Goal: Task Accomplishment & Management: Manage account settings

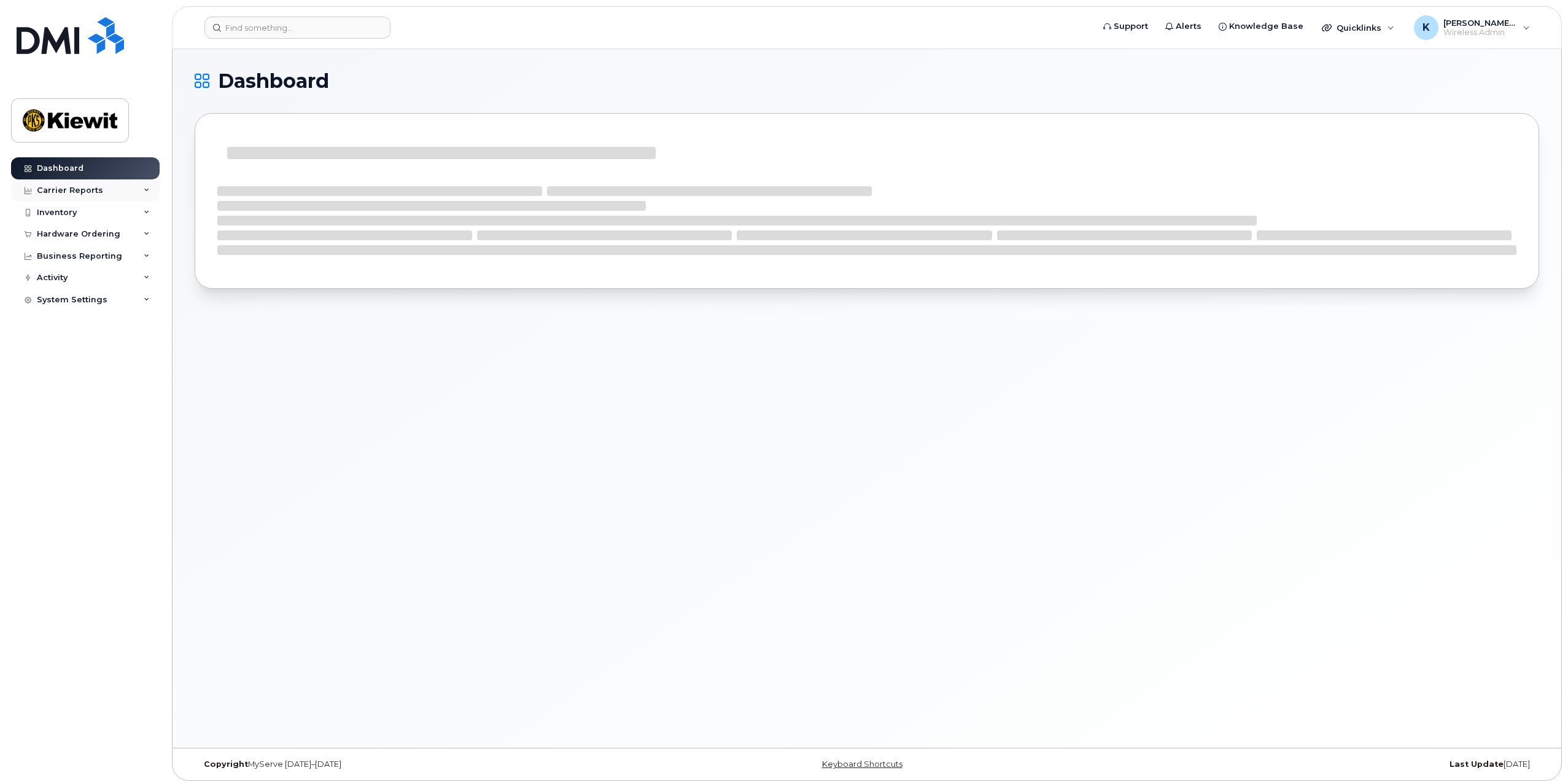
click at [141, 189] on div "Carrier Reports" at bounding box center [85, 190] width 148 height 22
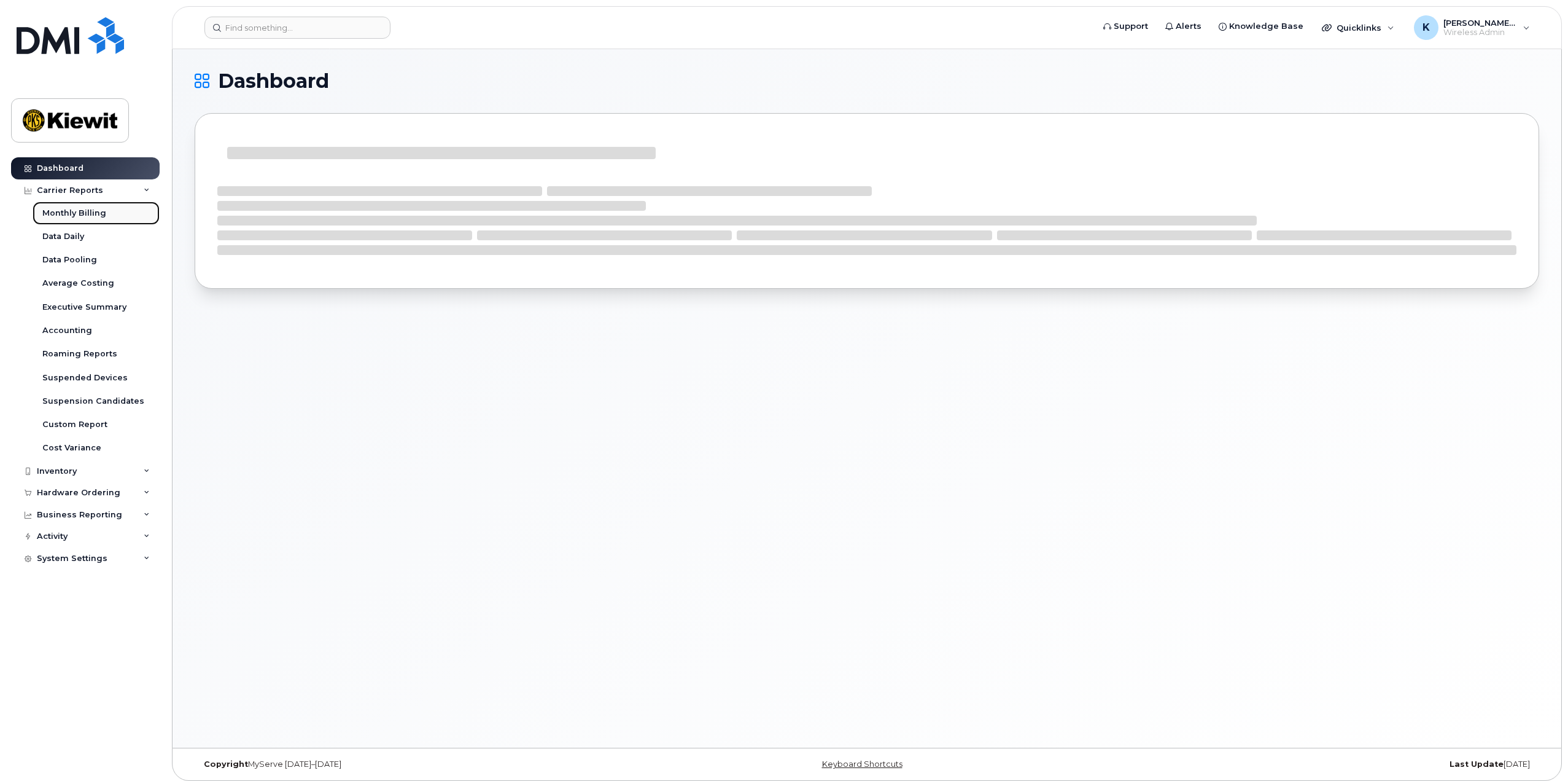
click at [103, 220] on link "Monthly Billing" at bounding box center [95, 213] width 127 height 23
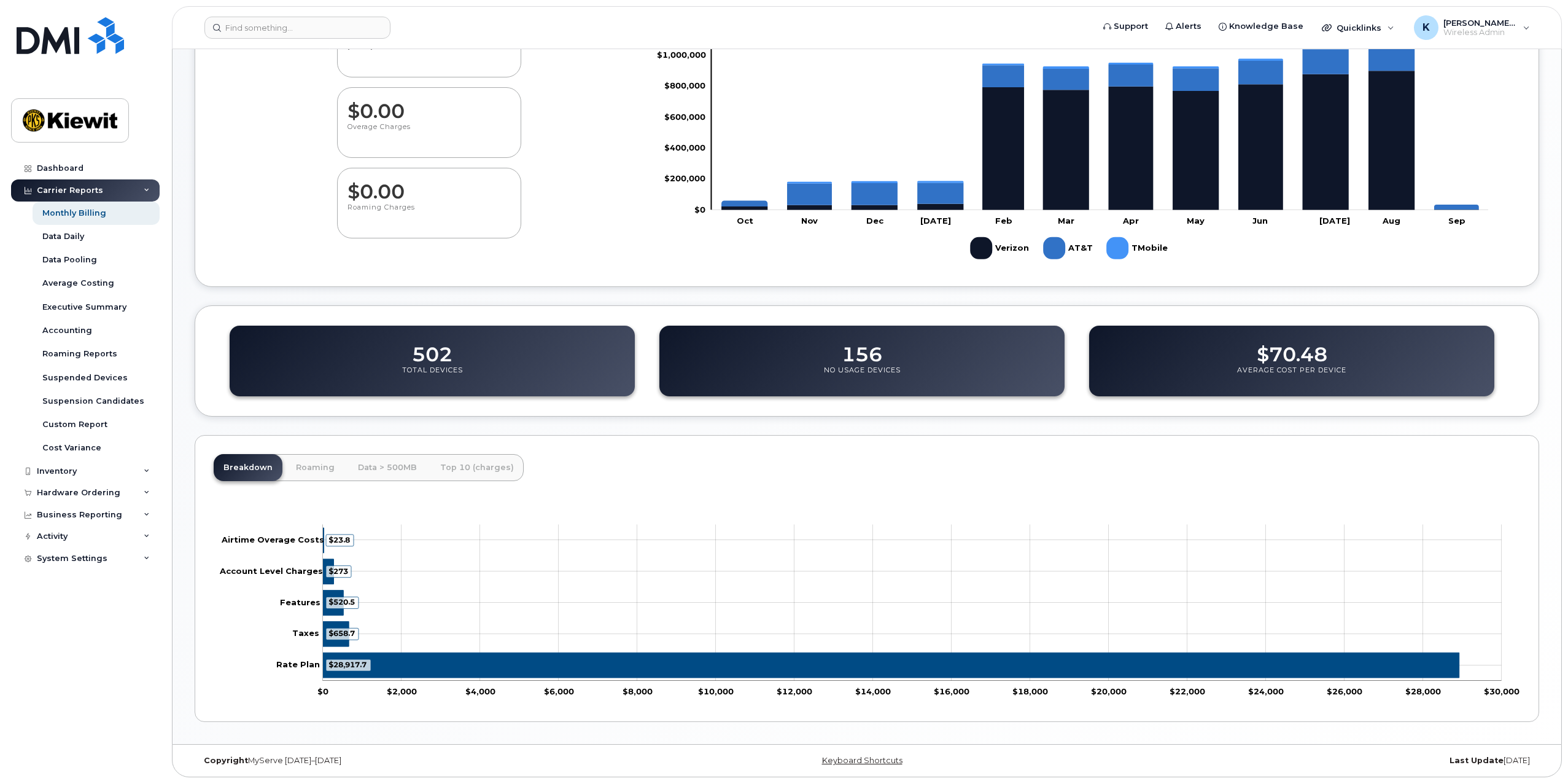
scroll to position [180, 0]
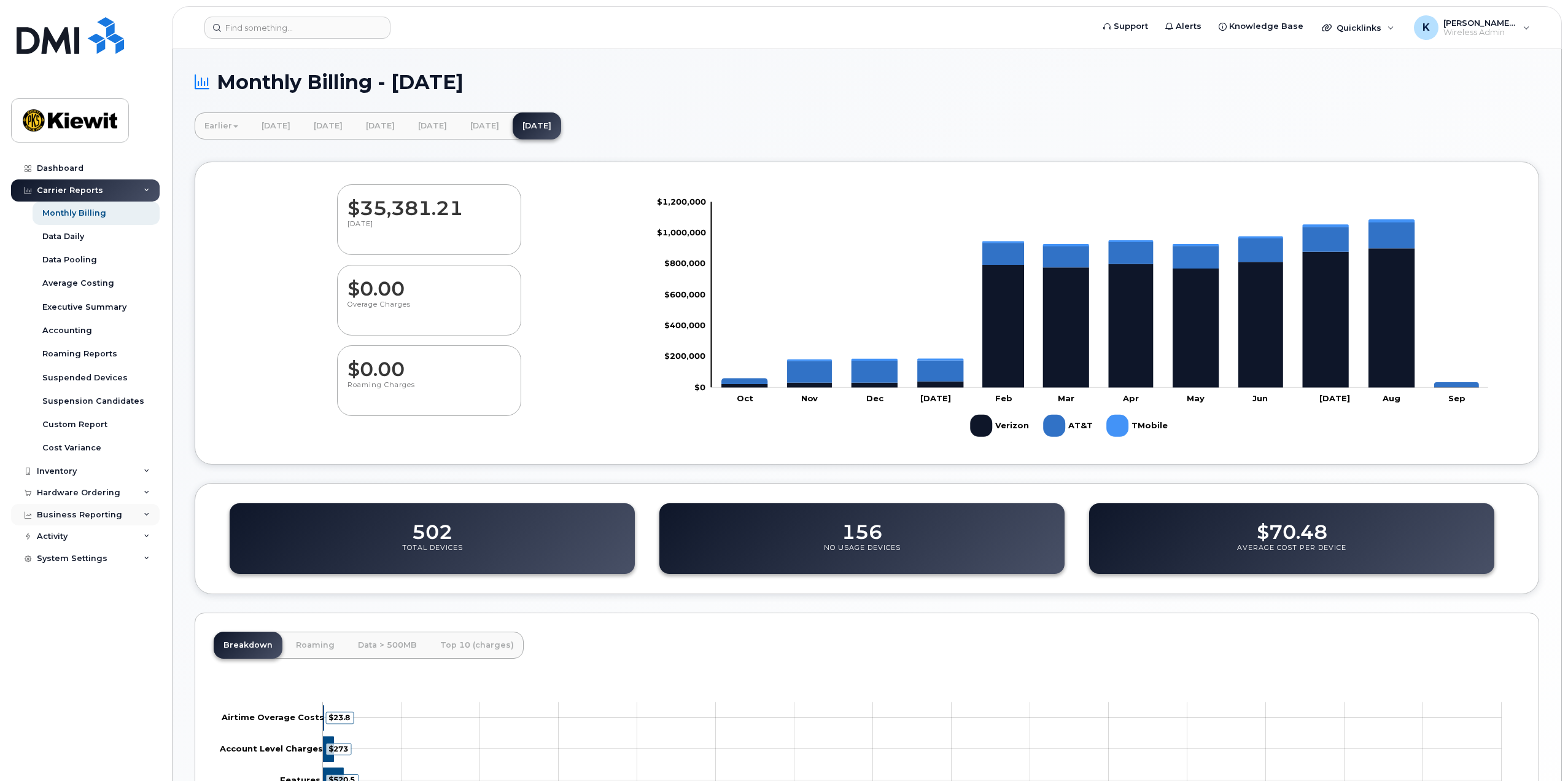
click at [128, 512] on div "Business Reporting" at bounding box center [85, 514] width 148 height 22
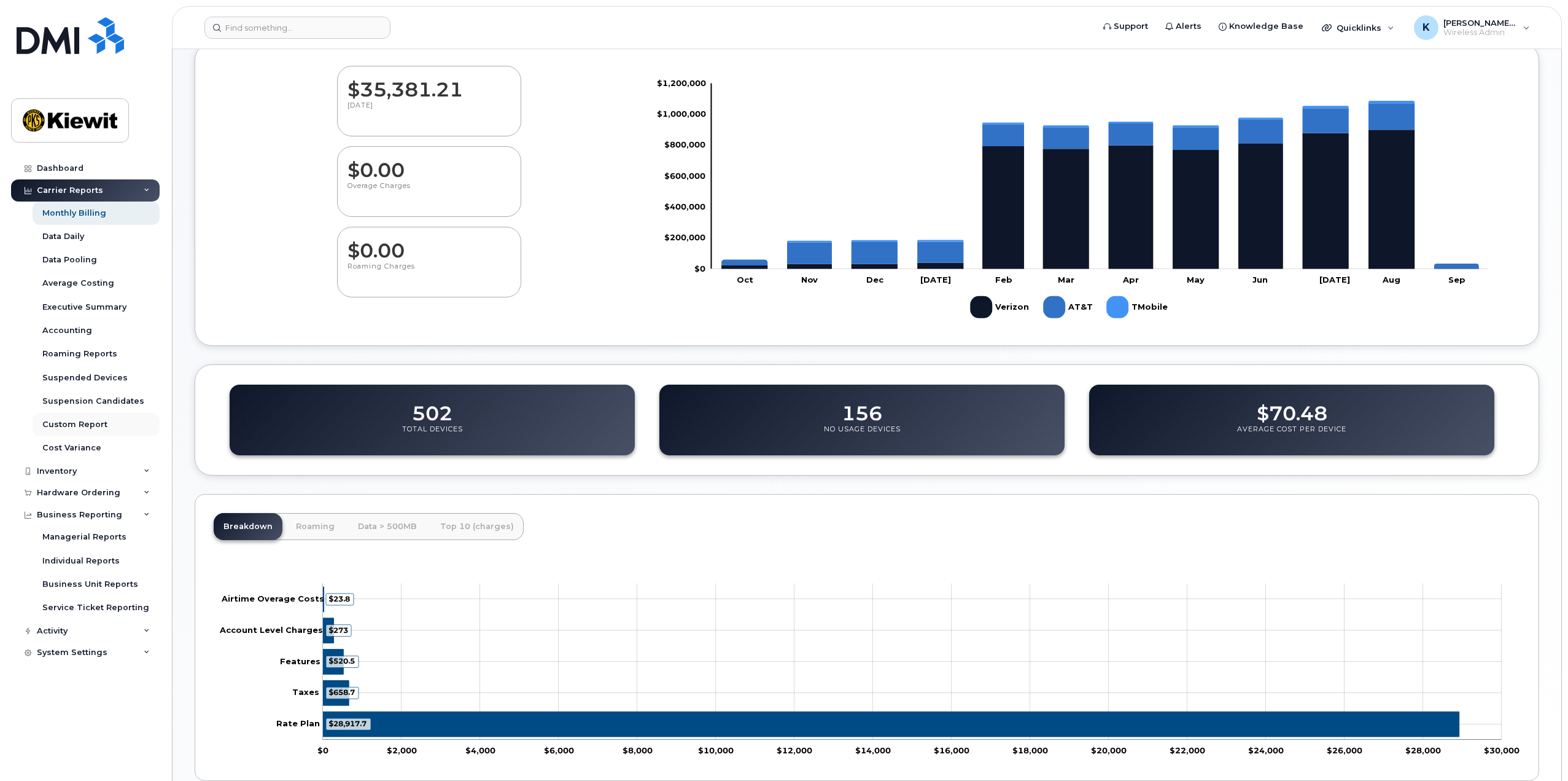
scroll to position [123, 0]
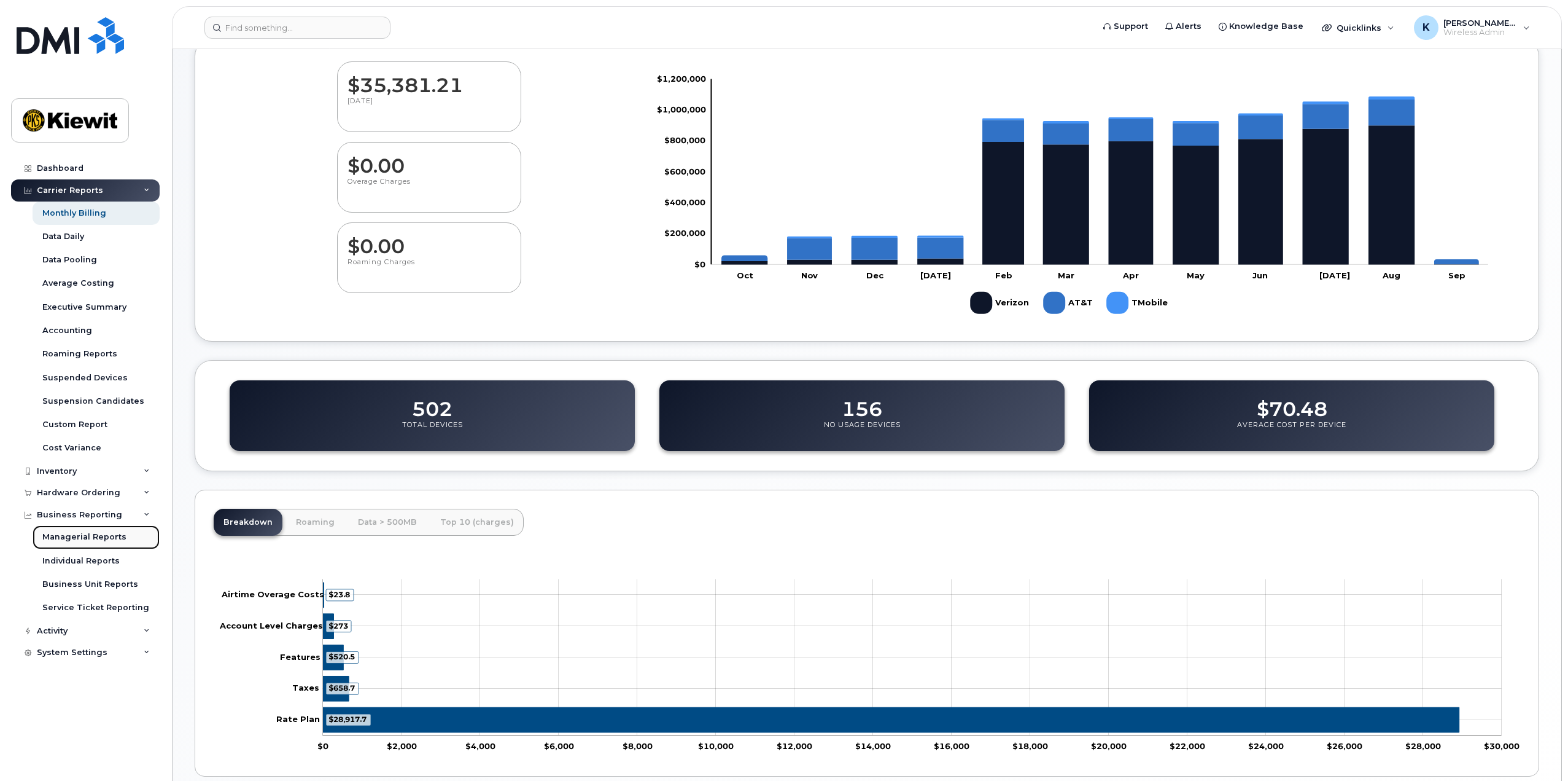
click at [91, 543] on link "Managerial Reports" at bounding box center [95, 537] width 127 height 23
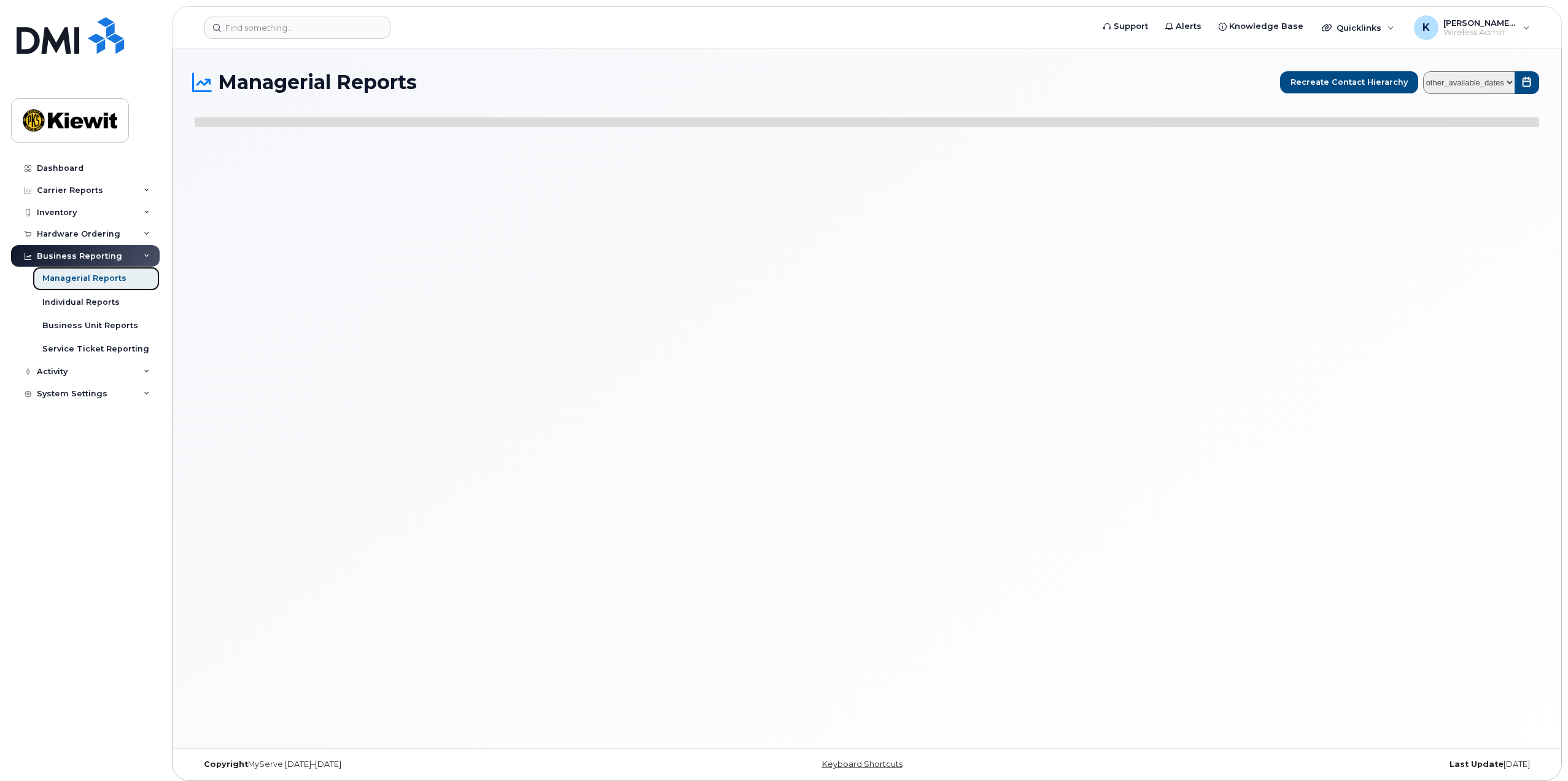
select select
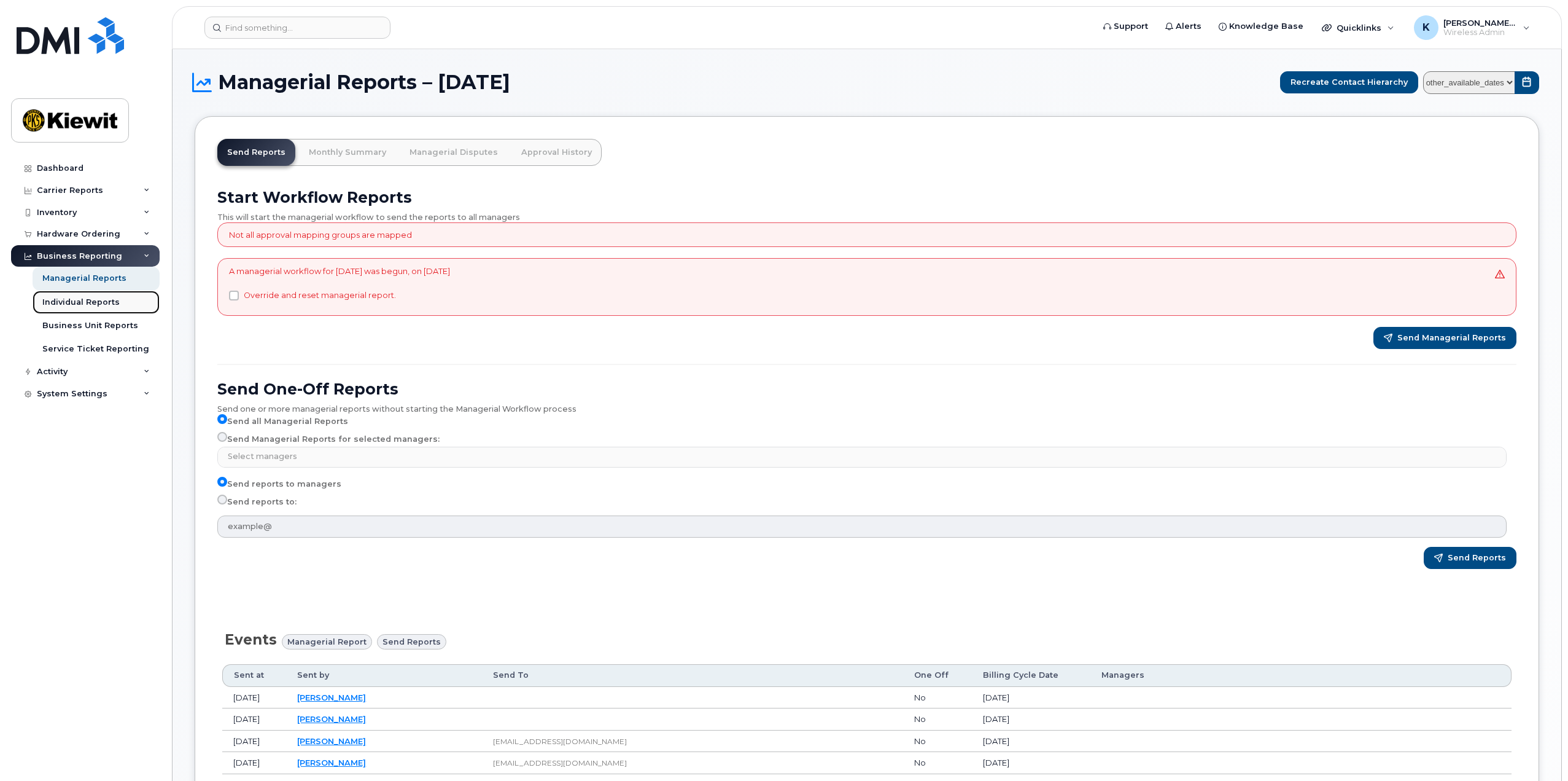
click at [97, 308] on link "Individual Reports" at bounding box center [95, 302] width 127 height 23
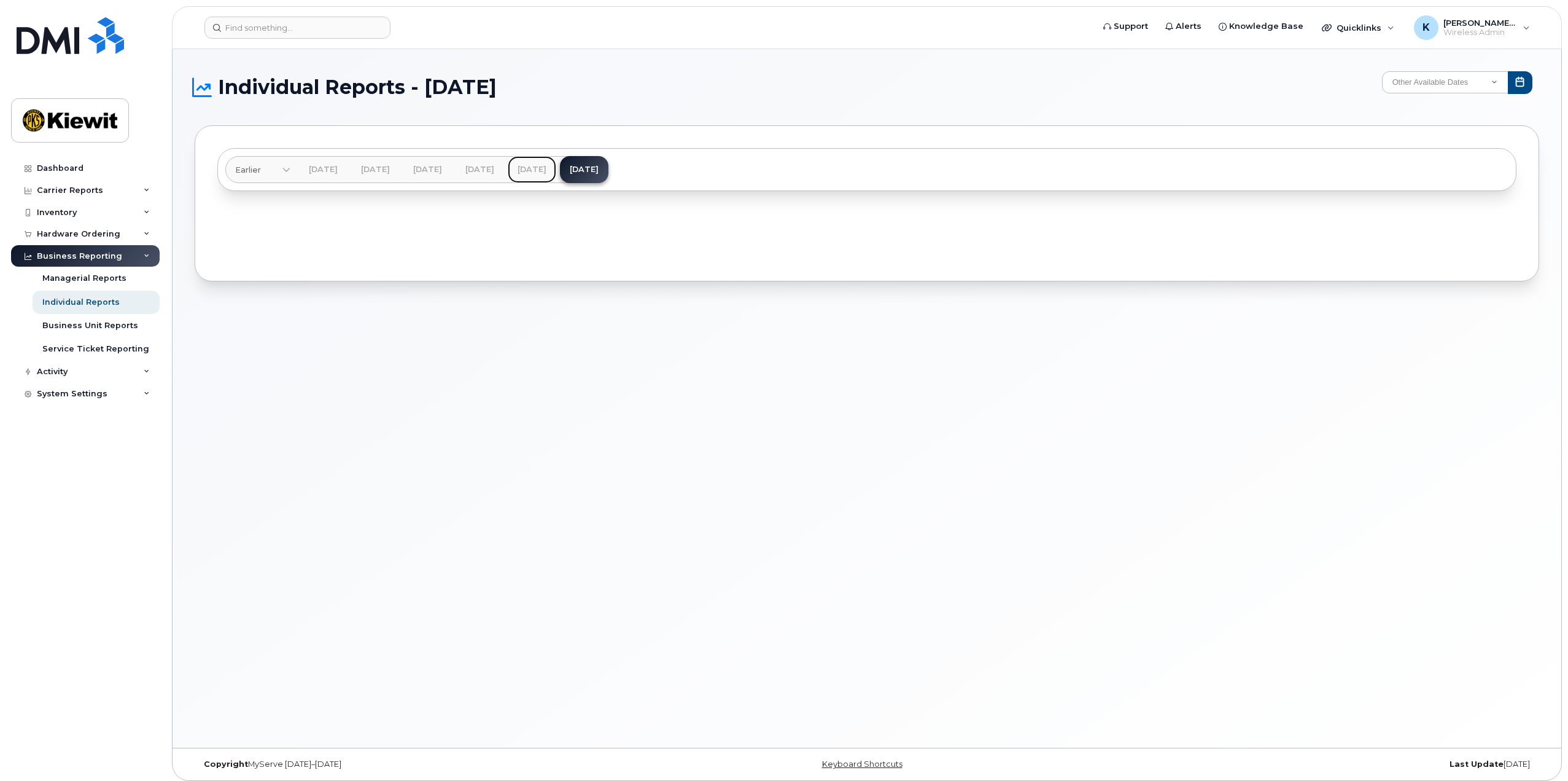
click at [556, 166] on link "[DATE]" at bounding box center [532, 169] width 49 height 27
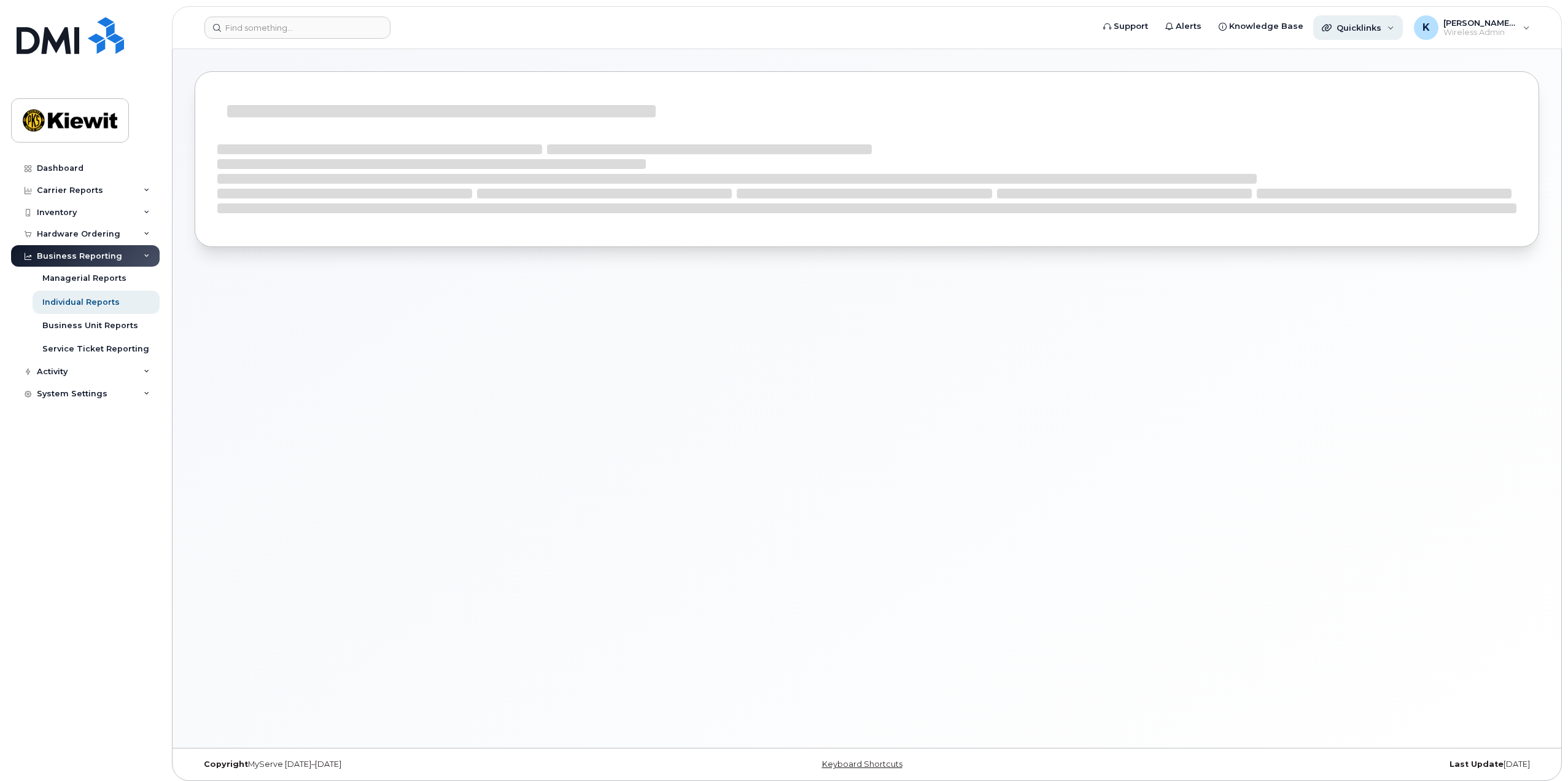
click at [1381, 28] on span "Quicklinks" at bounding box center [1359, 27] width 45 height 10
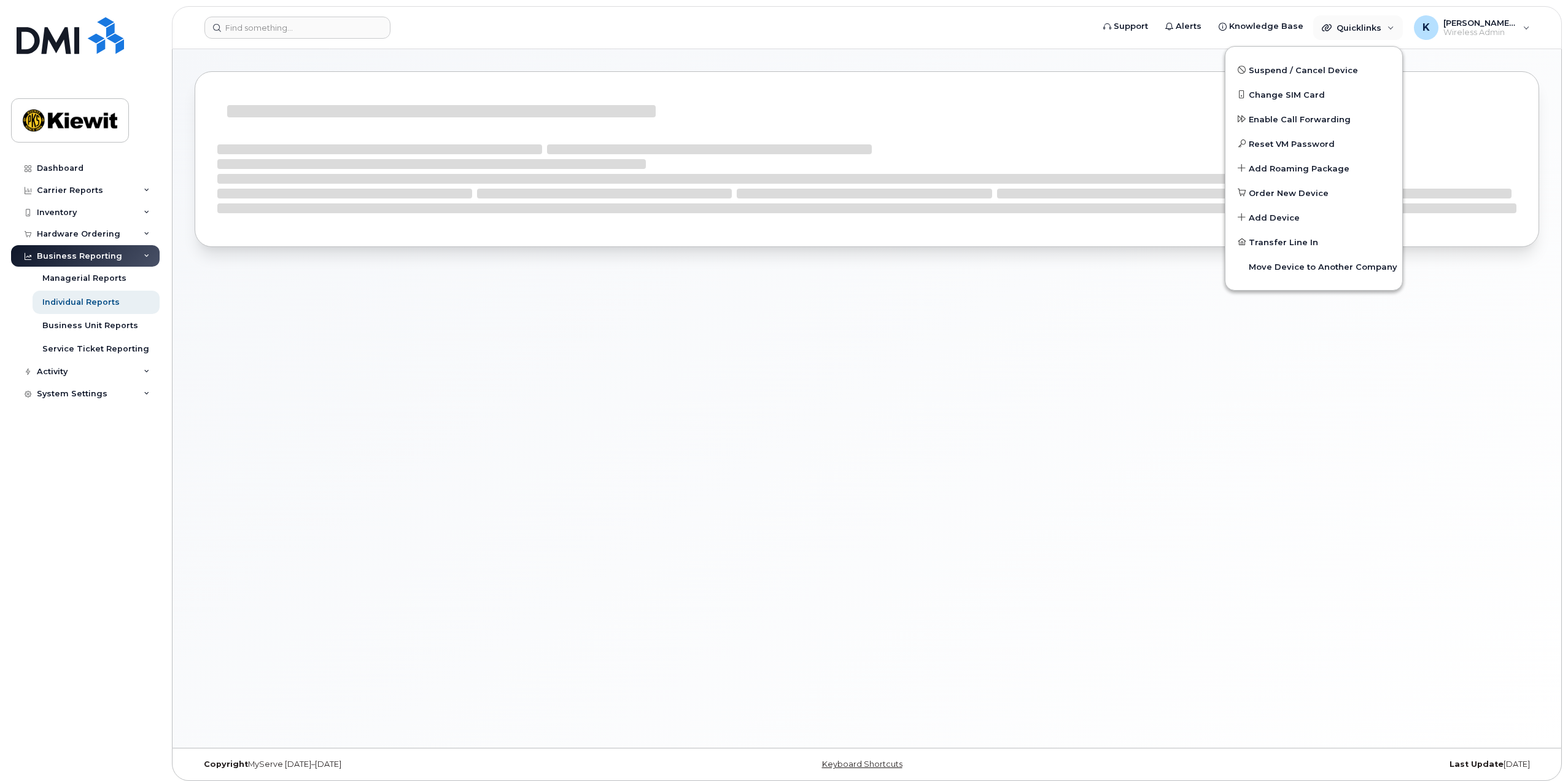
click at [712, 475] on div at bounding box center [866, 398] width 1389 height 699
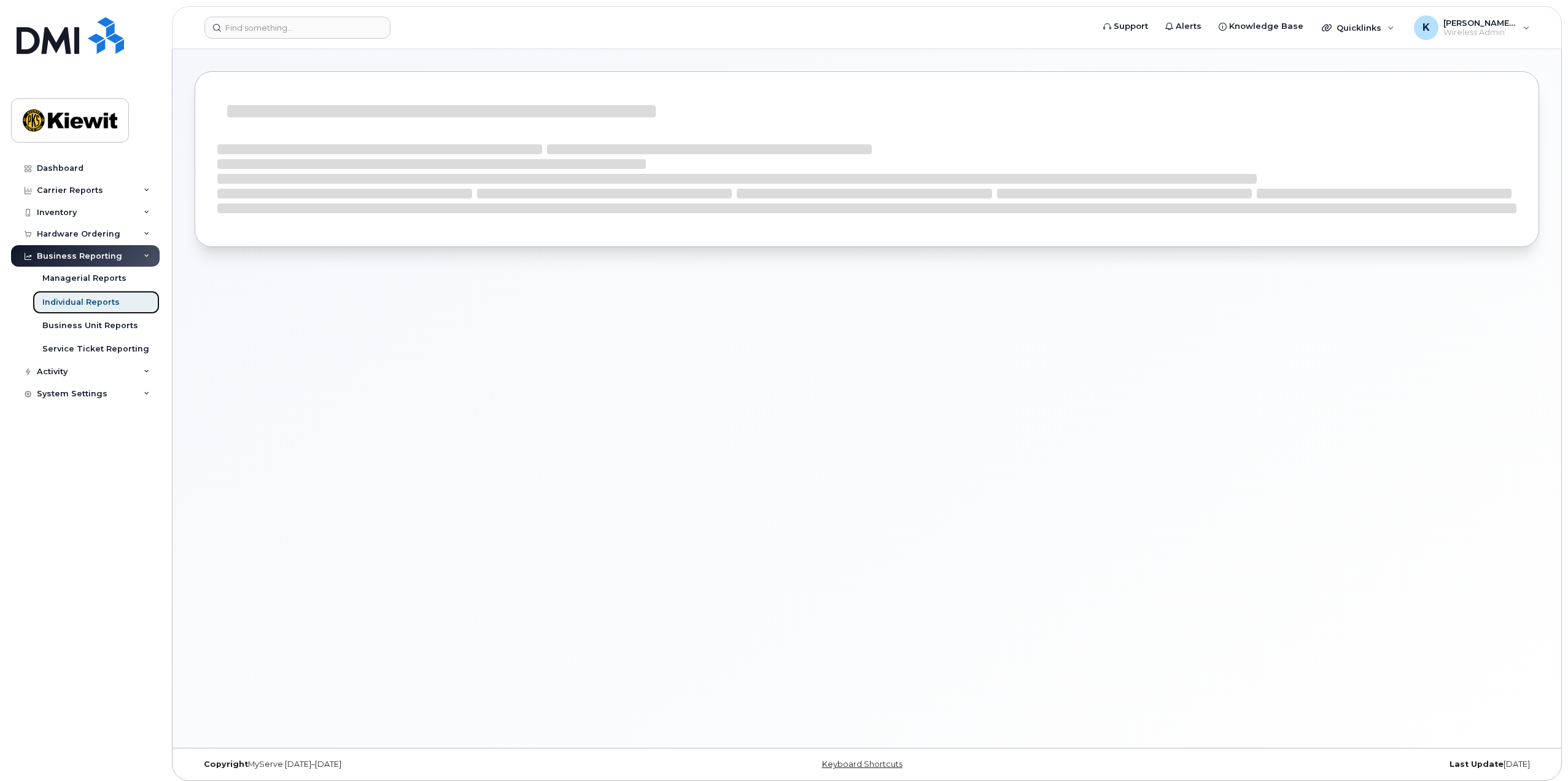
click at [59, 298] on div "Individual Reports" at bounding box center [81, 302] width 78 height 11
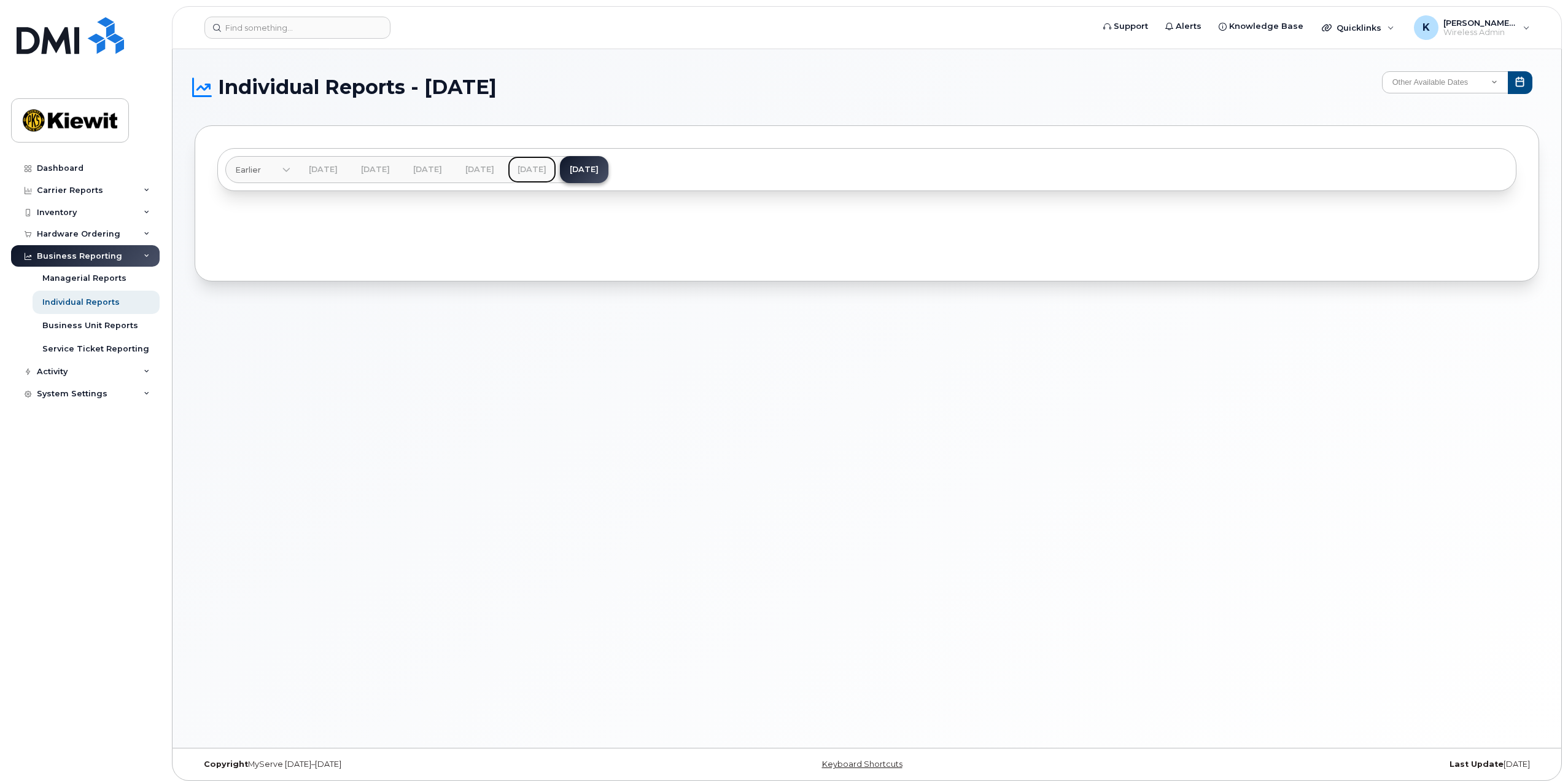
click at [556, 172] on link "[DATE]" at bounding box center [532, 169] width 49 height 27
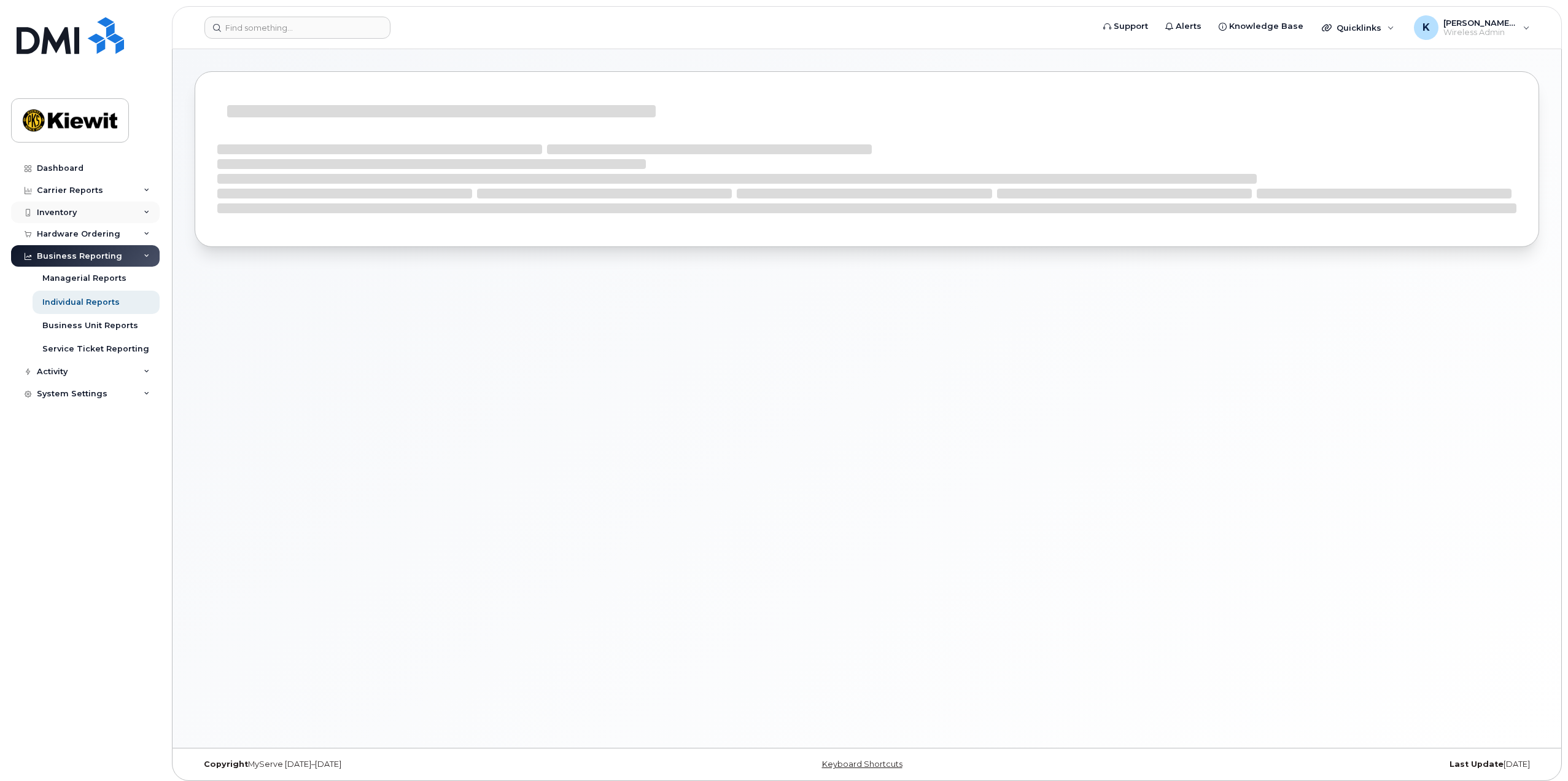
click at [134, 213] on div "Inventory" at bounding box center [85, 212] width 148 height 22
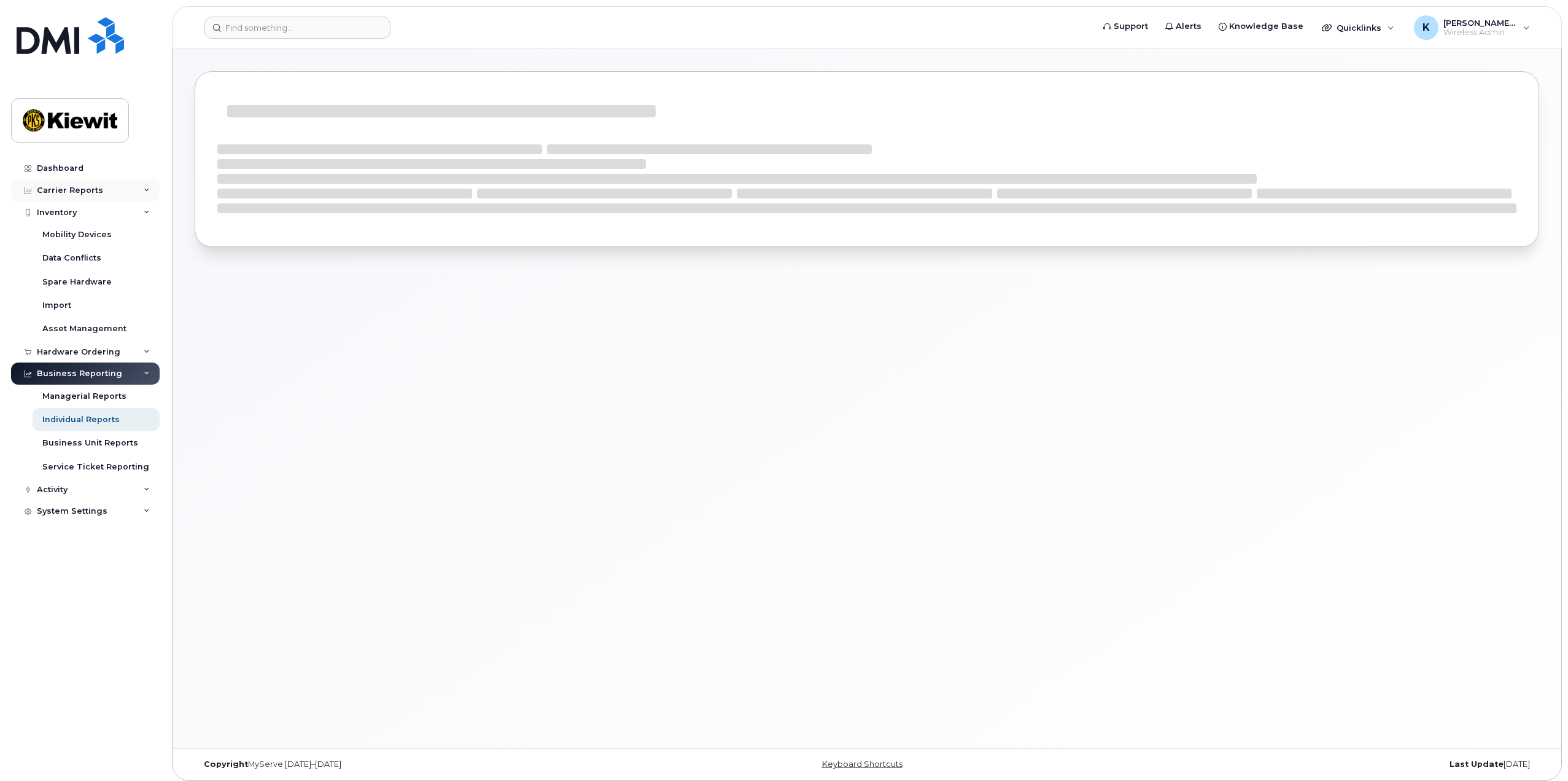
click at [102, 196] on div "Carrier Reports" at bounding box center [85, 190] width 148 height 22
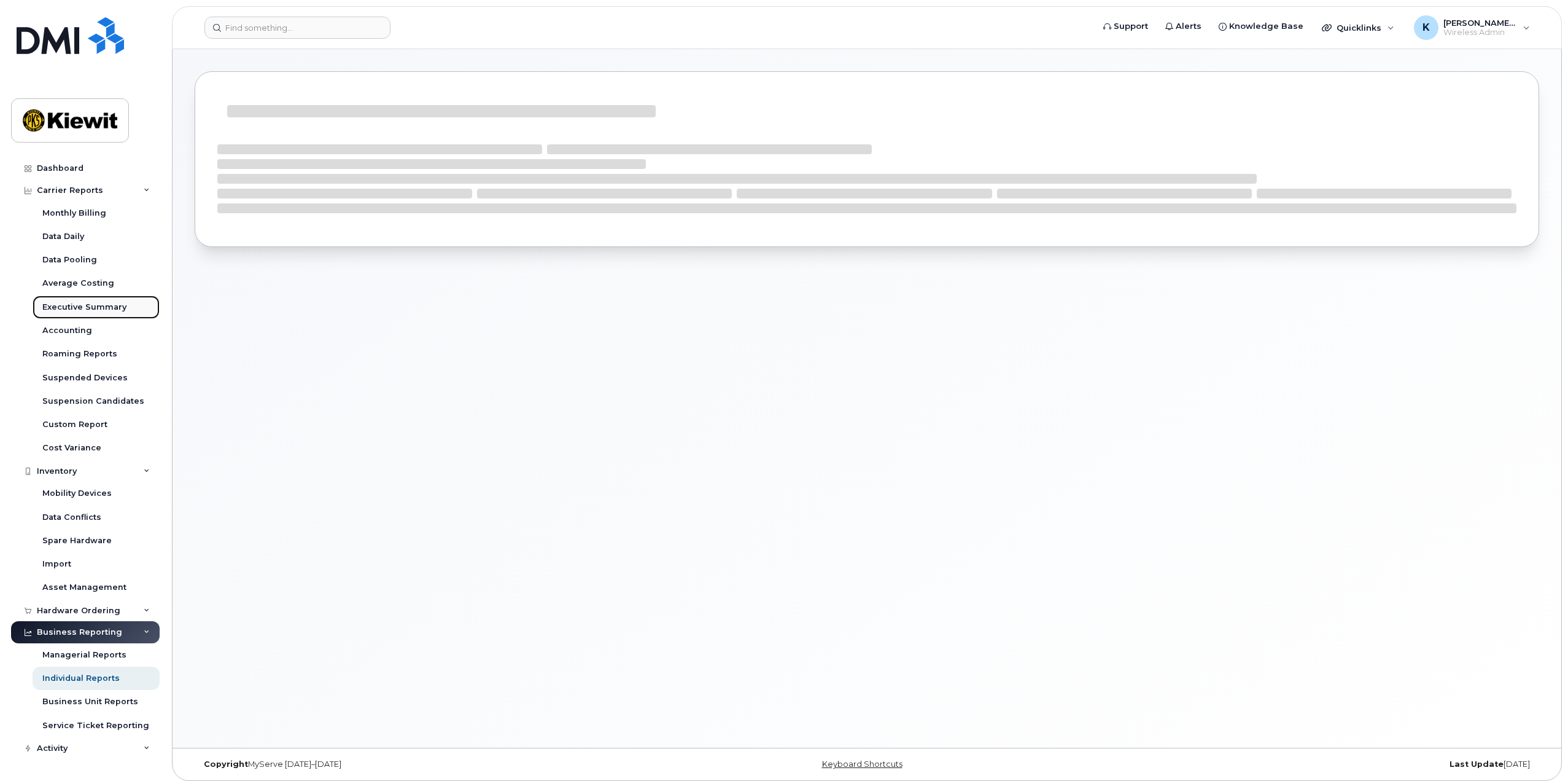
click at [101, 305] on div "Executive Summary" at bounding box center [84, 307] width 84 height 11
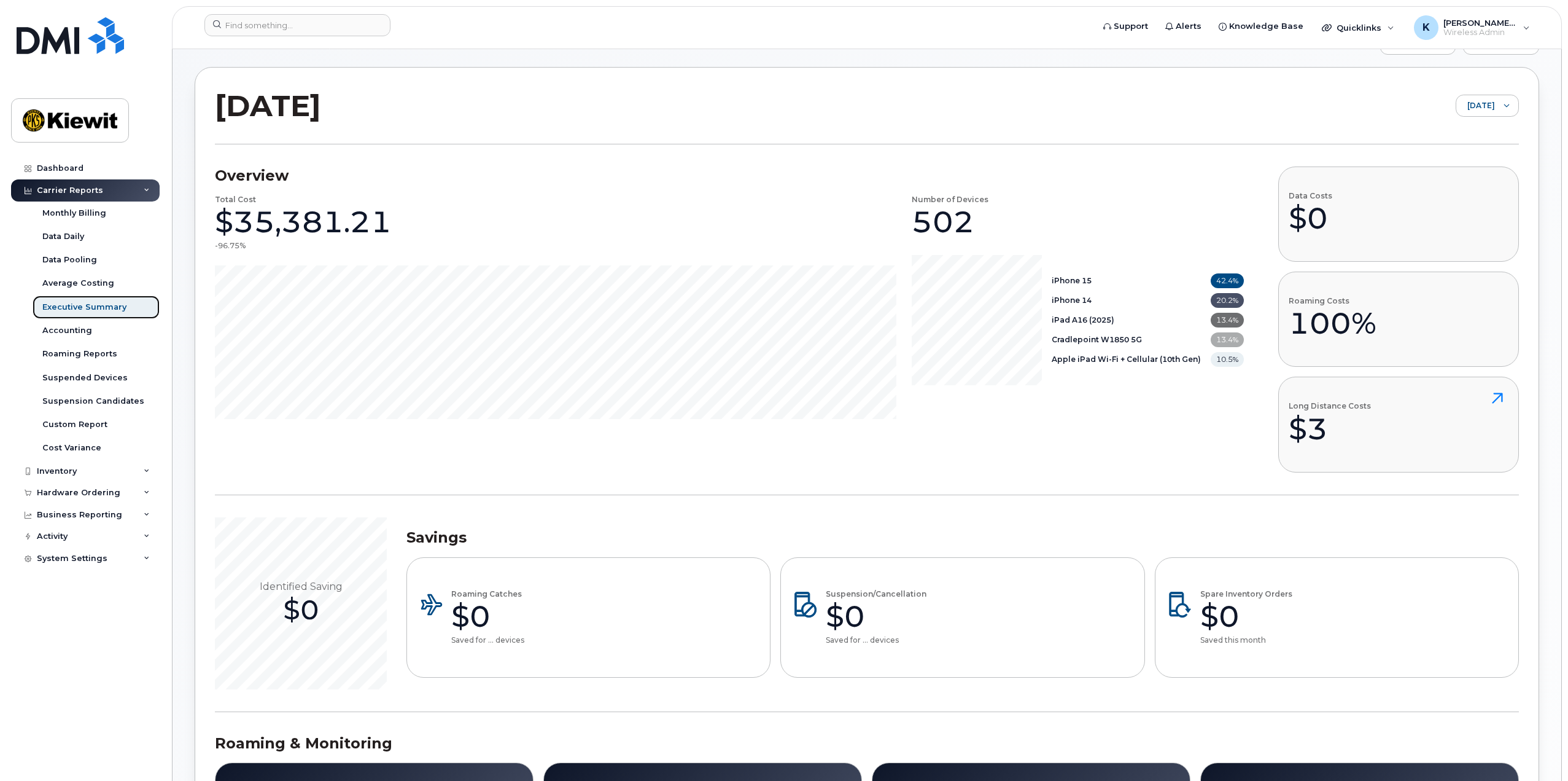
scroll to position [82, 0]
click at [1508, 108] on icon at bounding box center [1506, 106] width 6 height 6
click at [1457, 150] on span "August 2025" at bounding box center [1444, 154] width 26 height 12
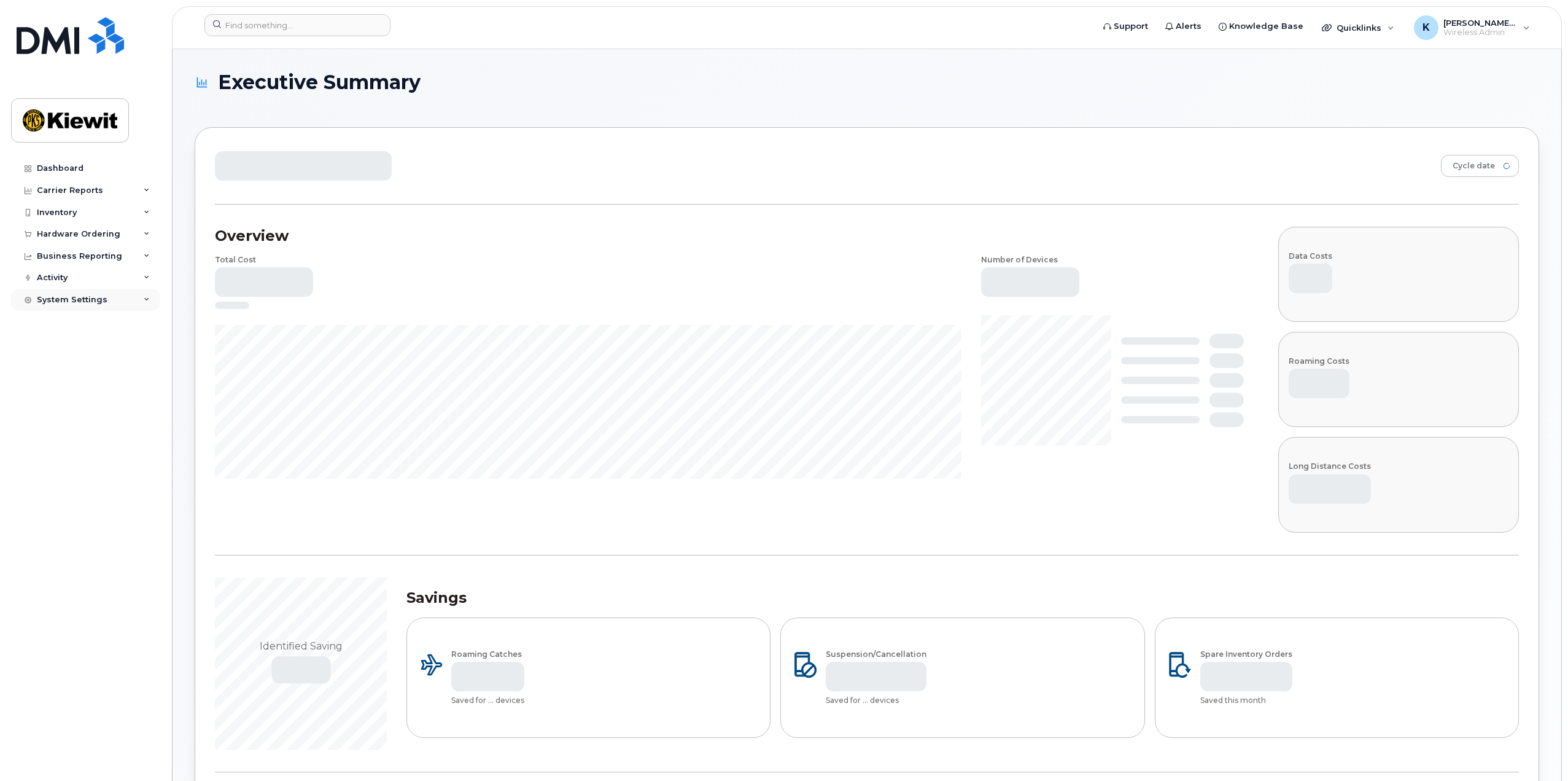
click at [113, 295] on div "System Settings" at bounding box center [85, 299] width 148 height 22
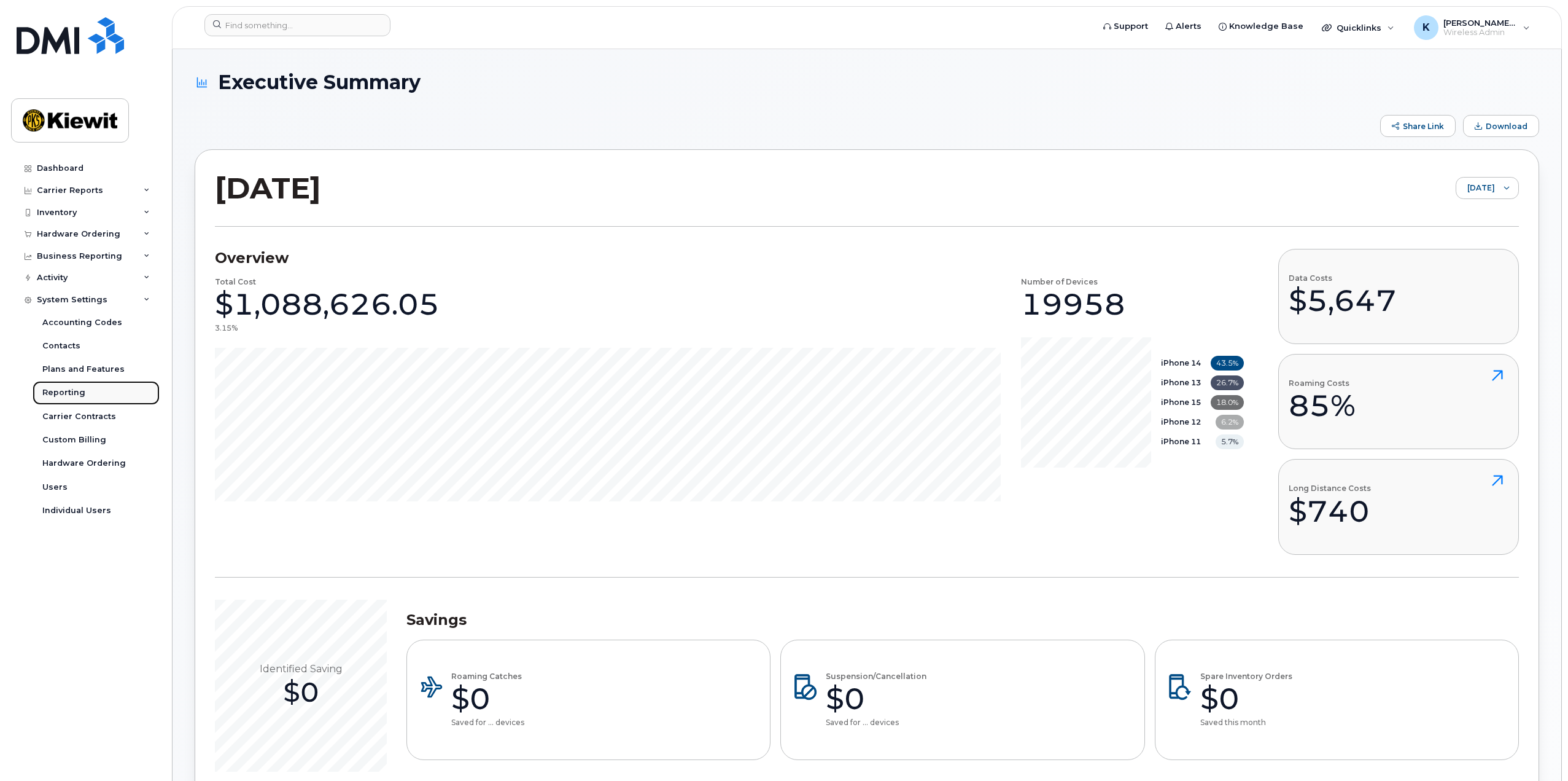
click at [66, 393] on div "Reporting" at bounding box center [64, 392] width 43 height 11
click at [62, 394] on div "Reporting" at bounding box center [64, 392] width 43 height 11
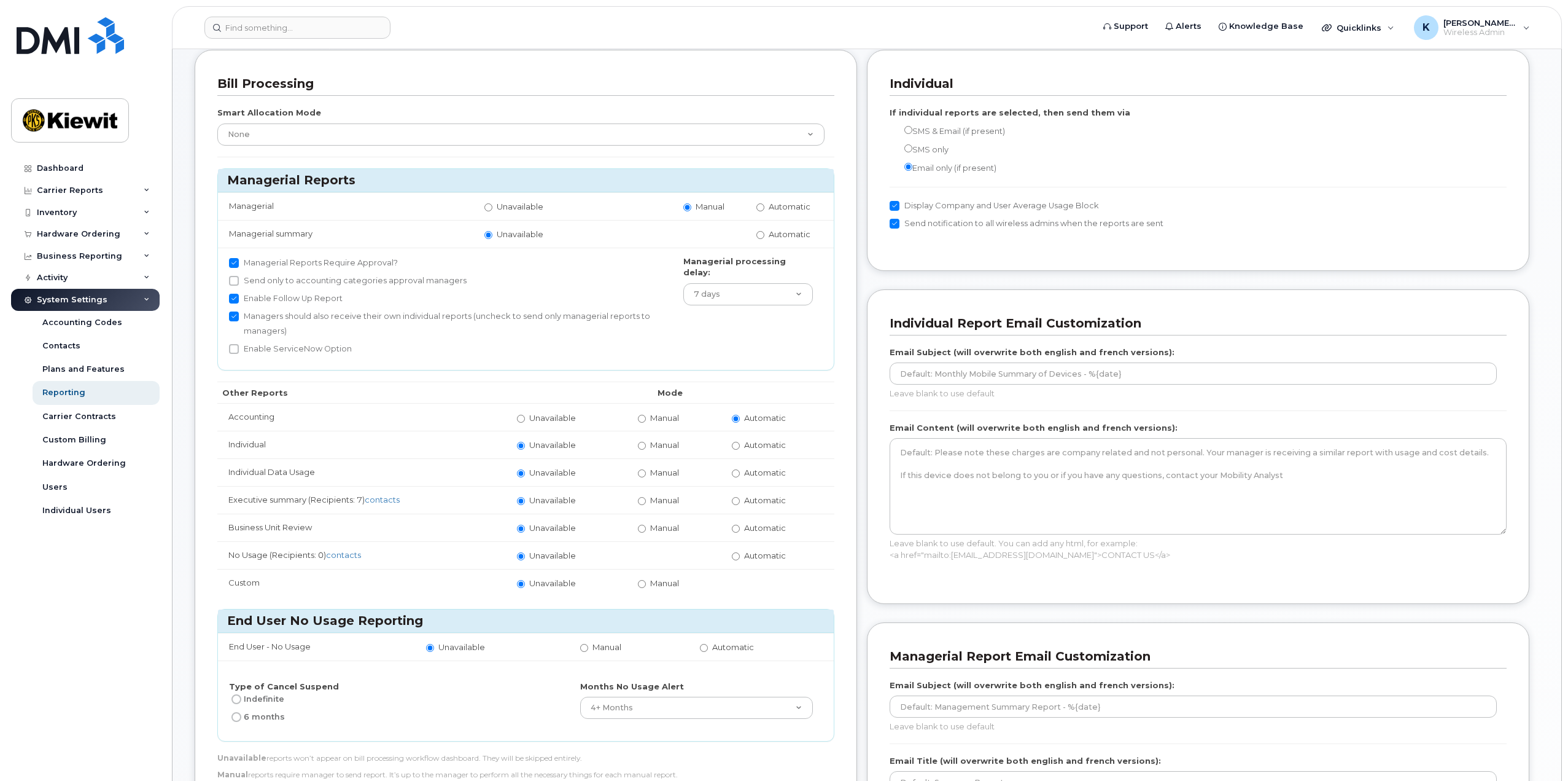
scroll to position [61, 0]
click at [87, 257] on div "Business Reporting" at bounding box center [80, 256] width 85 height 10
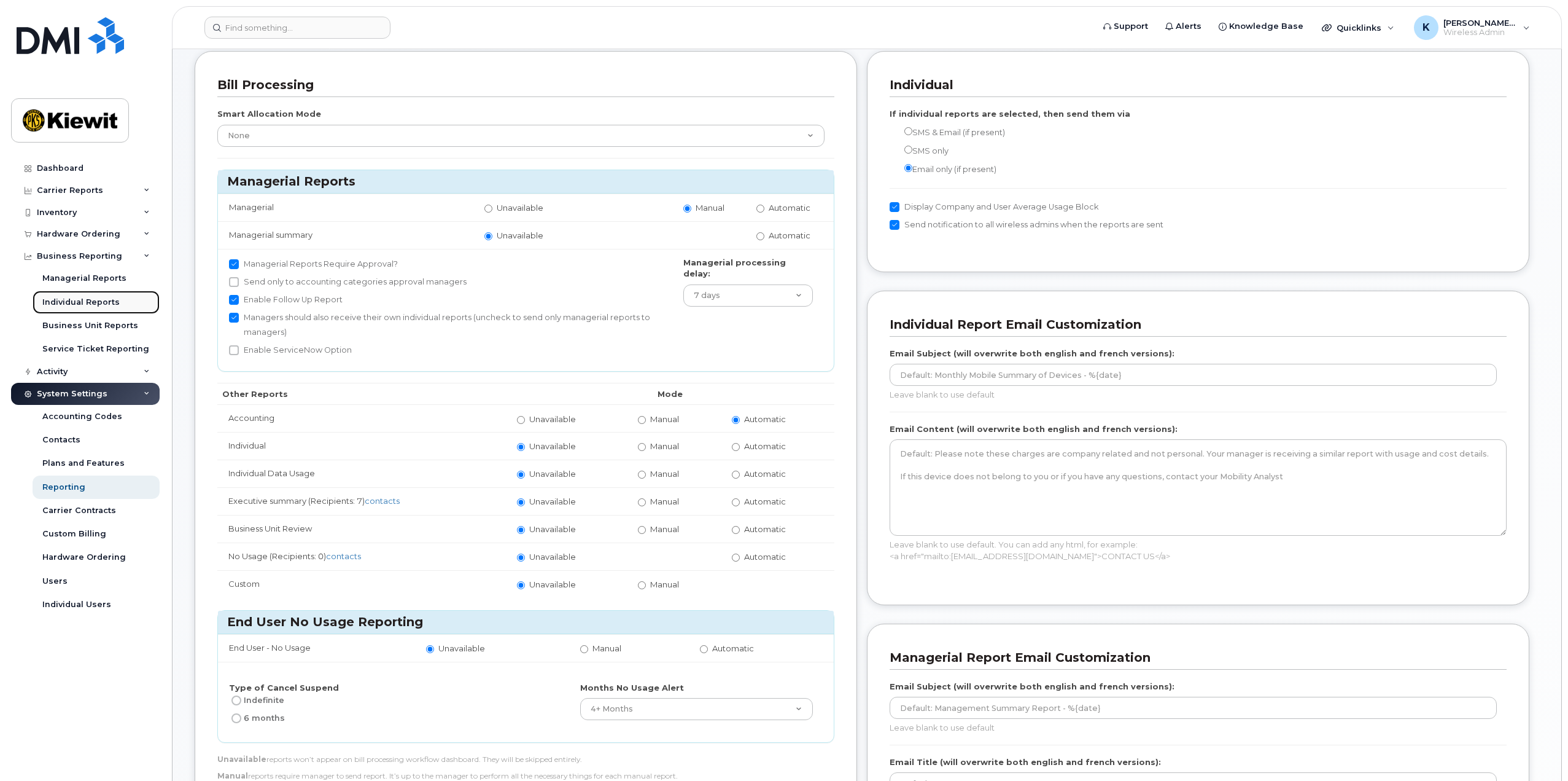
click at [83, 304] on div "Individual Reports" at bounding box center [81, 302] width 78 height 11
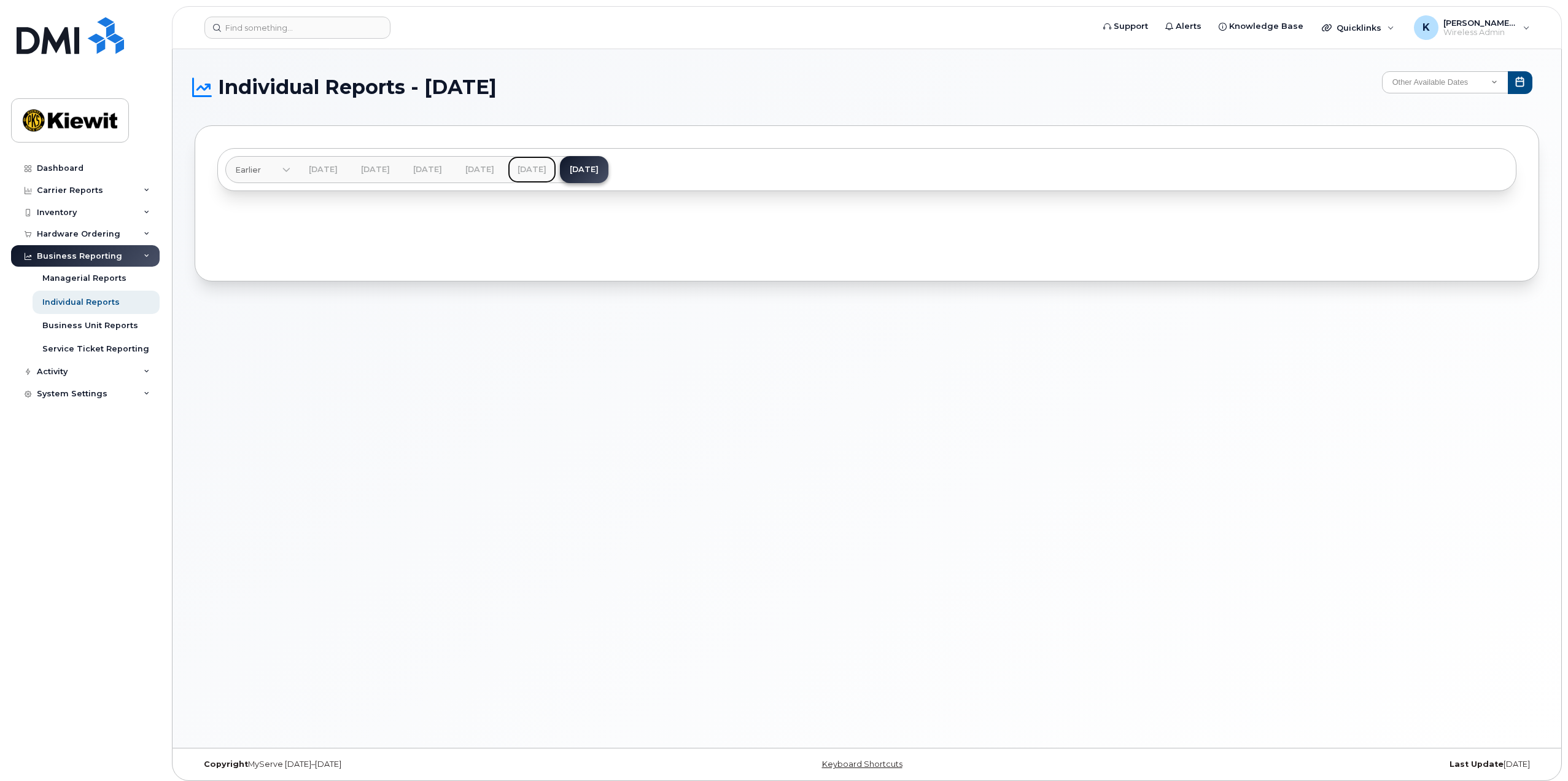
click at [556, 168] on link "Aug 2025" at bounding box center [532, 169] width 49 height 27
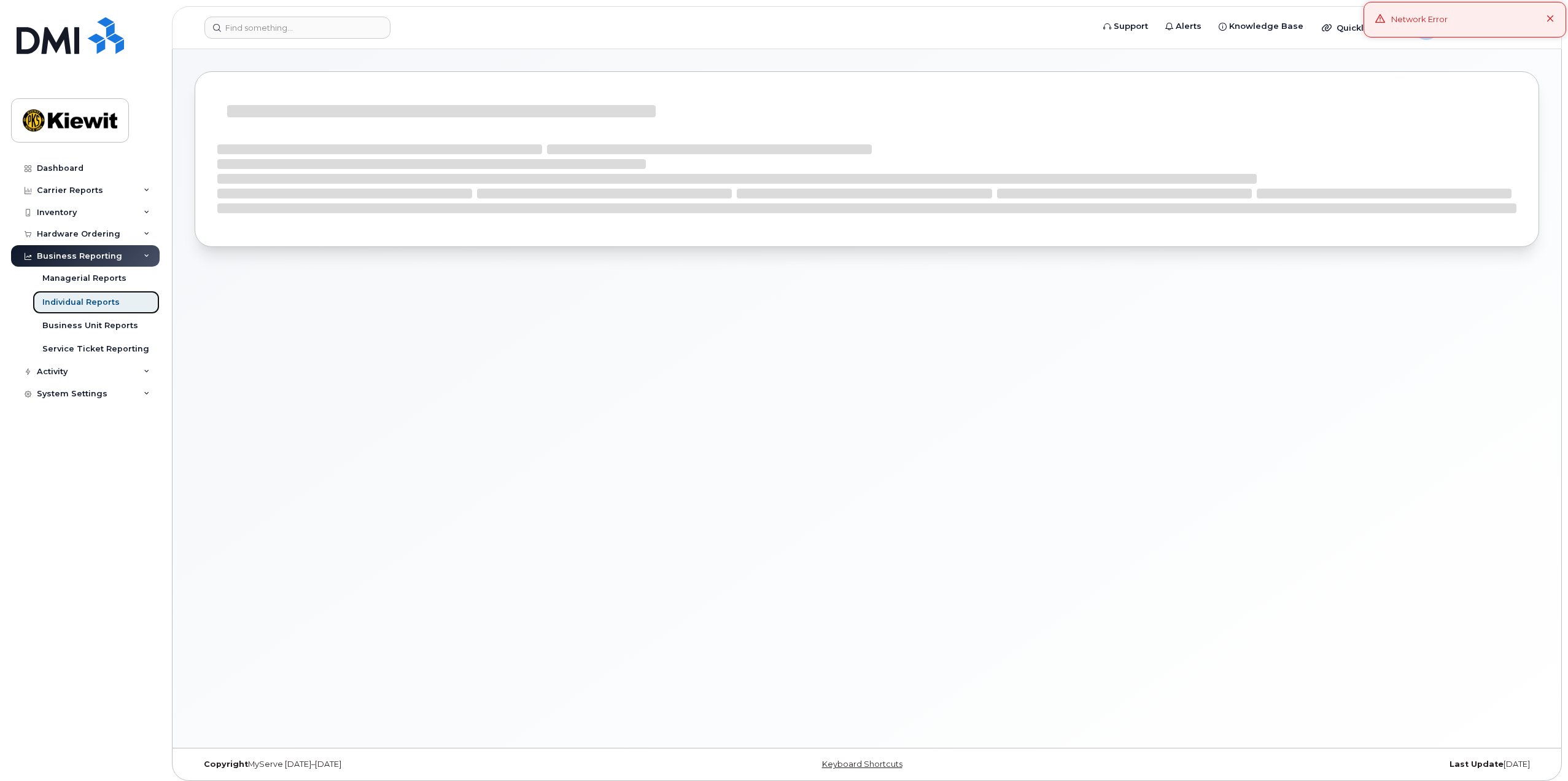
click at [63, 303] on div "Individual Reports" at bounding box center [81, 302] width 78 height 11
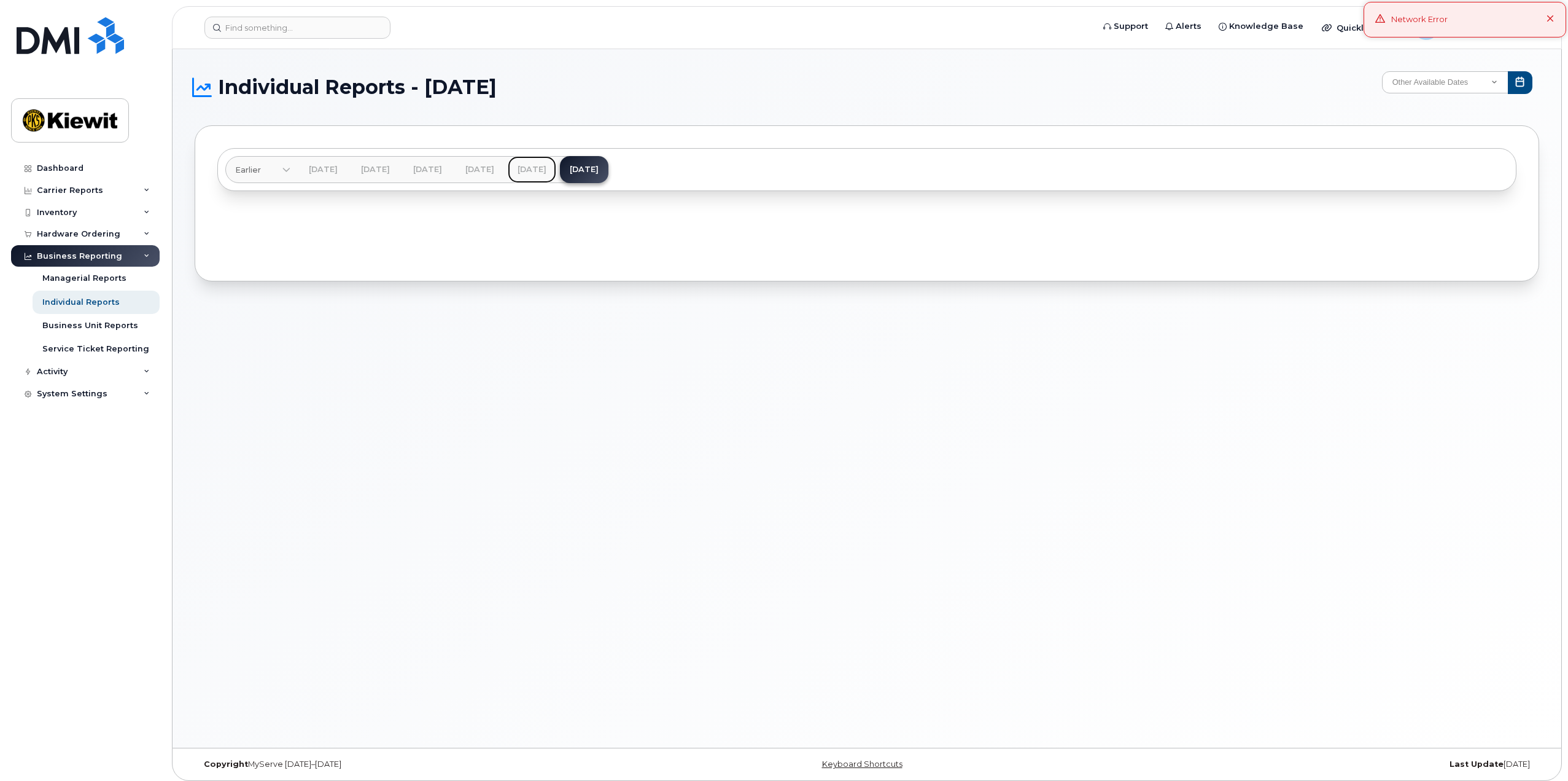
click at [556, 163] on link "Aug 2025" at bounding box center [532, 169] width 49 height 27
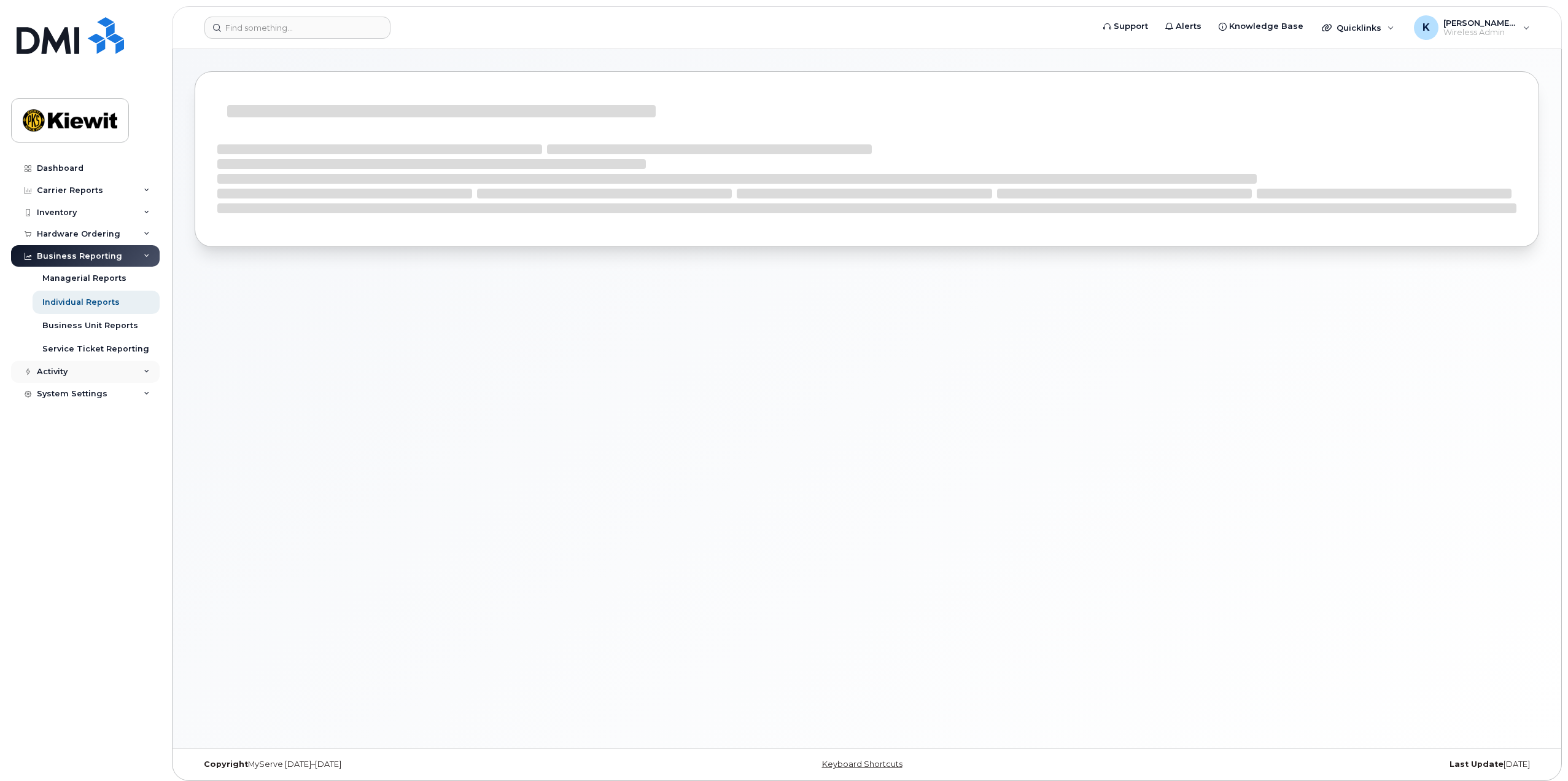
click at [85, 371] on div "Activity" at bounding box center [85, 372] width 148 height 22
click at [100, 571] on div "System Settings" at bounding box center [72, 569] width 71 height 10
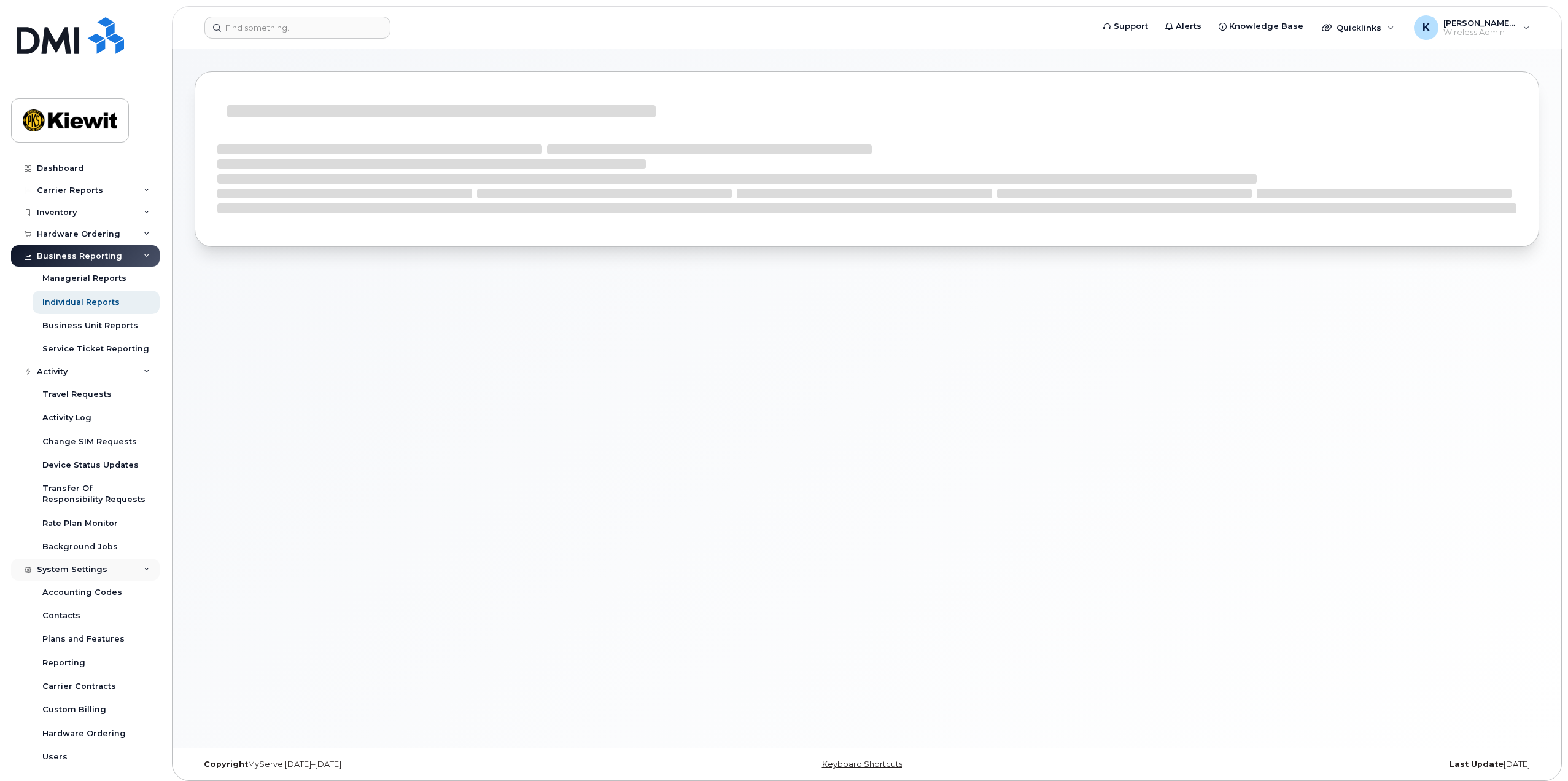
click at [100, 573] on div "System Settings" at bounding box center [72, 569] width 71 height 10
click at [95, 215] on div "Inventory" at bounding box center [85, 212] width 148 height 22
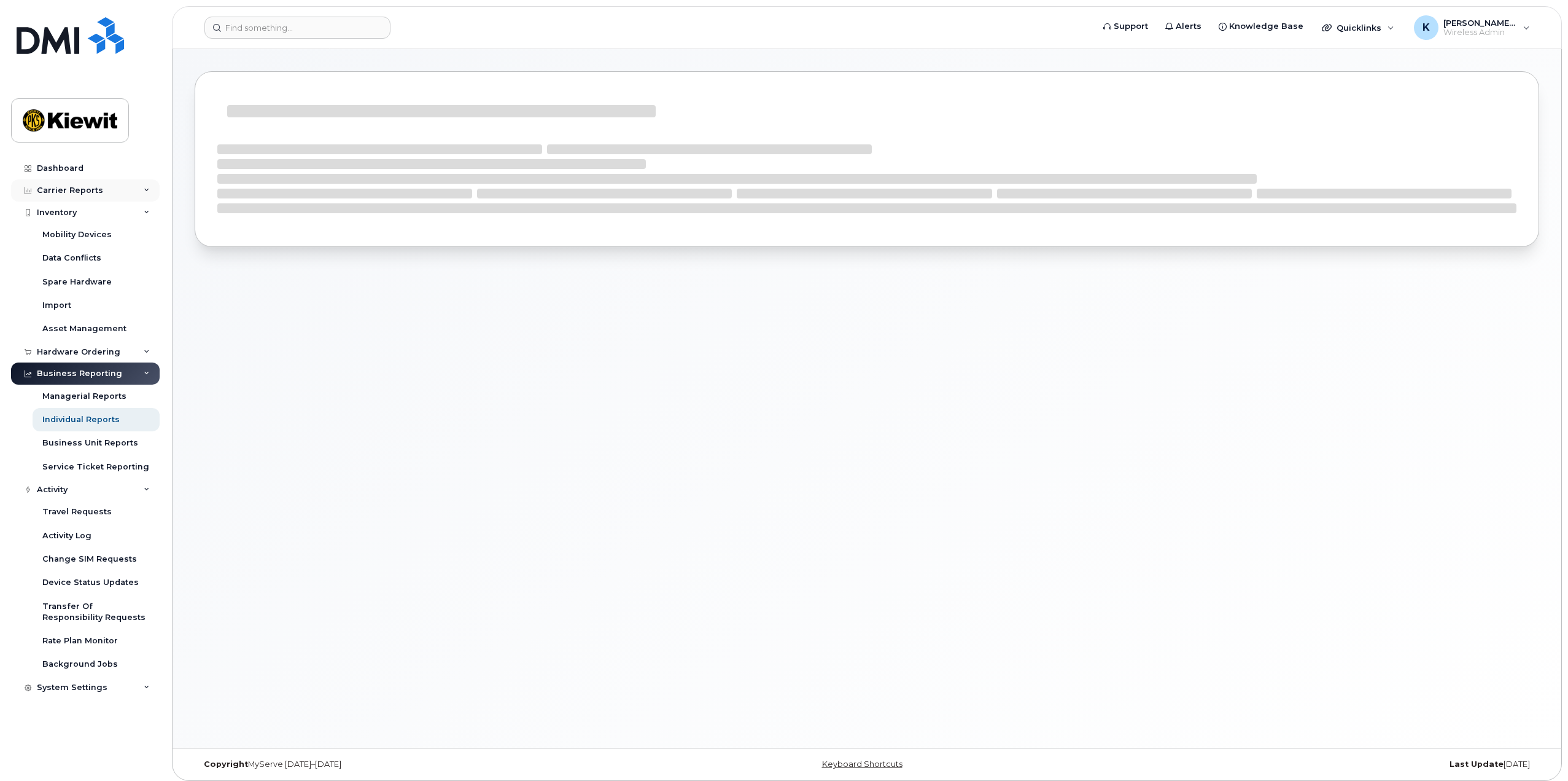
click at [95, 195] on div "Carrier Reports" at bounding box center [85, 190] width 148 height 22
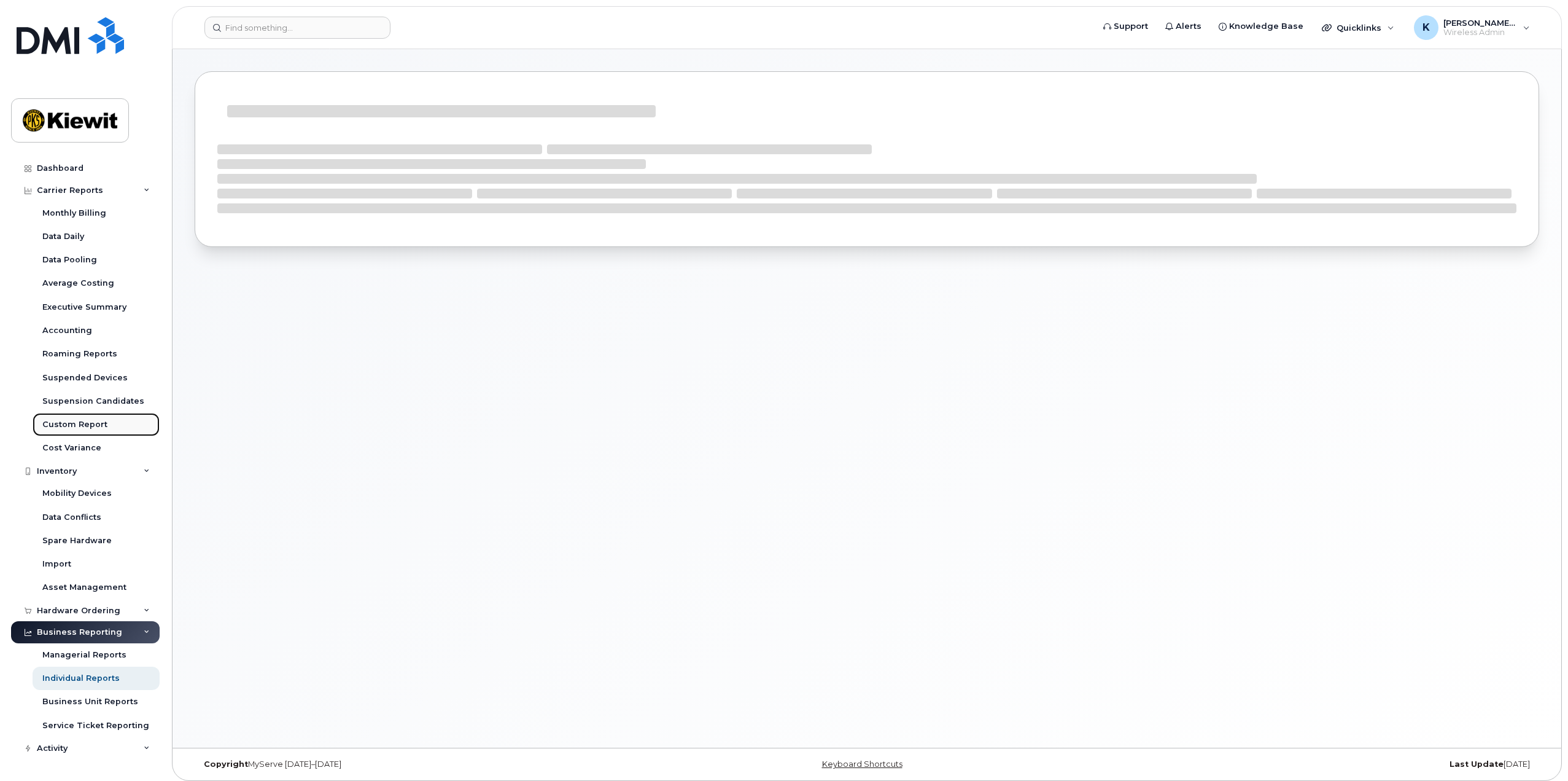
click at [102, 423] on div "Custom Report" at bounding box center [75, 425] width 65 height 11
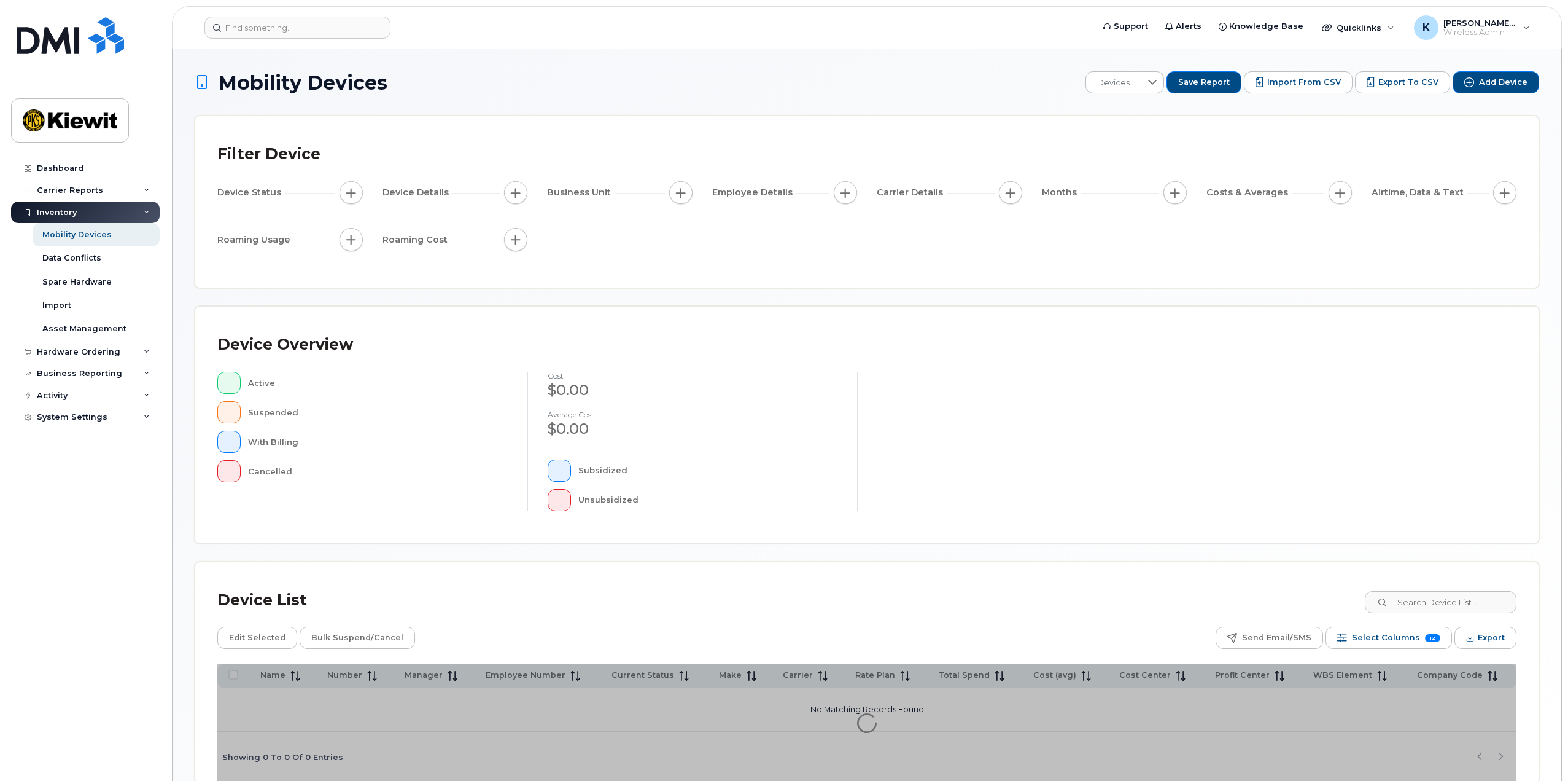
click at [138, 213] on div "Inventory" at bounding box center [85, 212] width 148 height 22
click at [141, 199] on div "Carrier Reports" at bounding box center [85, 190] width 148 height 22
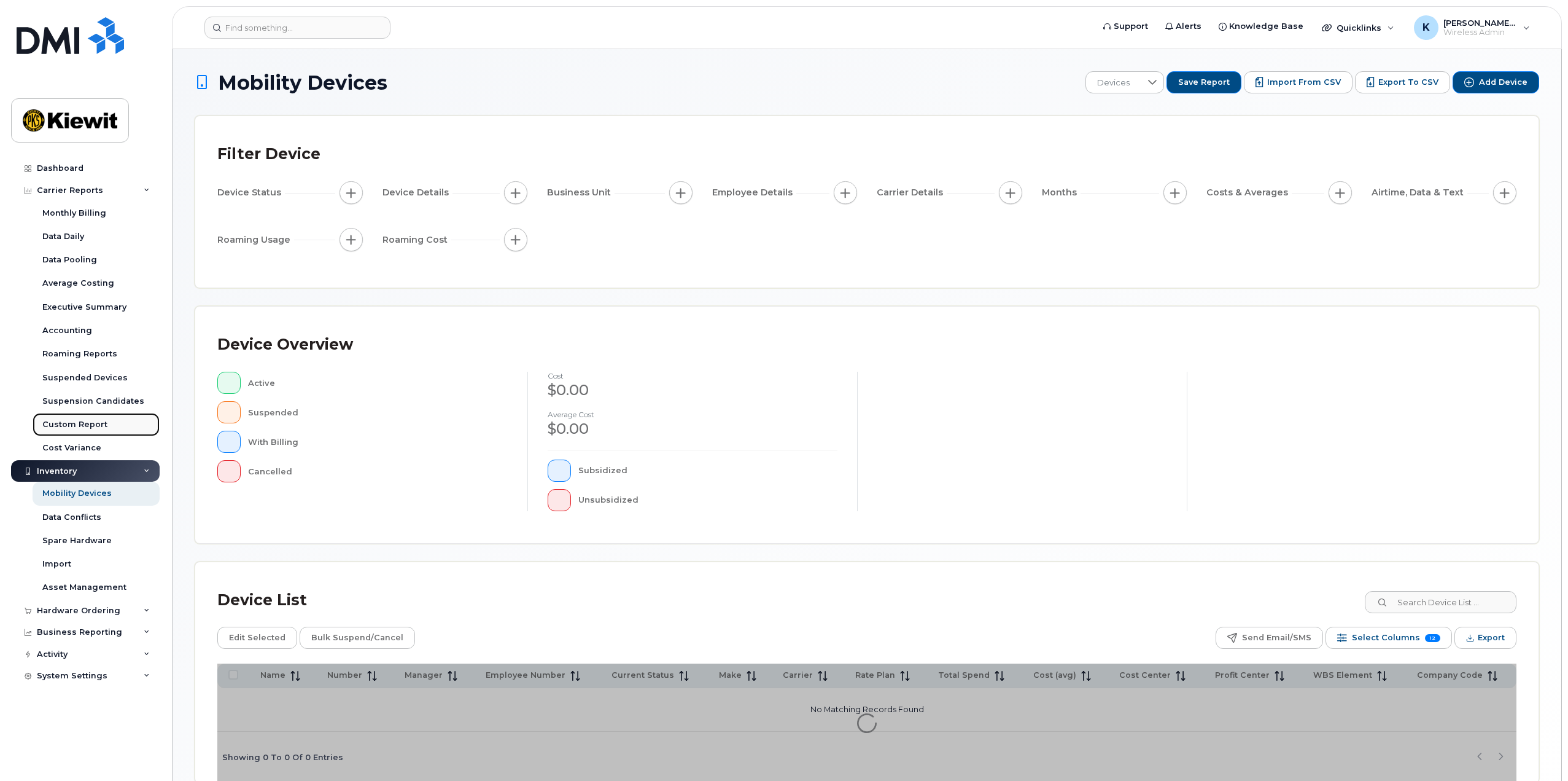
click at [94, 422] on div "Custom Report" at bounding box center [75, 425] width 65 height 11
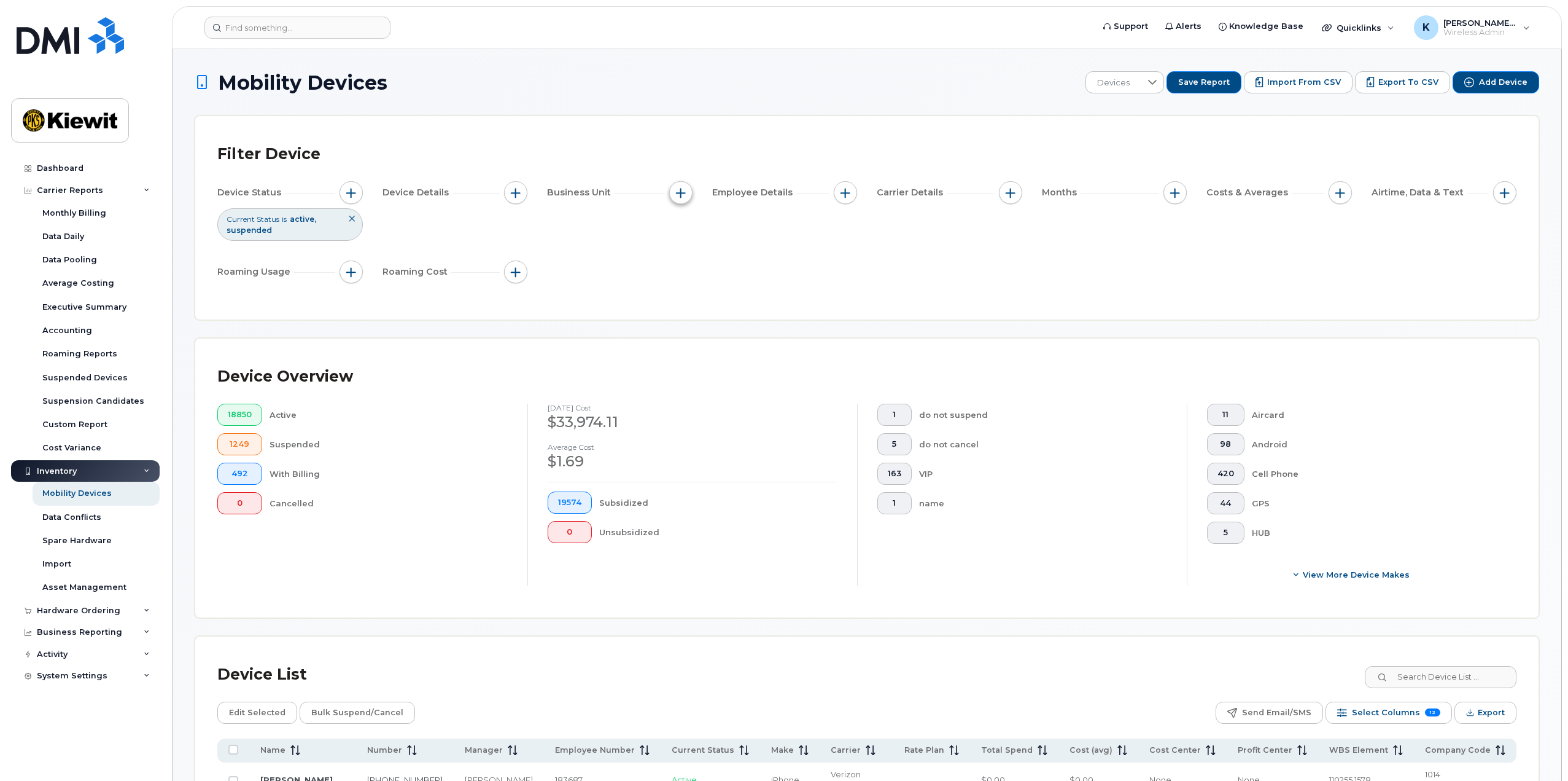
click at [674, 187] on button "button" at bounding box center [681, 193] width 23 height 23
click at [682, 307] on input "Company Code" at bounding box center [684, 307] width 10 height 10
checkbox input "true"
click at [754, 360] on input "text" at bounding box center [762, 359] width 108 height 11
type input "1036"
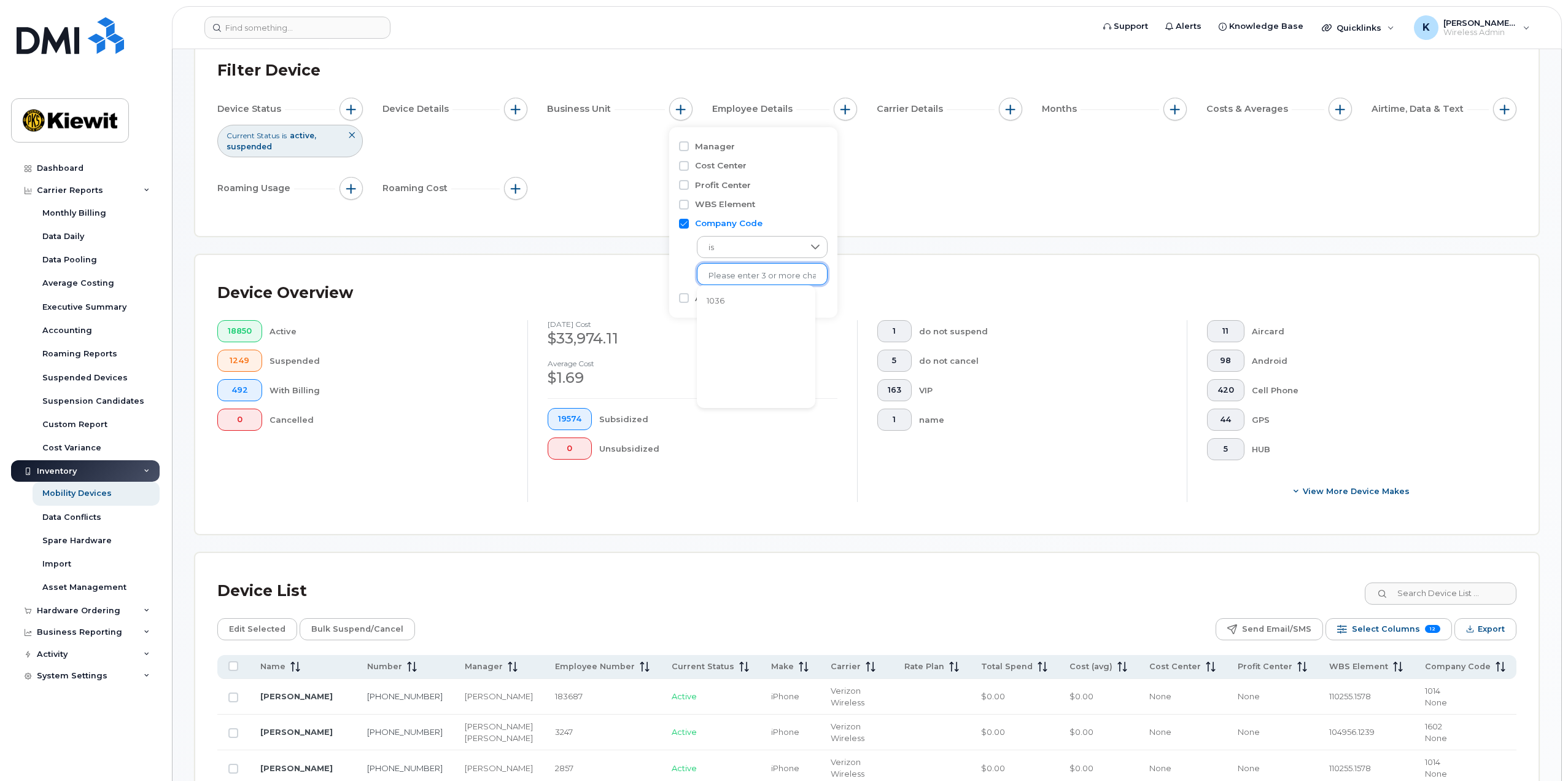
scroll to position [61, 0]
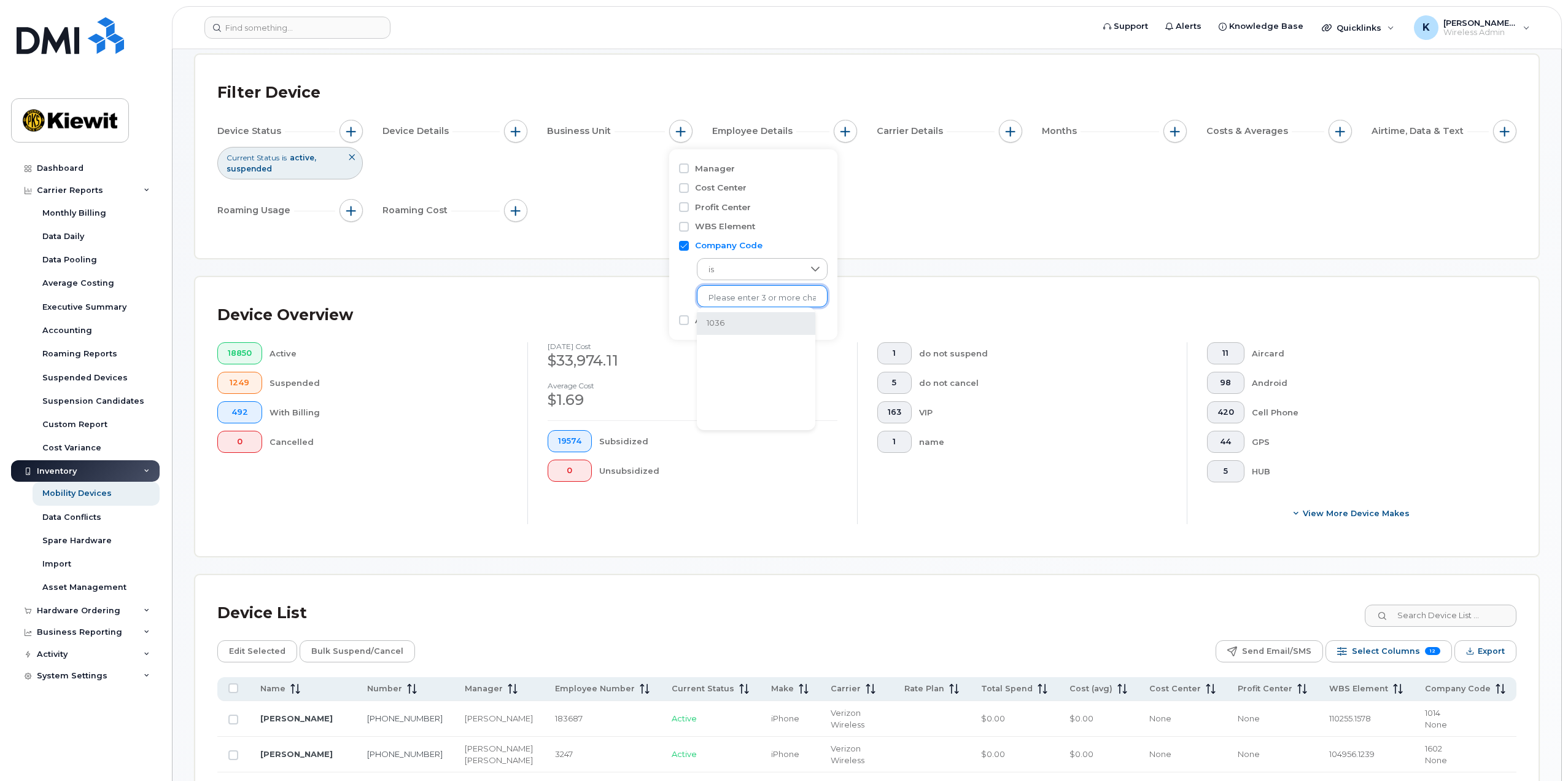
click at [715, 323] on li "1036" at bounding box center [756, 323] width 119 height 23
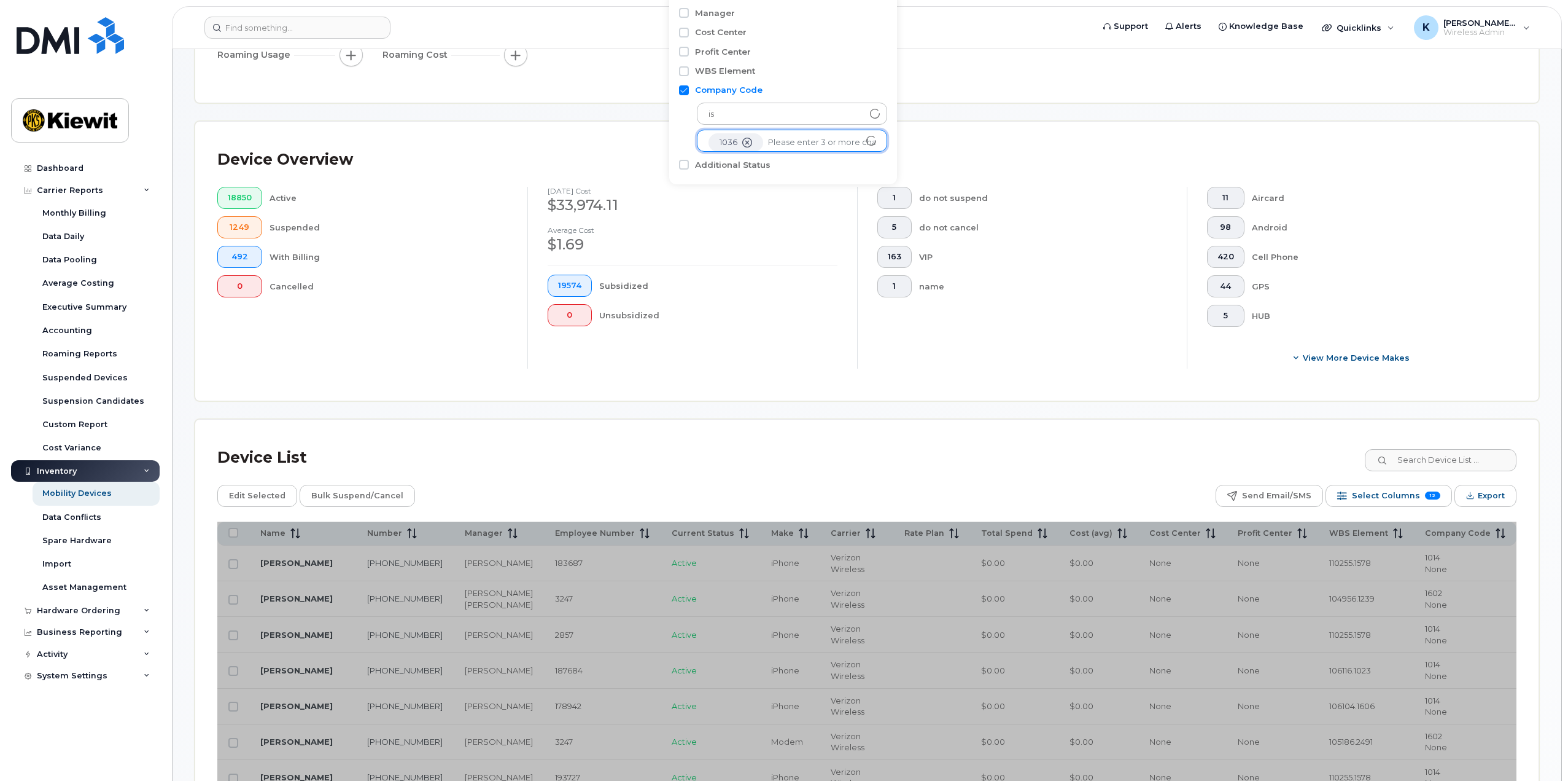
scroll to position [369, 0]
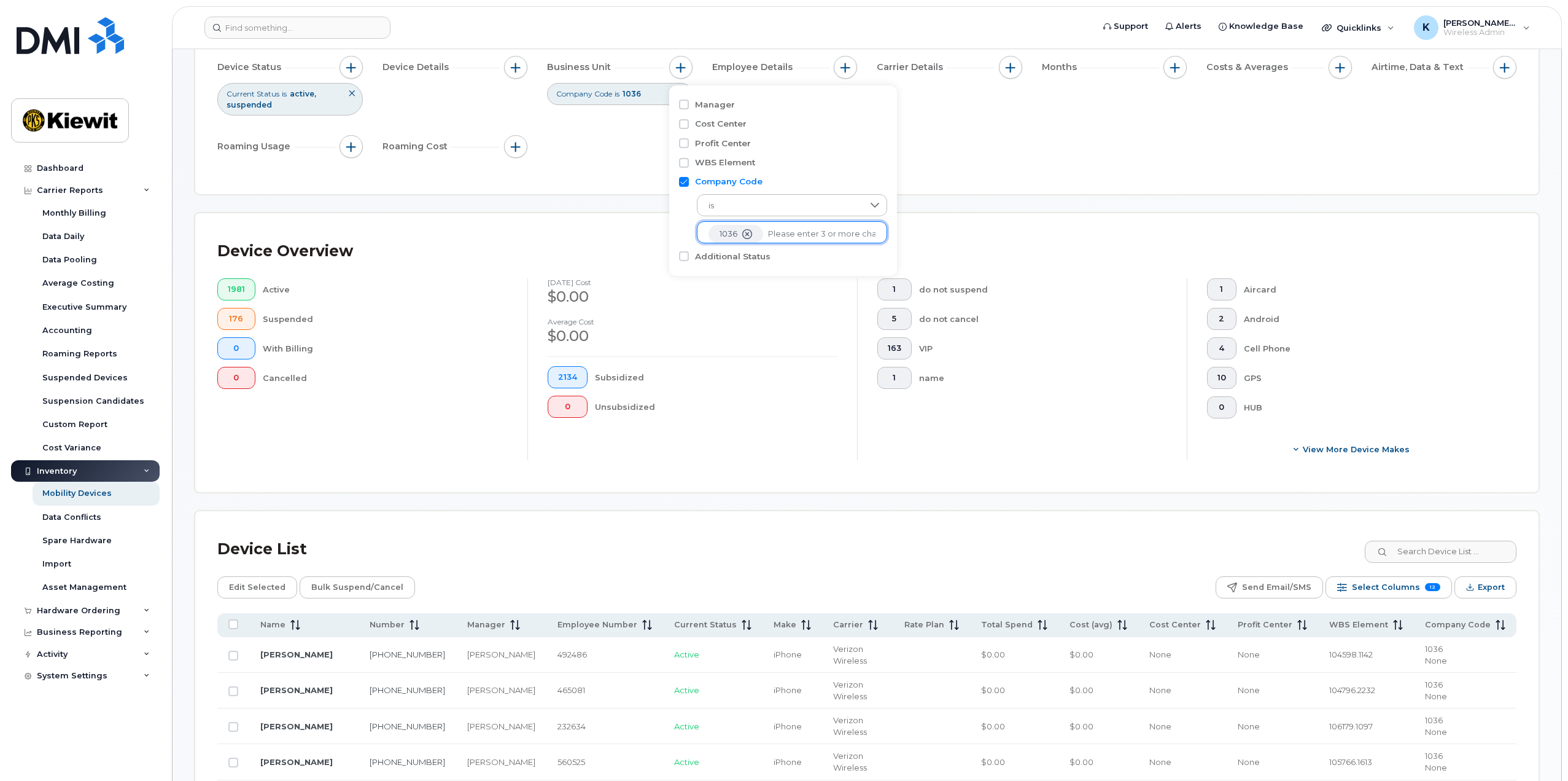
scroll to position [123, 0]
click at [718, 240] on li "1036" at bounding box center [736, 236] width 55 height 18
click at [615, 240] on div "Device Overview" at bounding box center [867, 253] width 1299 height 32
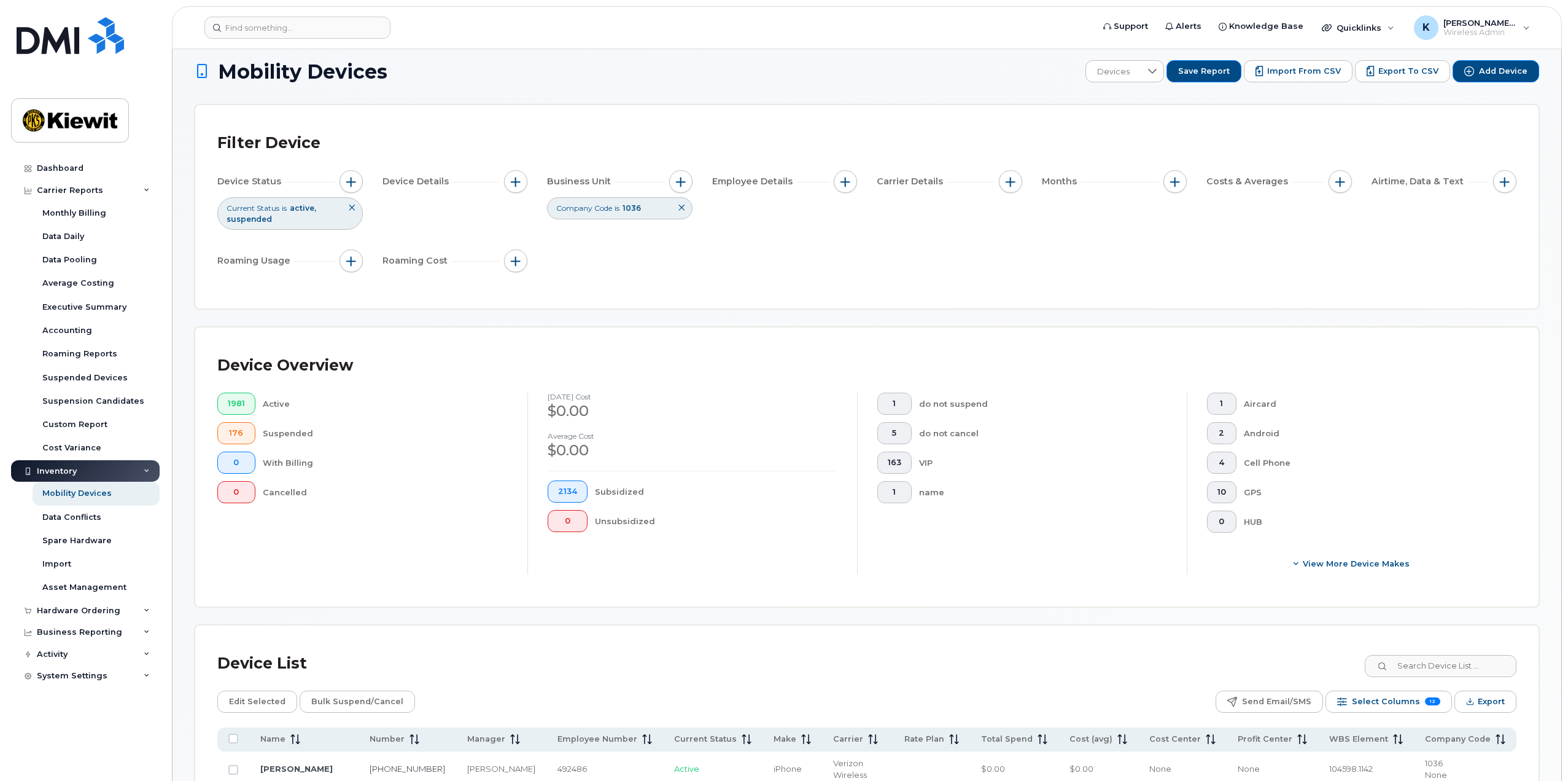
scroll to position [0, 0]
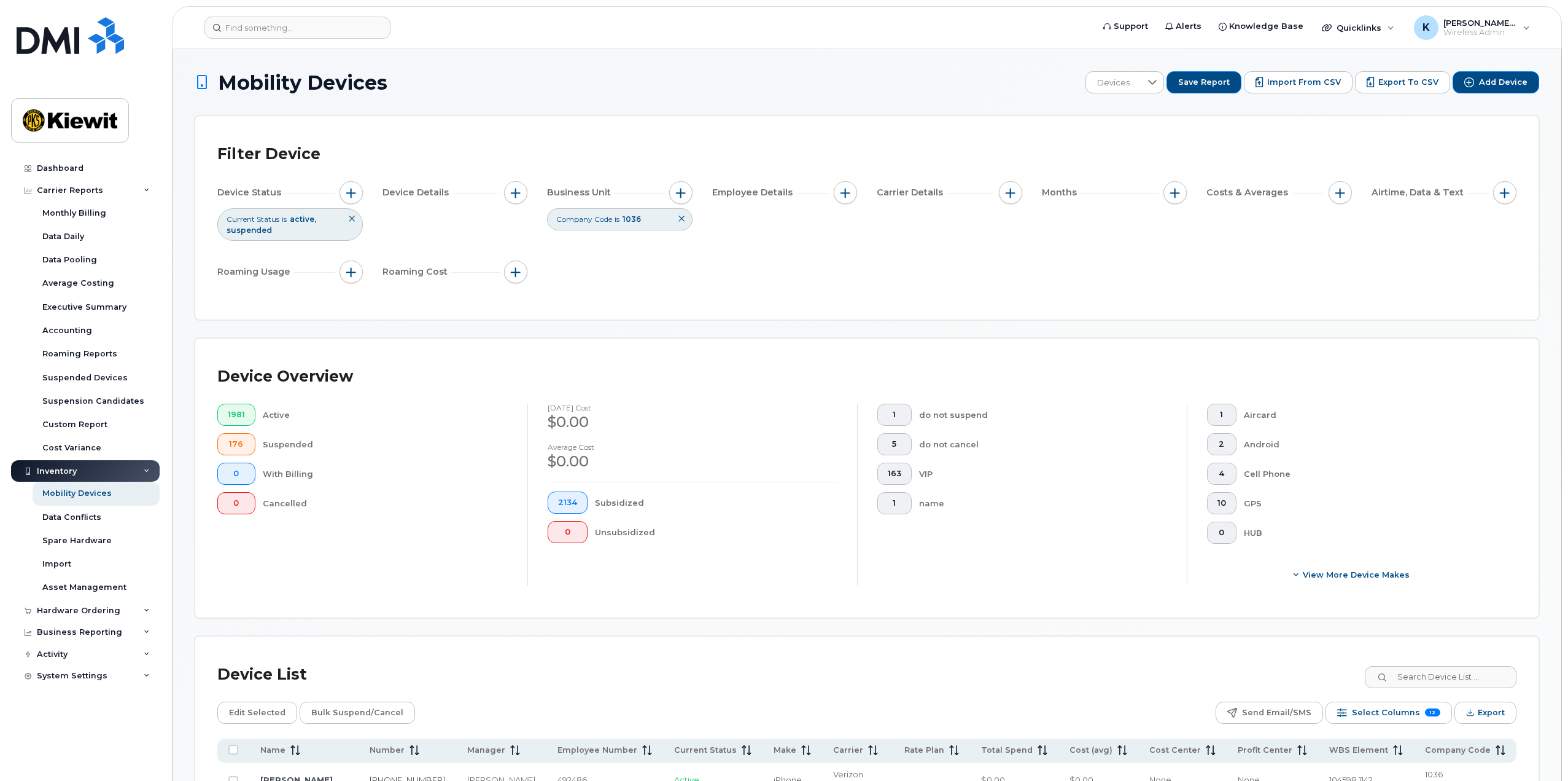
click at [1160, 187] on div "Months" at bounding box center [1115, 193] width 146 height 23
click at [1171, 195] on span "button" at bounding box center [1175, 193] width 10 height 10
click at [1173, 234] on div at bounding box center [1178, 229] width 10 height 10
click at [1175, 229] on input "Billing Cycle" at bounding box center [1178, 229] width 10 height 10
checkbox input "true"
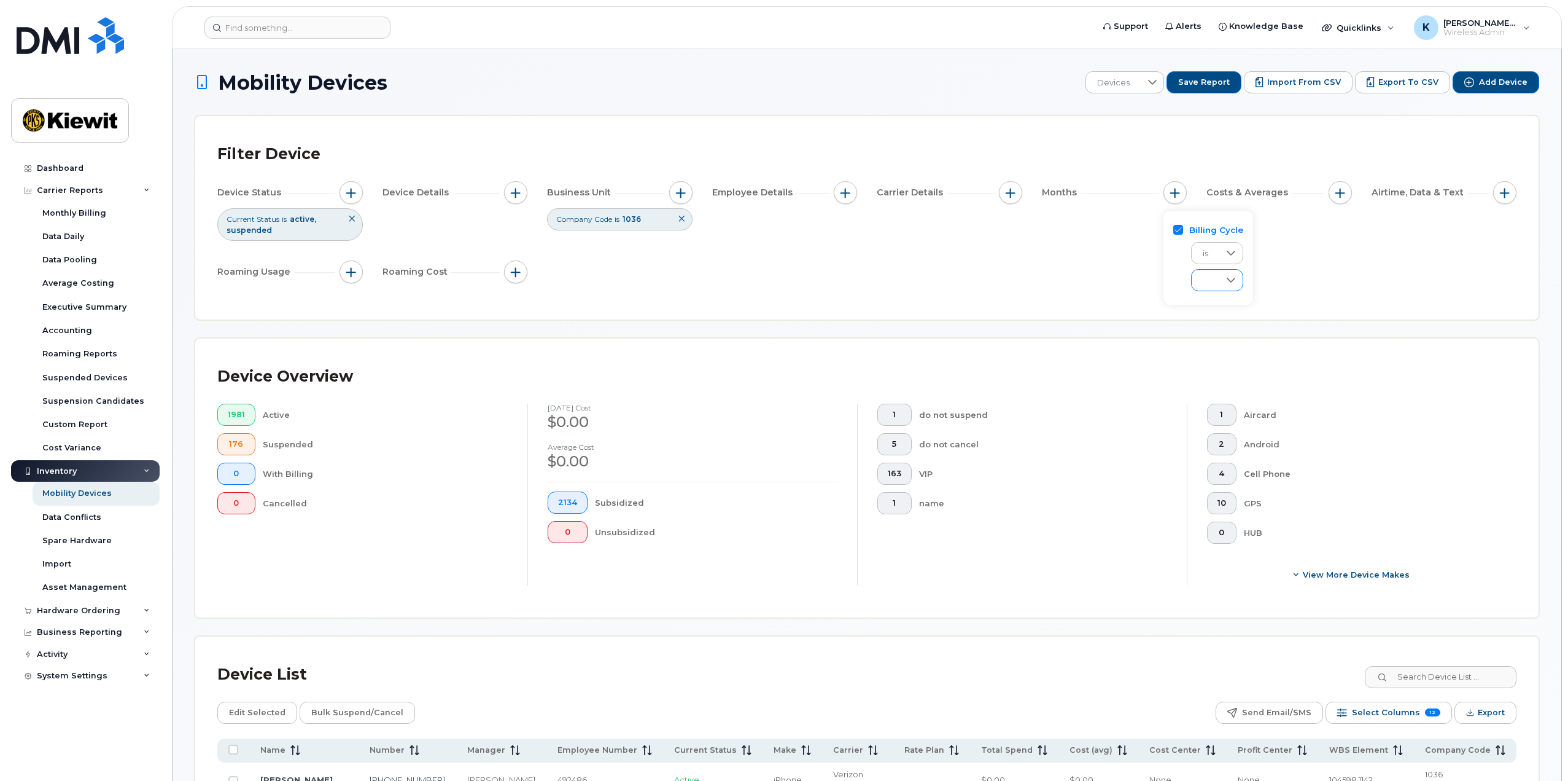
click at [1227, 279] on icon at bounding box center [1231, 280] width 10 height 10
click at [1230, 335] on span "Last 3 months" at bounding box center [1227, 339] width 54 height 12
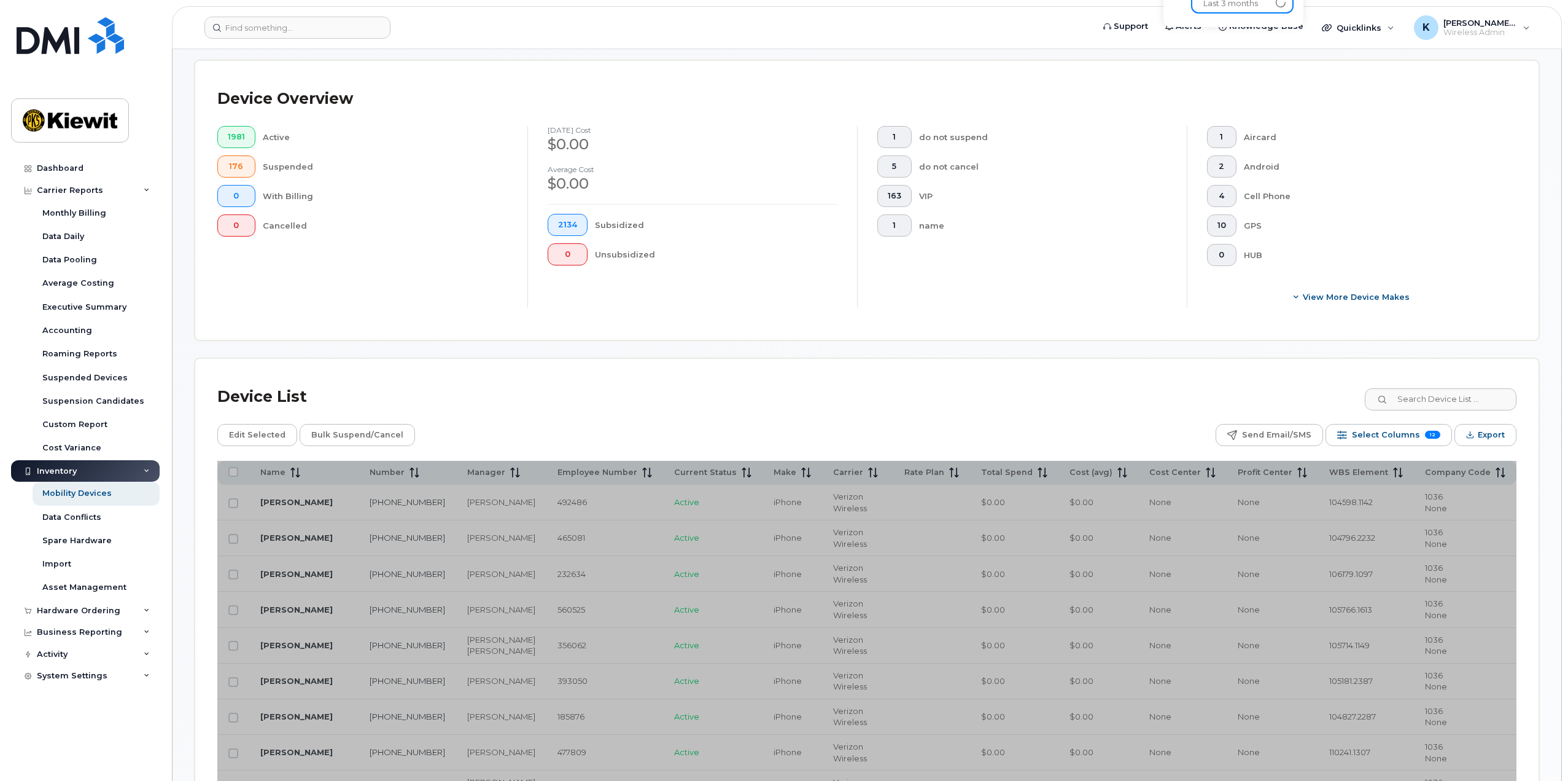
scroll to position [307, 0]
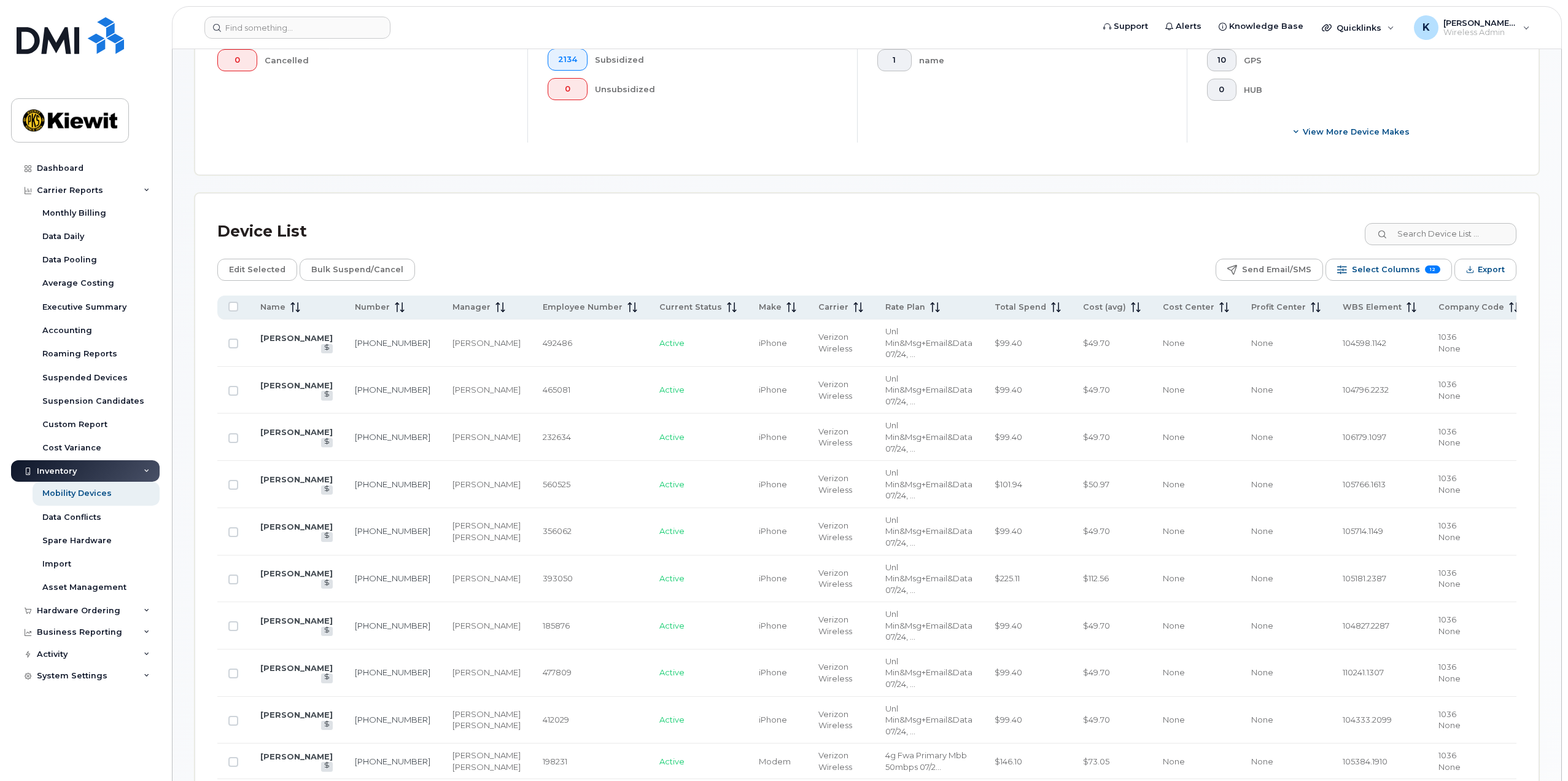
scroll to position [246, 0]
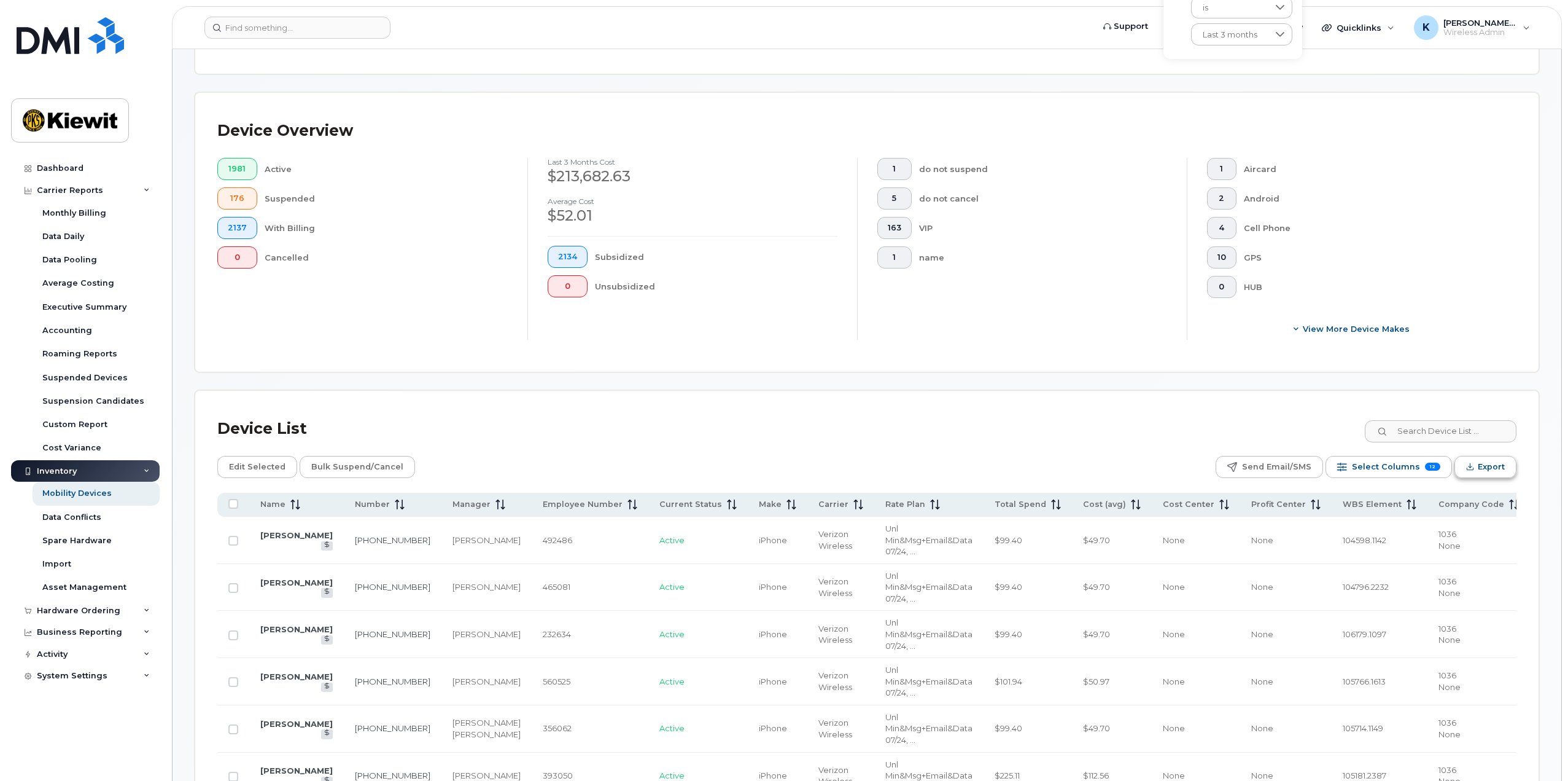
click at [1470, 469] on icon "Export" at bounding box center [1471, 466] width 8 height 8
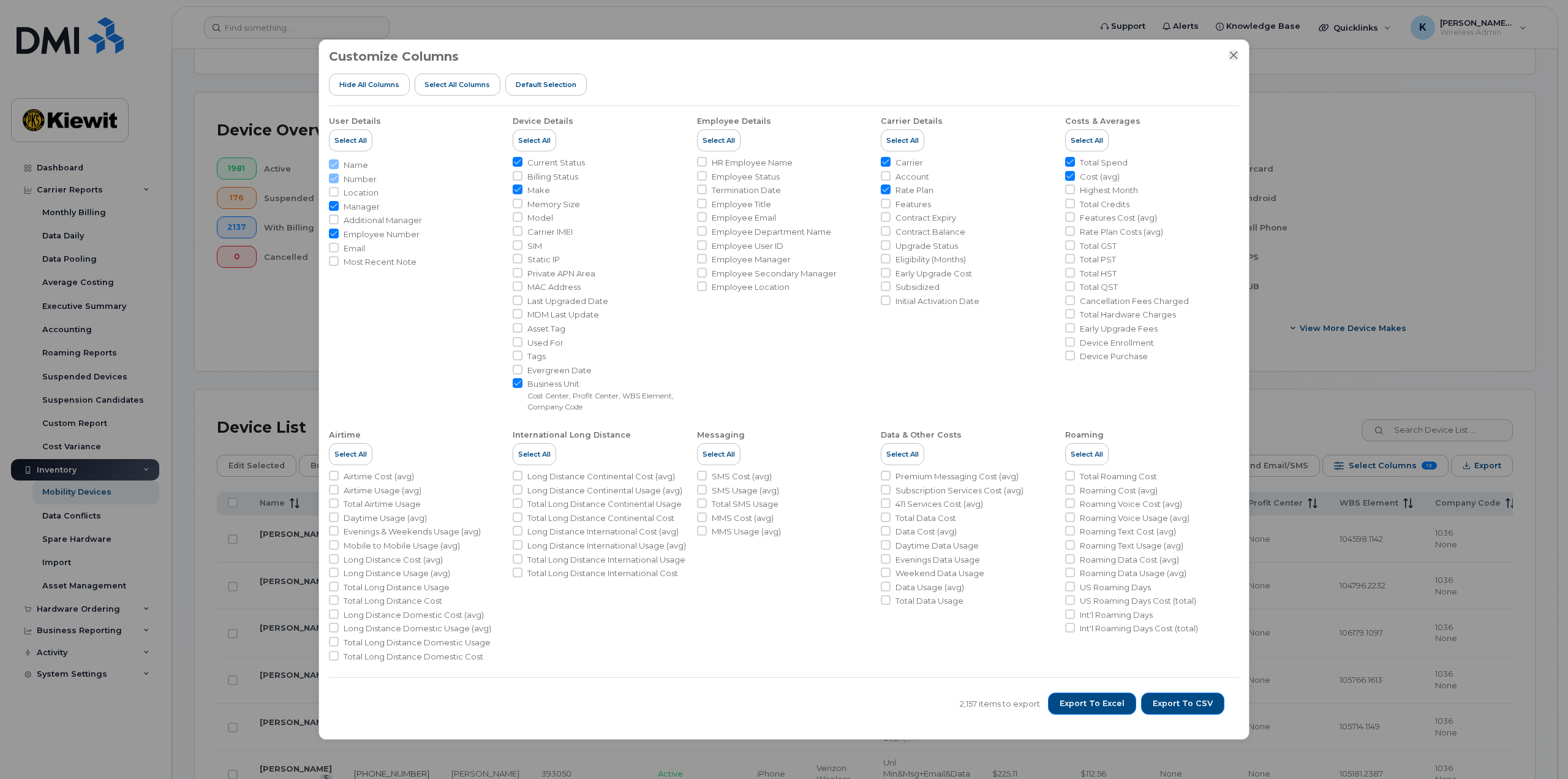
click at [1232, 50] on icon "Close" at bounding box center [1233, 55] width 10 height 10
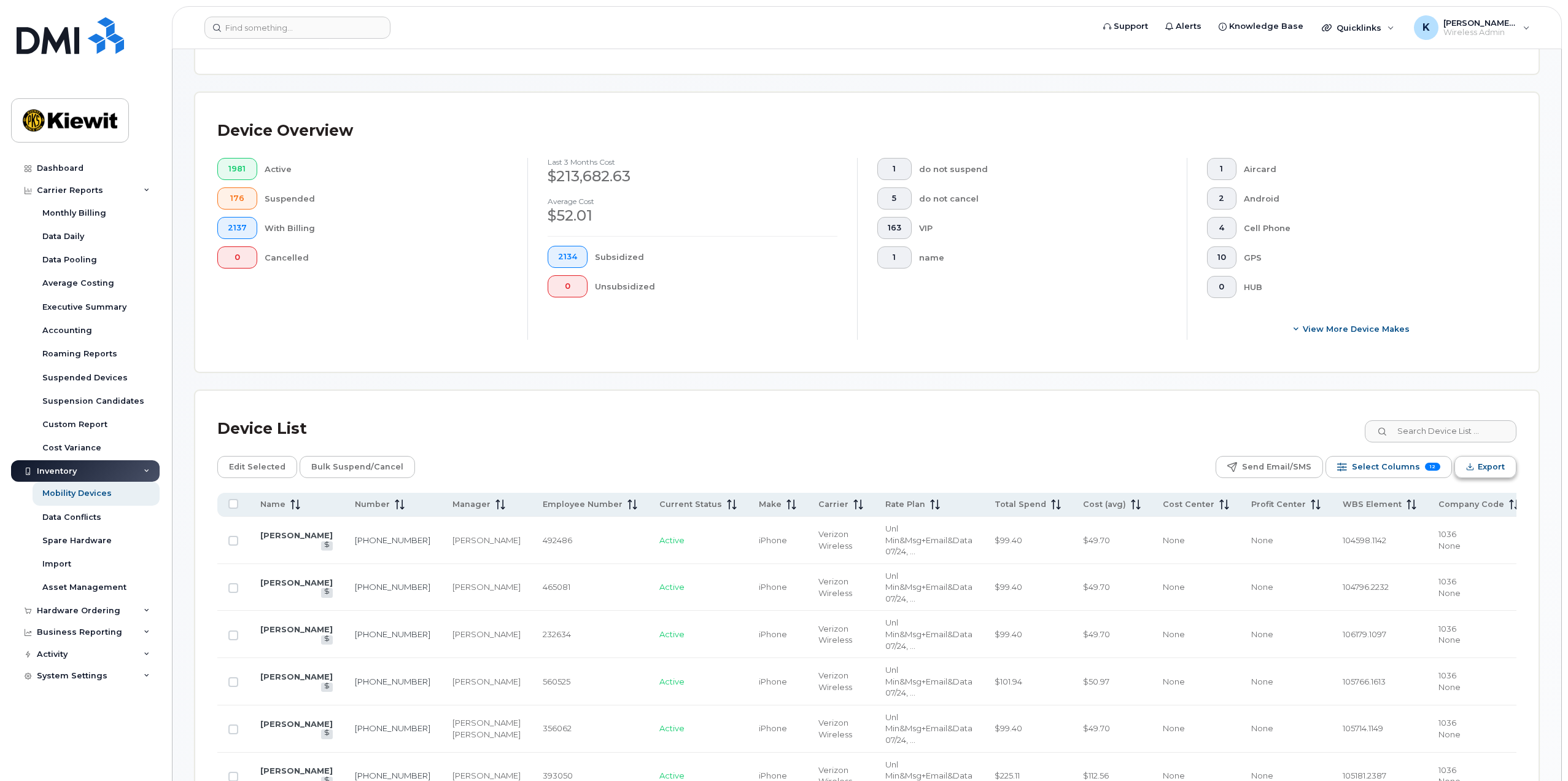
click at [1495, 463] on span "Export" at bounding box center [1491, 466] width 27 height 19
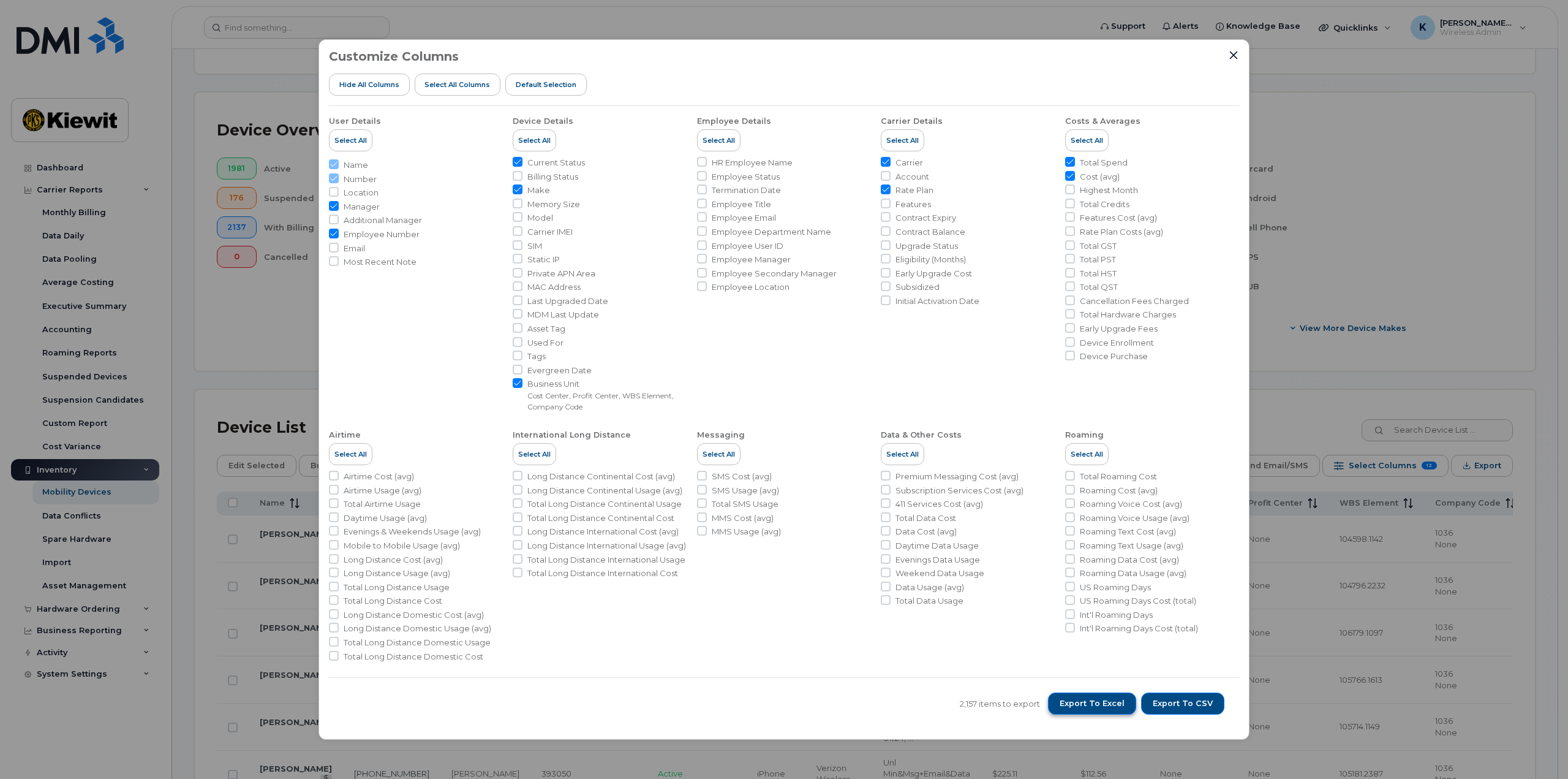
click at [1101, 707] on span "Export to Excel" at bounding box center [1091, 704] width 65 height 11
click at [1072, 703] on span "Export to Excel" at bounding box center [1091, 704] width 65 height 11
click at [1094, 702] on span "Export to Excel" at bounding box center [1091, 704] width 65 height 11
click at [1191, 707] on span "Export to CSV" at bounding box center [1183, 704] width 60 height 11
click at [1235, 54] on icon "Close" at bounding box center [1234, 55] width 8 height 8
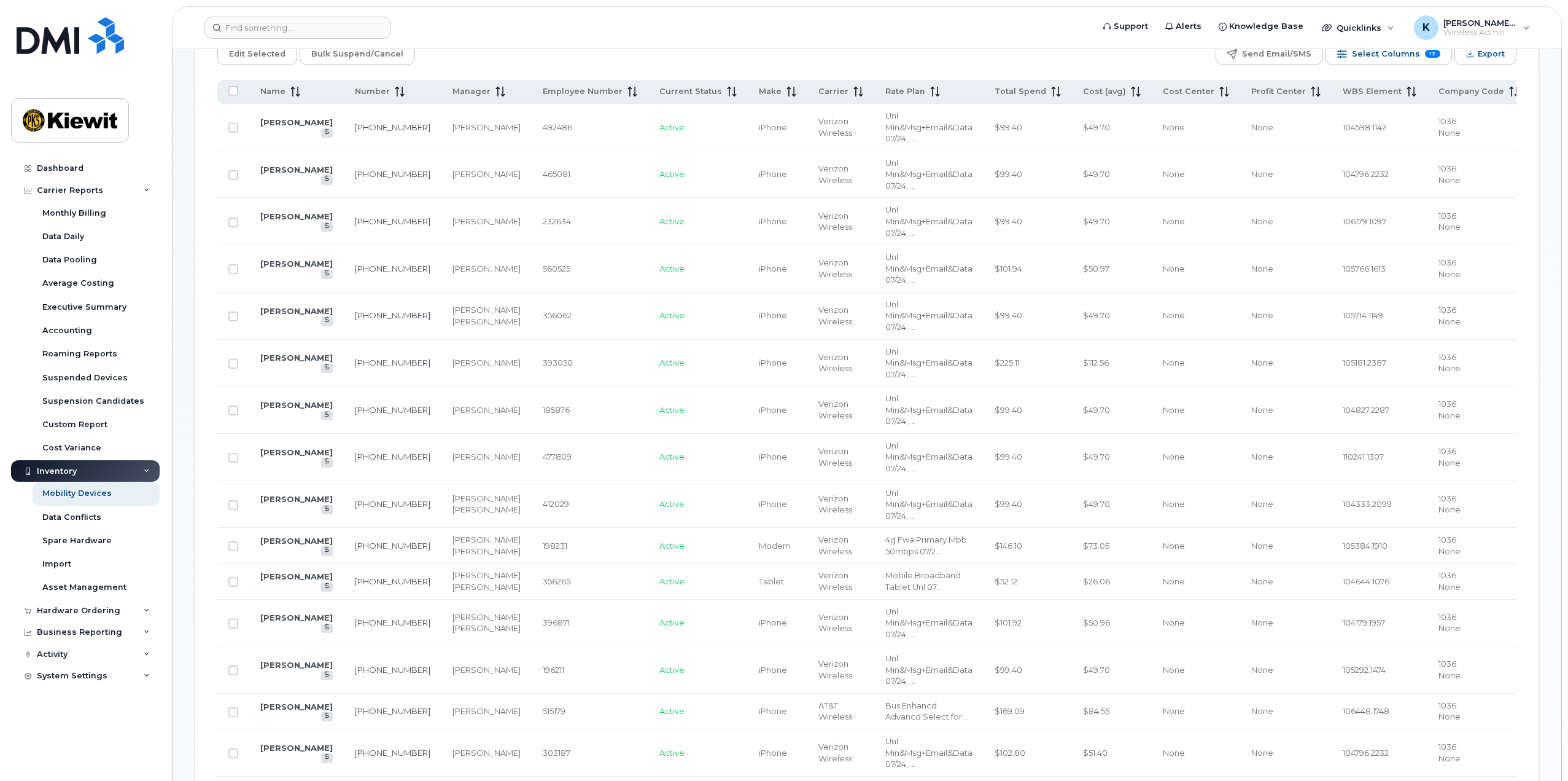
scroll to position [491, 0]
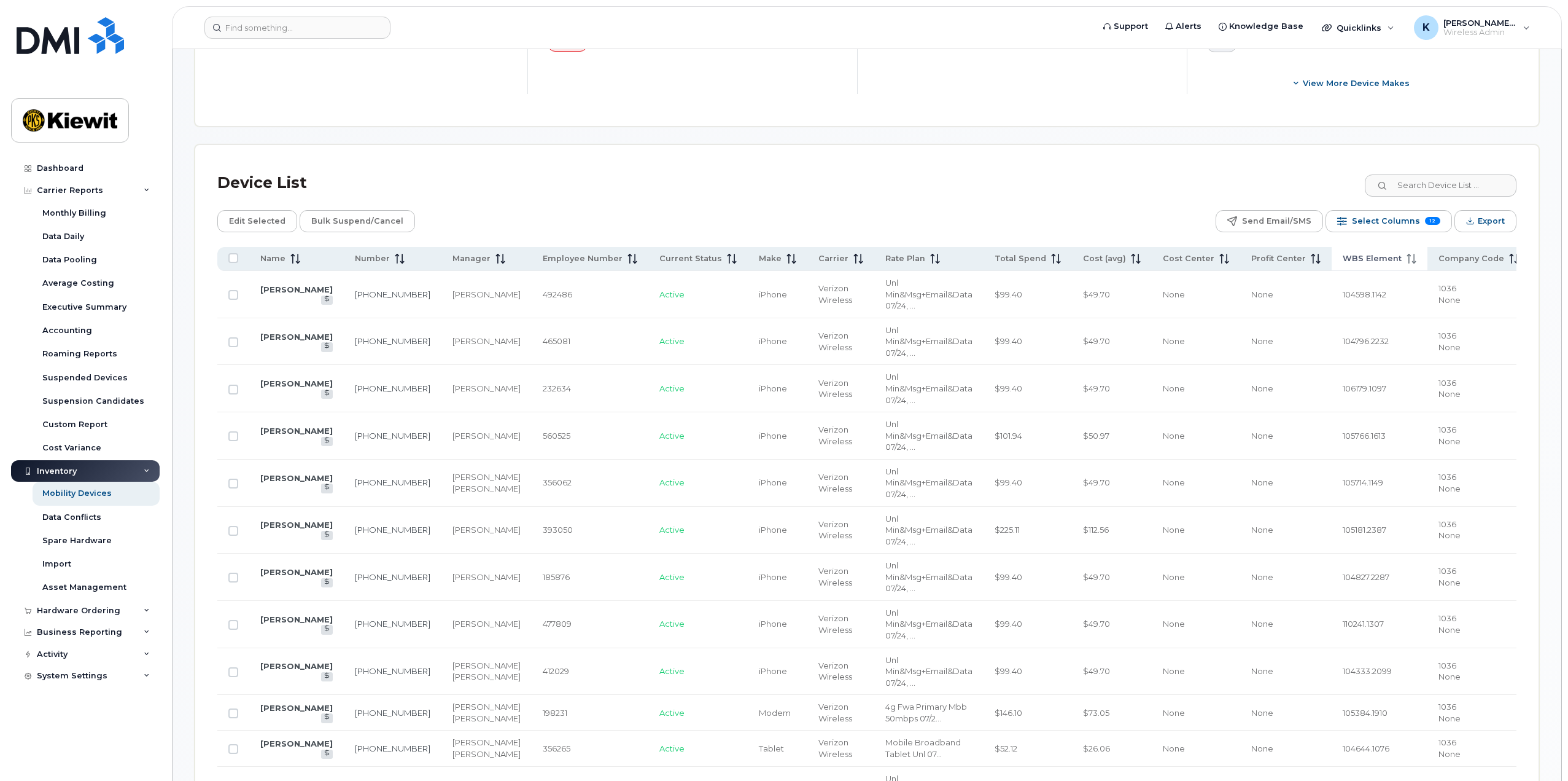
click at [1351, 262] on span "WBS Element" at bounding box center [1372, 258] width 59 height 11
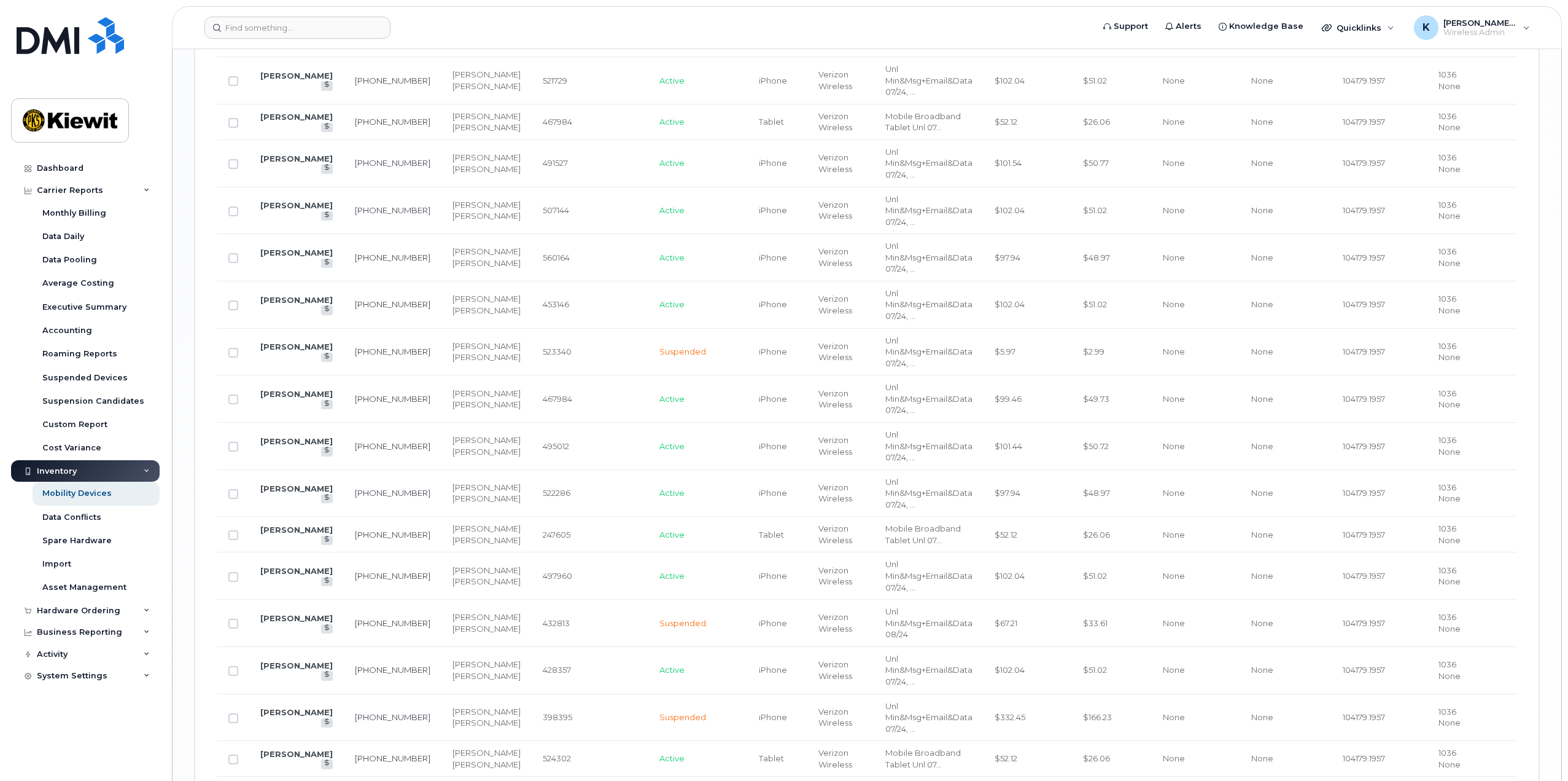
scroll to position [2233, 0]
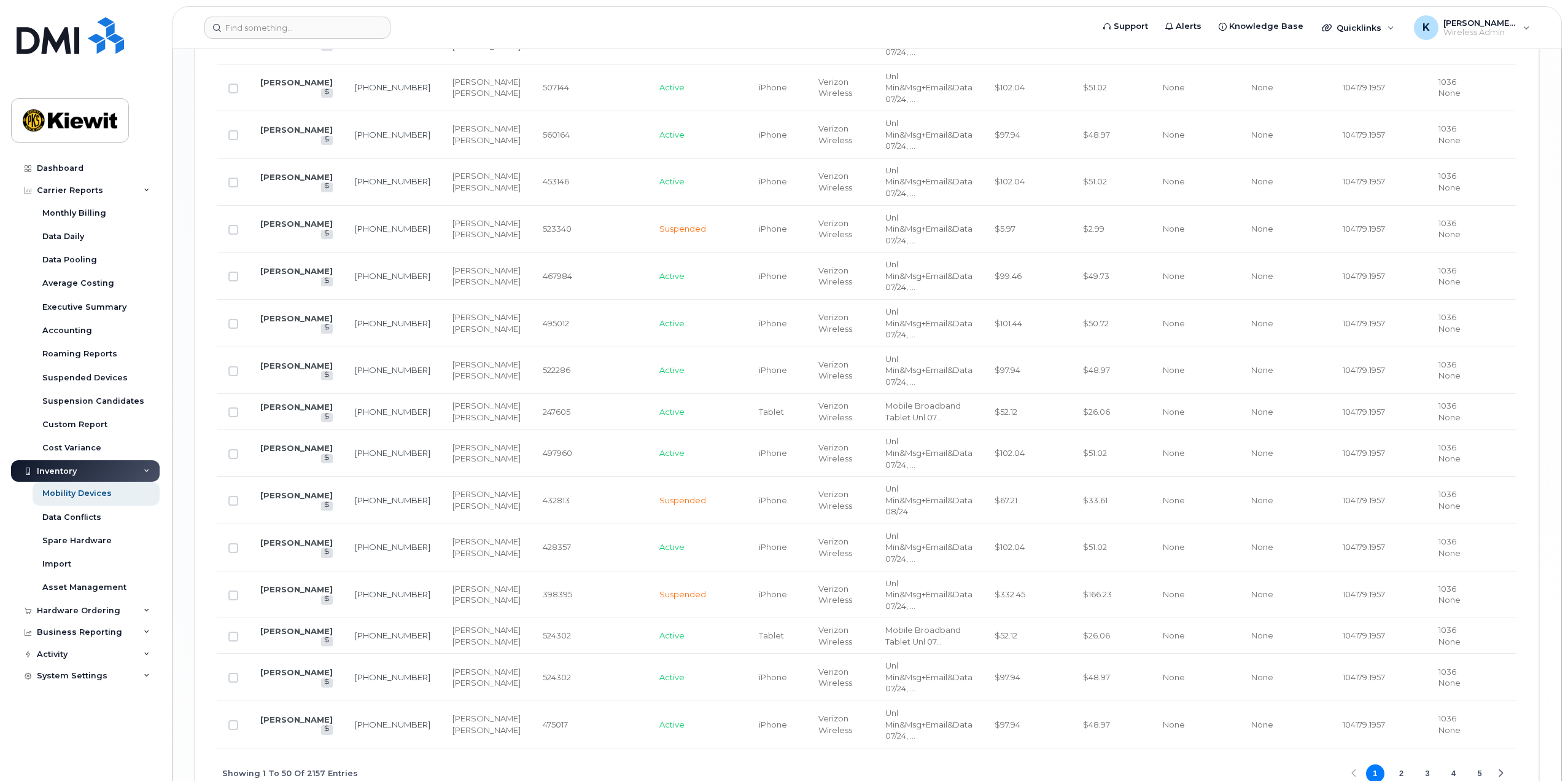
click at [1480, 765] on button "5" at bounding box center [1479, 773] width 19 height 19
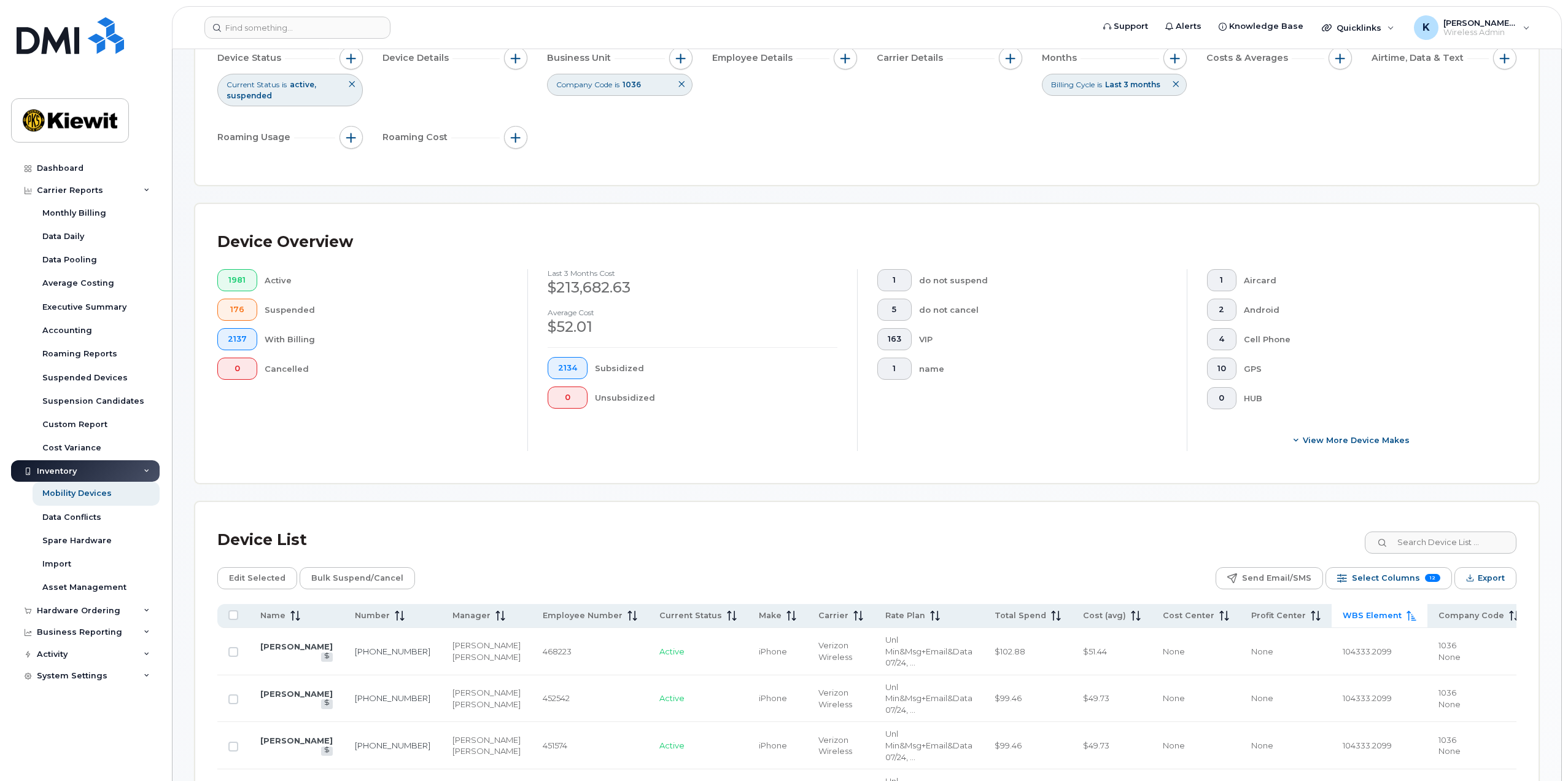
scroll to position [0, 0]
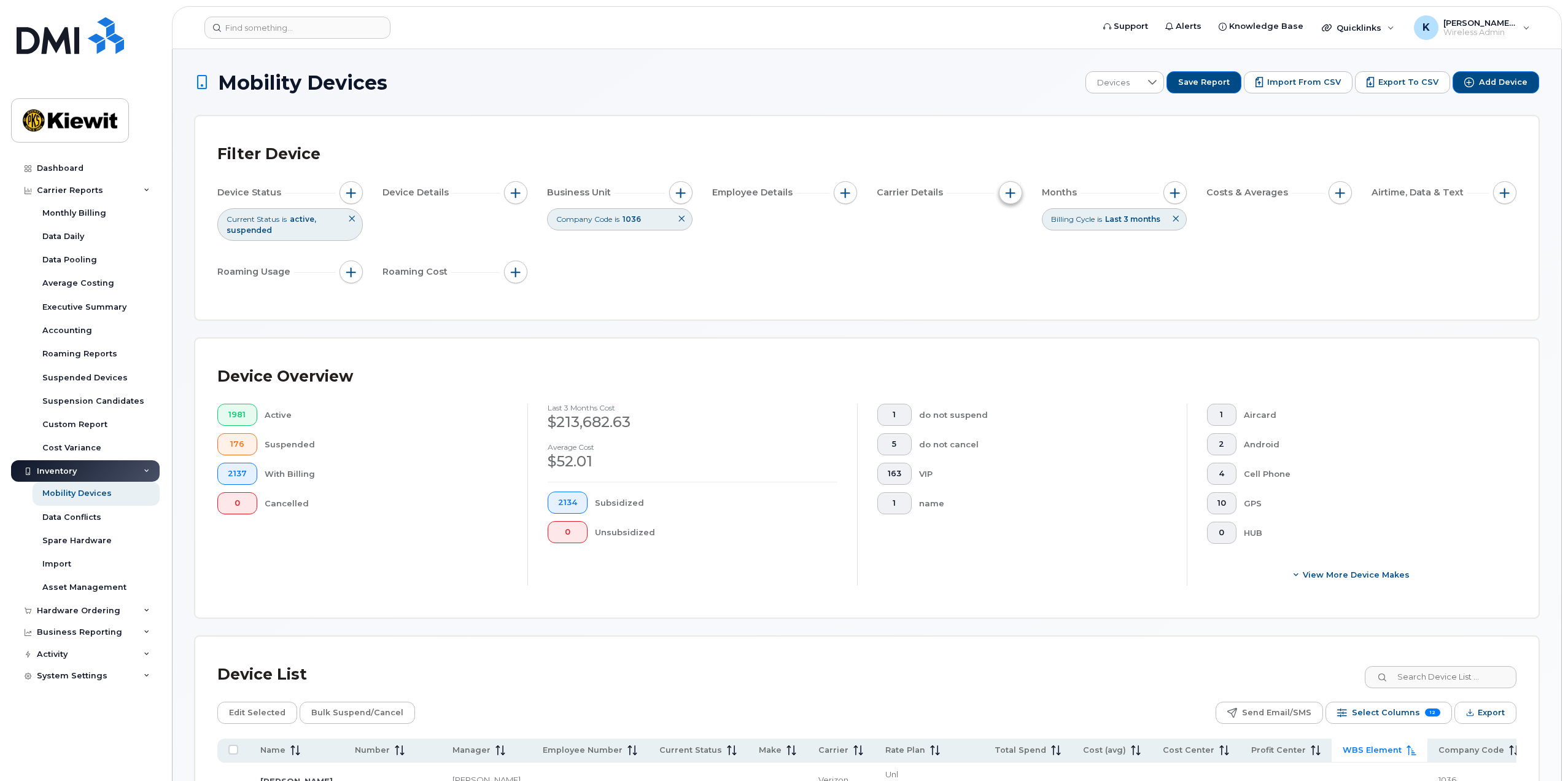
click at [1016, 194] on button "button" at bounding box center [1011, 193] width 23 height 23
click at [1011, 195] on span "button" at bounding box center [1011, 193] width 10 height 10
click at [689, 197] on button "button" at bounding box center [681, 193] width 23 height 23
click at [687, 198] on button "button" at bounding box center [681, 193] width 23 height 23
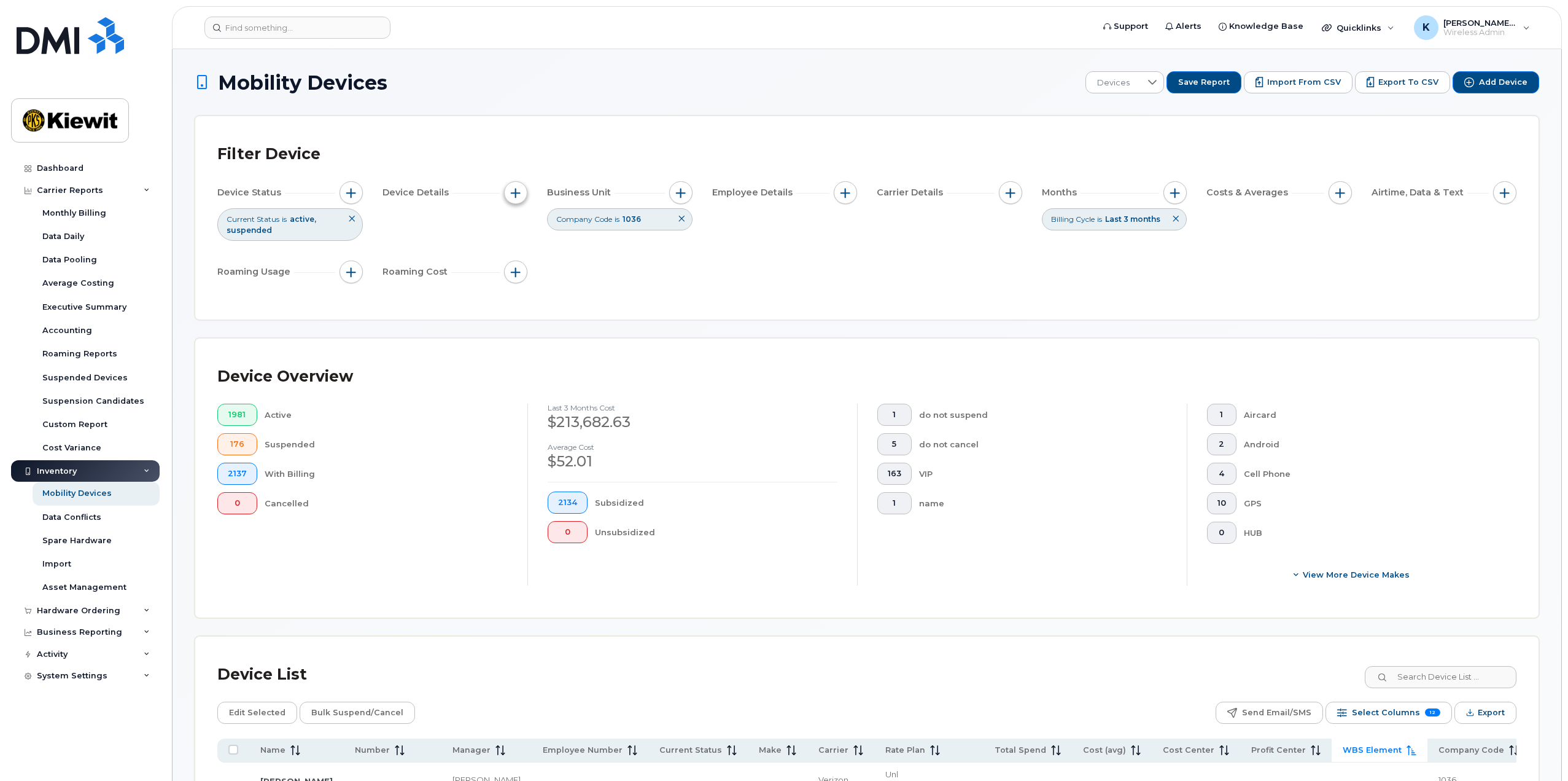
click at [515, 194] on span "button" at bounding box center [516, 193] width 10 height 10
click at [344, 196] on button "button" at bounding box center [351, 193] width 23 height 23
click at [687, 282] on div "Device Status Current Status is active suspended Device Details Business Unit C…" at bounding box center [867, 235] width 1299 height 107
click at [847, 192] on span "button" at bounding box center [845, 193] width 10 height 10
click at [723, 276] on div "Device Status Current Status is active suspended Device Details Business Unit C…" at bounding box center [867, 235] width 1299 height 107
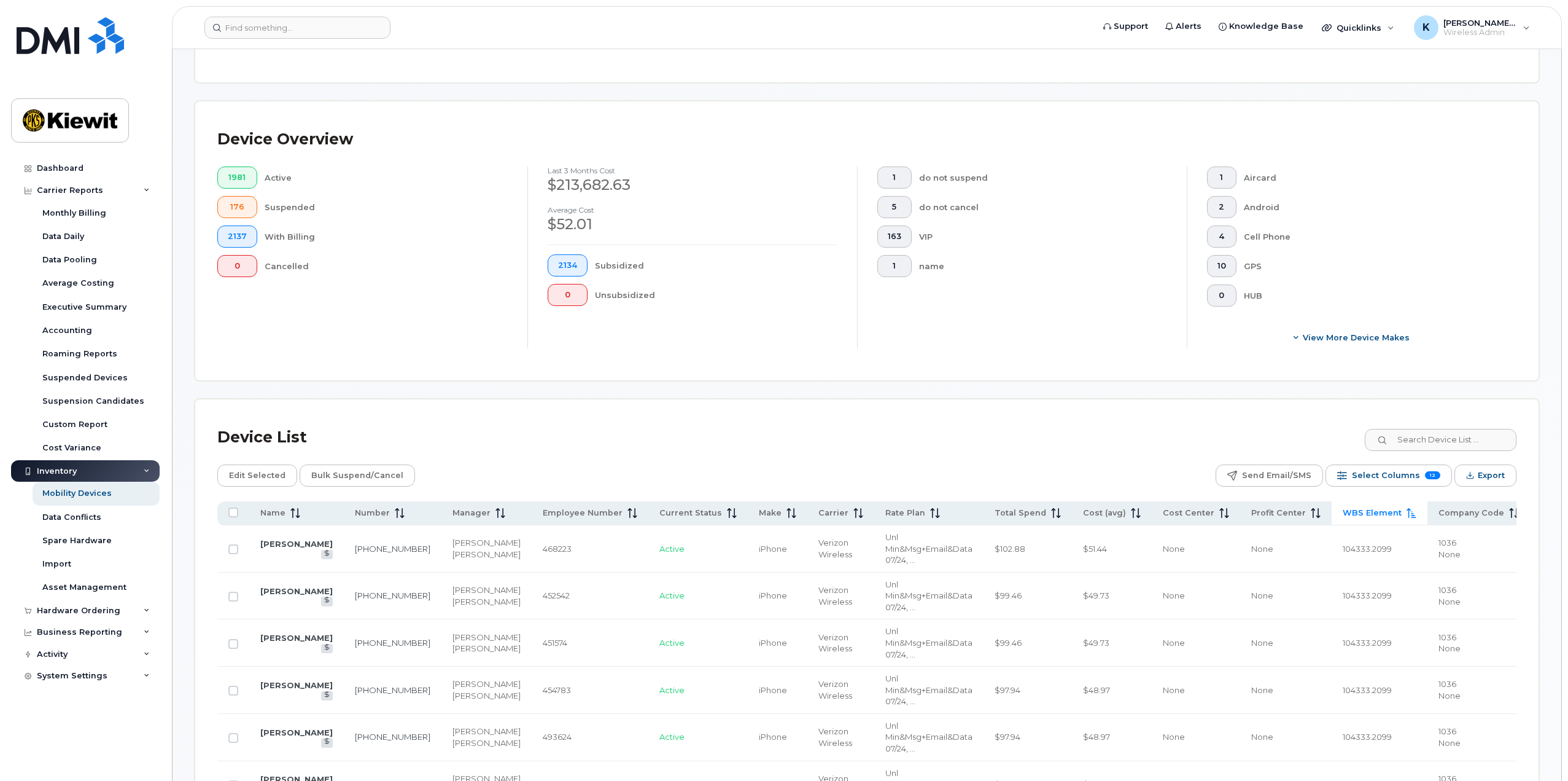
scroll to position [246, 0]
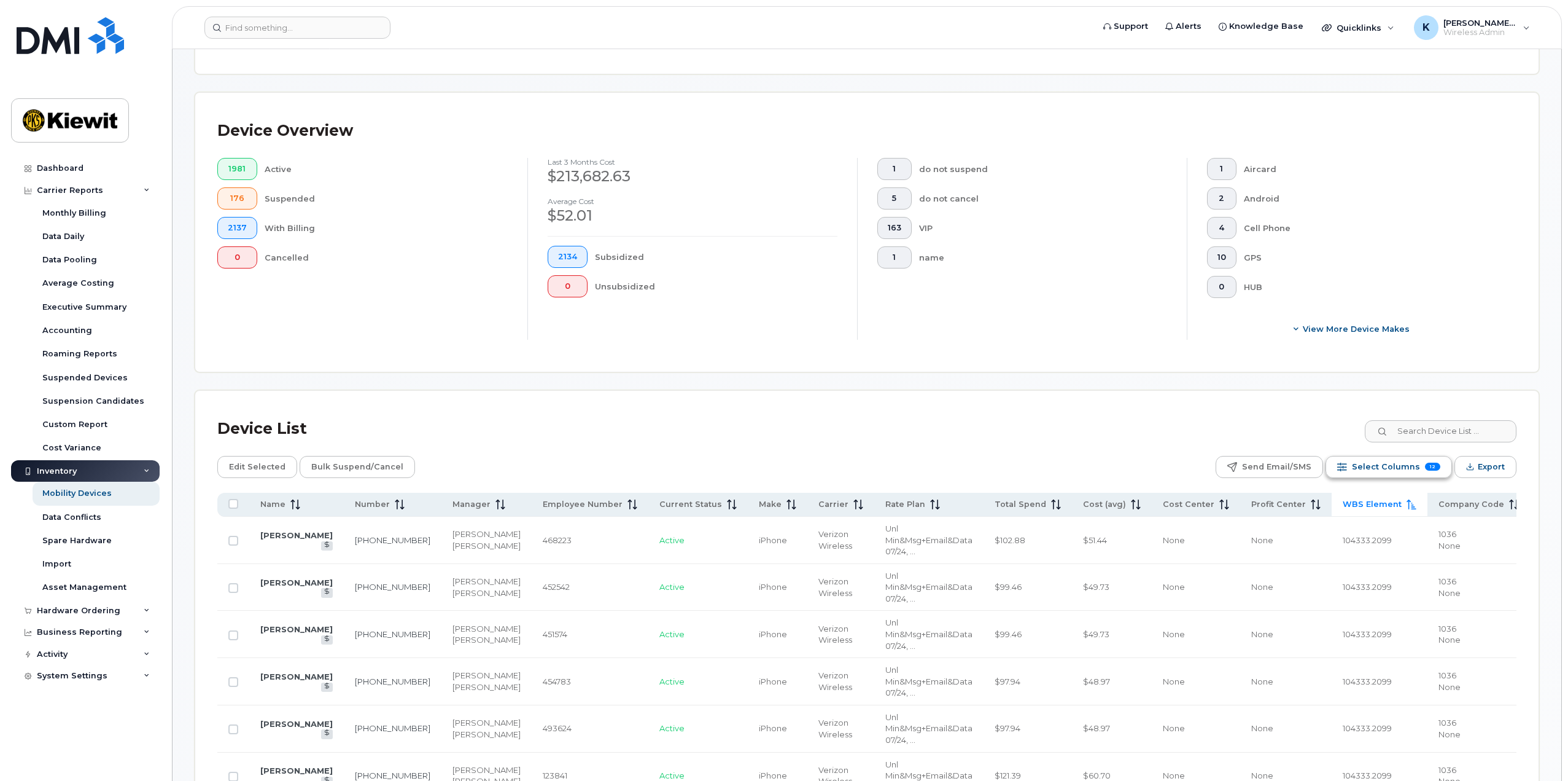
click at [1374, 462] on span "Select Columns" at bounding box center [1385, 466] width 68 height 19
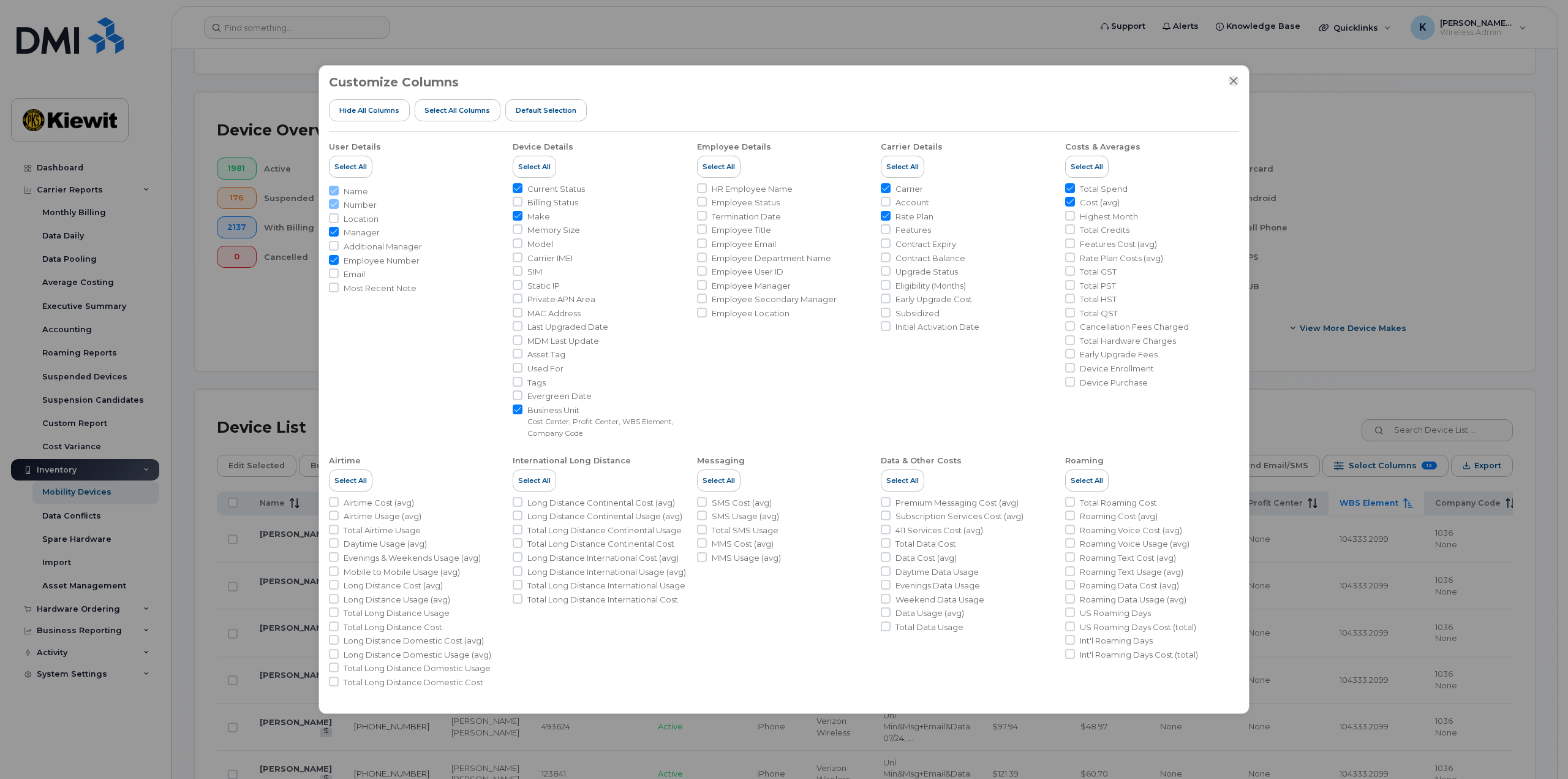
click at [1235, 82] on icon "Close" at bounding box center [1234, 82] width 8 height 8
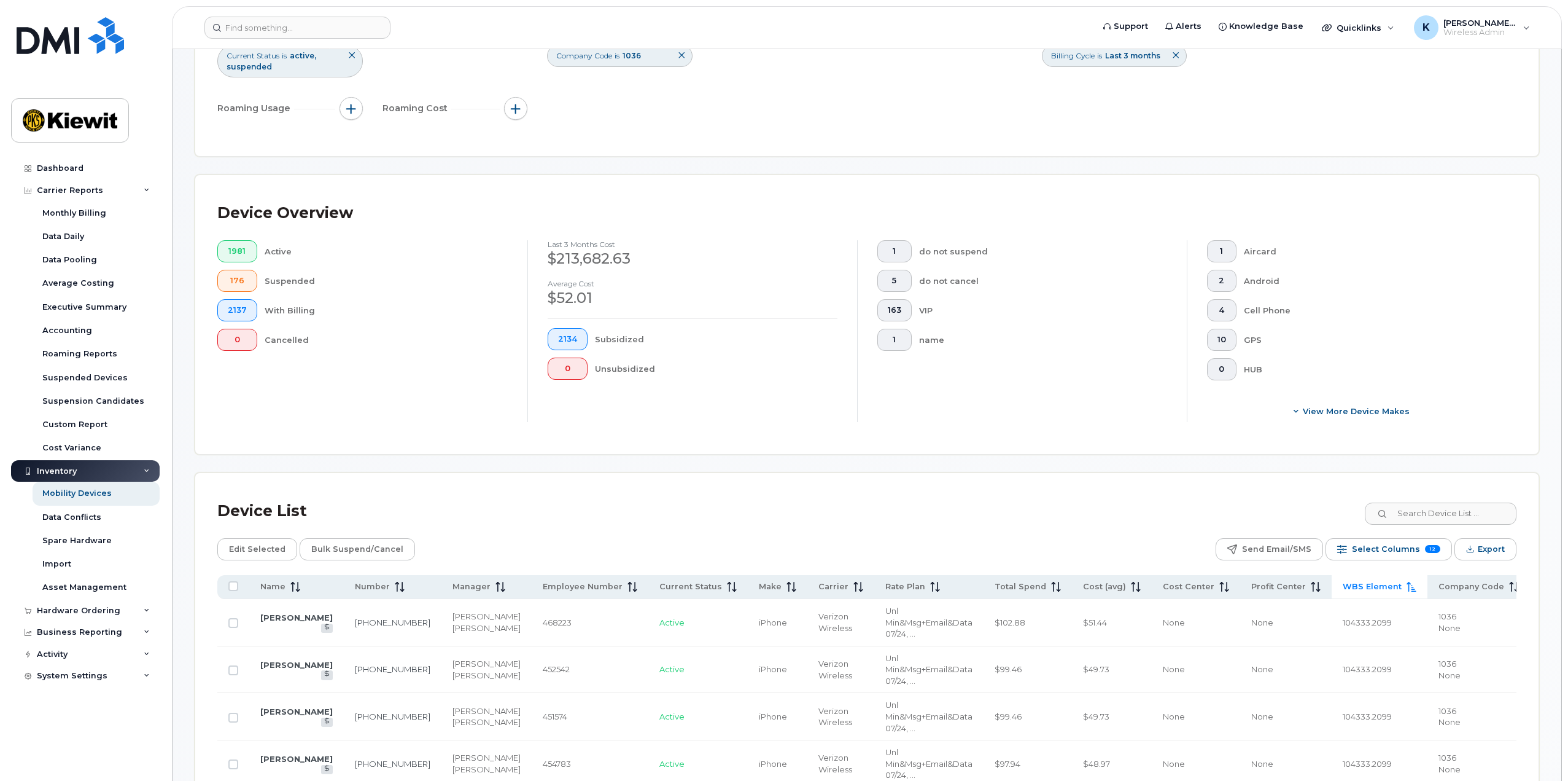
scroll to position [0, 0]
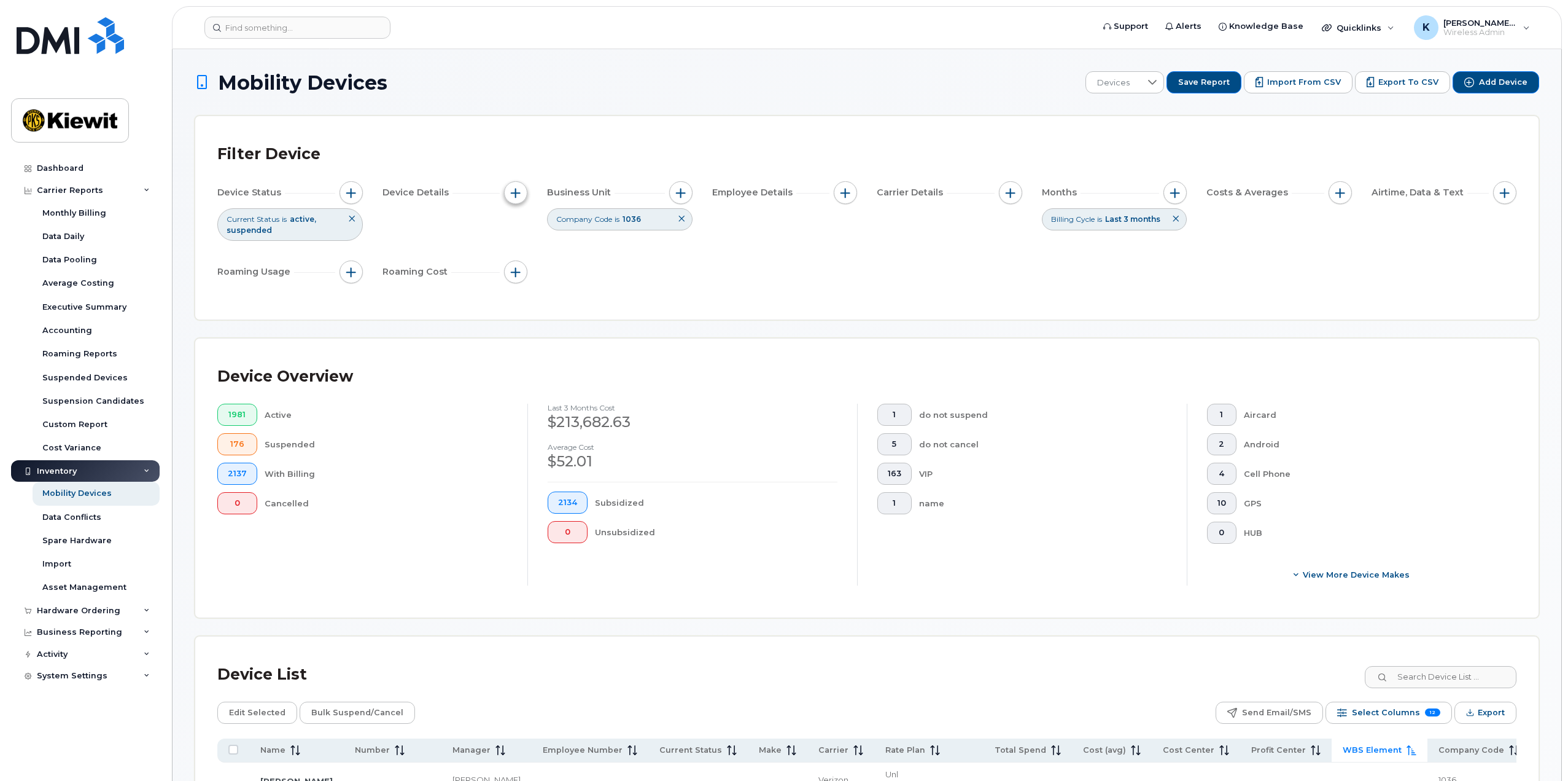
click at [511, 198] on button "button" at bounding box center [516, 193] width 23 height 23
click at [846, 196] on span "button" at bounding box center [845, 193] width 10 height 10
click at [1017, 192] on button "button" at bounding box center [1011, 193] width 23 height 23
click at [925, 243] on div "Device Status Current Status is active suspended Device Details Business Unit C…" at bounding box center [867, 235] width 1299 height 107
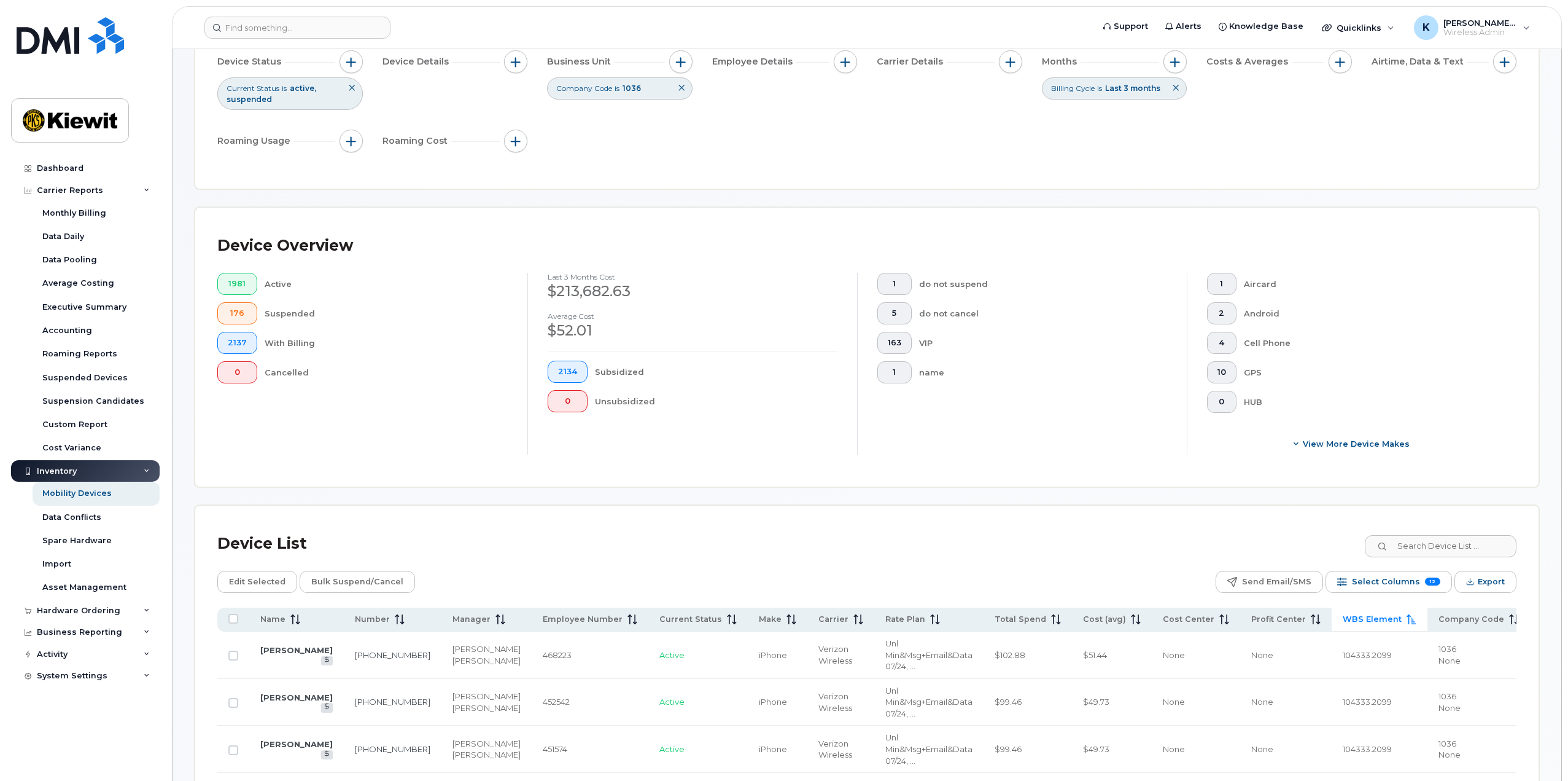
scroll to position [307, 0]
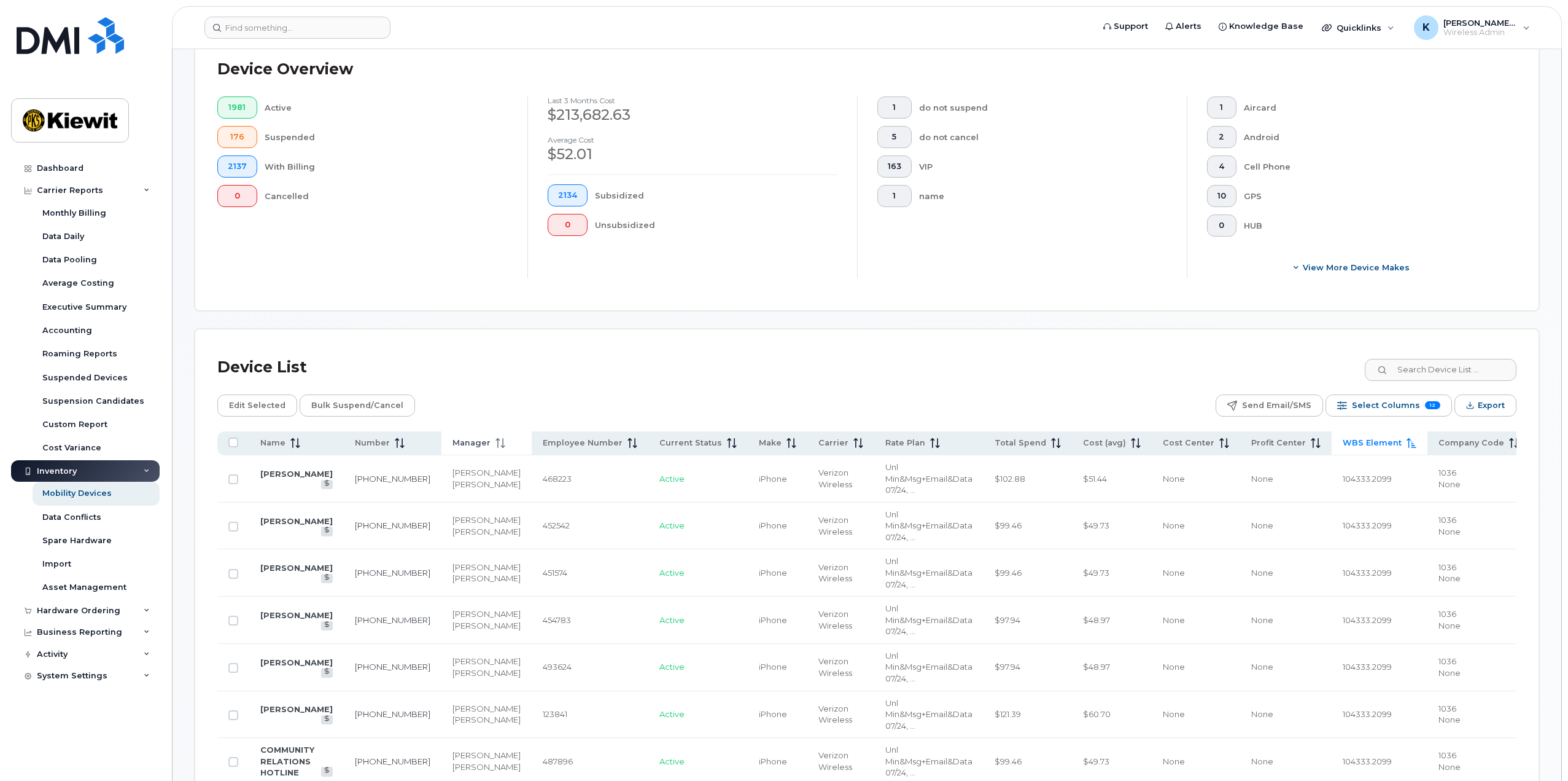
click at [491, 445] on span at bounding box center [498, 443] width 14 height 11
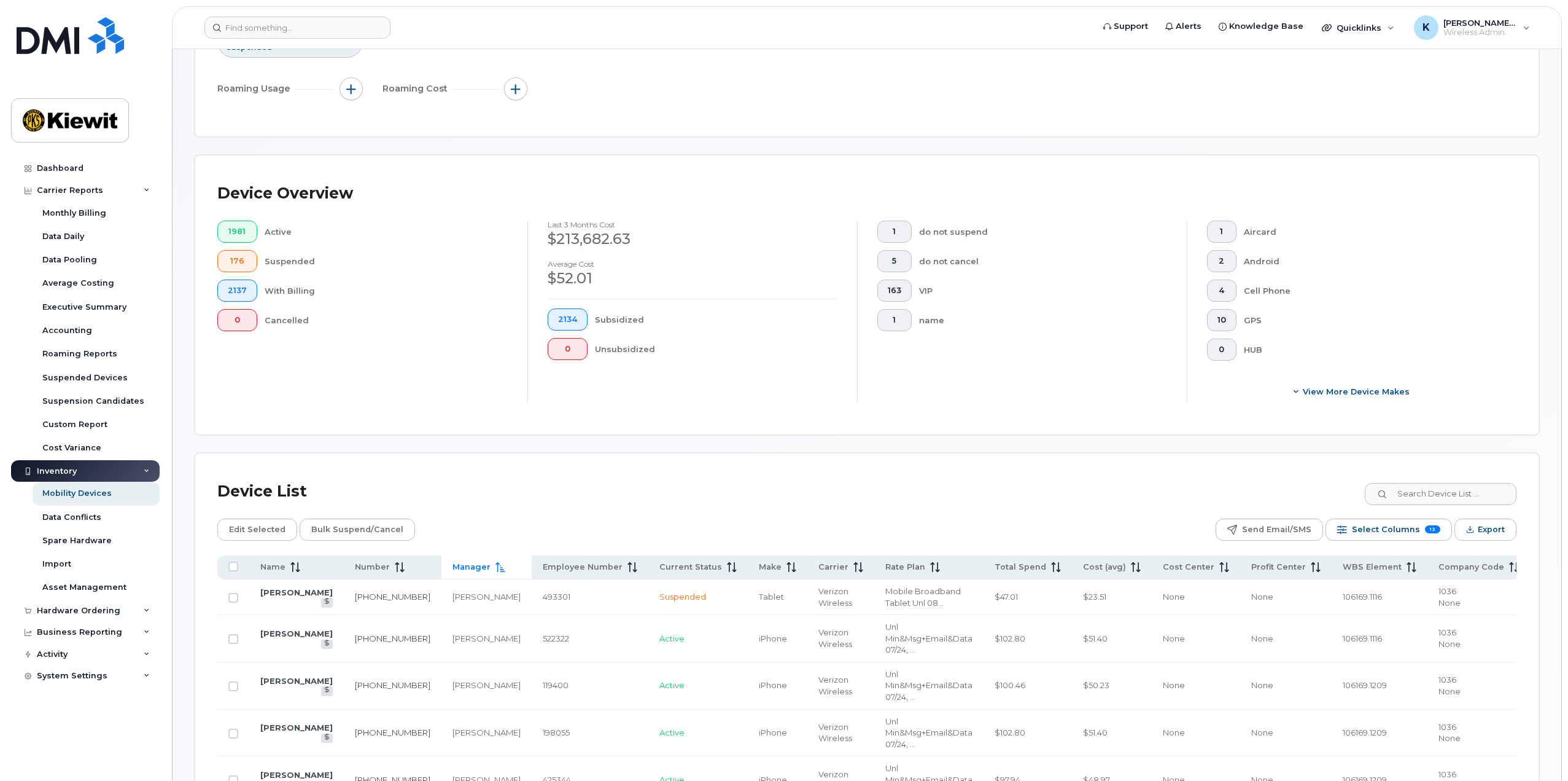
scroll to position [0, 0]
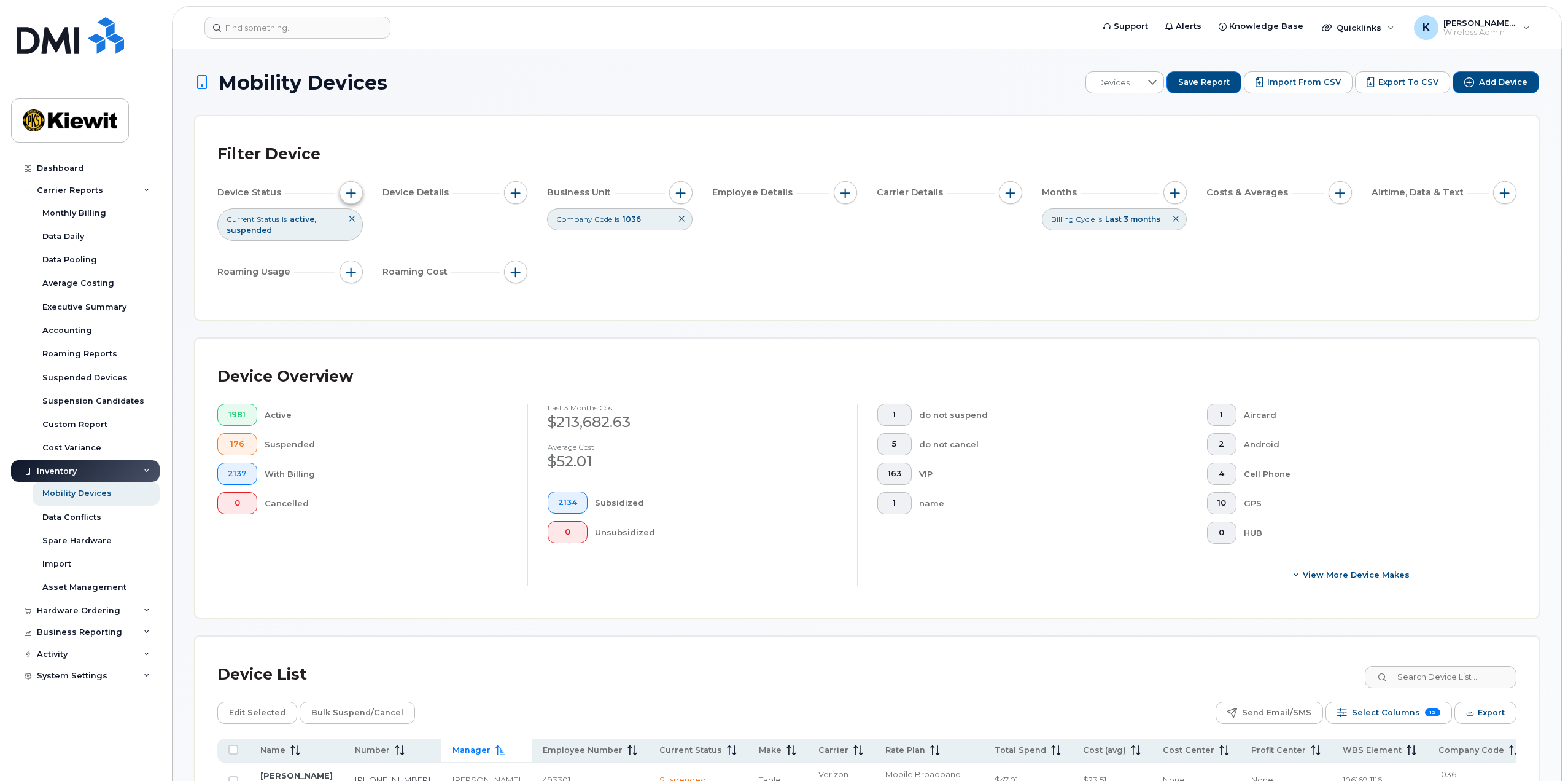
click at [351, 192] on span "button" at bounding box center [351, 193] width 10 height 10
click at [255, 288] on div "Filter Device Device Status Current Status is active suspended Device Details B…" at bounding box center [867, 218] width 1299 height 159
click at [530, 188] on div "Device Status Current Status is active suspended Device Details Business Unit C…" at bounding box center [867, 235] width 1299 height 107
click at [505, 192] on button "button" at bounding box center [516, 193] width 23 height 23
click at [693, 288] on div "Device Status Current Status is active suspended Device Details Business Unit C…" at bounding box center [867, 235] width 1299 height 107
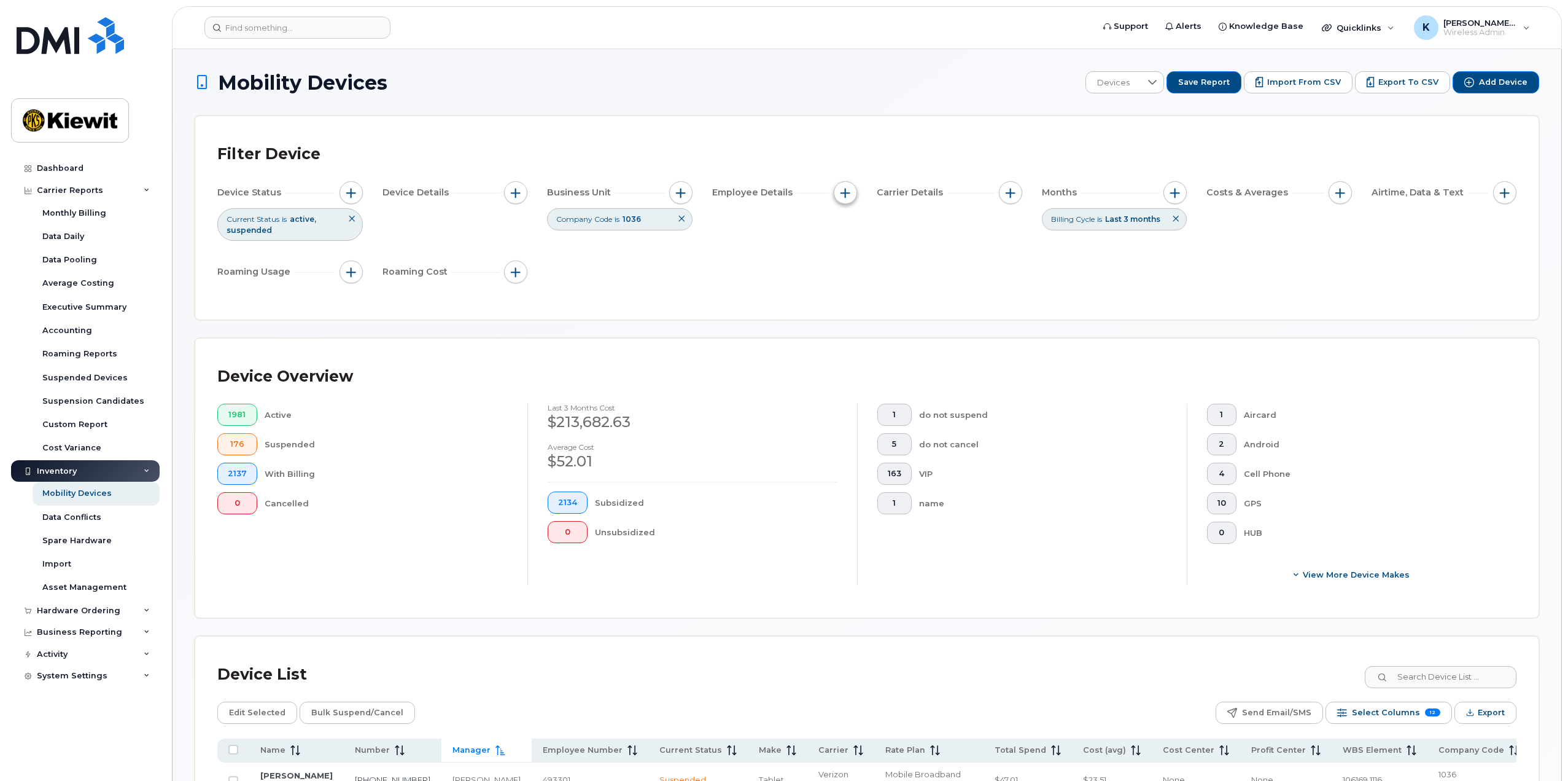
click at [840, 192] on button "button" at bounding box center [846, 193] width 23 height 23
click at [1014, 194] on span "button" at bounding box center [1011, 193] width 10 height 10
click at [1335, 191] on span "button" at bounding box center [1340, 193] width 10 height 10
click at [1499, 194] on button "button" at bounding box center [1505, 193] width 23 height 23
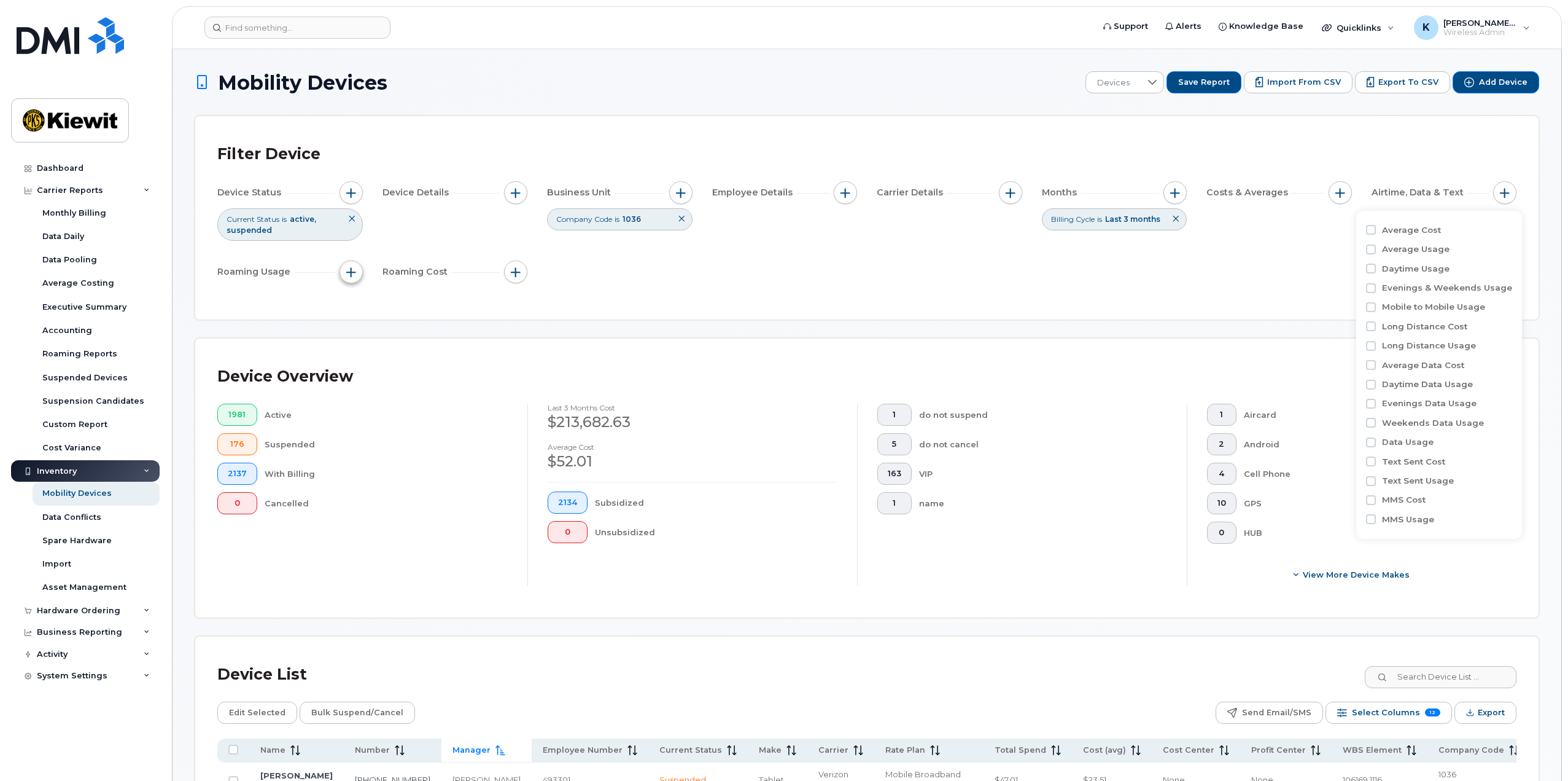
click at [343, 271] on button "button" at bounding box center [351, 272] width 23 height 23
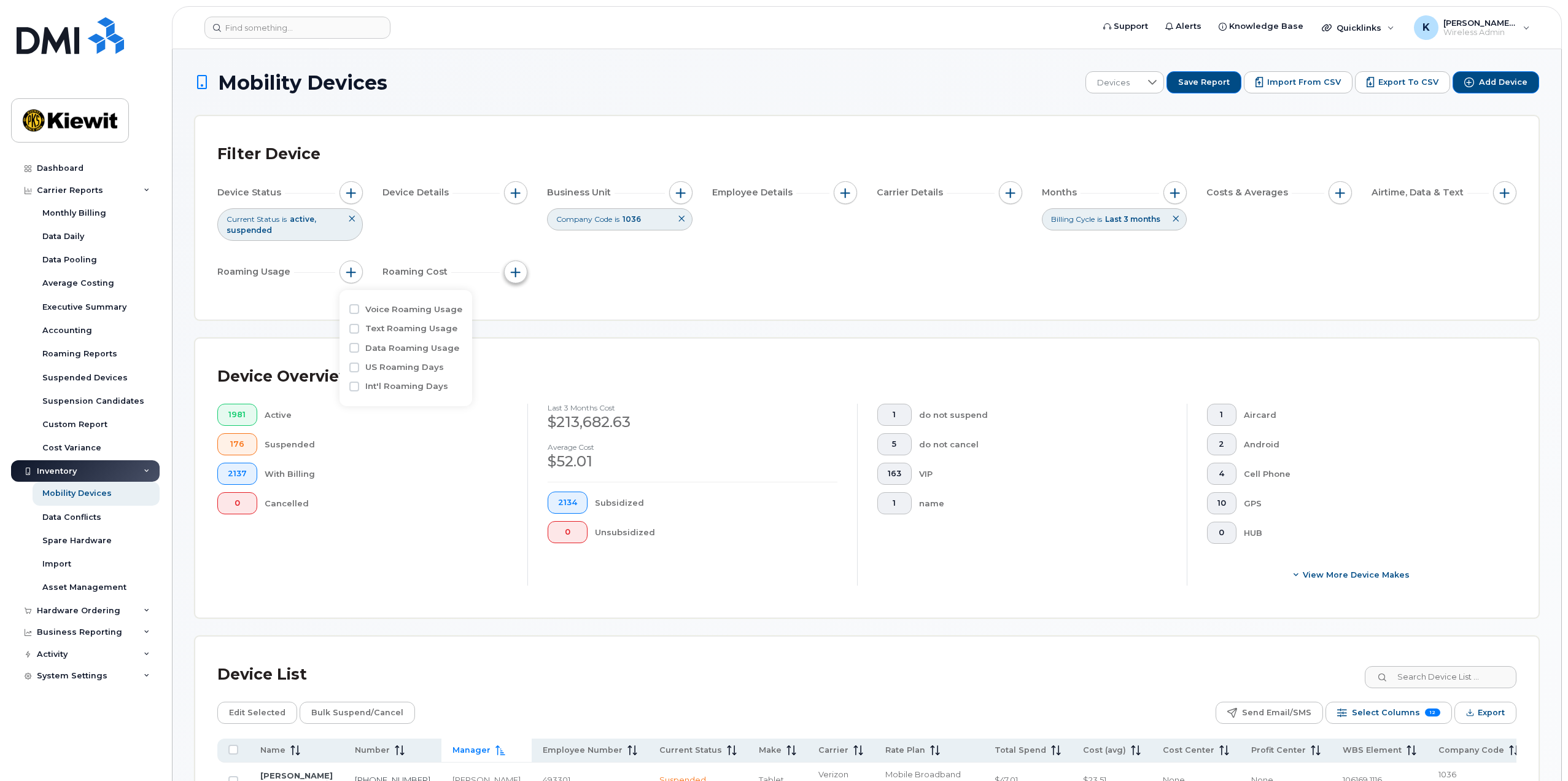
click at [518, 275] on span "button" at bounding box center [516, 272] width 10 height 10
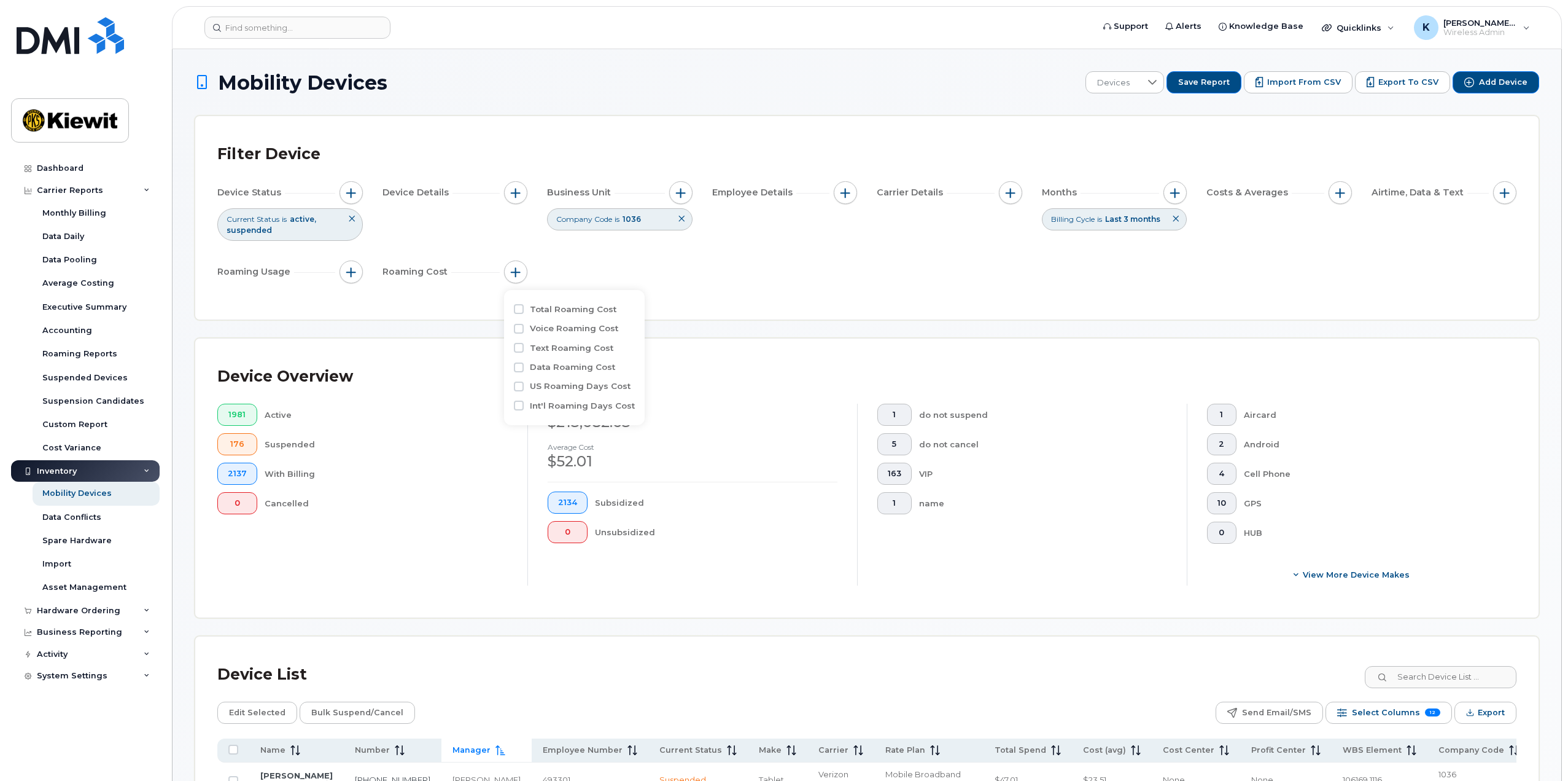
click at [637, 287] on div "Device Status Current Status is active suspended Device Details Business Unit C…" at bounding box center [867, 235] width 1299 height 107
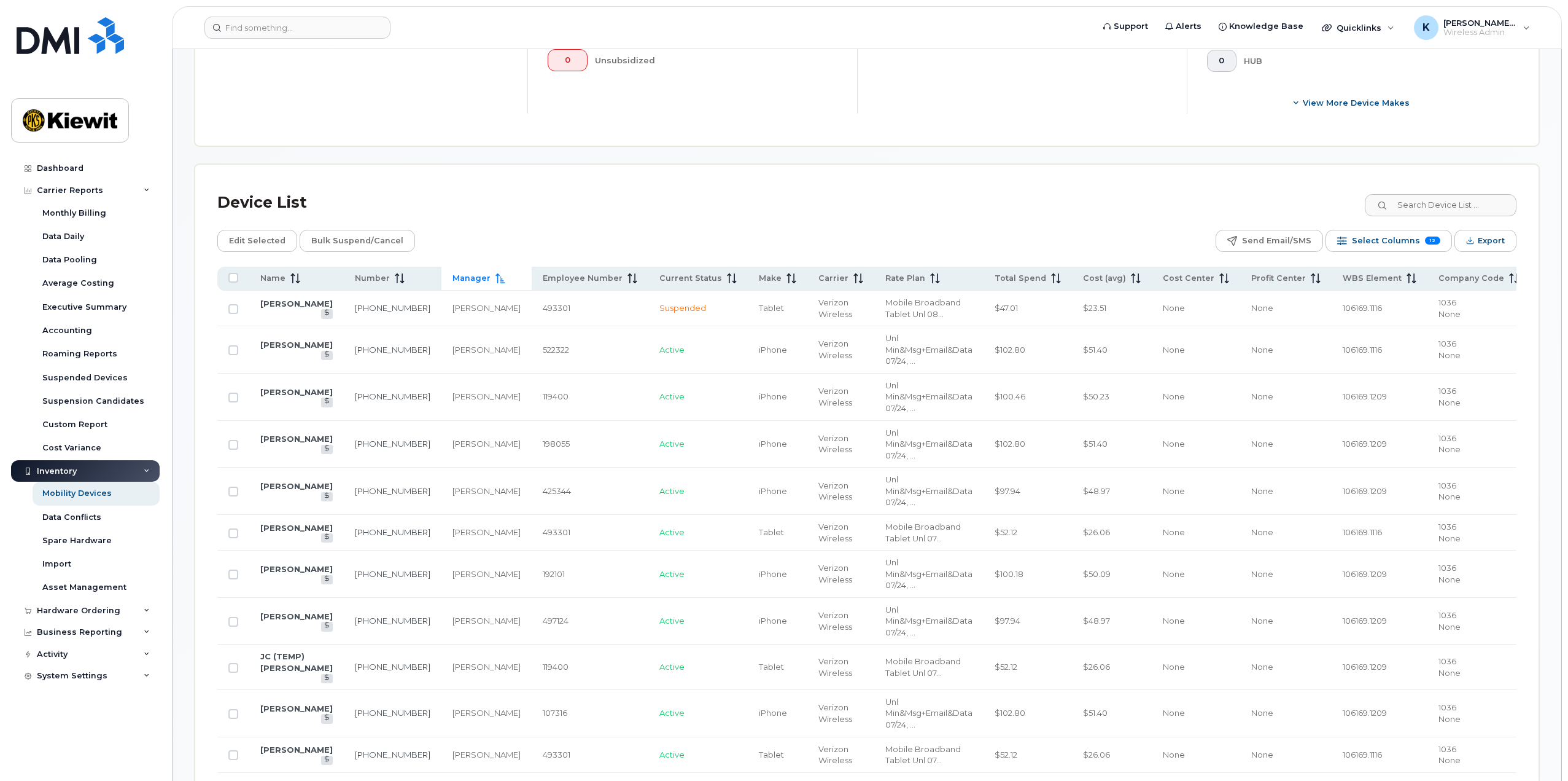
scroll to position [307, 0]
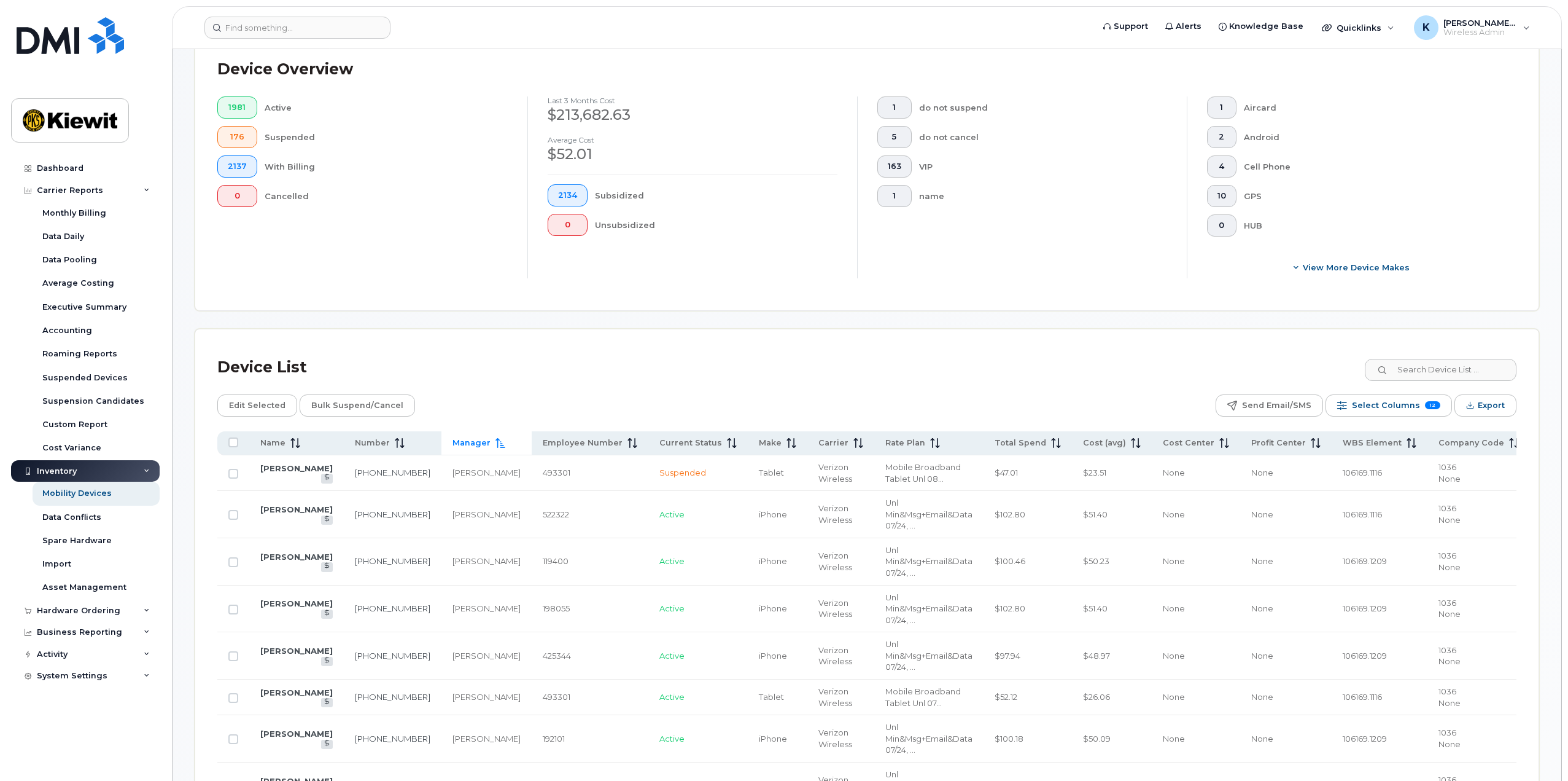
click at [496, 446] on icon at bounding box center [500, 443] width 10 height 10
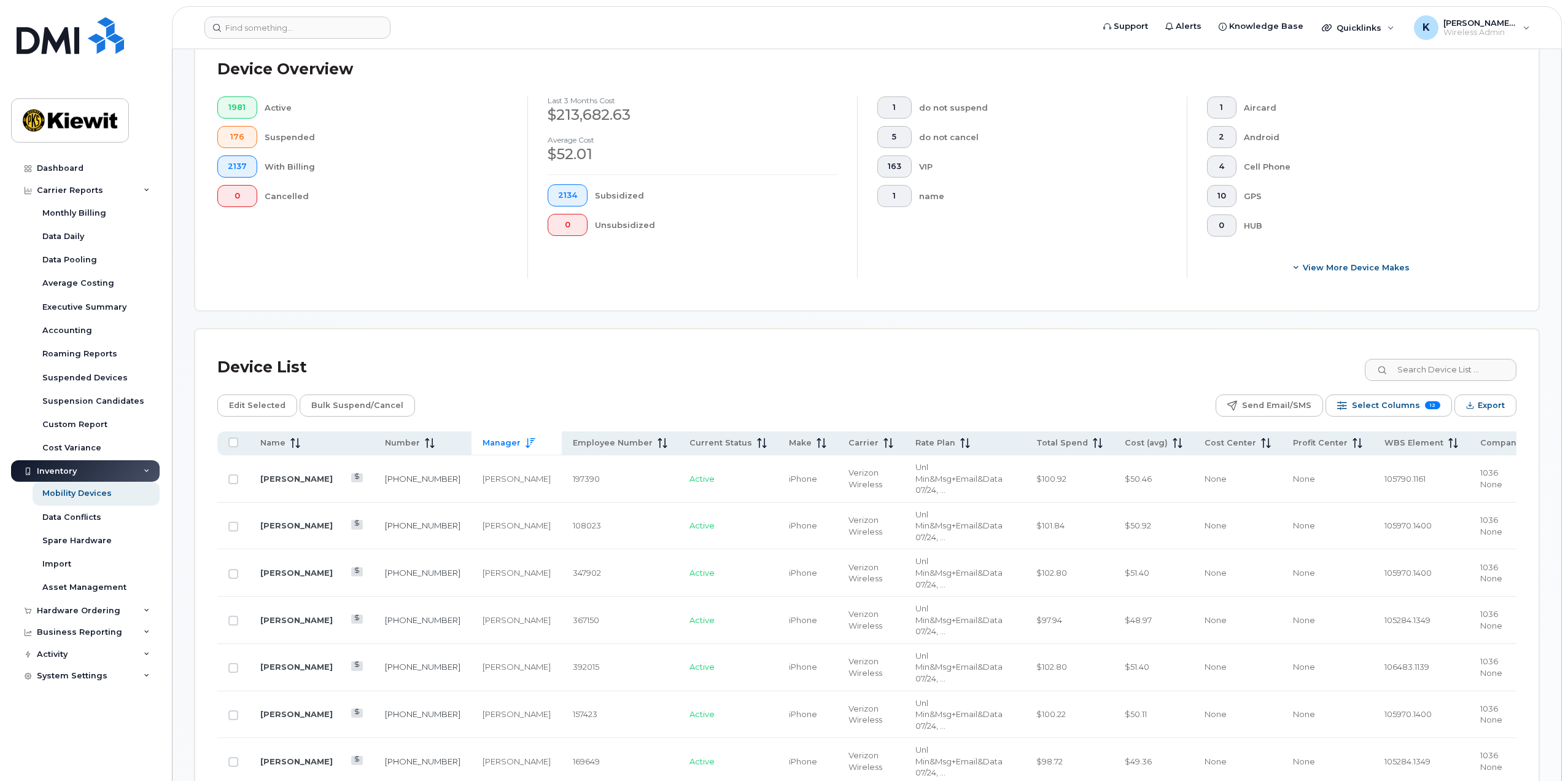
click at [483, 446] on span "Manager" at bounding box center [501, 443] width 38 height 11
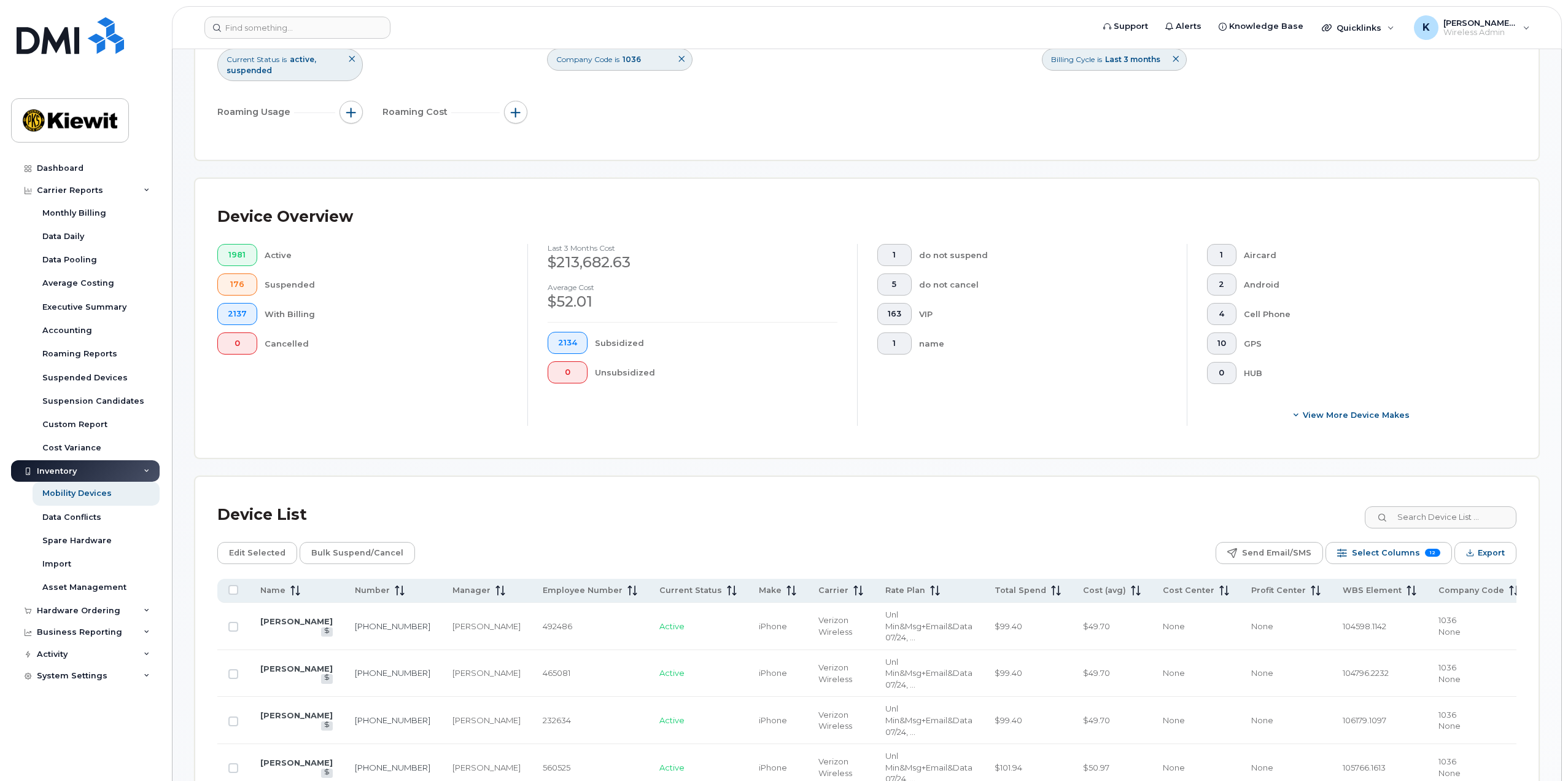
scroll to position [0, 0]
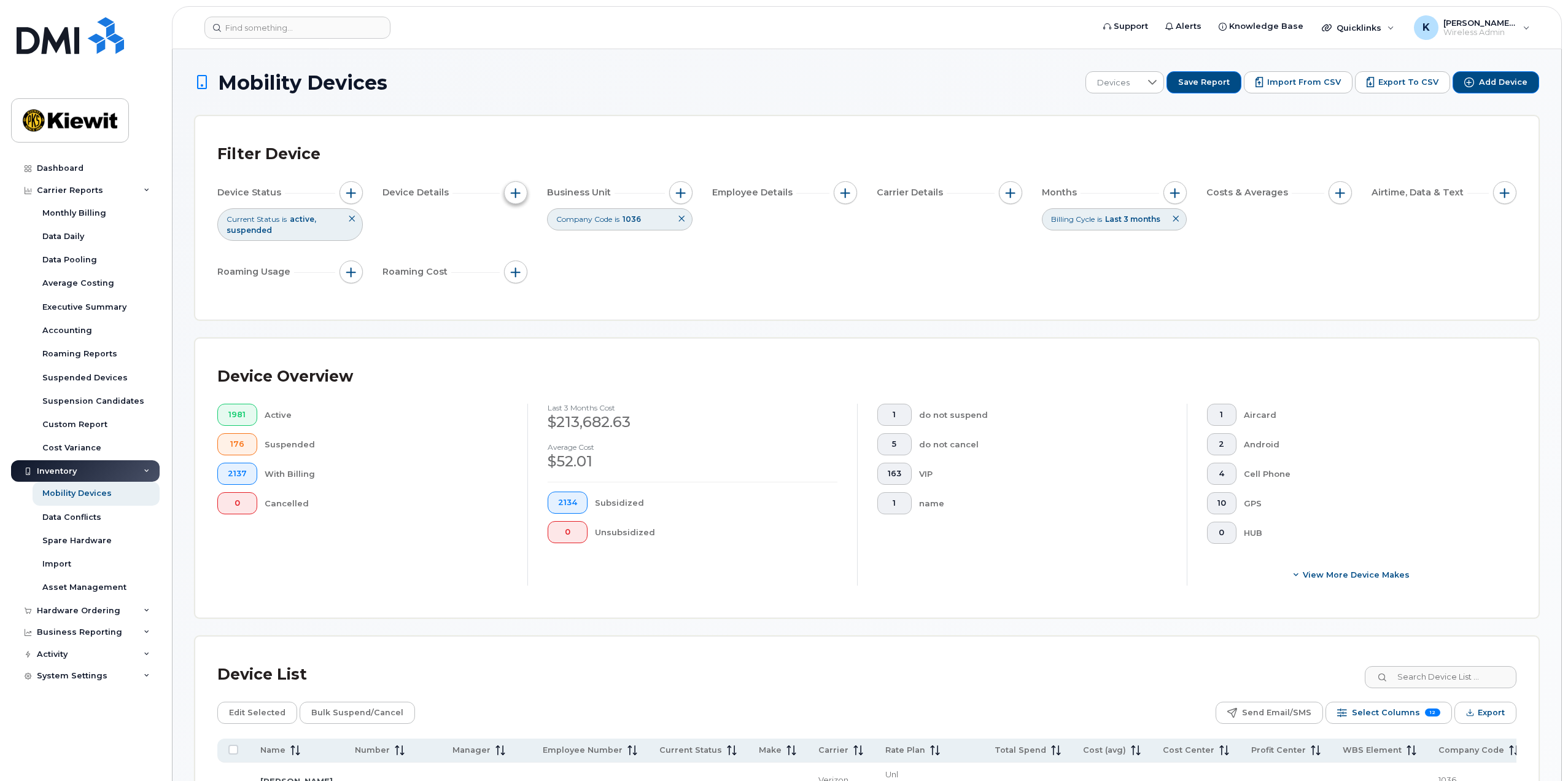
click at [520, 190] on span "button" at bounding box center [516, 193] width 10 height 10
click at [355, 189] on span "button" at bounding box center [351, 193] width 10 height 10
click at [677, 189] on span "button" at bounding box center [681, 193] width 10 height 10
click at [687, 234] on input "Manager" at bounding box center [684, 229] width 10 height 10
checkbox input "true"
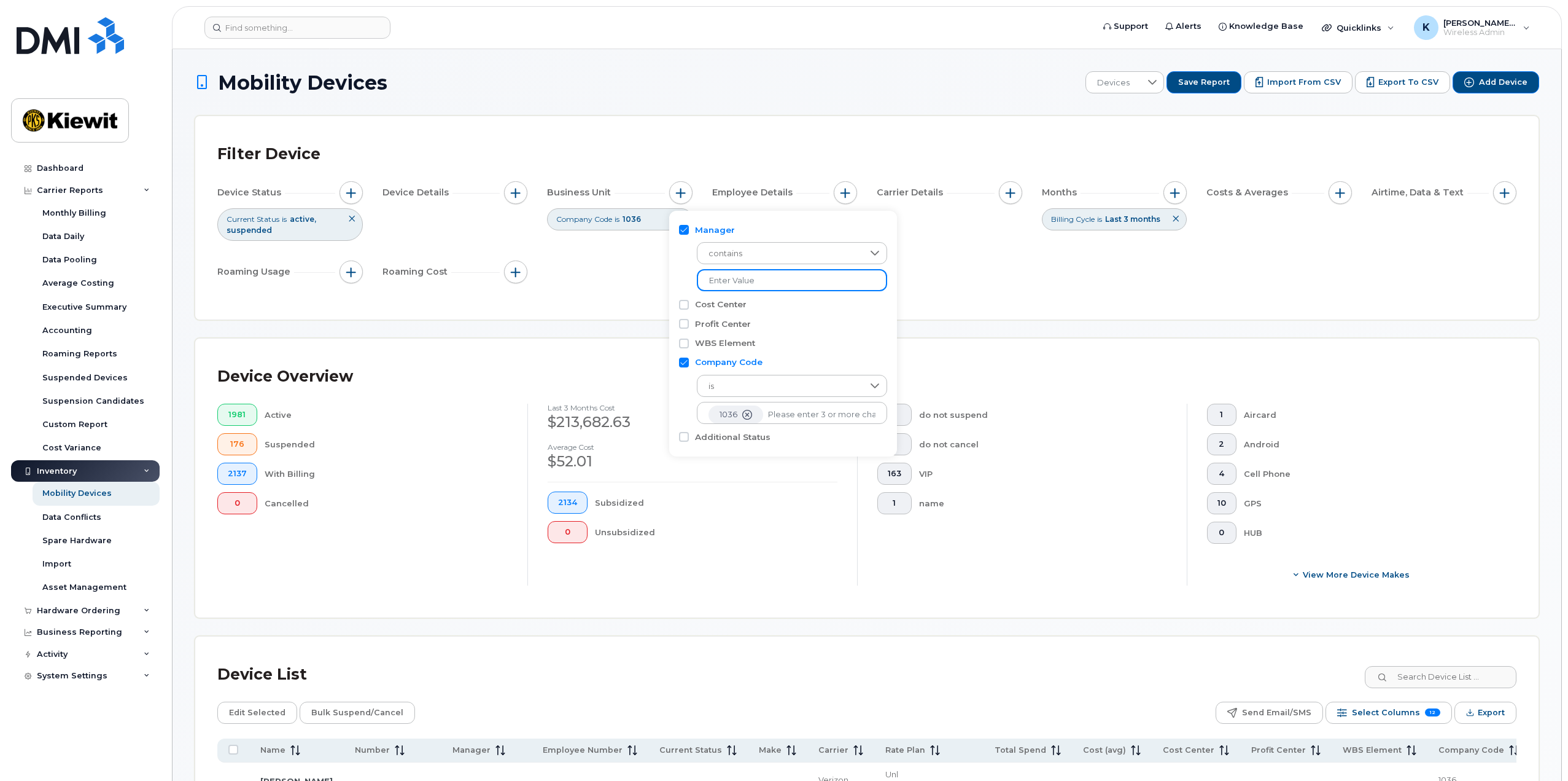
click at [741, 280] on input "text" at bounding box center [792, 280] width 190 height 22
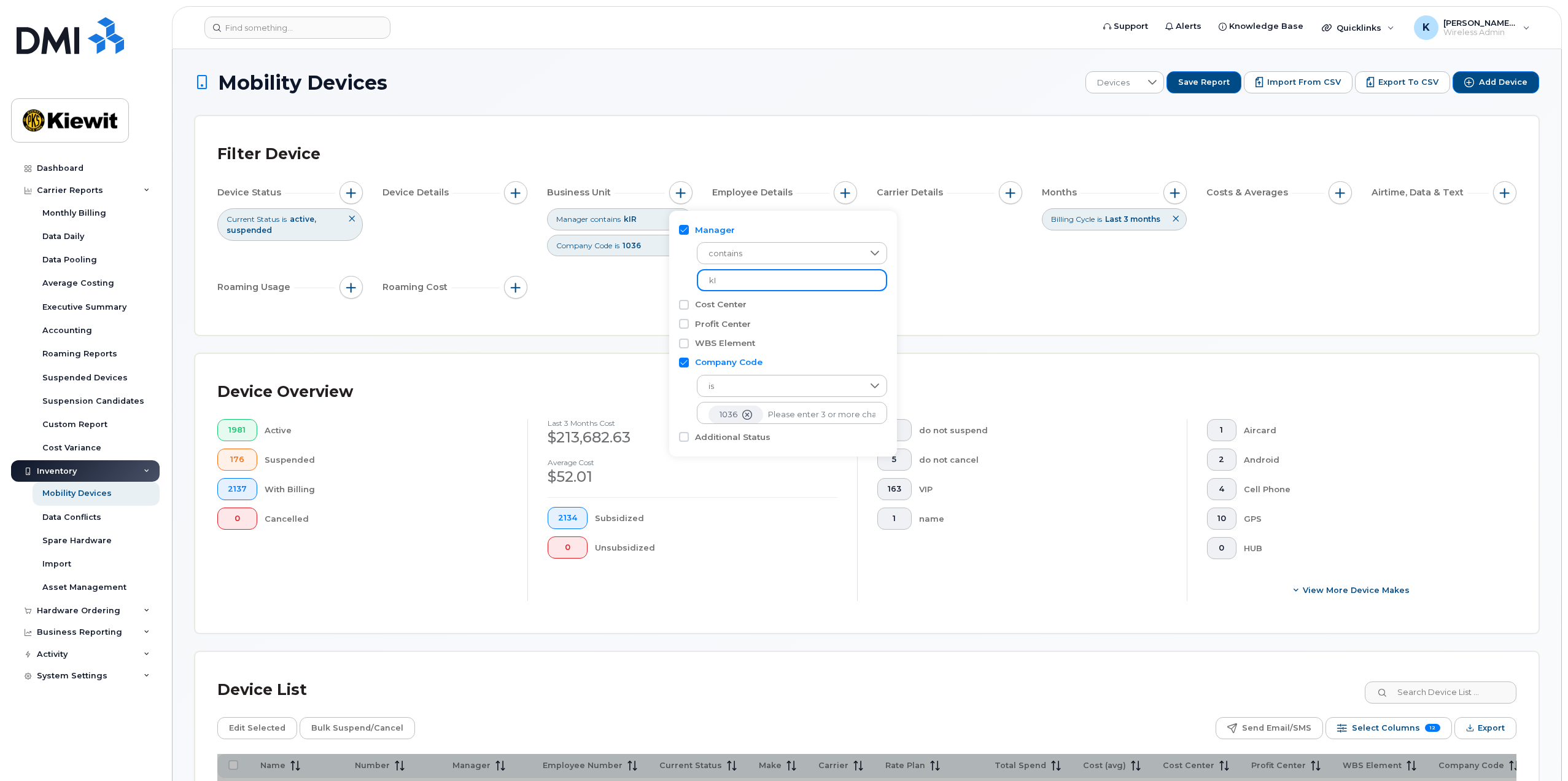
type input "k"
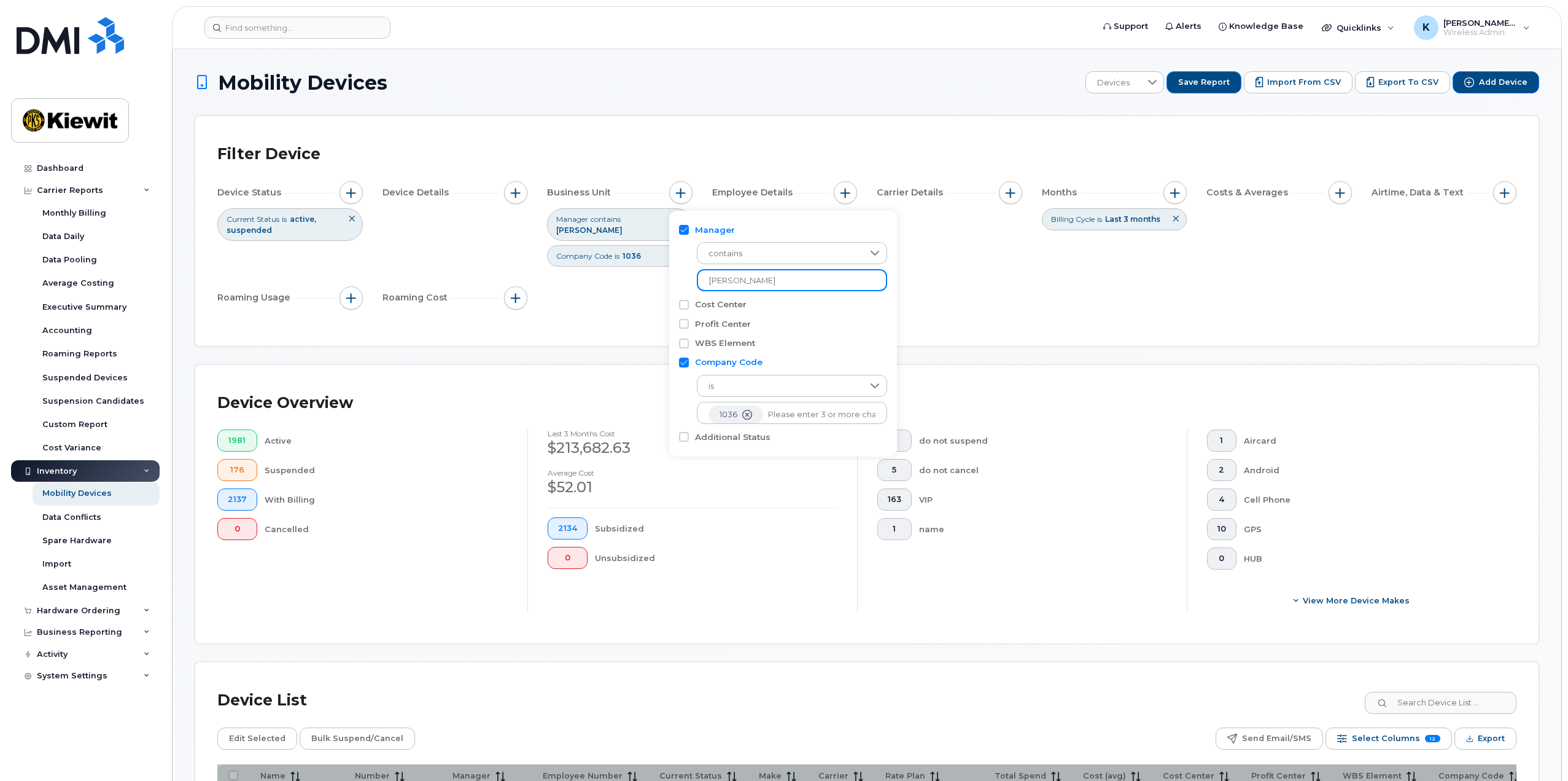
type input "[PERSON_NAME]"
click at [857, 331] on div "Profit Center" at bounding box center [783, 324] width 208 height 19
click at [954, 332] on div "Filter Device Device Status Current Status is active suspended Device Details B…" at bounding box center [866, 231] width 1344 height 229
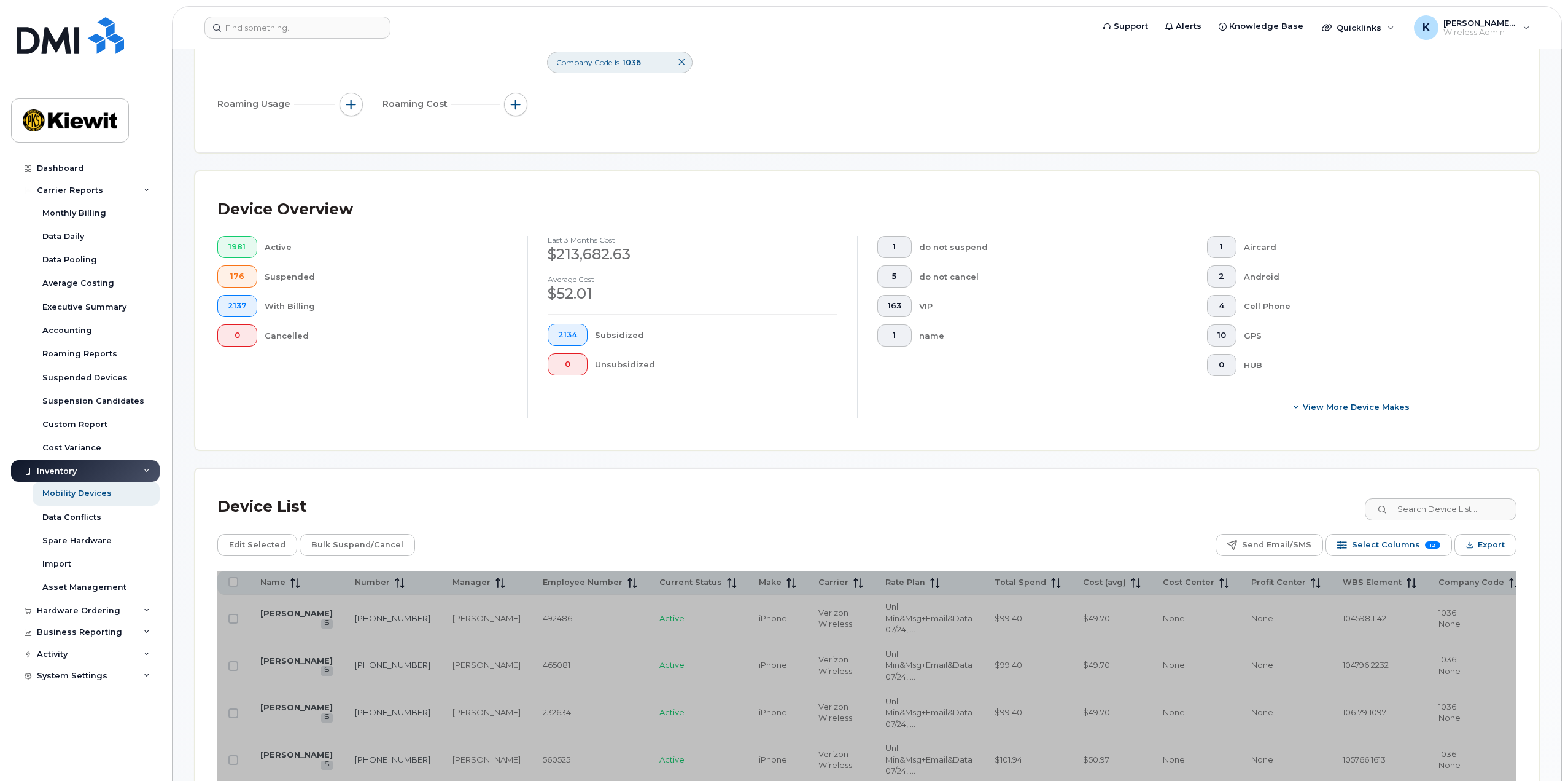
scroll to position [123, 0]
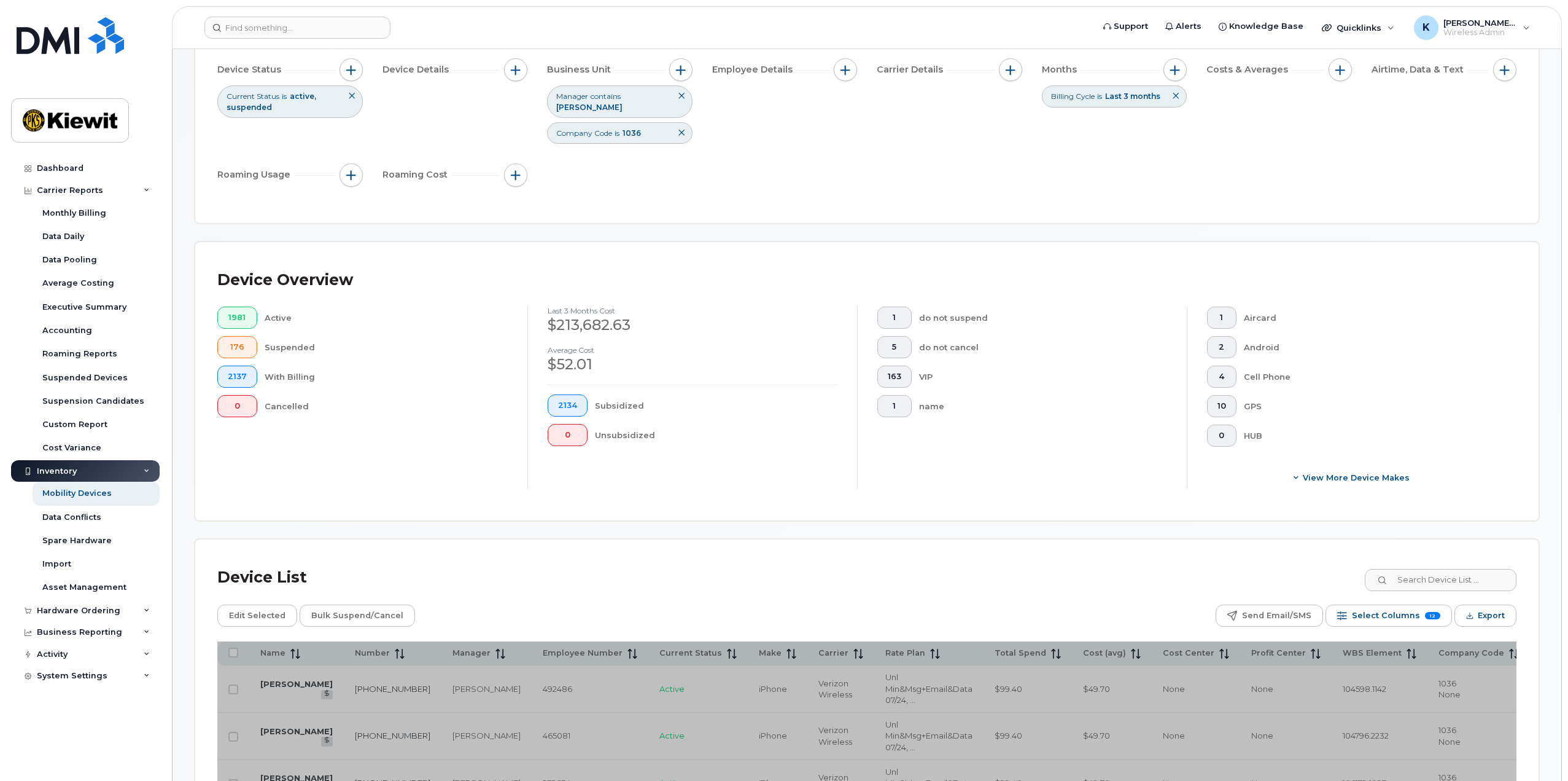
click at [648, 106] on div "Manager contains KIRK SKULETICH" at bounding box center [620, 101] width 146 height 32
click at [674, 611] on div "Edit Selected Bulk Suspend/Cancel Send Email/SMS Select Columns 12 Filter Refre…" at bounding box center [867, 615] width 1299 height 22
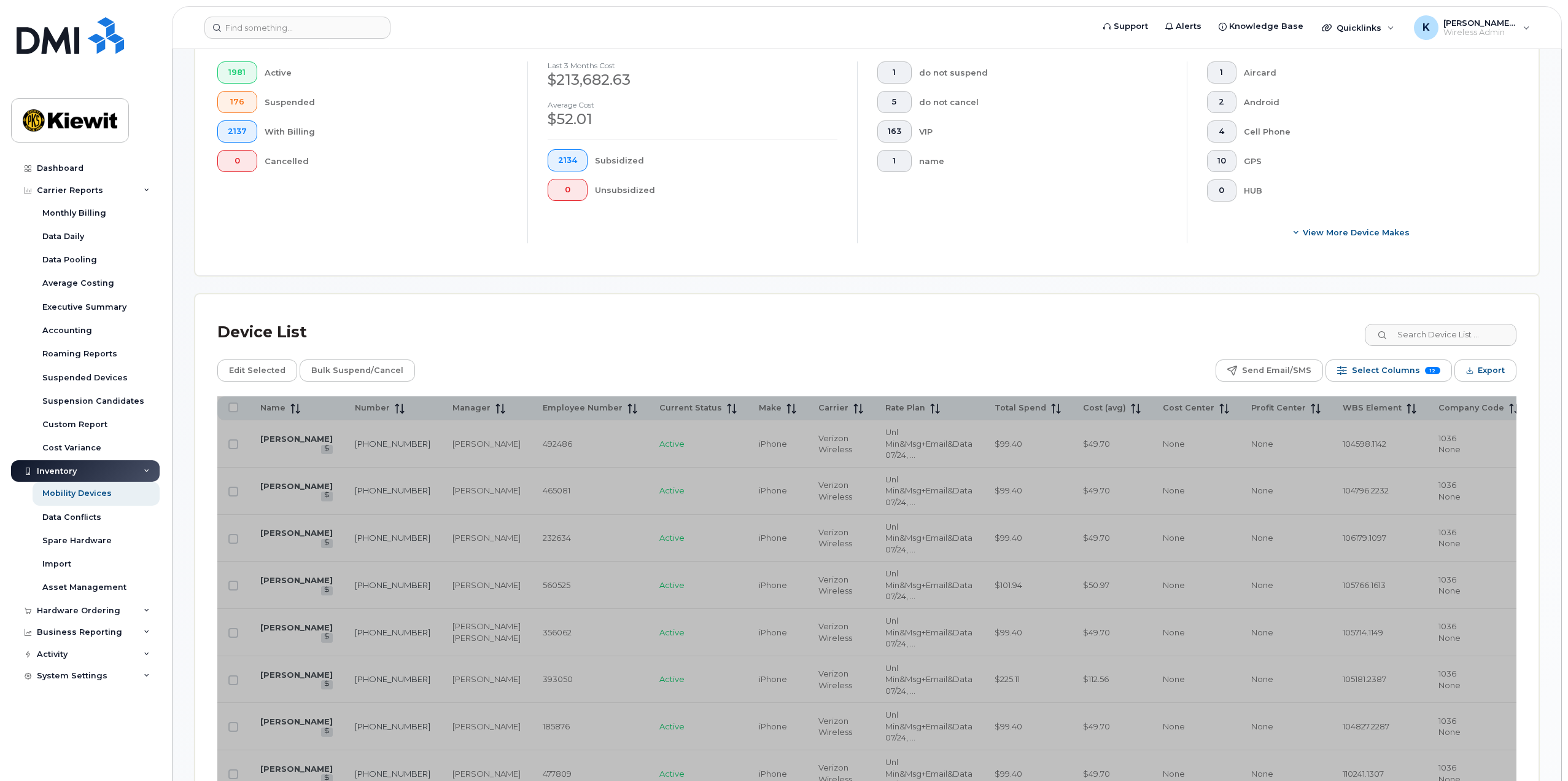
scroll to position [369, 0]
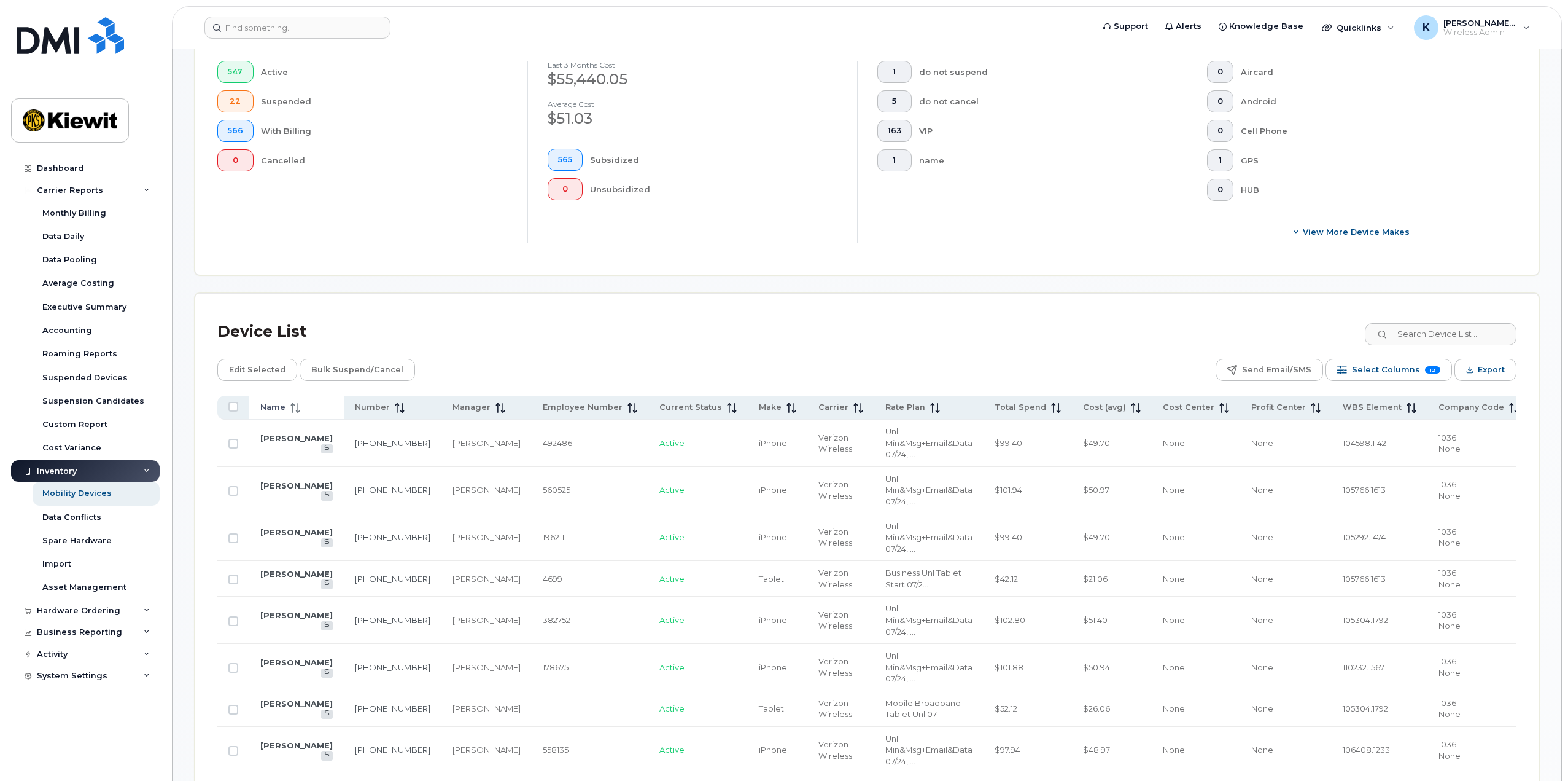
click at [277, 402] on span "Name" at bounding box center [273, 407] width 25 height 11
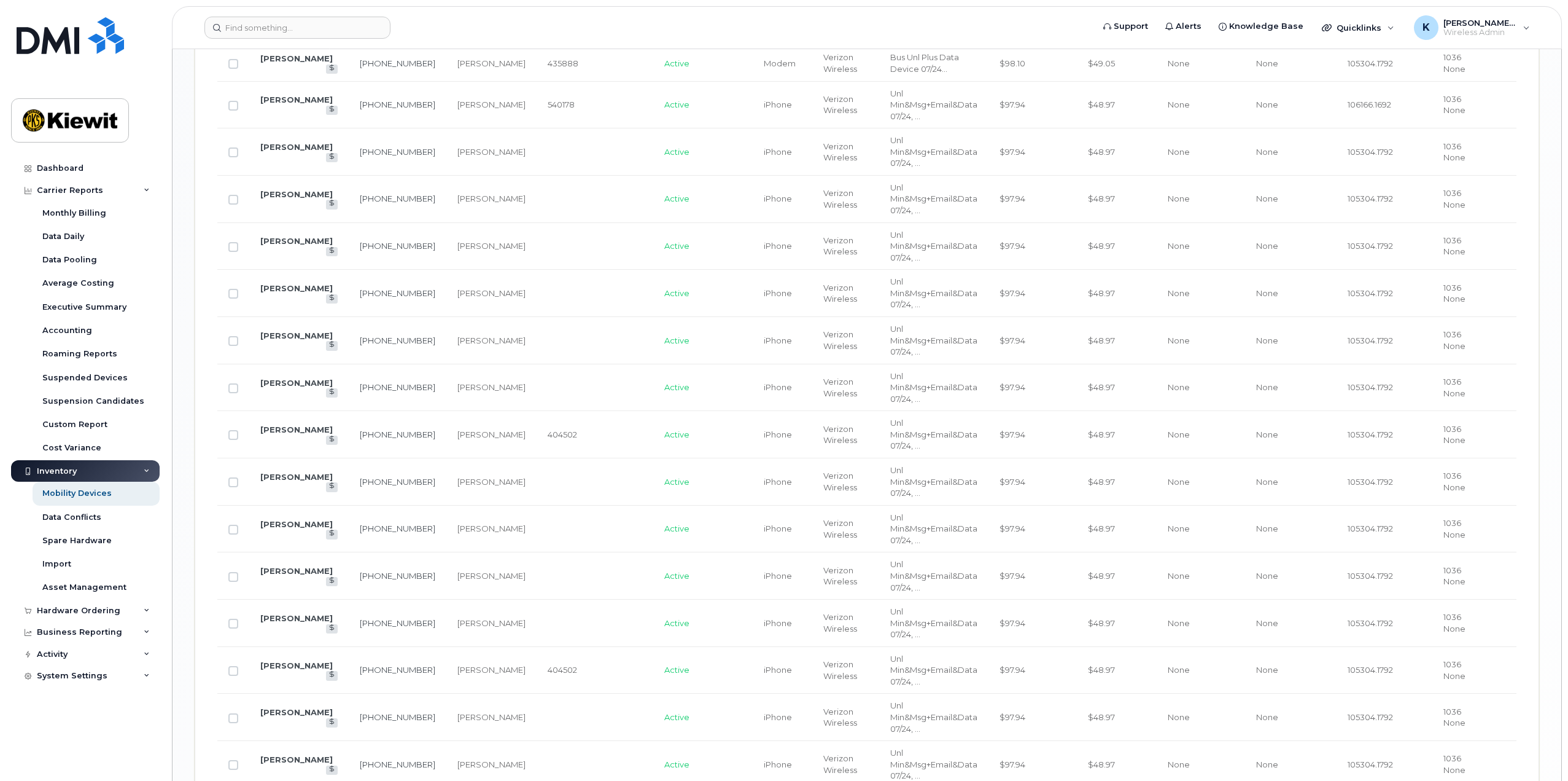
scroll to position [1879, 0]
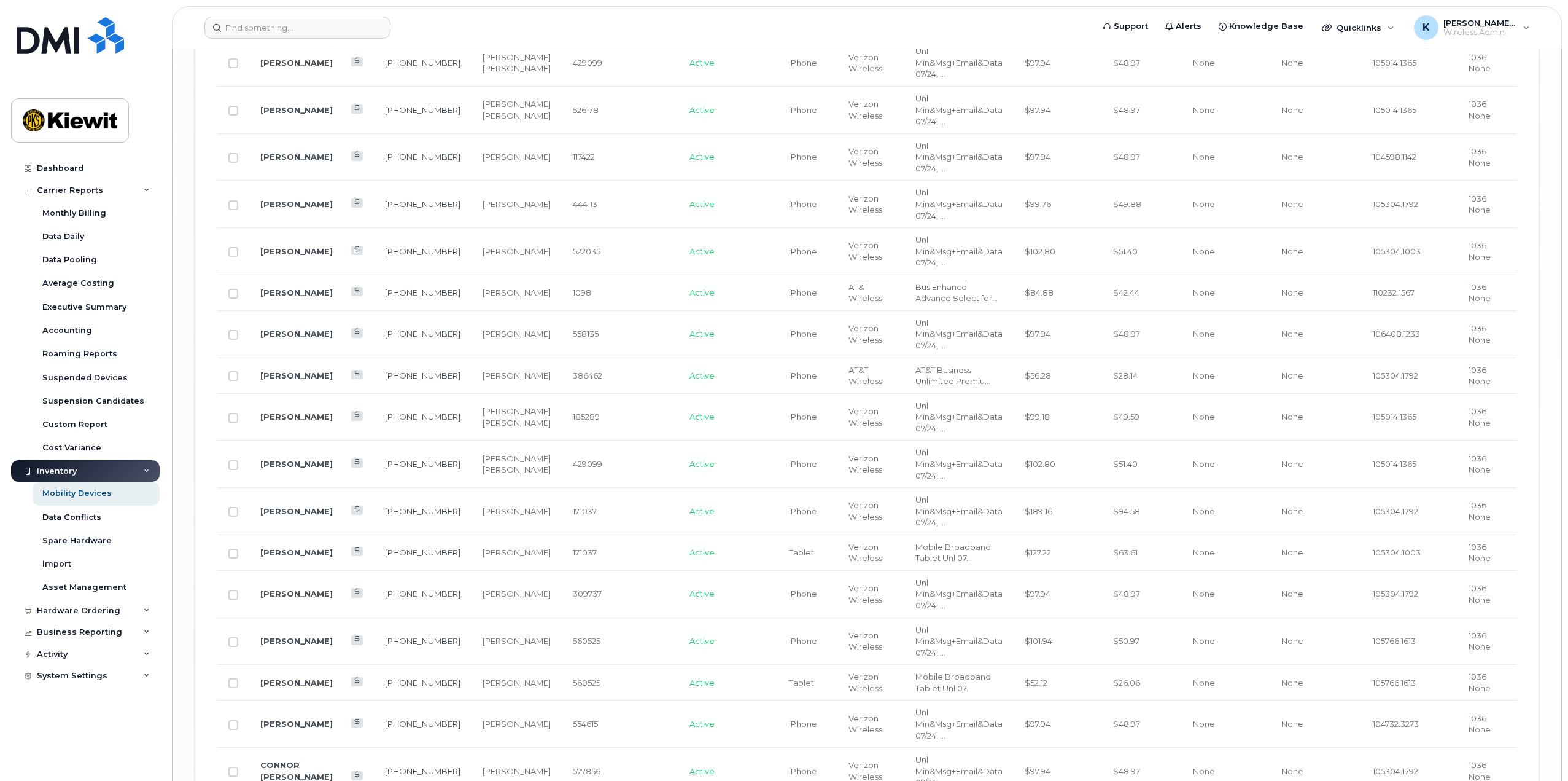
scroll to position [1756, 0]
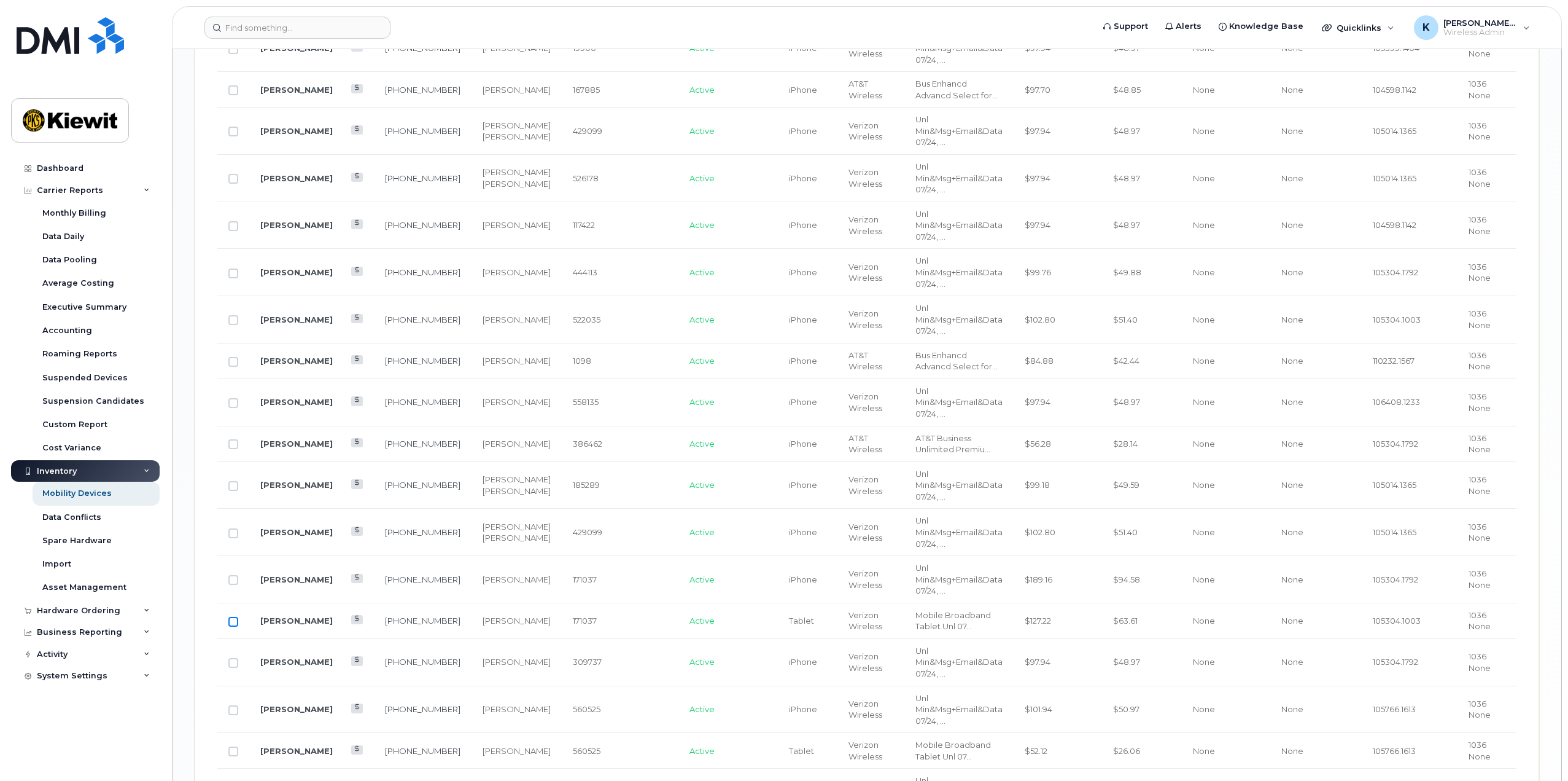
click at [234, 617] on input "Row Unselected" at bounding box center [233, 622] width 10 height 10
checkbox input "true"
click at [292, 615] on link "[PERSON_NAME]" at bounding box center [297, 620] width 73 height 10
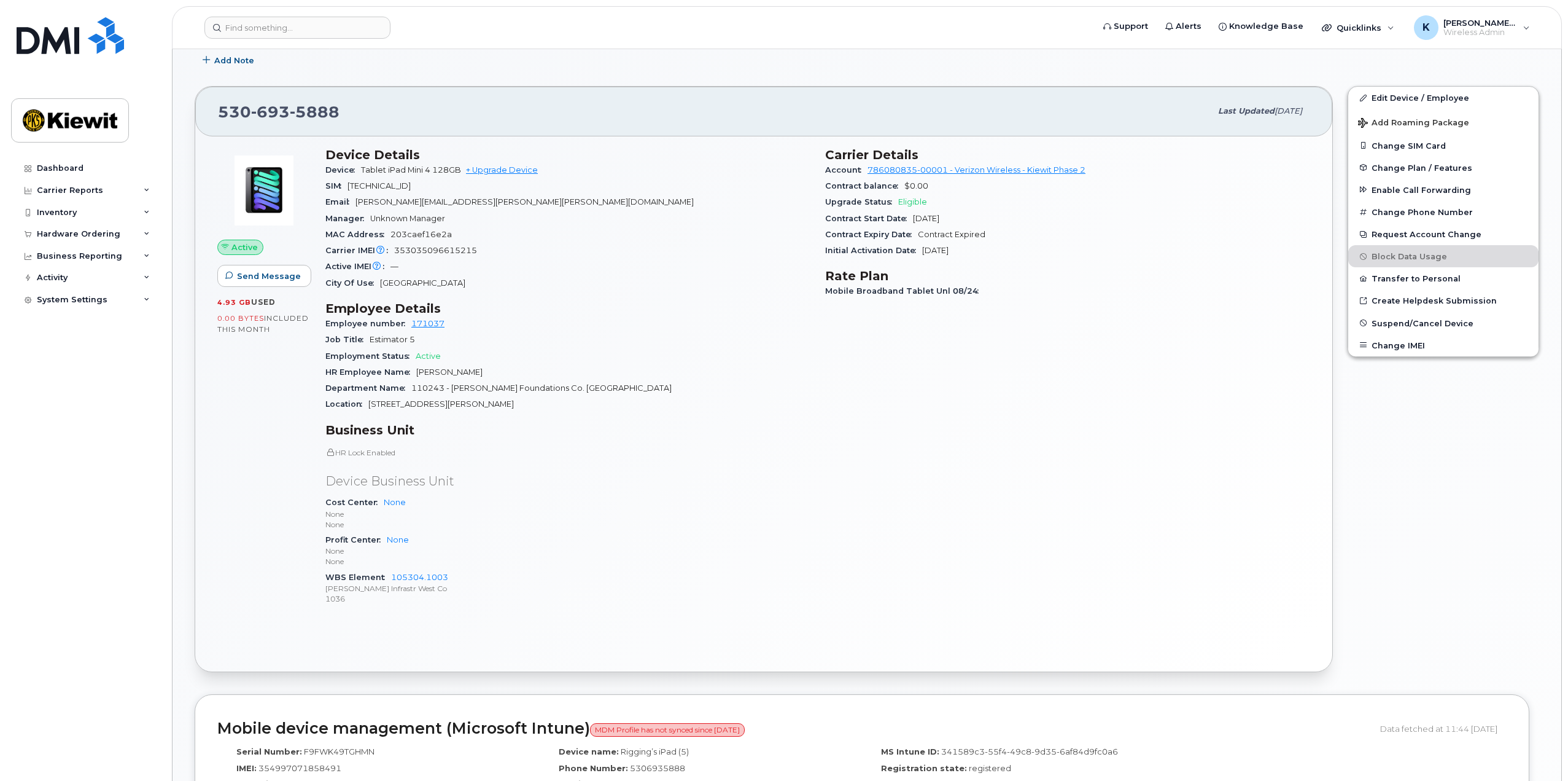
scroll to position [307, 0]
click at [423, 574] on link "105304.1003" at bounding box center [419, 576] width 57 height 9
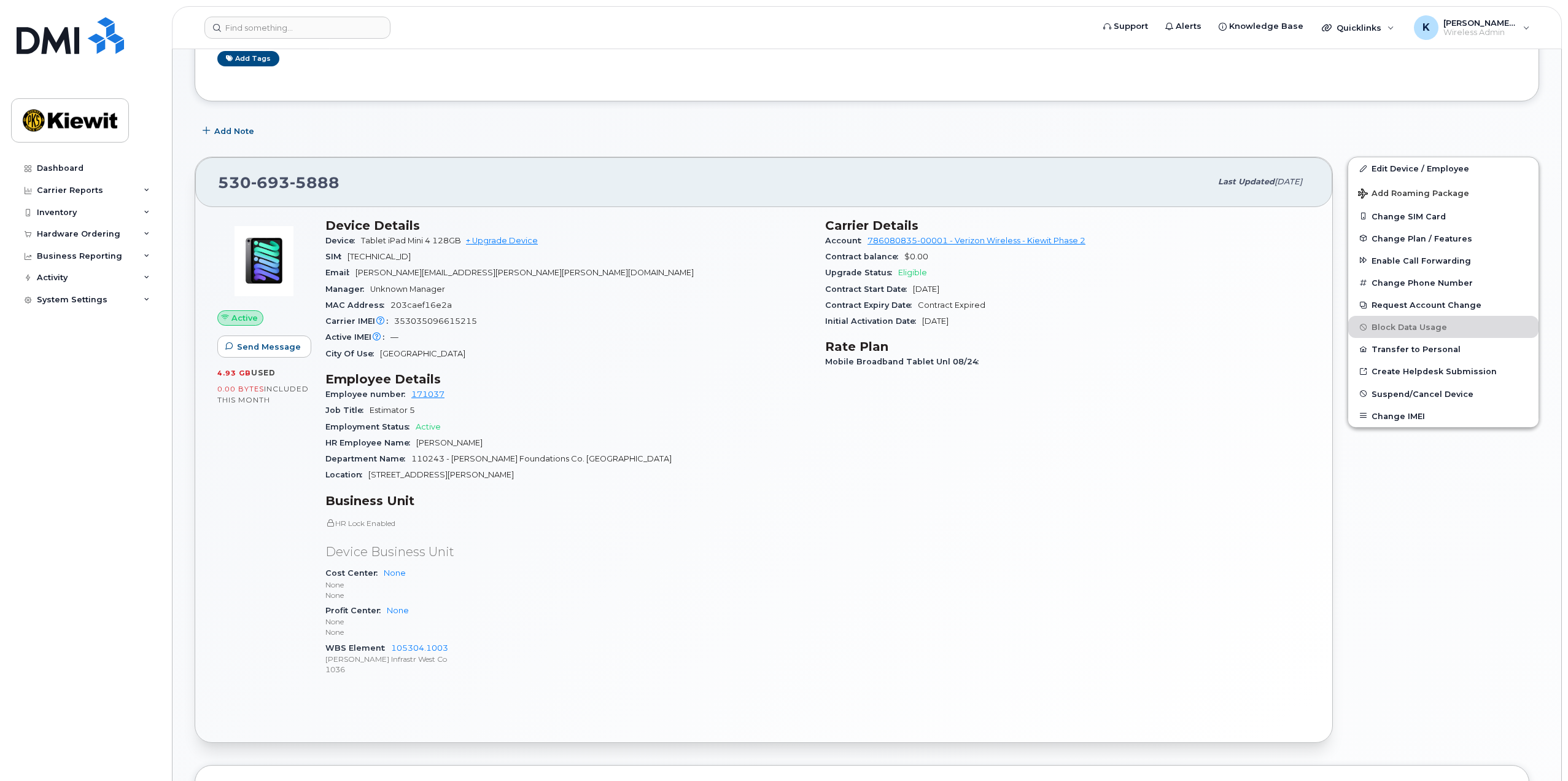
scroll to position [123, 0]
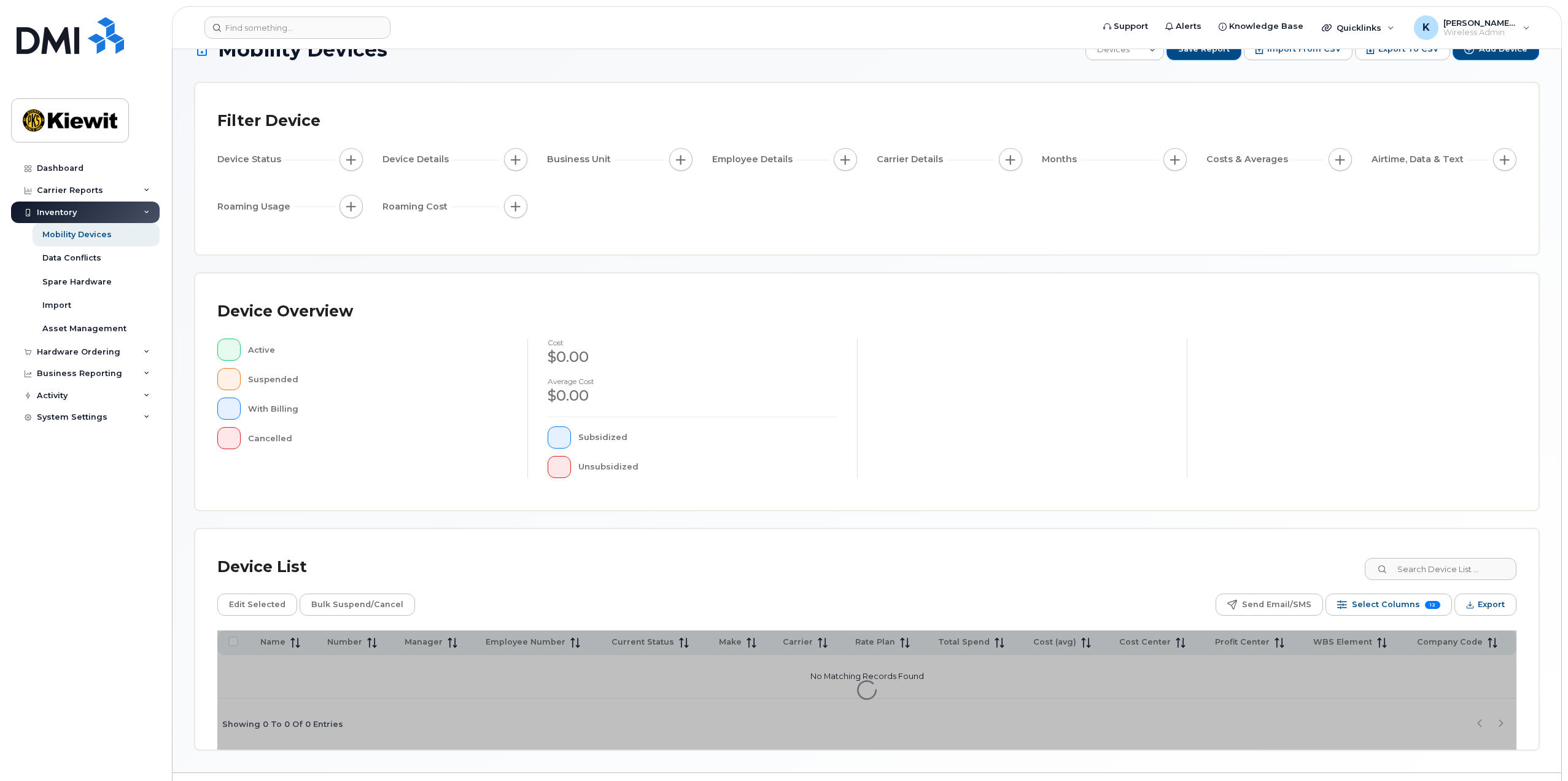
scroll to position [64, 0]
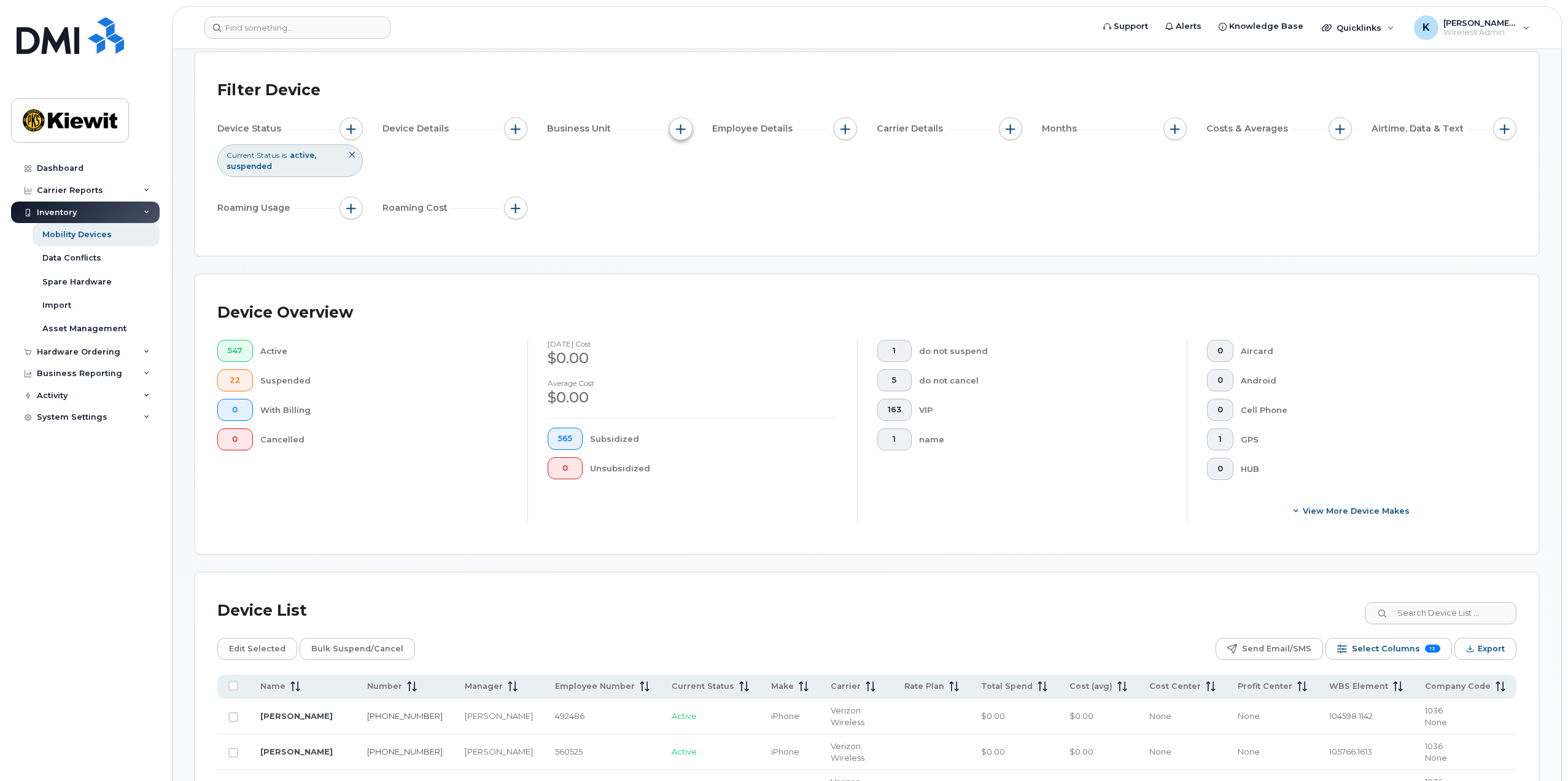
click at [677, 130] on span "button" at bounding box center [681, 129] width 10 height 10
click at [688, 165] on input "Manager" at bounding box center [684, 166] width 10 height 10
checkbox input "true"
click at [735, 214] on input "text" at bounding box center [763, 216] width 132 height 22
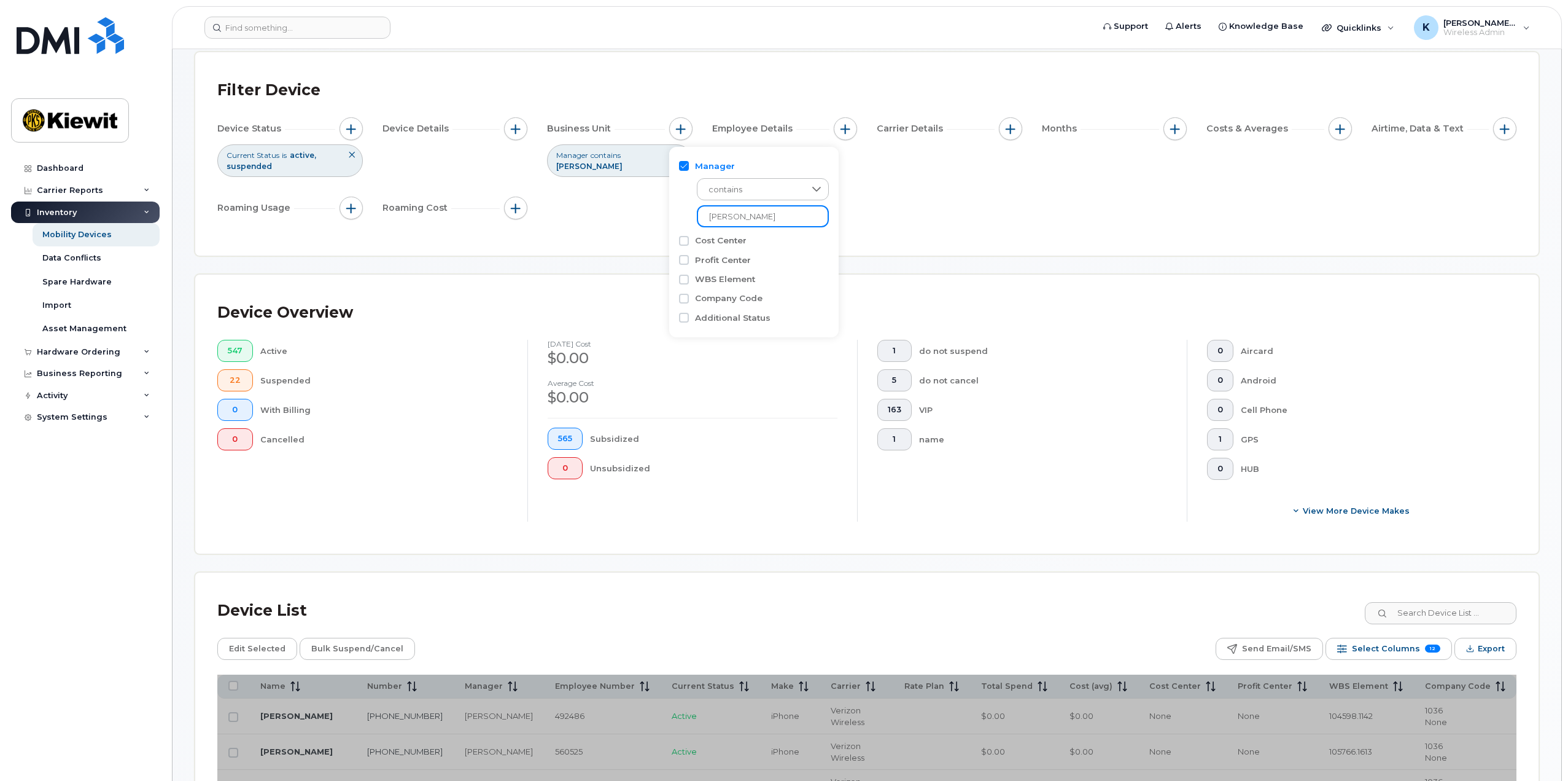
type input "[PERSON_NAME]"
click at [887, 211] on div "Device Status Current Status is active suspended Device Details Business Unit M…" at bounding box center [867, 171] width 1299 height 107
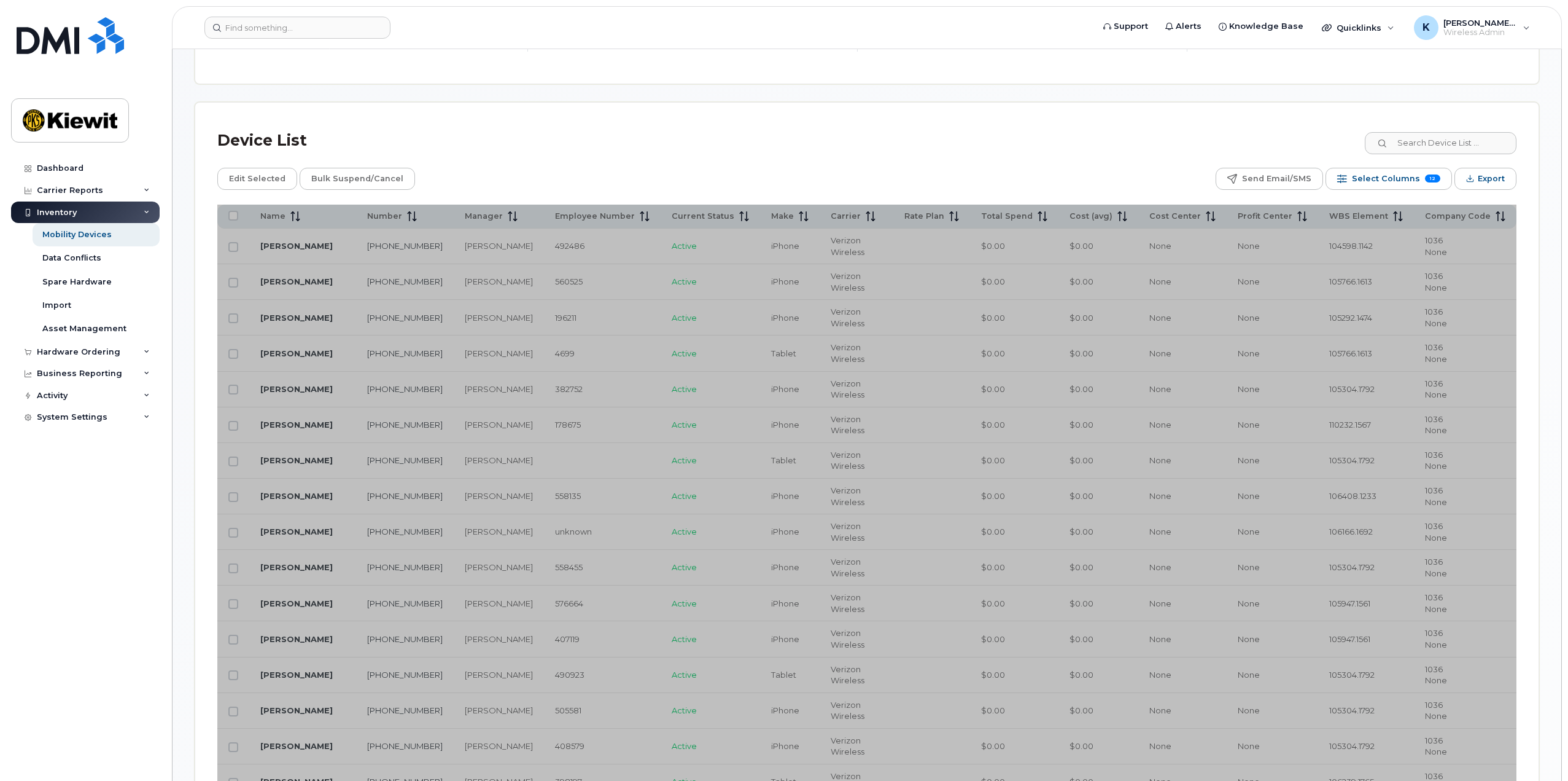
scroll to position [617, 0]
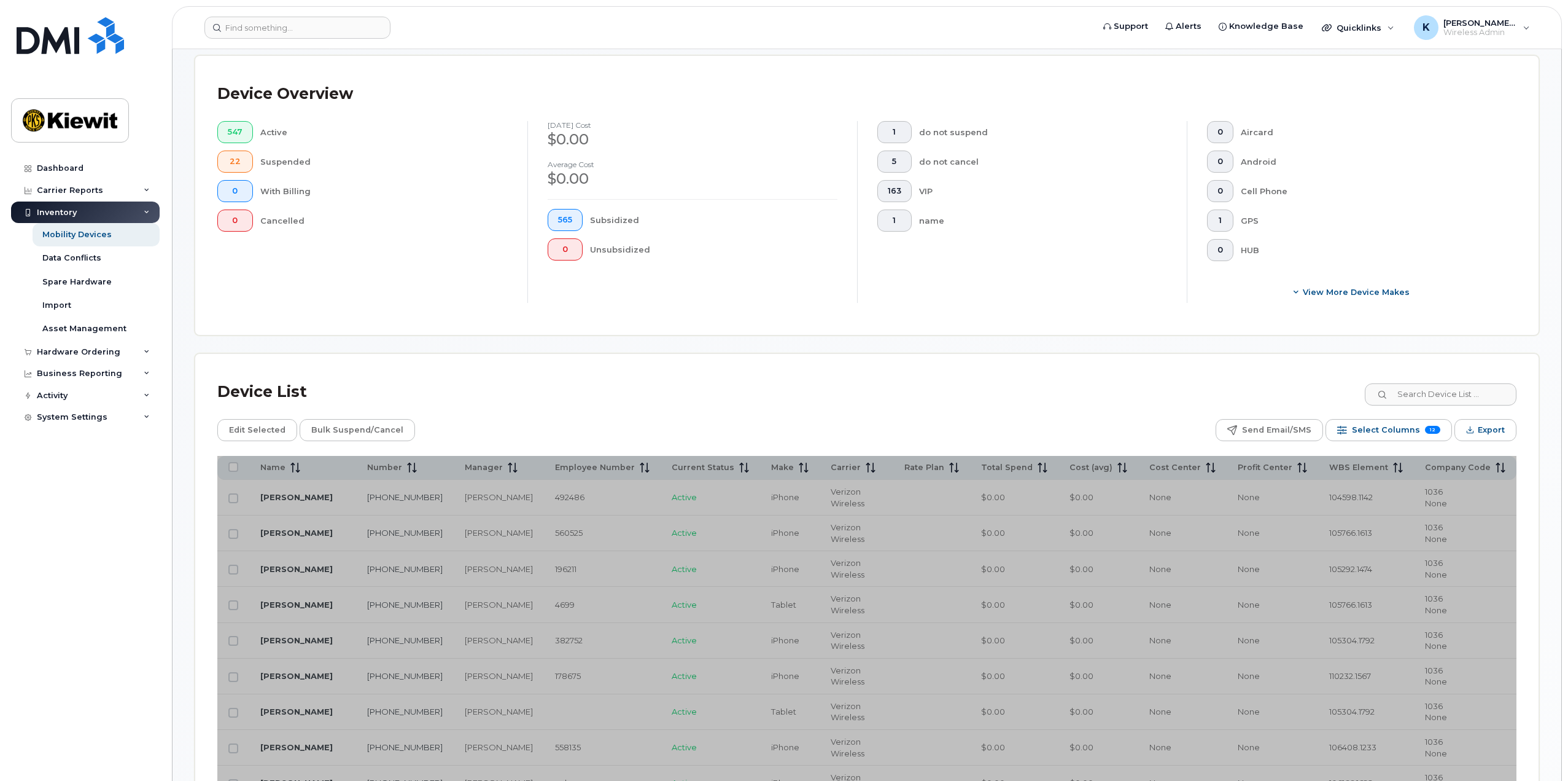
scroll to position [125, 0]
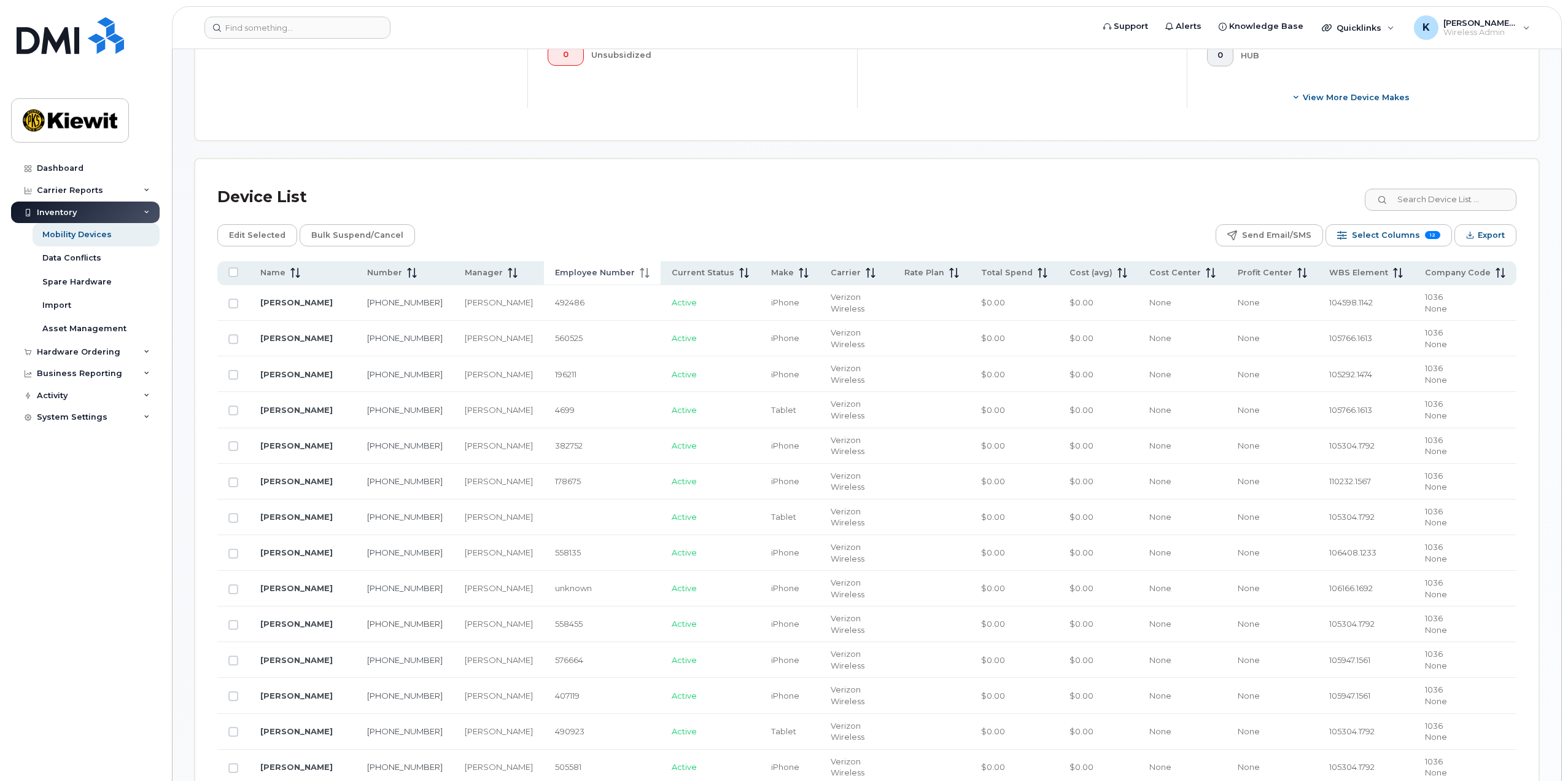
scroll to position [433, 0]
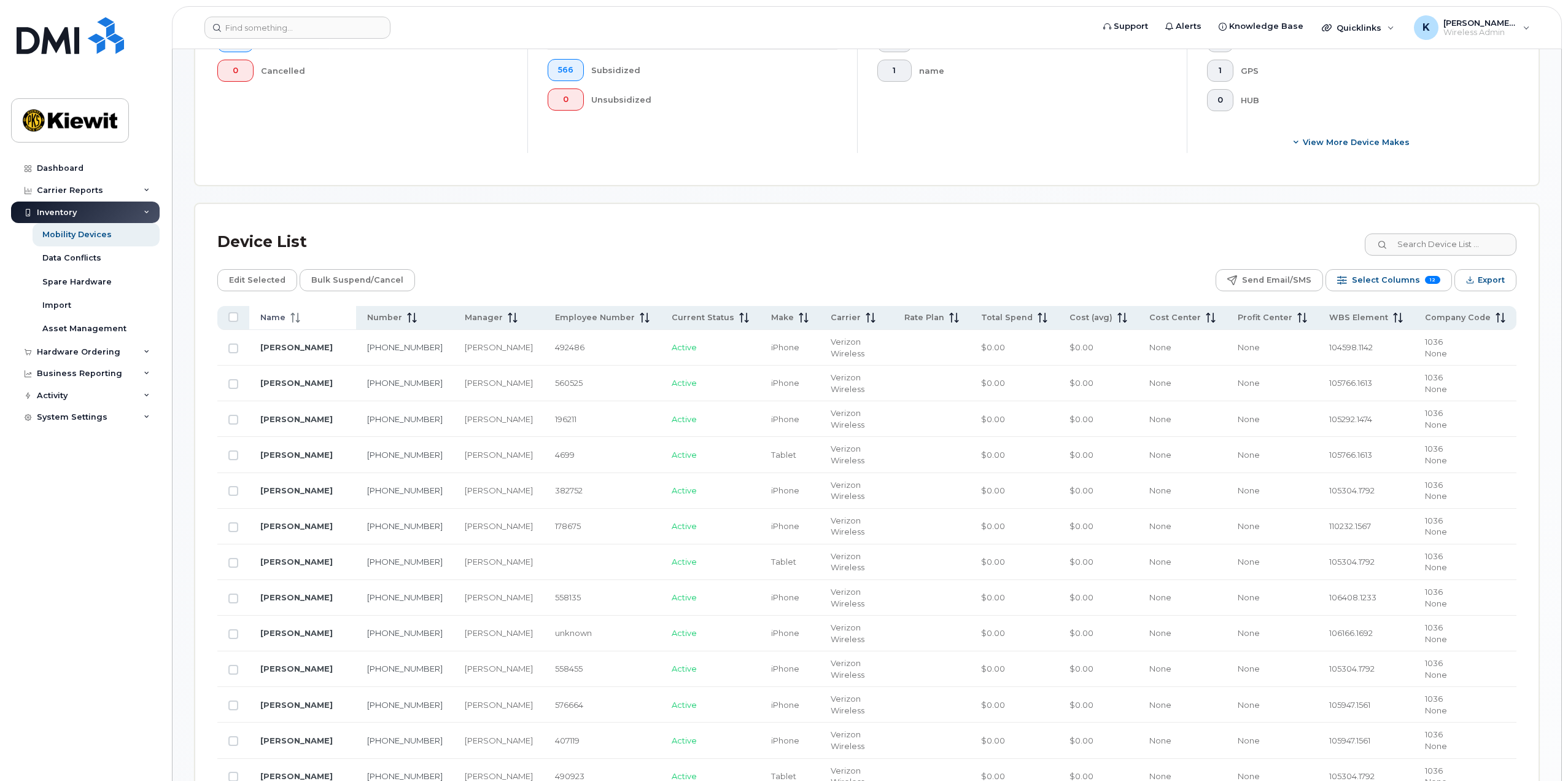
click at [276, 315] on span "Name" at bounding box center [273, 317] width 25 height 11
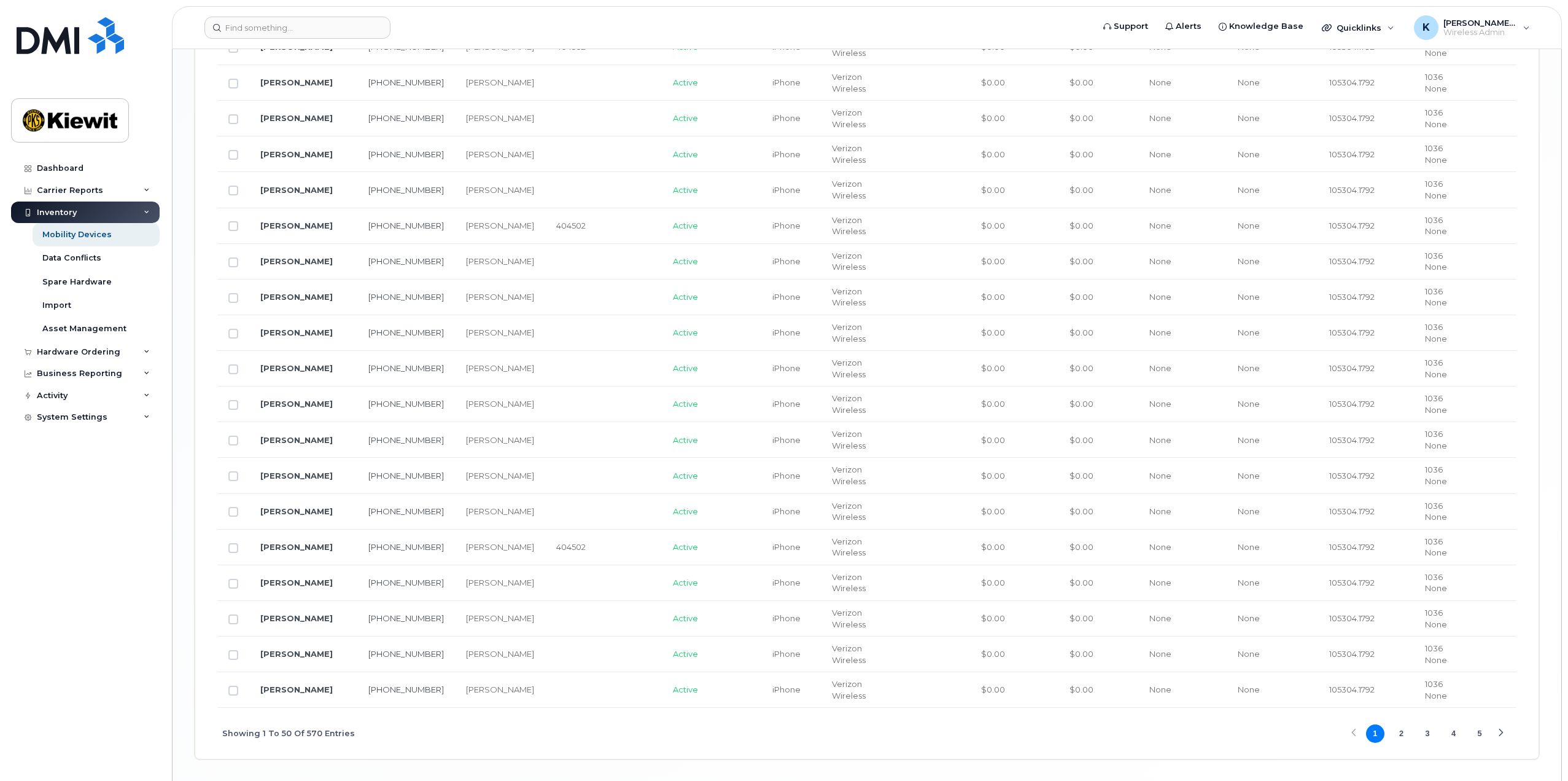
scroll to position [1880, 0]
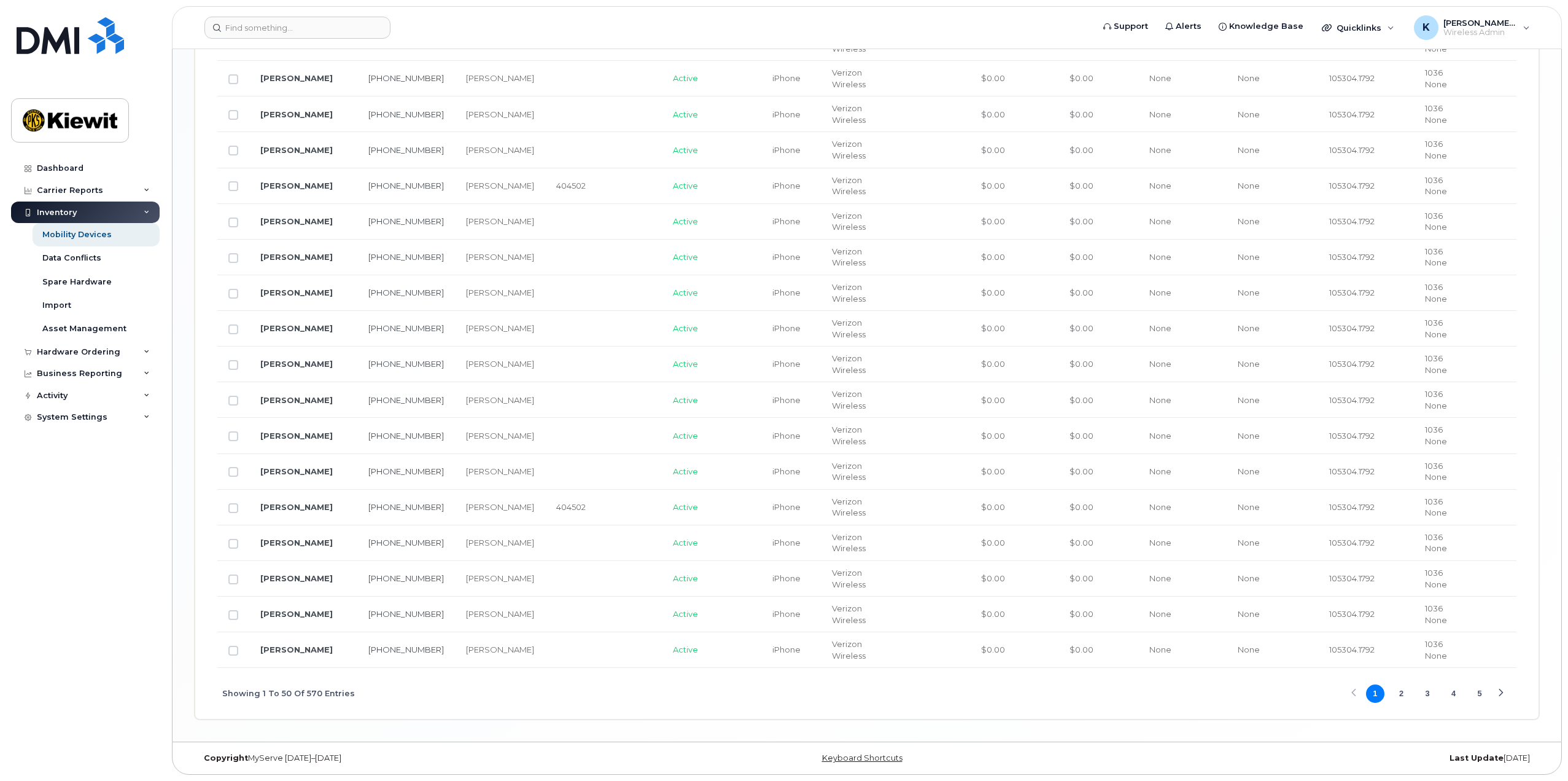
click at [1400, 697] on button "2" at bounding box center [1401, 693] width 19 height 19
click at [1425, 699] on button "3" at bounding box center [1427, 693] width 19 height 19
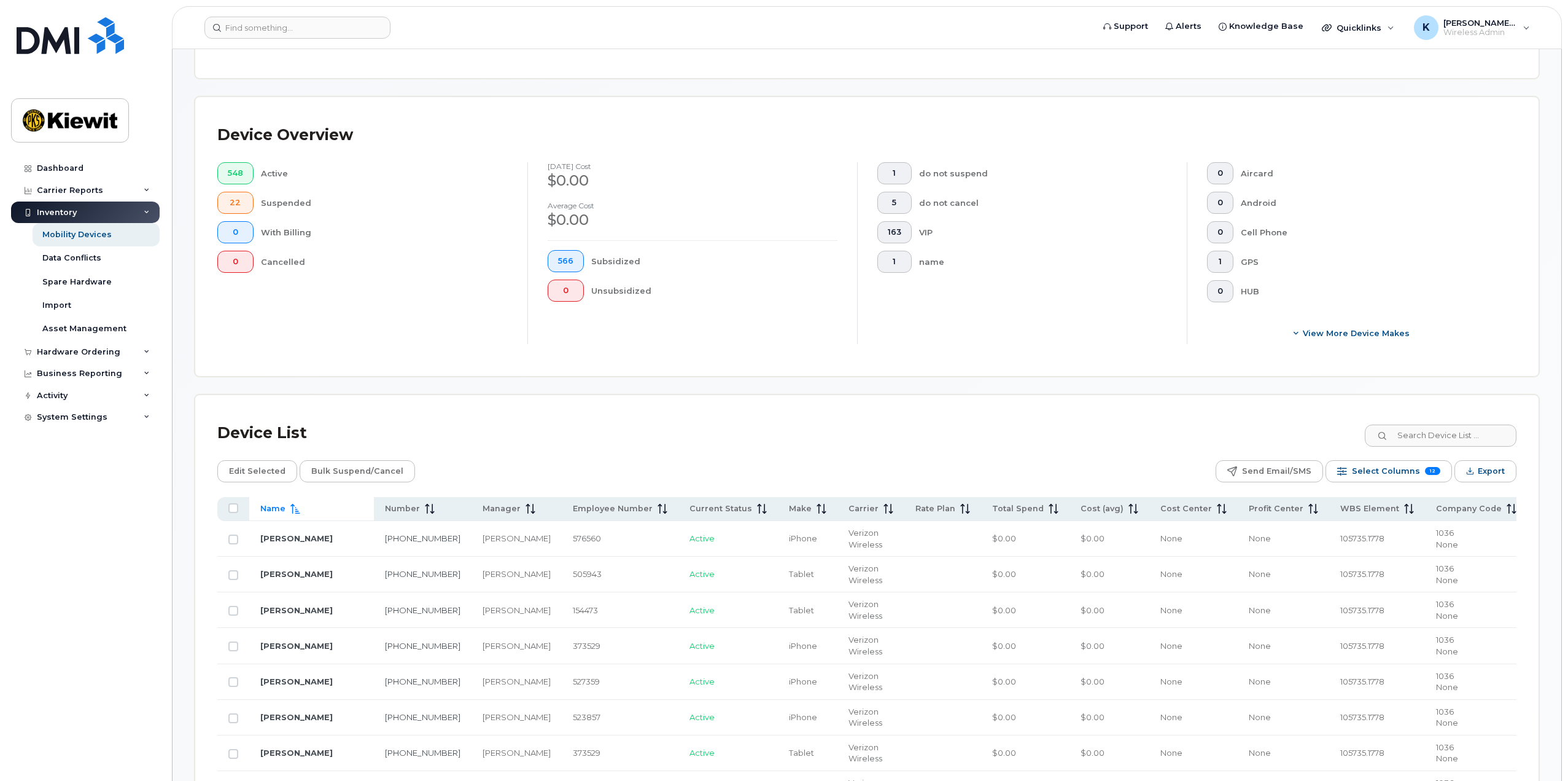
scroll to position [307, 0]
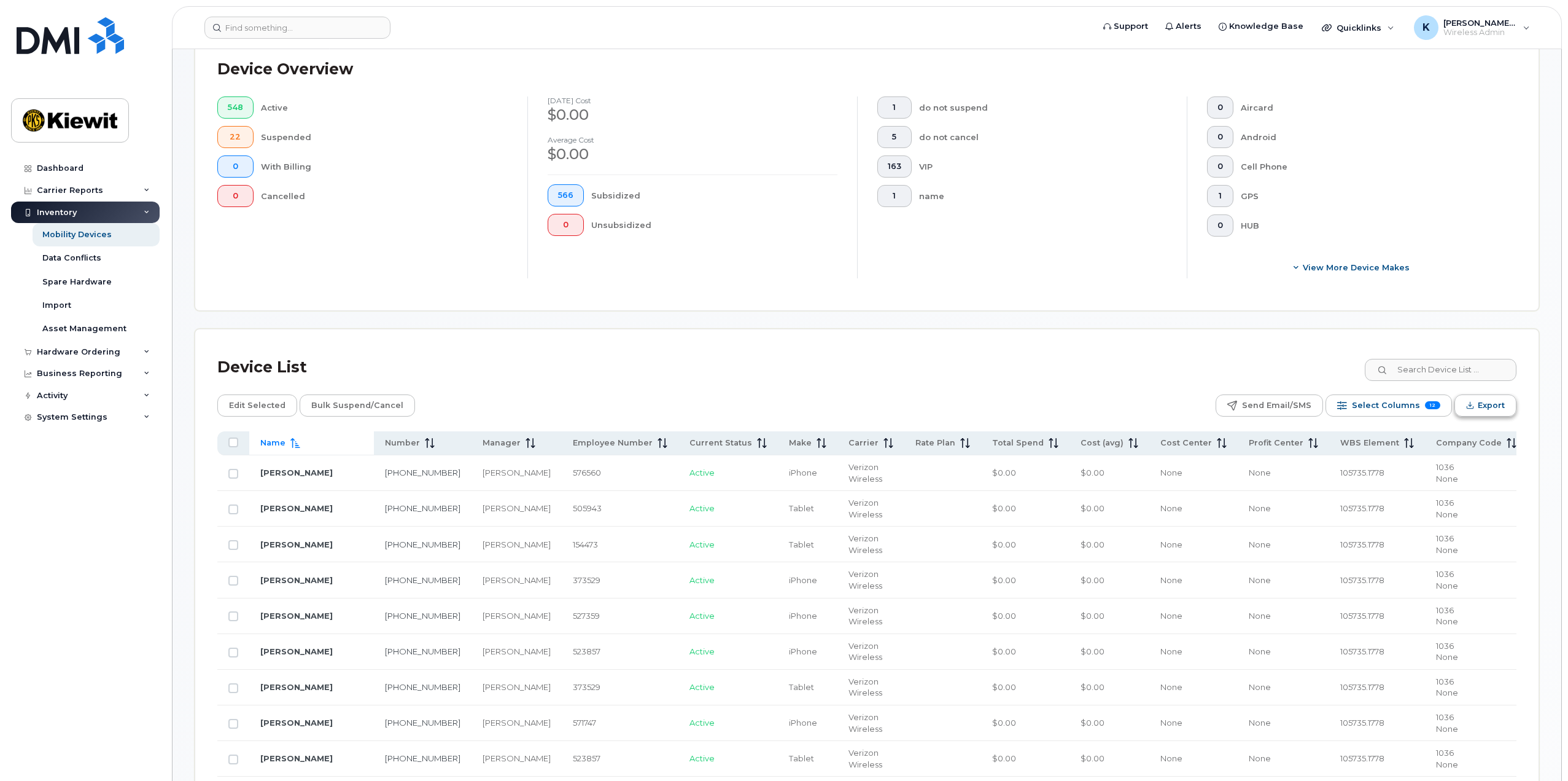
click at [1481, 397] on span "Export" at bounding box center [1491, 405] width 27 height 19
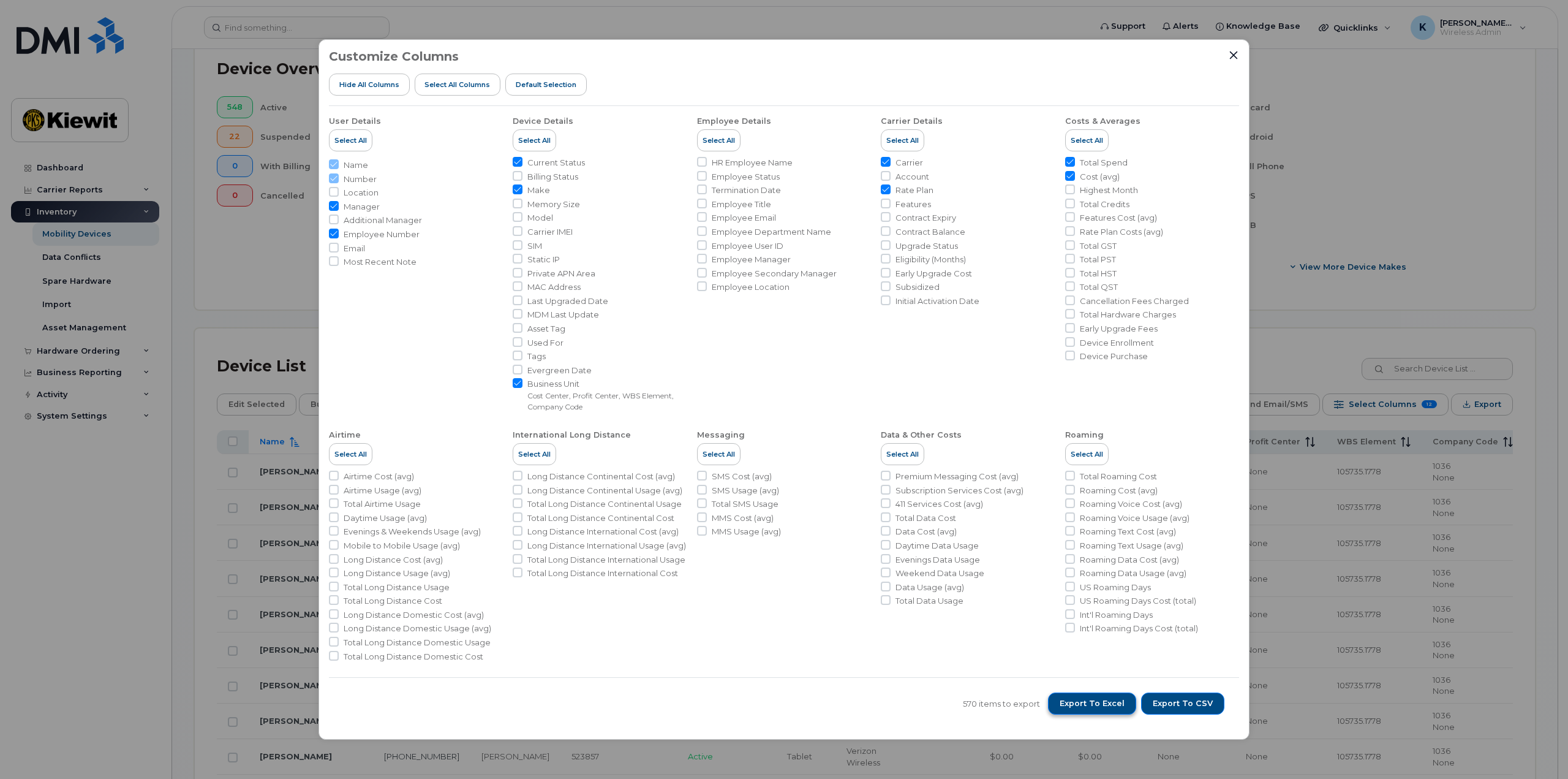
click at [1096, 706] on span "Export to Excel" at bounding box center [1091, 704] width 65 height 11
click at [1232, 51] on icon "Close" at bounding box center [1233, 55] width 10 height 10
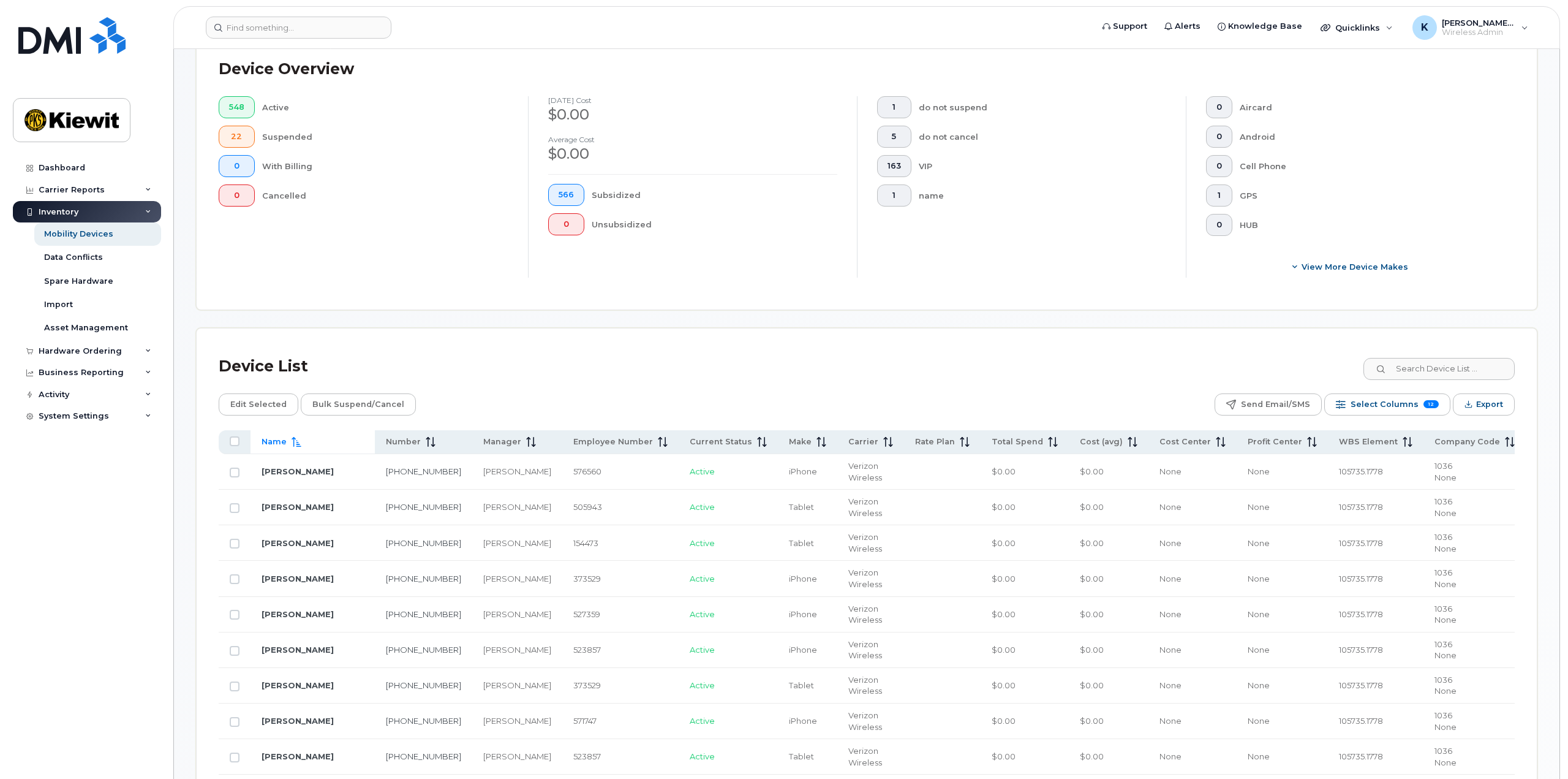
scroll to position [0, 0]
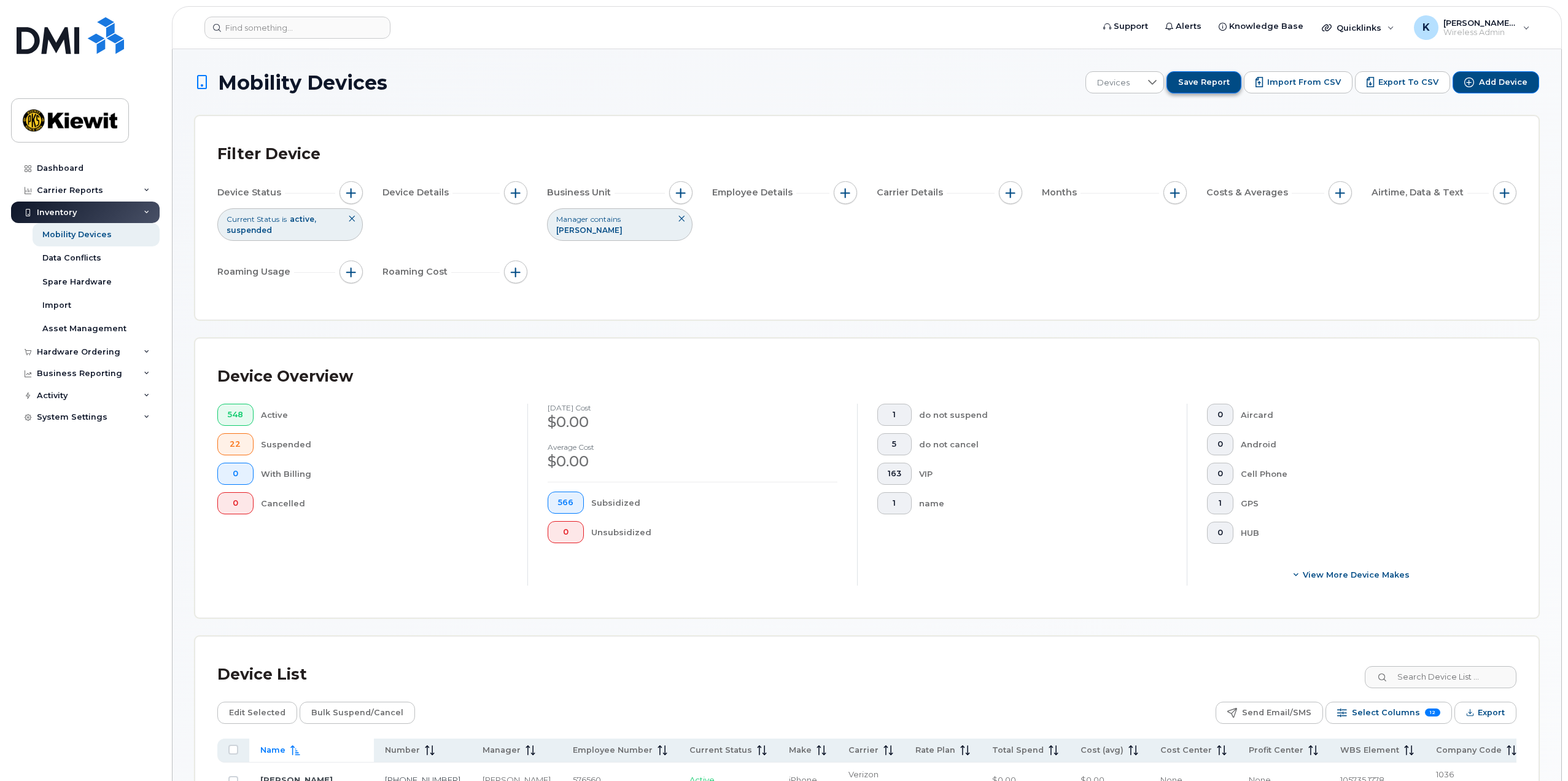
click at [1220, 78] on span "Save Report" at bounding box center [1203, 82] width 51 height 11
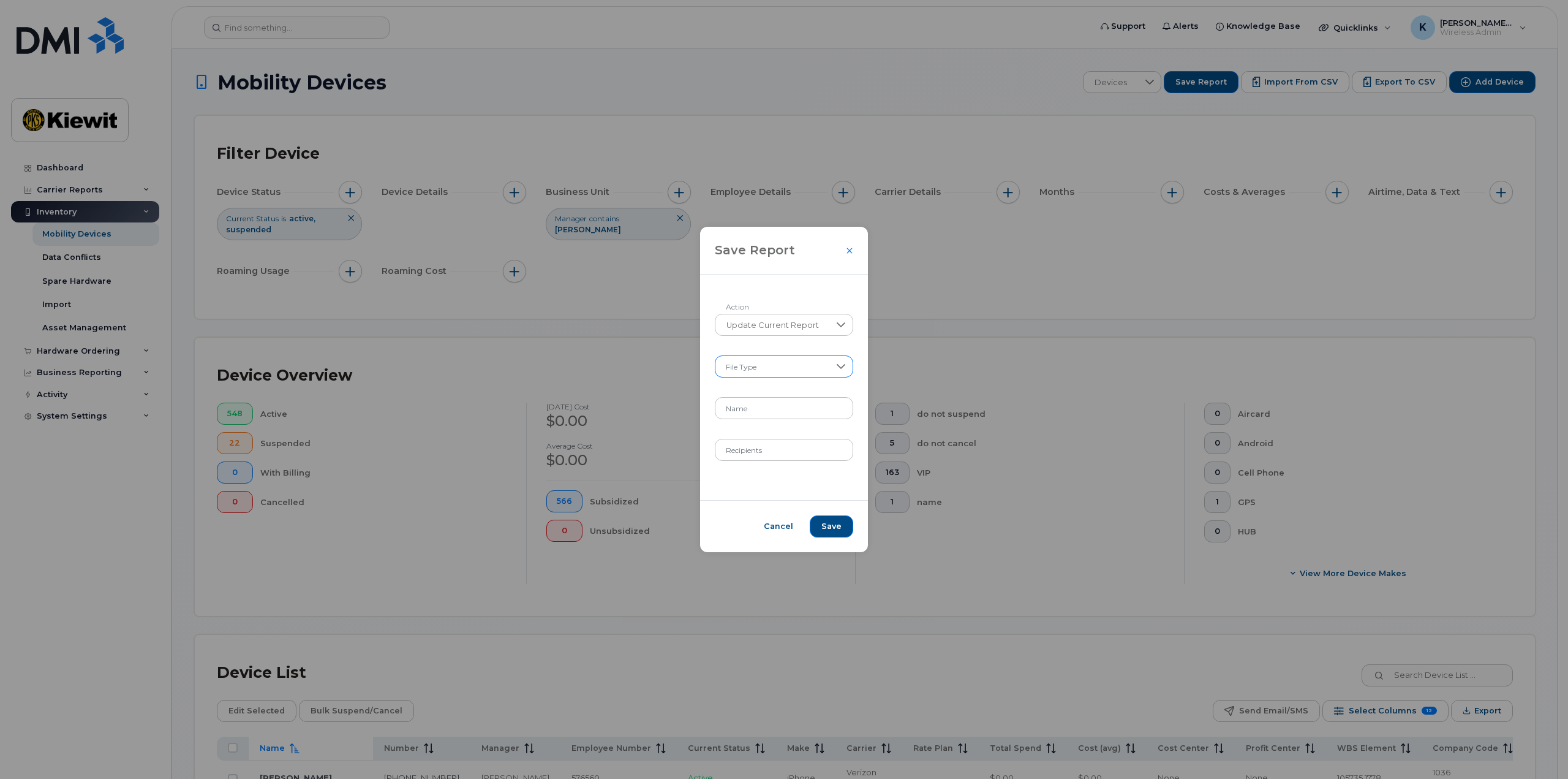
click at [833, 364] on div at bounding box center [842, 367] width 23 height 21
click at [830, 332] on div at bounding box center [842, 325] width 23 height 21
click at [801, 378] on span "Update Current Report" at bounding box center [771, 378] width 93 height 12
click at [781, 367] on span at bounding box center [772, 367] width 116 height 22
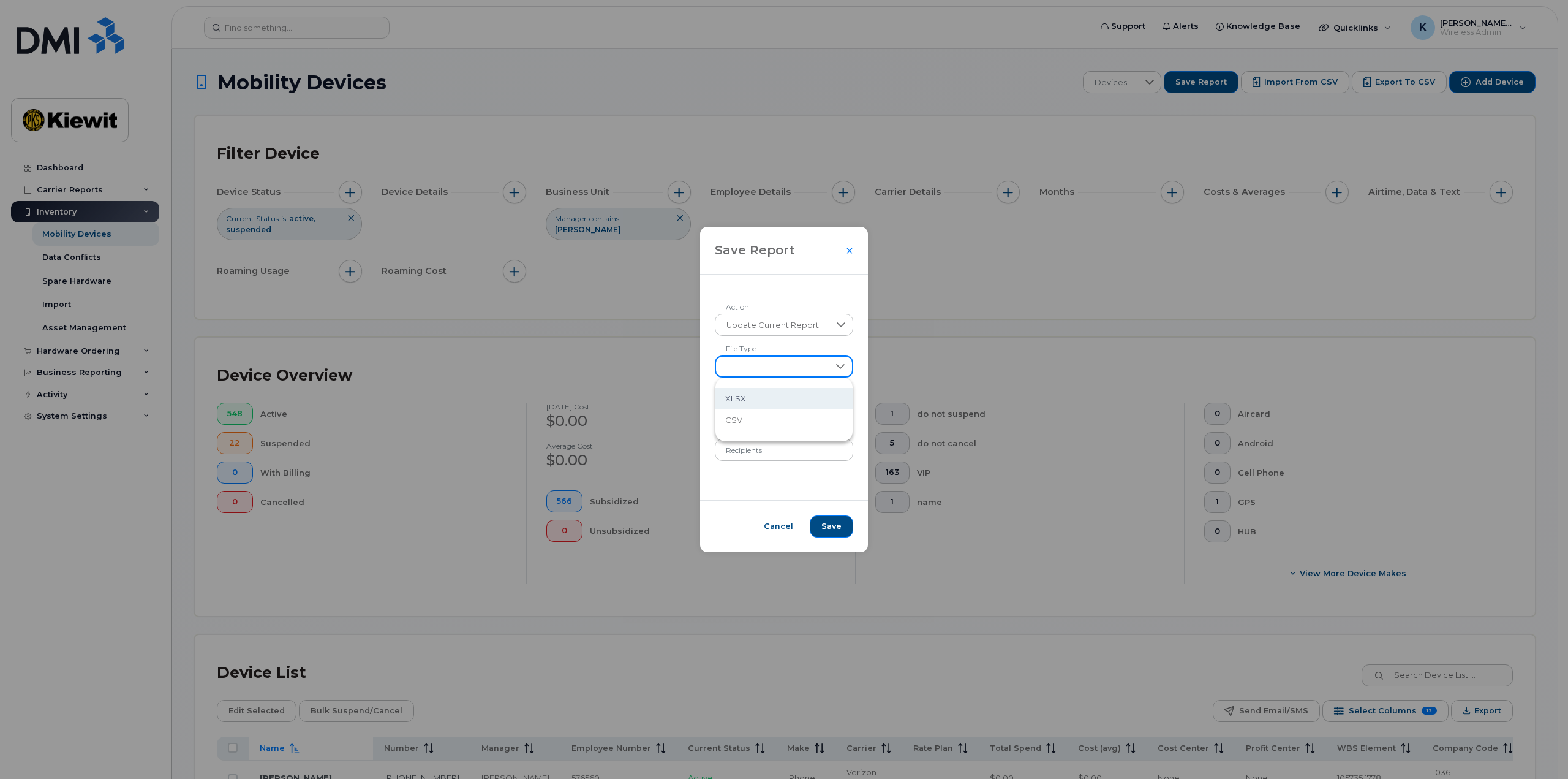
click at [745, 399] on span "XLSX" at bounding box center [735, 398] width 21 height 12
click at [763, 409] on input "Name" at bounding box center [784, 408] width 139 height 22
type input "m"
type input "monthly Cell phones"
click at [780, 451] on input "Recipients" at bounding box center [784, 449] width 139 height 22
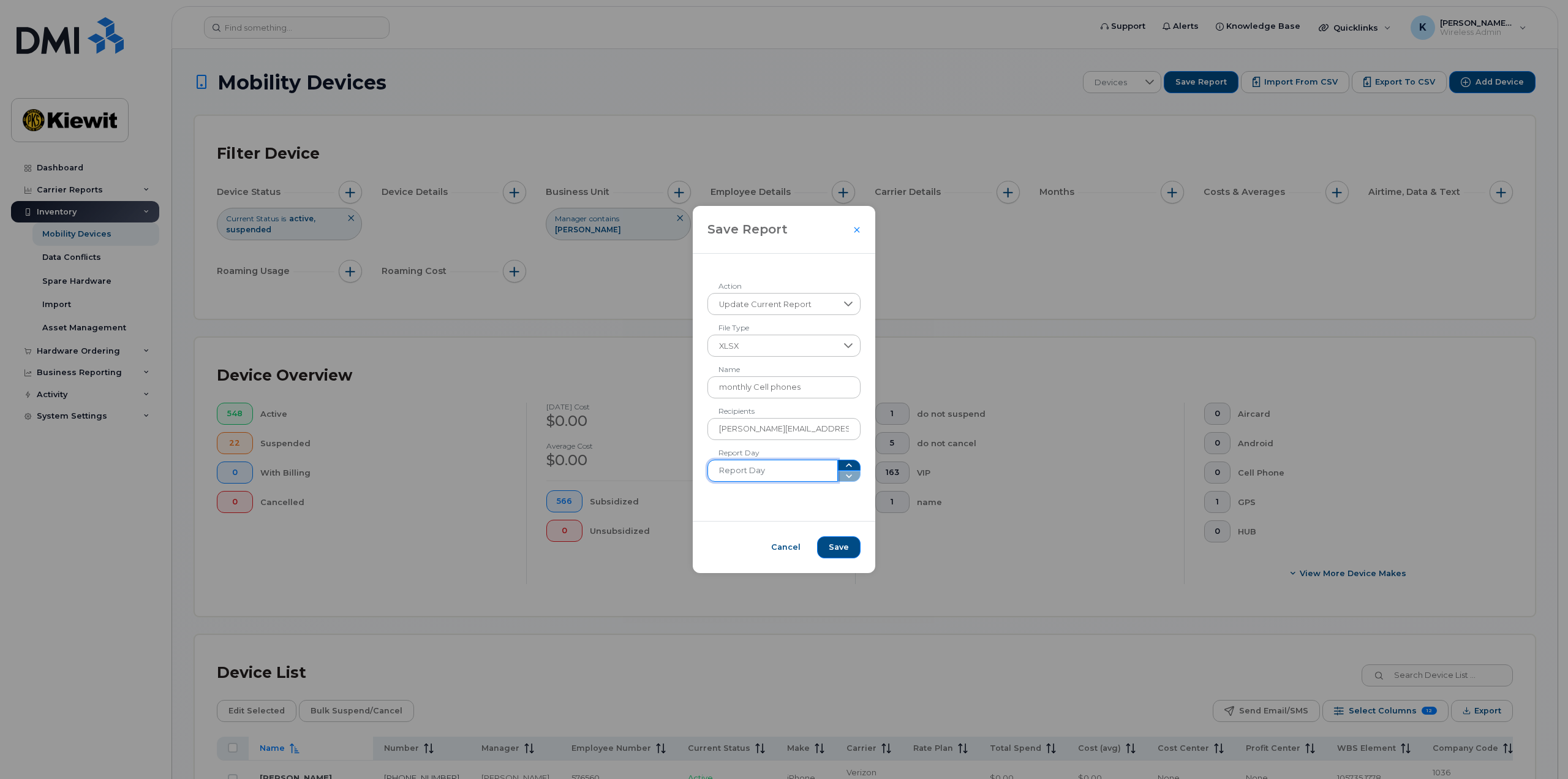
click at [781, 470] on input "Report Day" at bounding box center [772, 471] width 130 height 22
click at [841, 480] on span at bounding box center [849, 471] width 23 height 22
click at [824, 426] on input "[PERSON_NAME][EMAIL_ADDRESS][PERSON_NAME][PERSON_NAME][DOMAIN_NAME]" at bounding box center [784, 429] width 153 height 22
type input "[PERSON_NAME][EMAIL_ADDRESS][PERSON_NAME][PERSON_NAME][DOMAIN_NAME]; [PERSON_NA…"
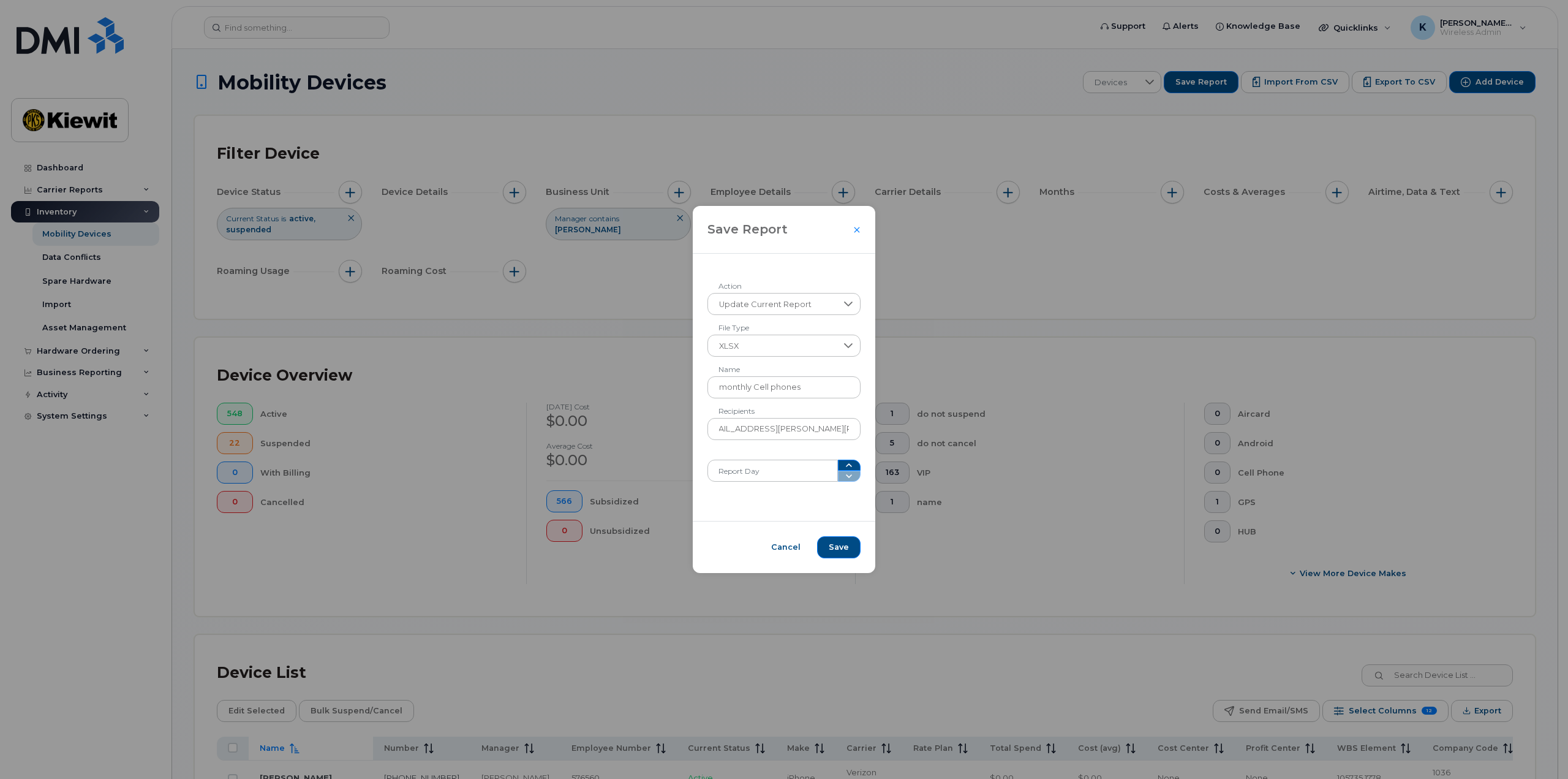
click at [832, 502] on div "Update Current Report Action XLSX File Type monthly Cell phones Name [PERSON_NA…" at bounding box center [784, 387] width 183 height 267
click at [849, 472] on span at bounding box center [849, 471] width 23 height 22
click at [844, 473] on span at bounding box center [849, 471] width 23 height 22
click at [797, 470] on input "Report Day" at bounding box center [772, 471] width 130 height 22
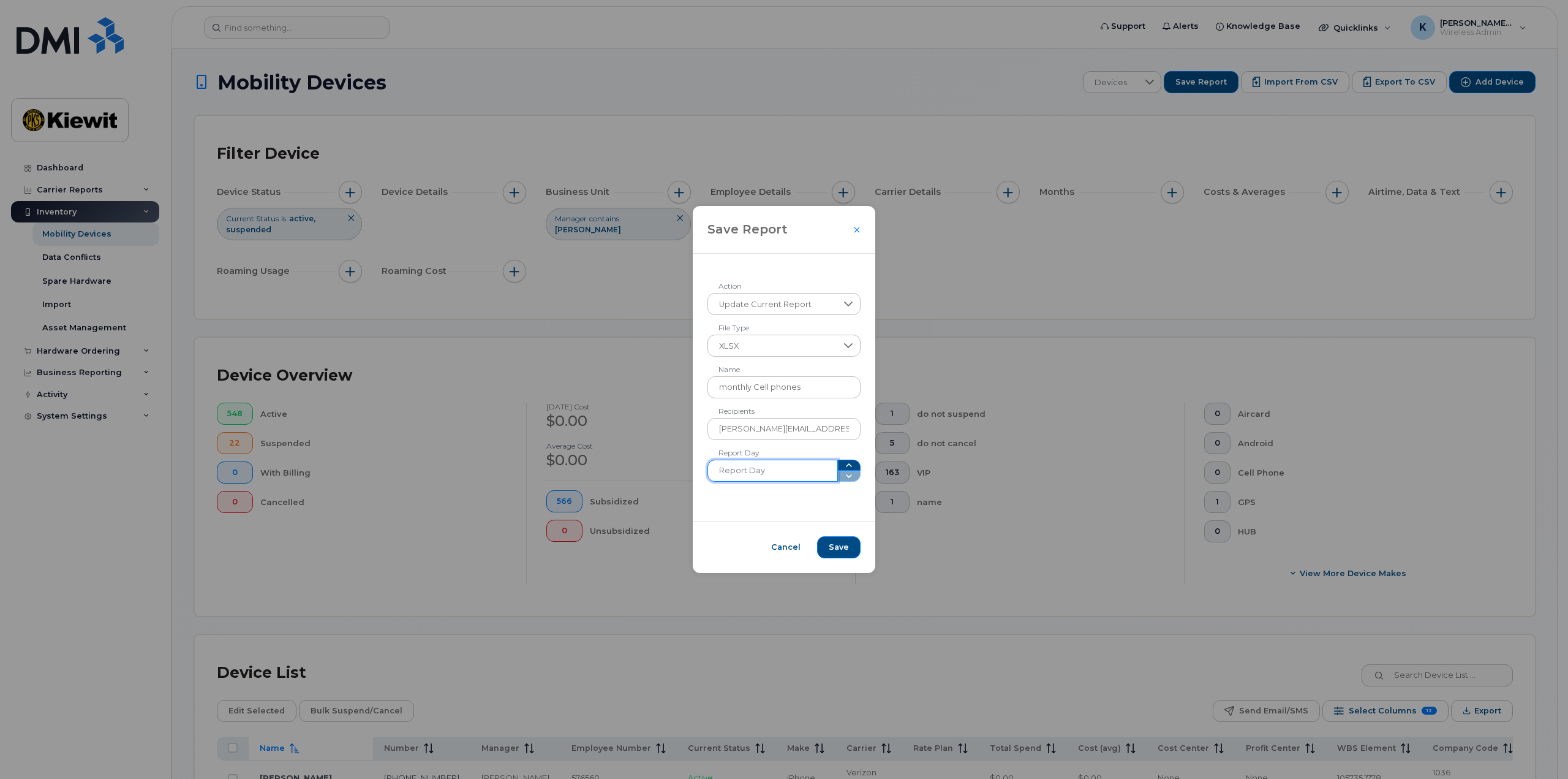
click at [797, 470] on input "Report Day" at bounding box center [772, 471] width 130 height 22
click at [846, 464] on icon "button" at bounding box center [849, 465] width 6 height 3
type input "1"
click at [841, 471] on span at bounding box center [849, 471] width 23 height 22
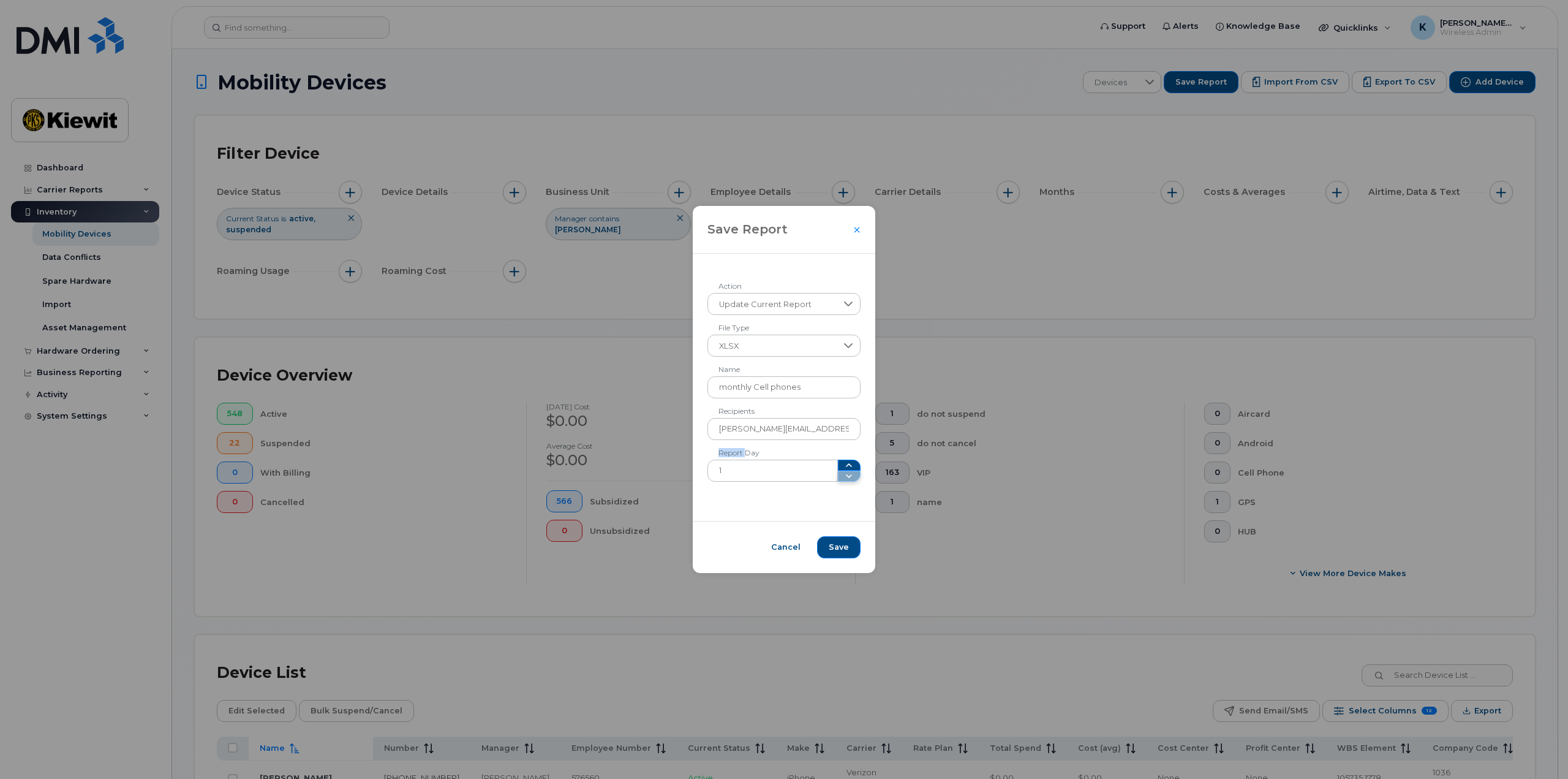
click at [841, 471] on span at bounding box center [849, 471] width 23 height 22
click at [792, 473] on input "1" at bounding box center [772, 471] width 130 height 22
click at [767, 508] on div "Update Current Report Action XLSX File Type monthly Cell phones Name [PERSON_NA…" at bounding box center [784, 387] width 183 height 267
click at [731, 388] on input "monthly Cell phones" at bounding box center [784, 387] width 153 height 22
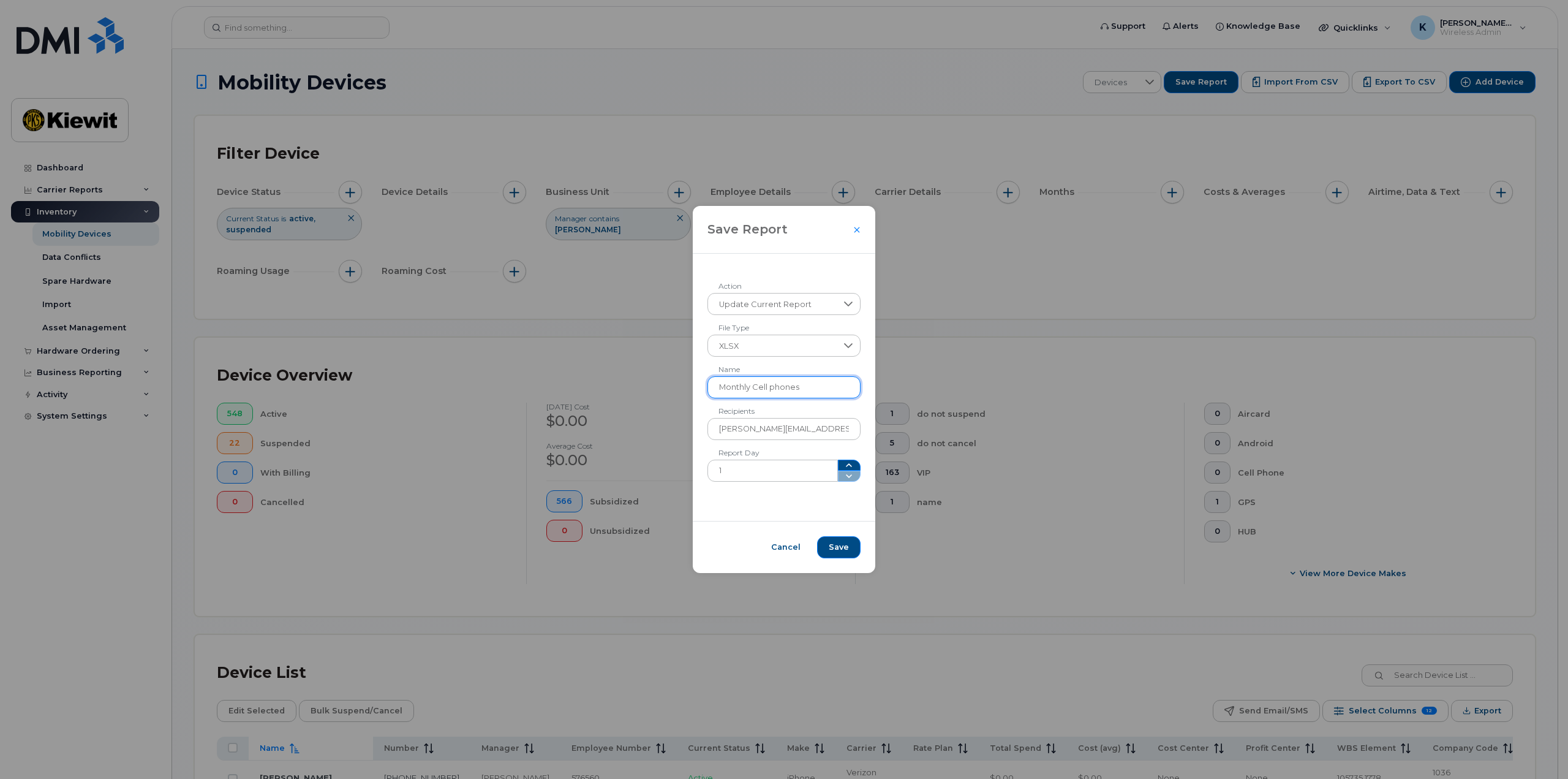
type input "Monthly Cell phones"
click at [822, 410] on form "Update Current Report Action XLSX File Type Monthly Cell phones Name [PERSON_NA…" at bounding box center [784, 387] width 153 height 188
click at [839, 551] on span "Save" at bounding box center [839, 547] width 21 height 11
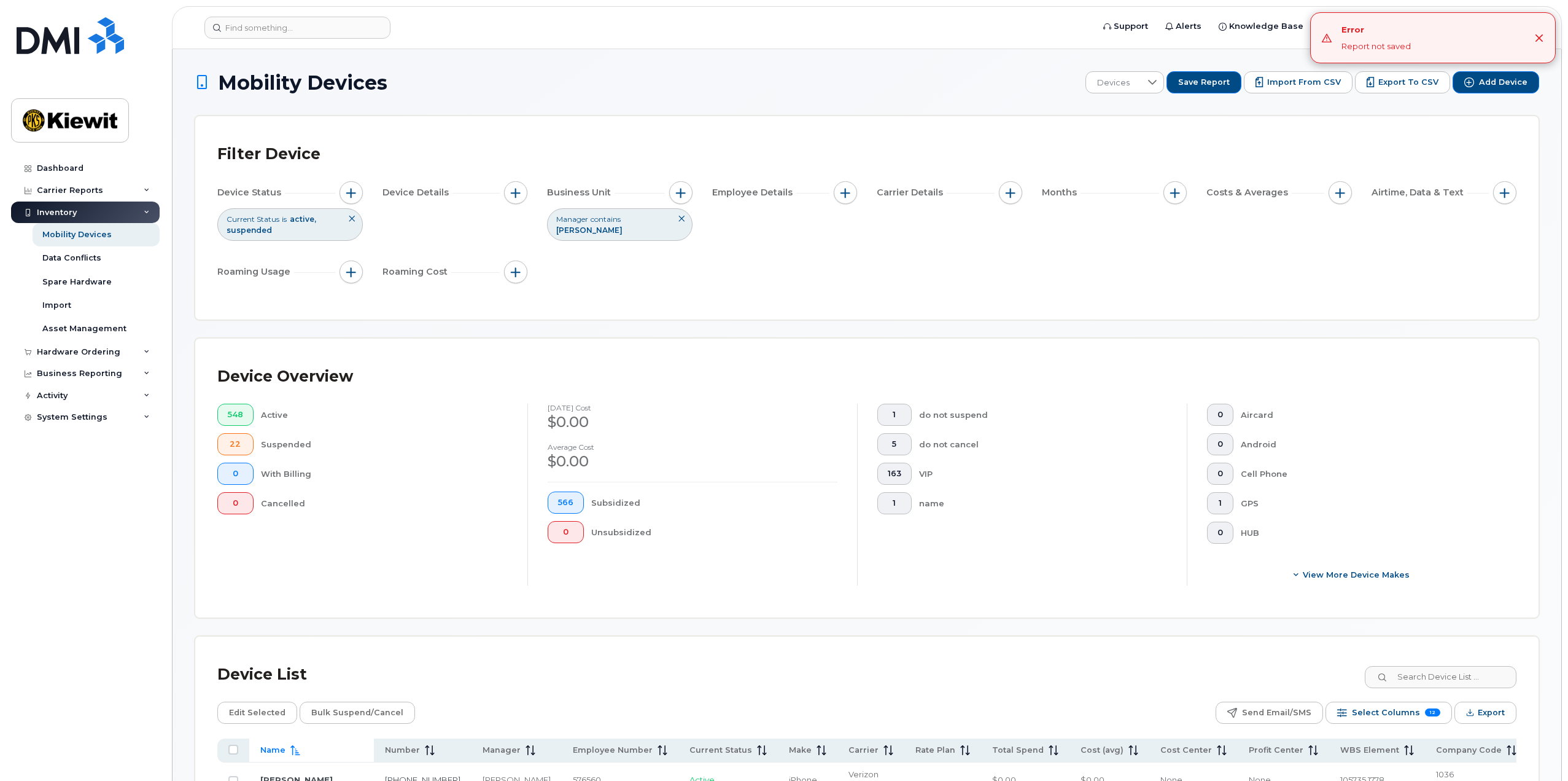
click at [1543, 33] on div at bounding box center [1539, 38] width 10 height 10
click at [1540, 39] on icon "Close" at bounding box center [1539, 38] width 10 height 10
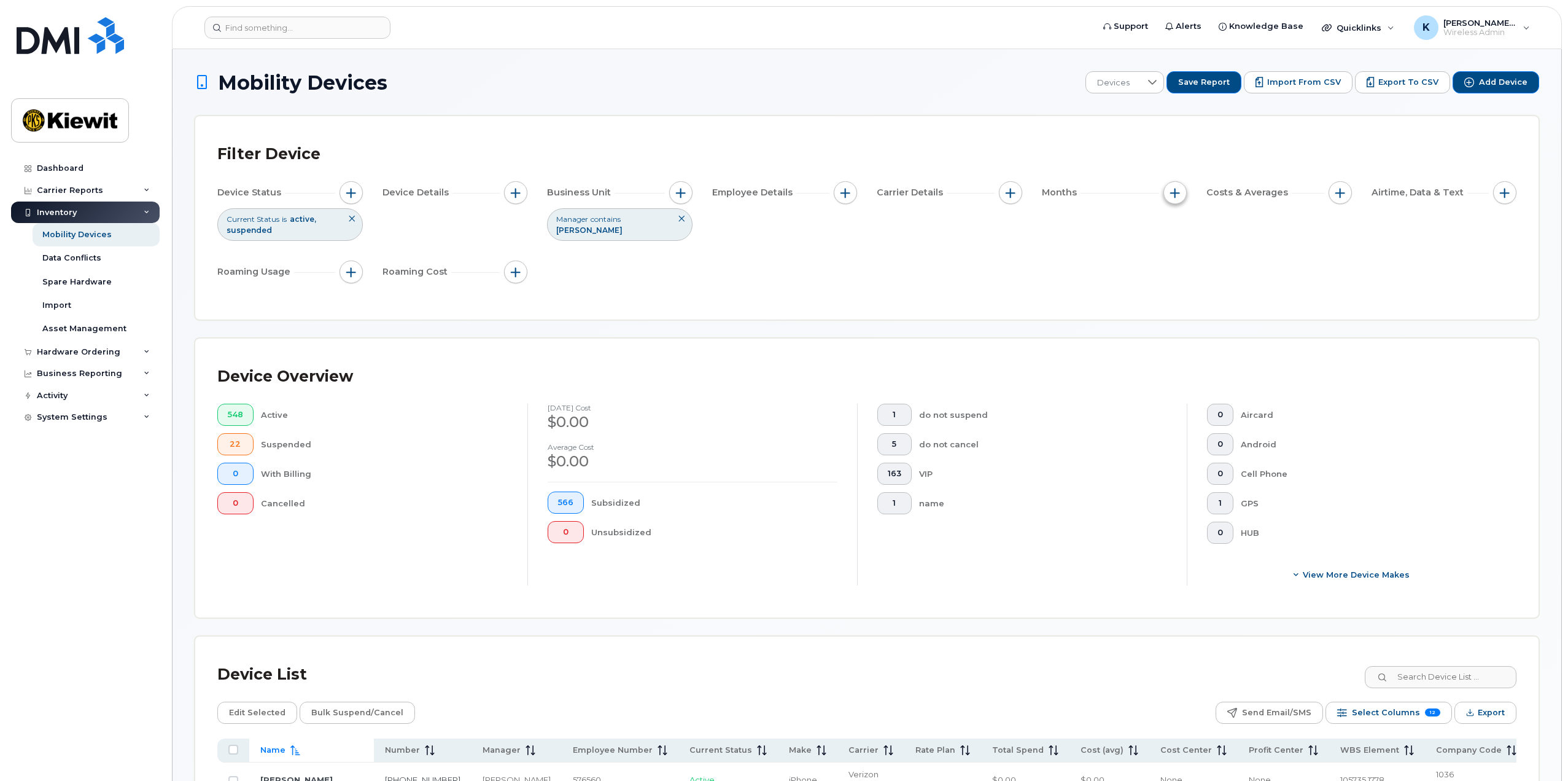
click at [1168, 195] on button "button" at bounding box center [1175, 193] width 23 height 23
click at [1175, 238] on div "Billing Cycle" at bounding box center [1208, 230] width 70 height 19
click at [1177, 231] on input "Billing Cycle" at bounding box center [1178, 229] width 10 height 10
checkbox input "true"
click at [1231, 282] on icon at bounding box center [1232, 280] width 9 height 5
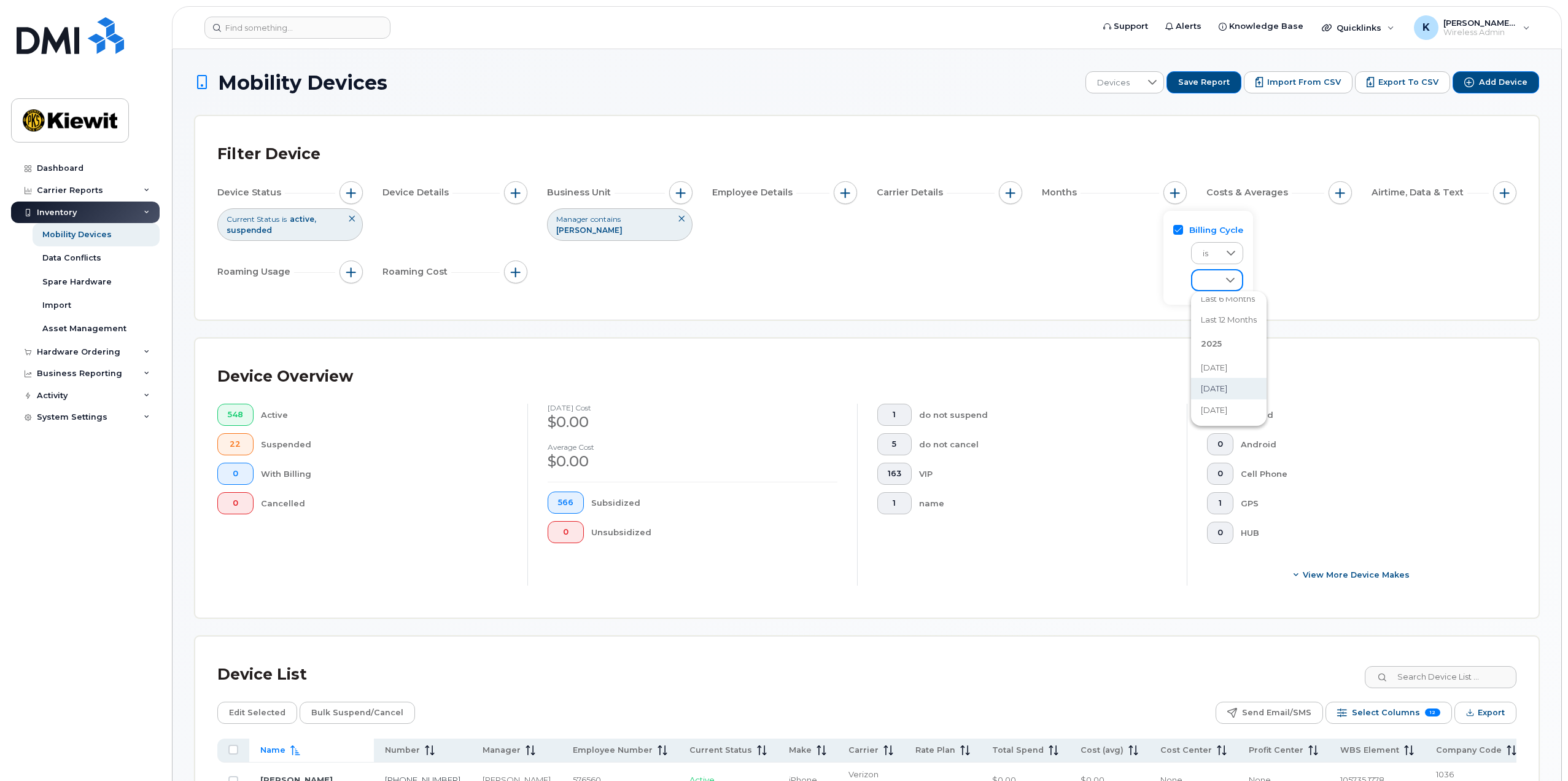
scroll to position [62, 0]
click at [1221, 393] on span "[DATE]" at bounding box center [1214, 387] width 26 height 12
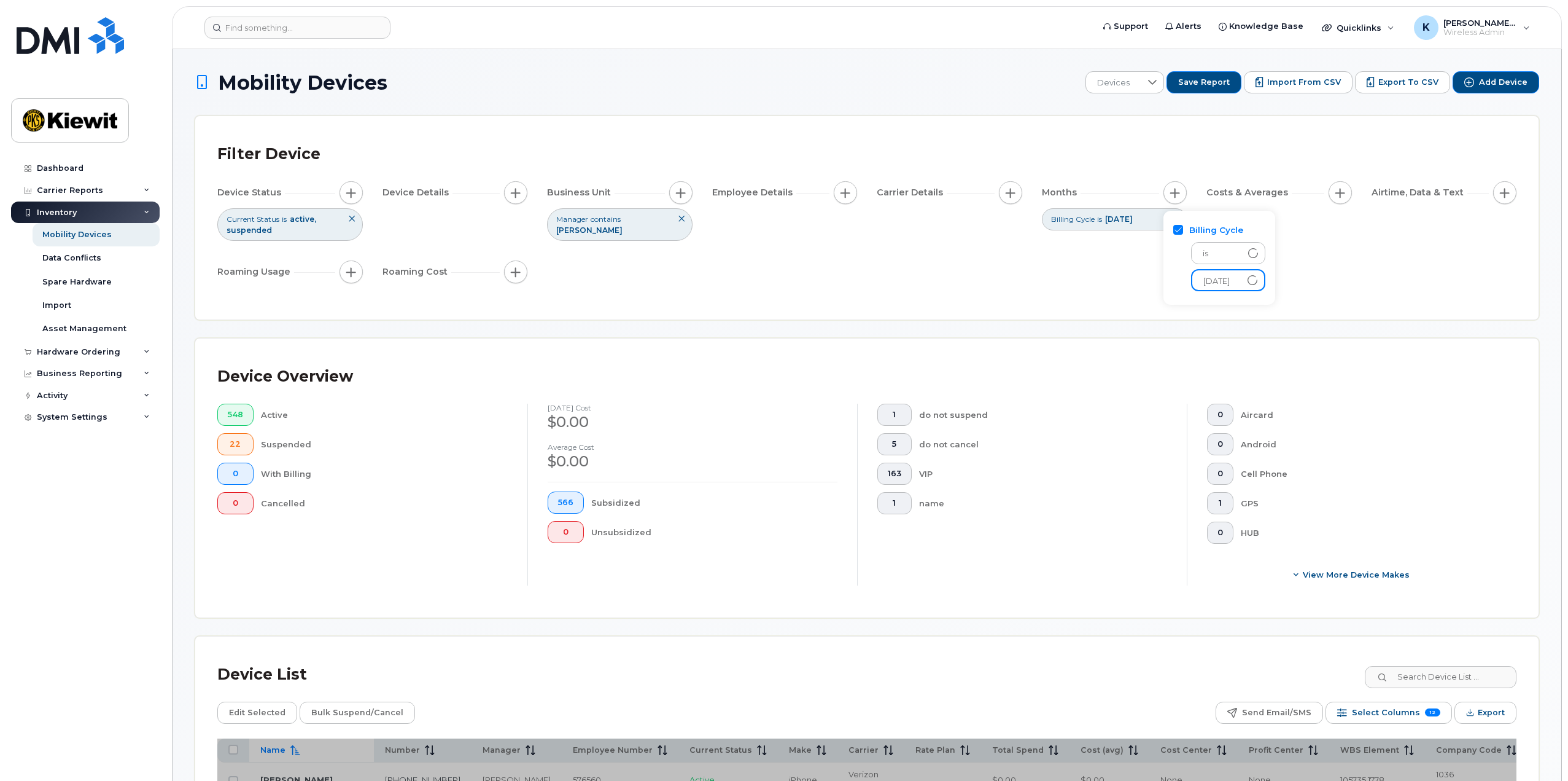
click at [1004, 267] on div "Device Status Current Status is active suspended Device Details Business Unit M…" at bounding box center [867, 235] width 1299 height 107
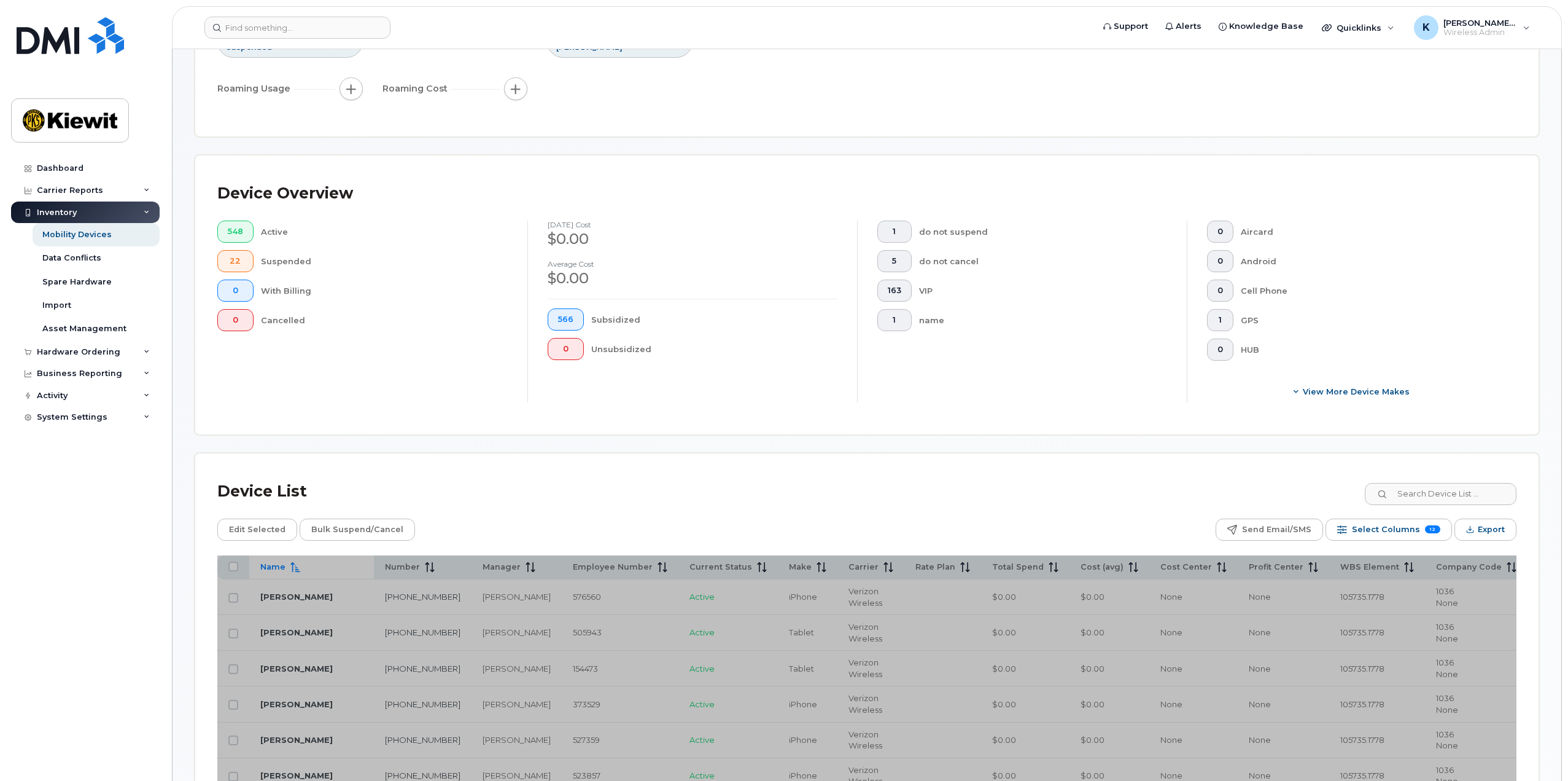
scroll to position [184, 0]
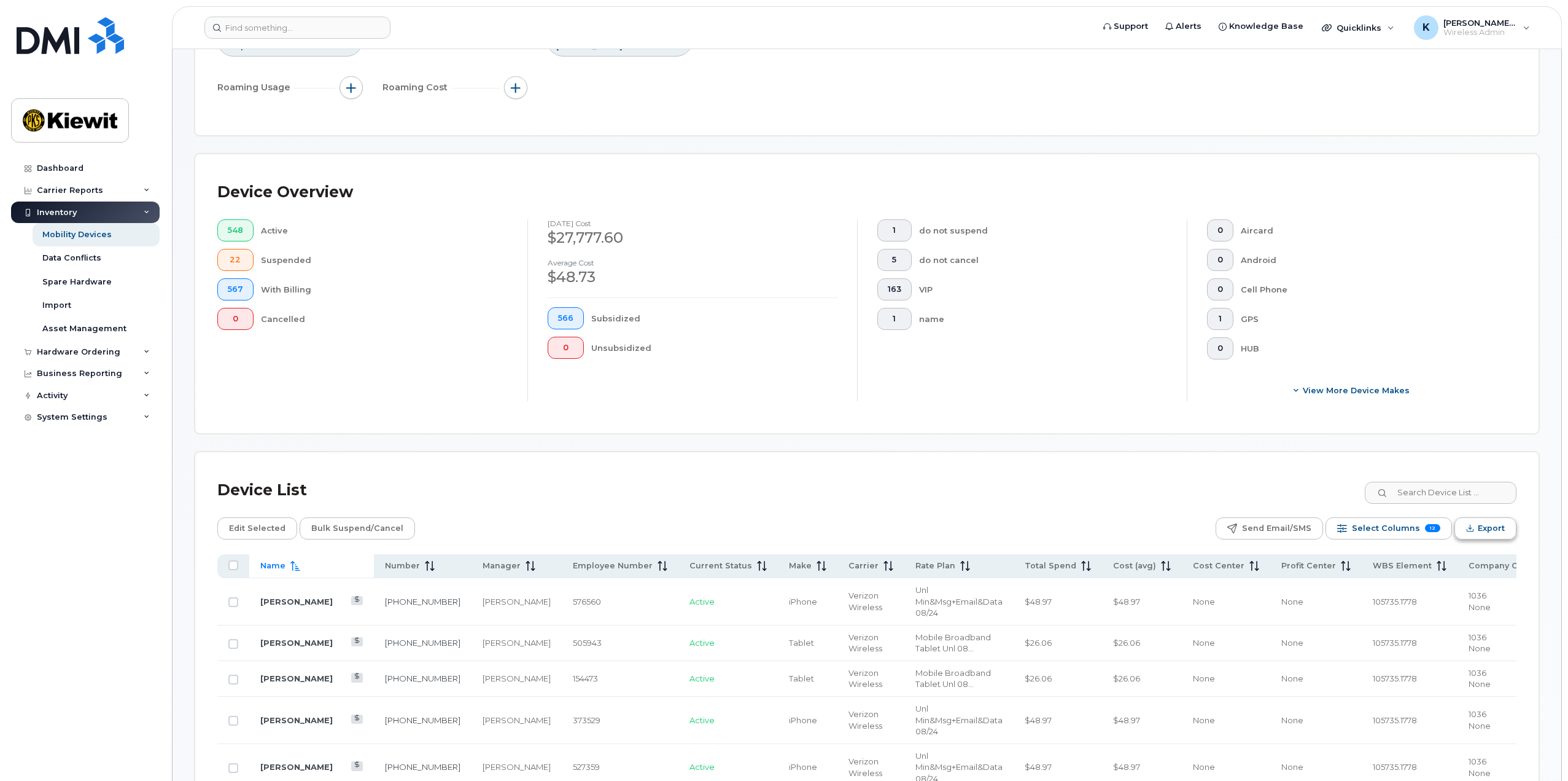
click at [1484, 526] on span "Export" at bounding box center [1491, 528] width 27 height 19
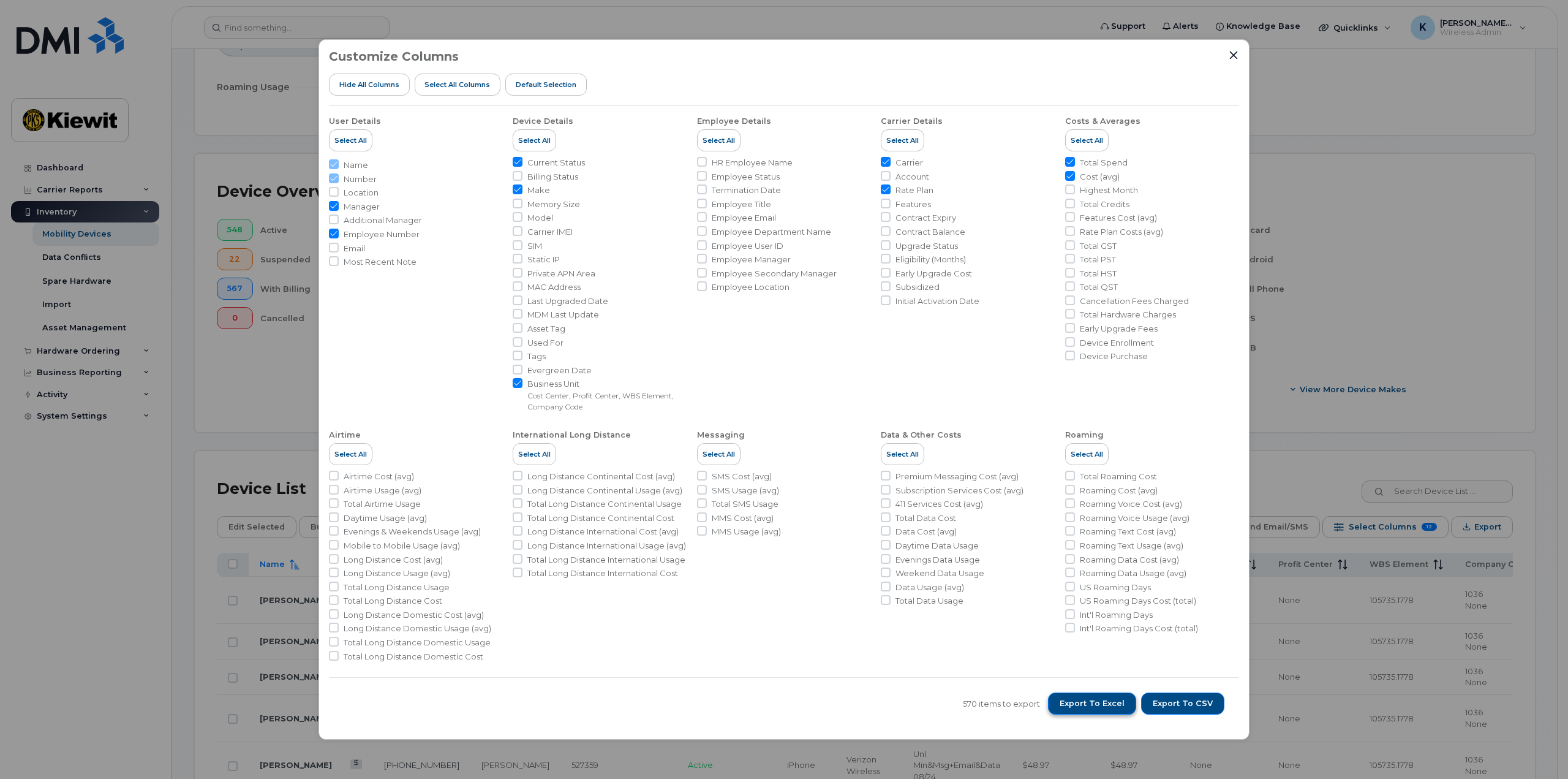
click at [1092, 702] on span "Export to Excel" at bounding box center [1091, 704] width 65 height 11
click at [518, 477] on input "Long Distance Continental Cost (avg)" at bounding box center [518, 475] width 10 height 10
checkbox input "true"
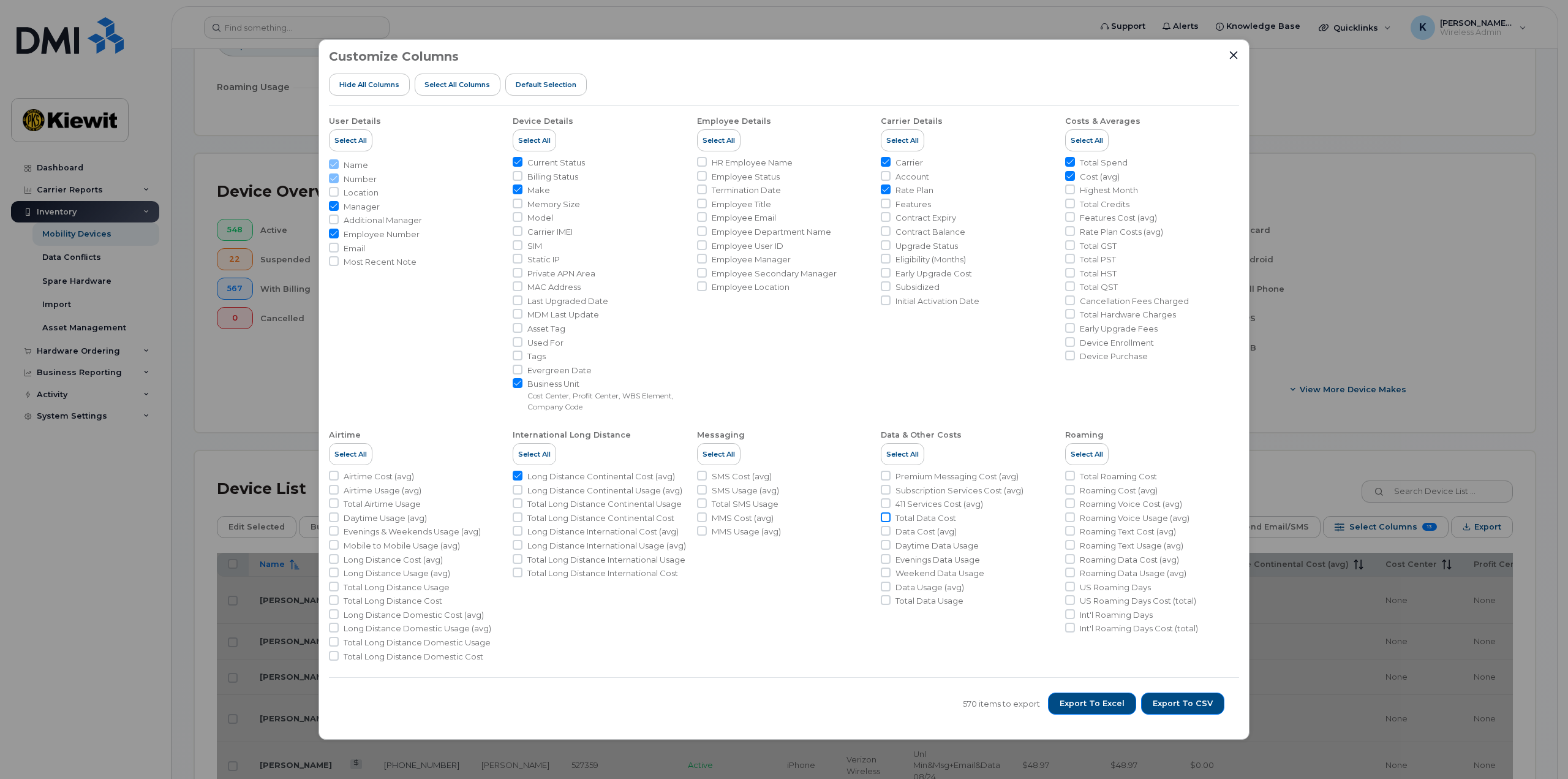
click at [884, 519] on input "Total Data Cost" at bounding box center [885, 517] width 10 height 10
checkbox input "true"
click at [890, 587] on input "Data Usage (avg)" at bounding box center [885, 586] width 10 height 10
checkbox input "true"
click at [1070, 475] on input "Total Roaming Cost" at bounding box center [1070, 475] width 10 height 10
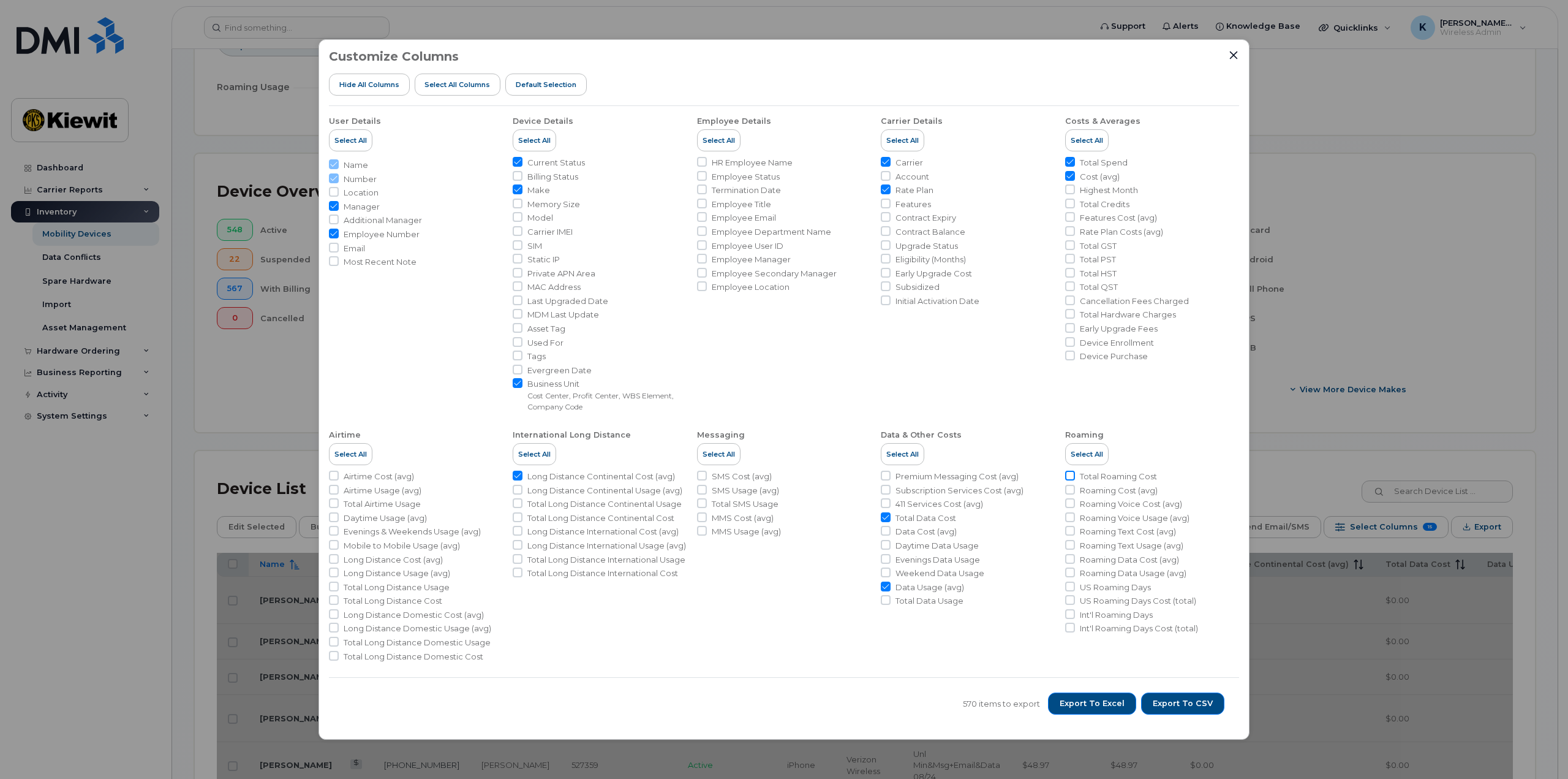
checkbox input "true"
click at [515, 476] on input "Long Distance Continental Cost (avg)" at bounding box center [518, 475] width 10 height 10
checkbox input "false"
click at [335, 600] on input "Total Long Distance Cost" at bounding box center [333, 599] width 10 height 10
checkbox input "true"
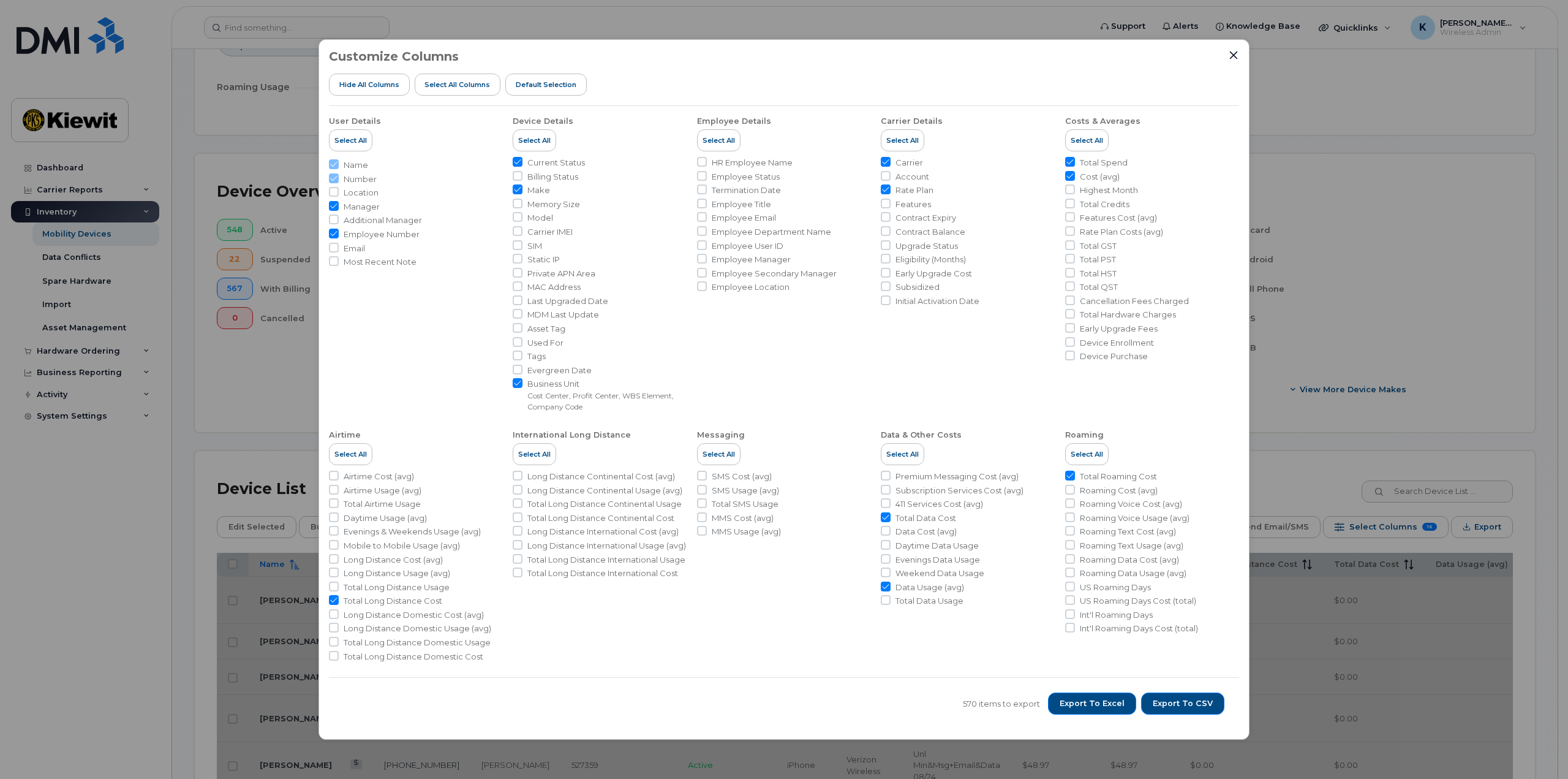
click at [882, 589] on input "Data Usage (avg)" at bounding box center [885, 586] width 10 height 10
checkbox input "false"
click at [887, 602] on input "Total Data Usage" at bounding box center [885, 599] width 10 height 10
checkbox input "true"
click at [1099, 701] on span "Export to Excel" at bounding box center [1091, 704] width 65 height 11
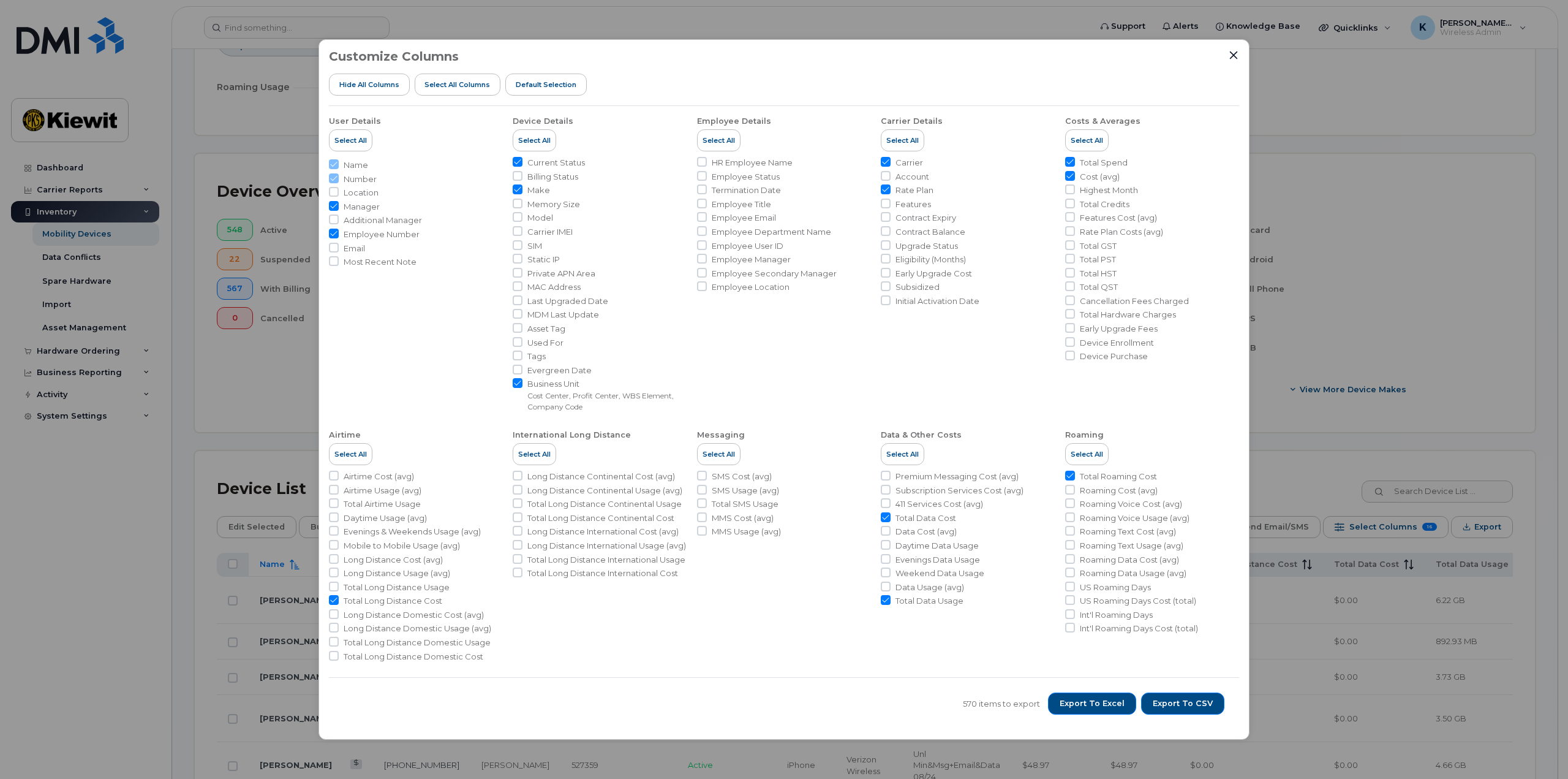
click at [56, 166] on div "Customize Columns Hide All Columns Select all Columns Default Selection User De…" at bounding box center [784, 389] width 1568 height 779
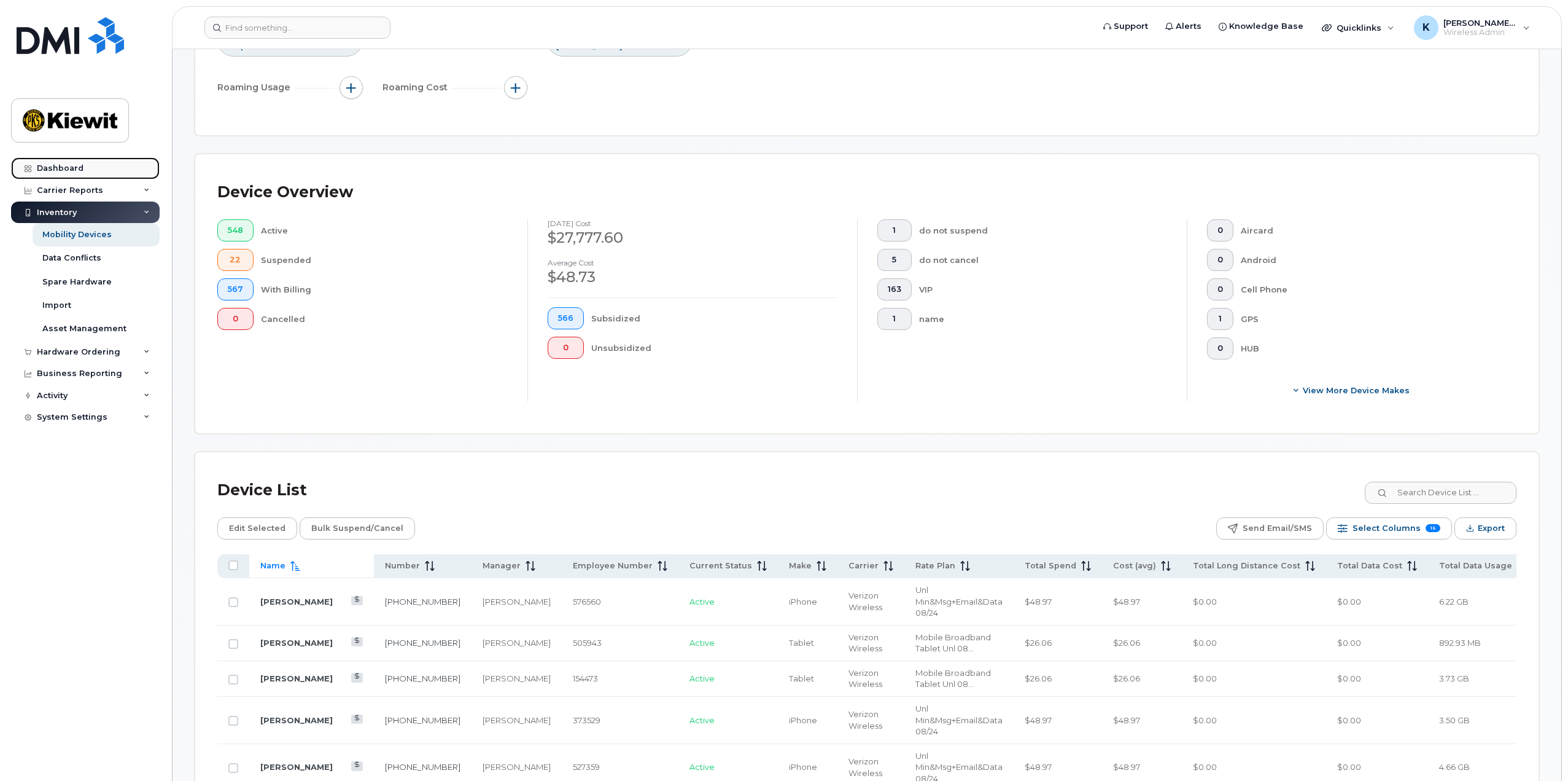
click at [65, 168] on div "Dashboard" at bounding box center [60, 168] width 47 height 10
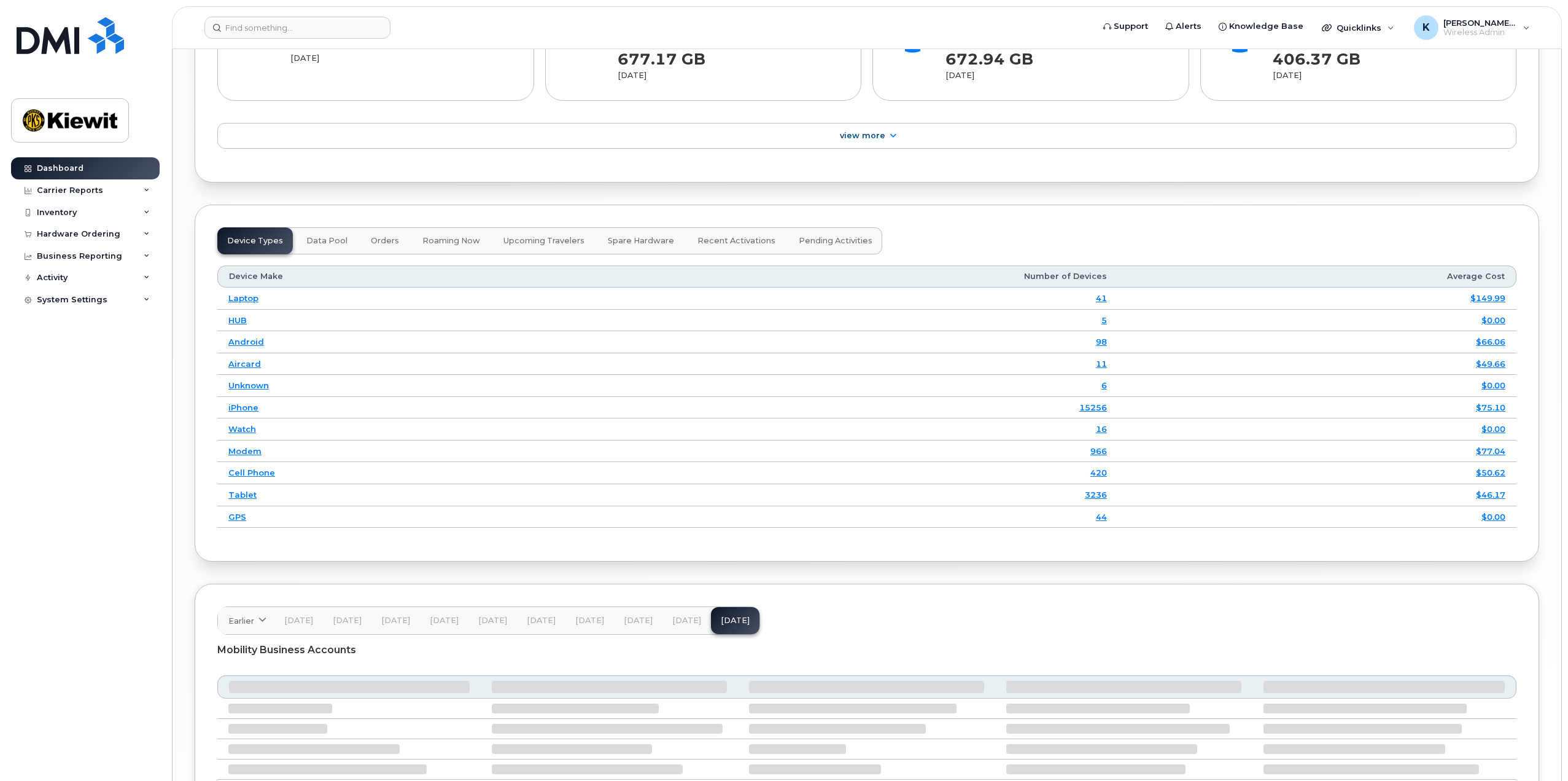
scroll to position [1637, 0]
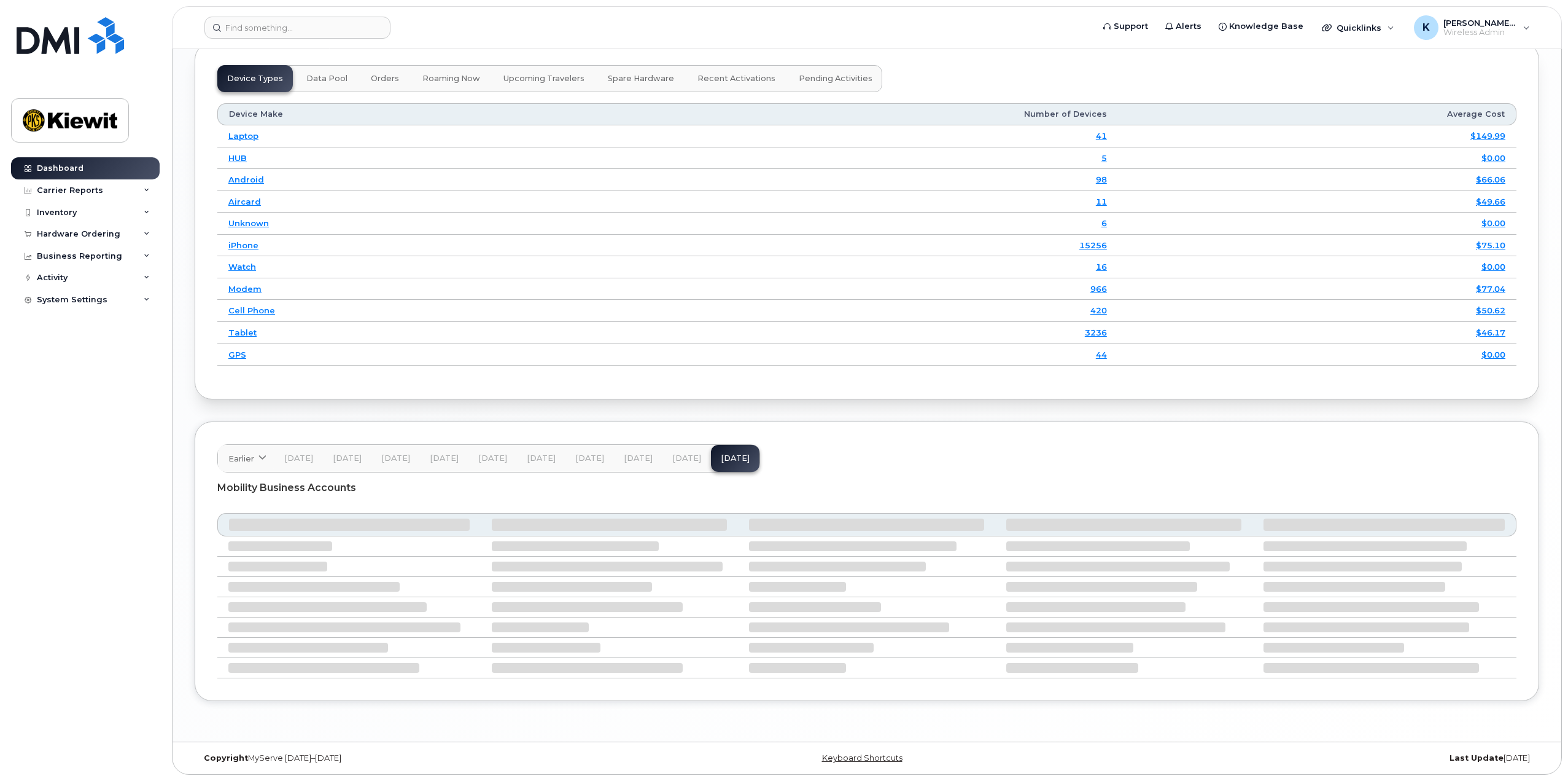
click at [684, 457] on span "[DATE]" at bounding box center [687, 458] width 29 height 10
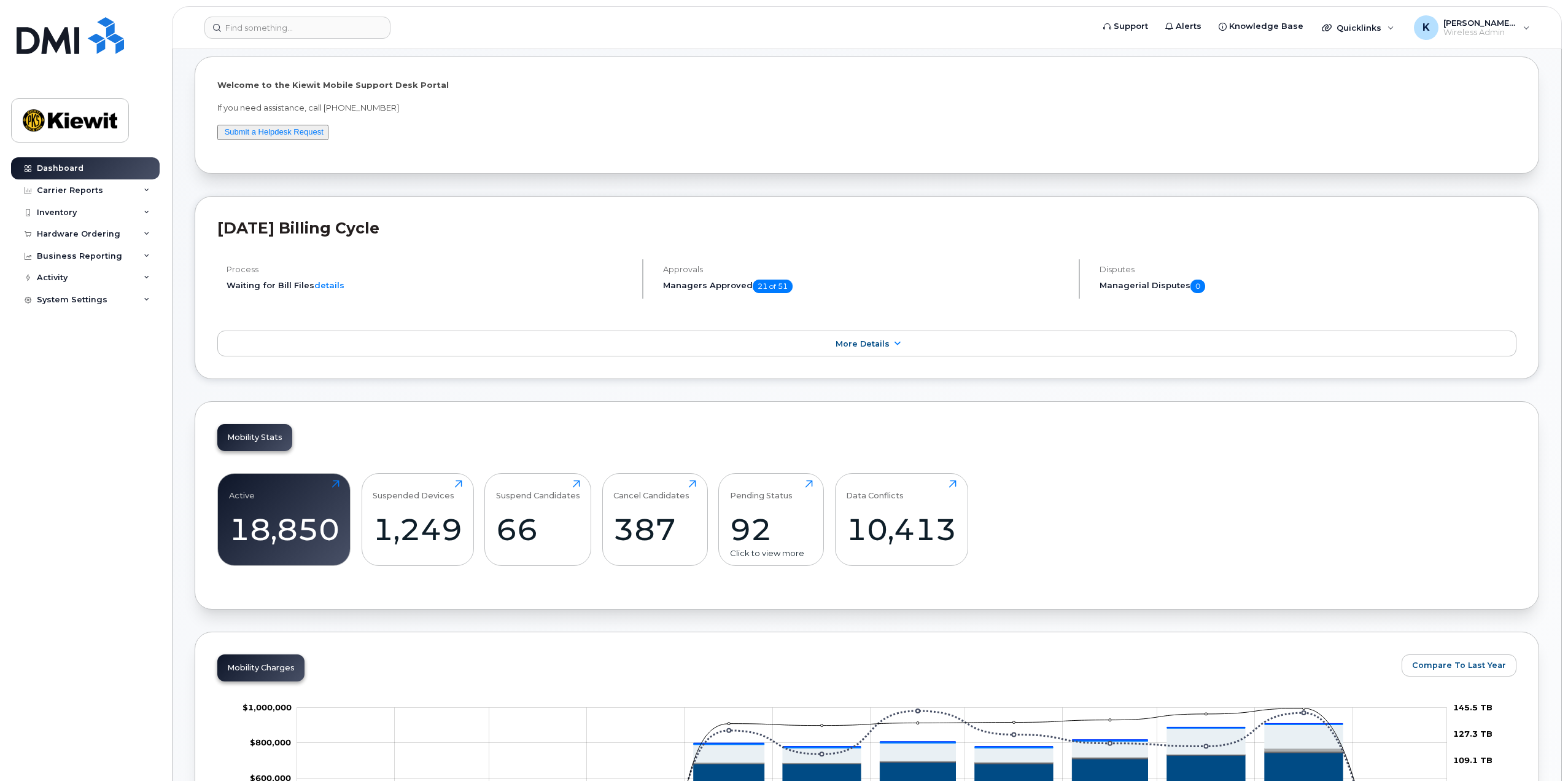
scroll to position [0, 0]
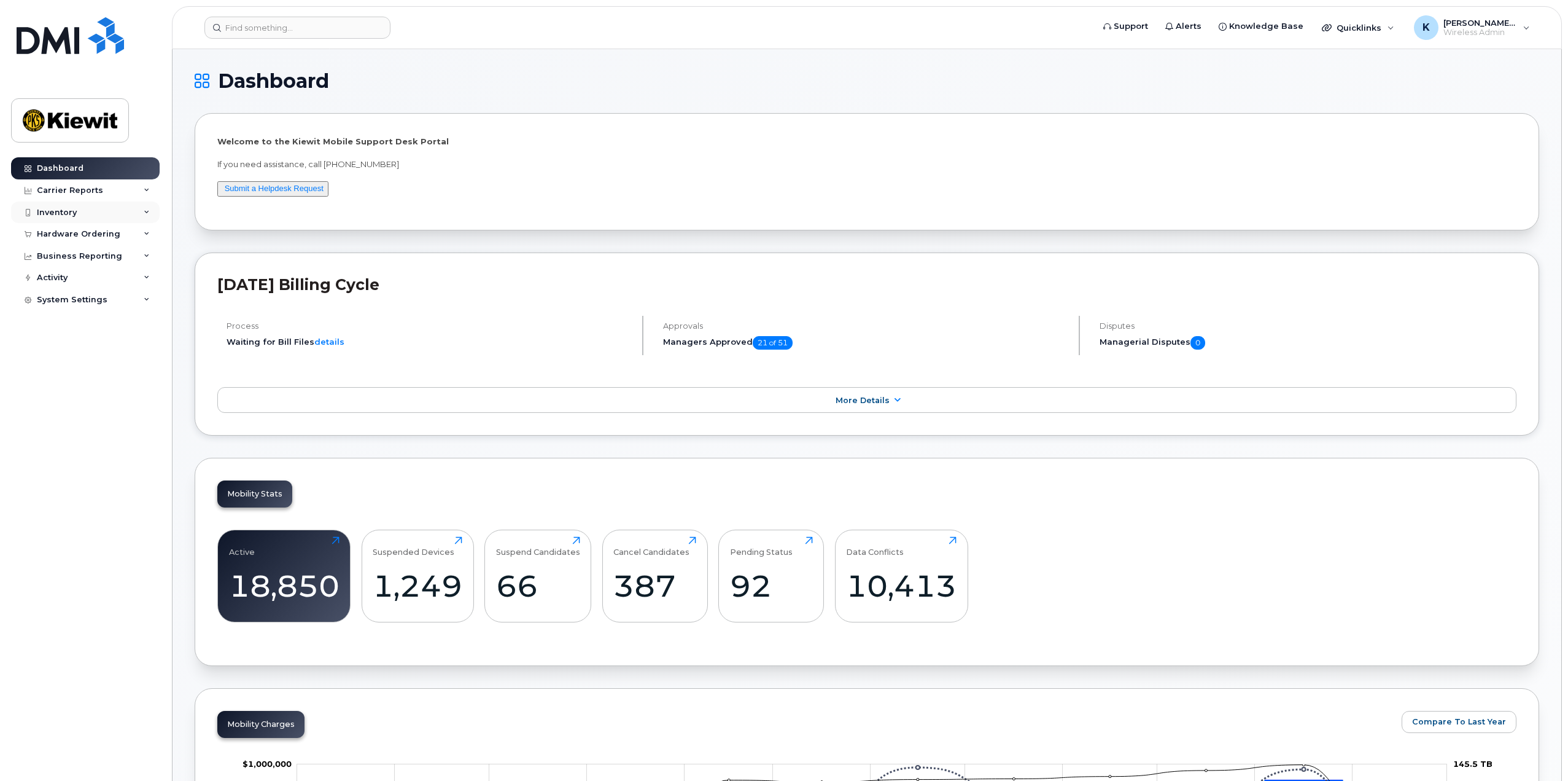
click at [91, 218] on div "Inventory" at bounding box center [85, 212] width 148 height 22
click at [107, 193] on div "Carrier Reports" at bounding box center [85, 190] width 148 height 22
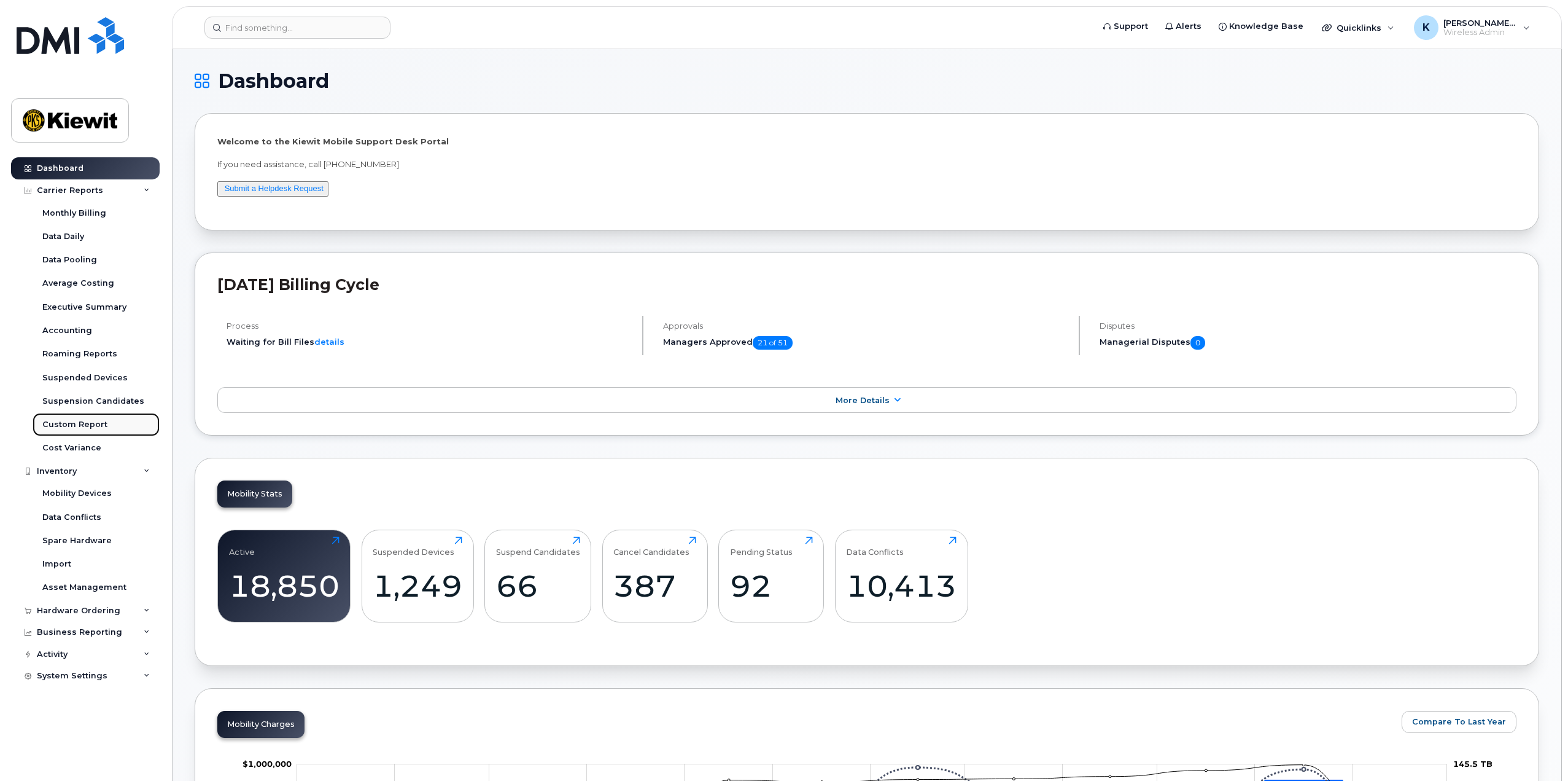
click at [102, 428] on div "Custom Report" at bounding box center [75, 425] width 65 height 11
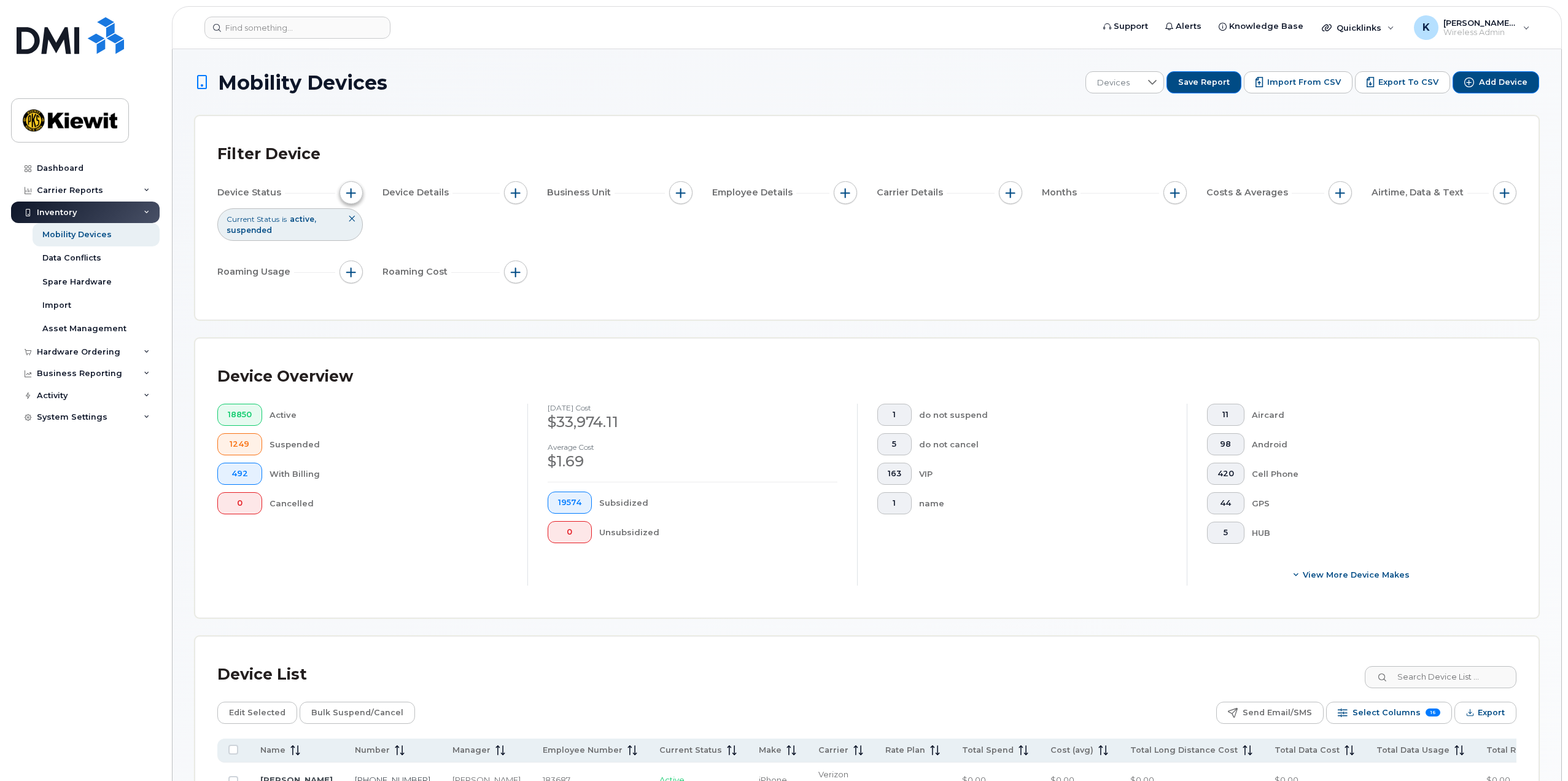
click at [351, 190] on span "button" at bounding box center [351, 193] width 10 height 10
click at [514, 187] on button "button" at bounding box center [516, 193] width 23 height 23
click at [678, 189] on span "button" at bounding box center [681, 193] width 10 height 10
click at [691, 235] on div "Manager" at bounding box center [724, 229] width 91 height 12
click at [688, 231] on input "Manager" at bounding box center [684, 229] width 10 height 10
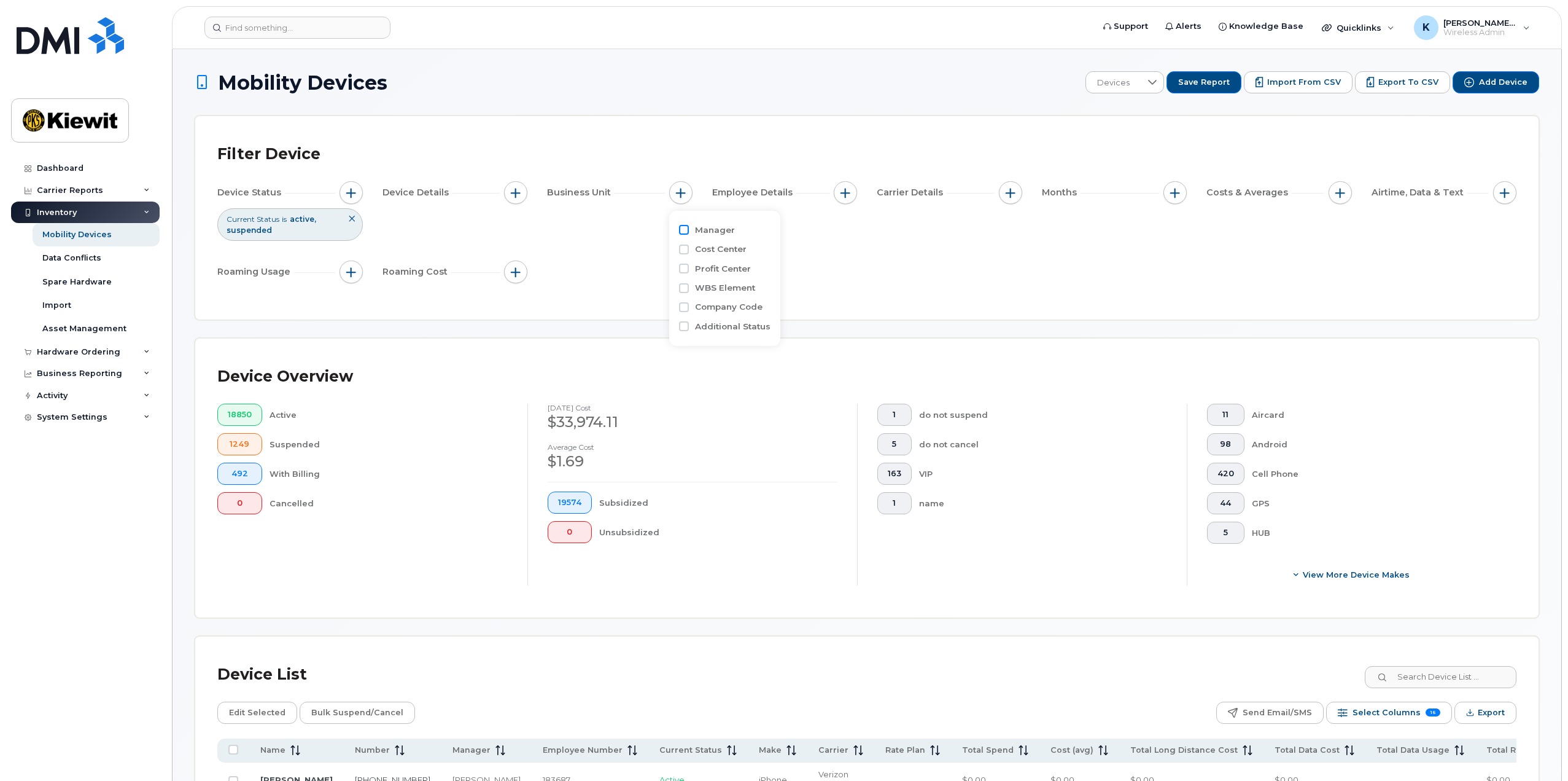
checkbox input "true"
click at [741, 287] on input "text" at bounding box center [763, 280] width 132 height 22
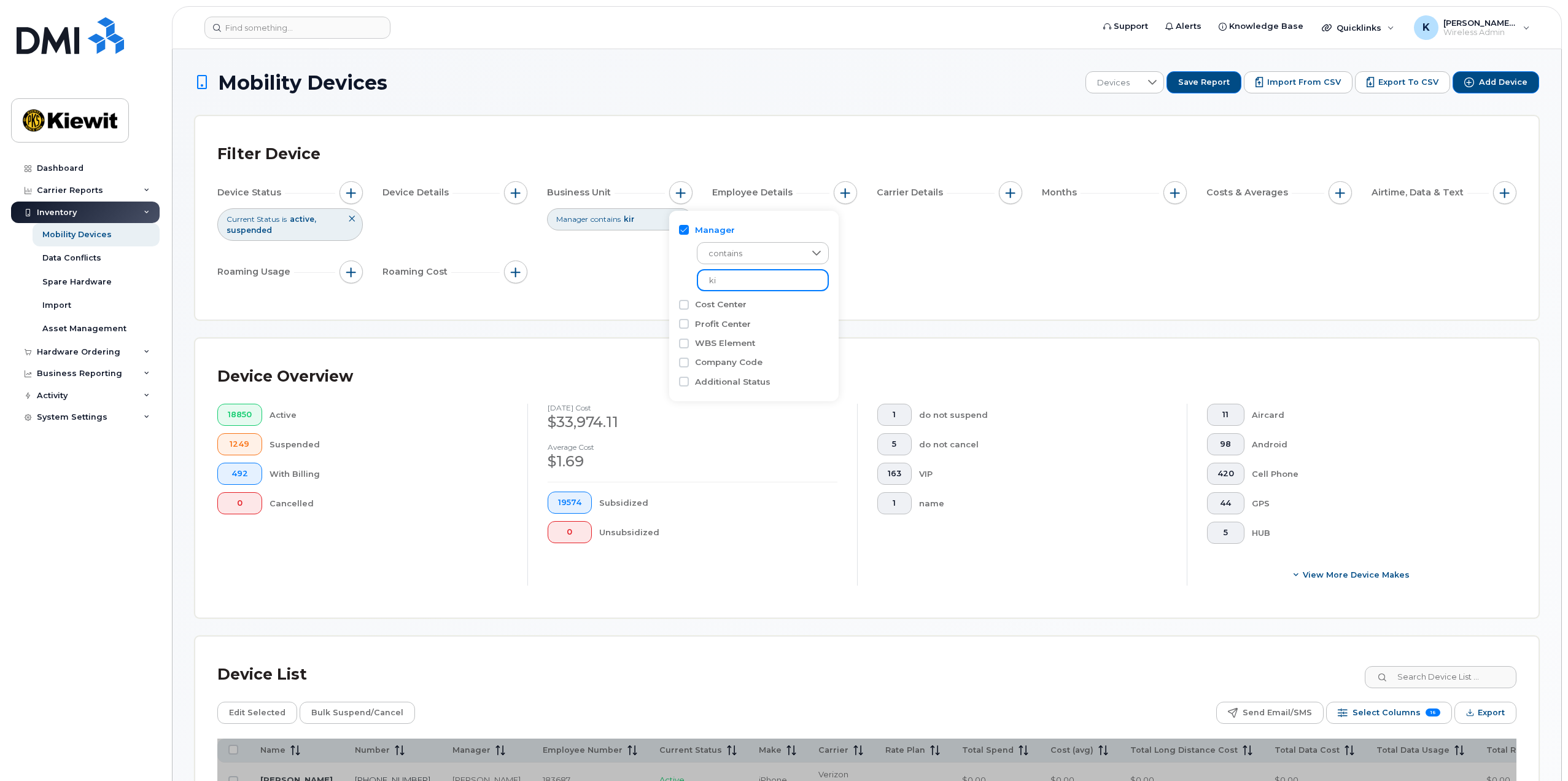
type input "k"
type input "[PERSON_NAME]"
click at [887, 297] on div "Filter Device Device Status Current Status is active suspended Device Details B…" at bounding box center [867, 218] width 1299 height 159
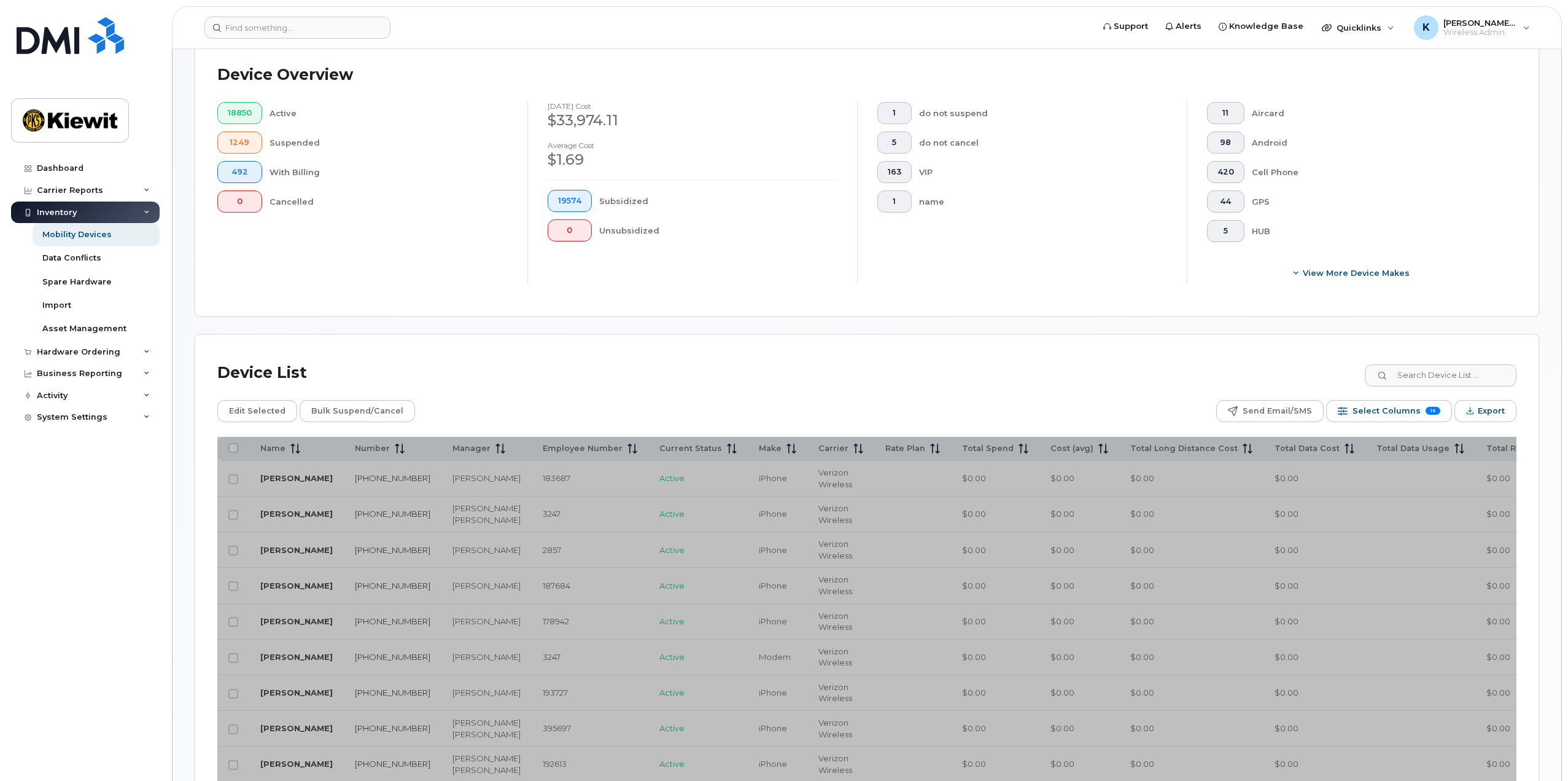
scroll to position [307, 0]
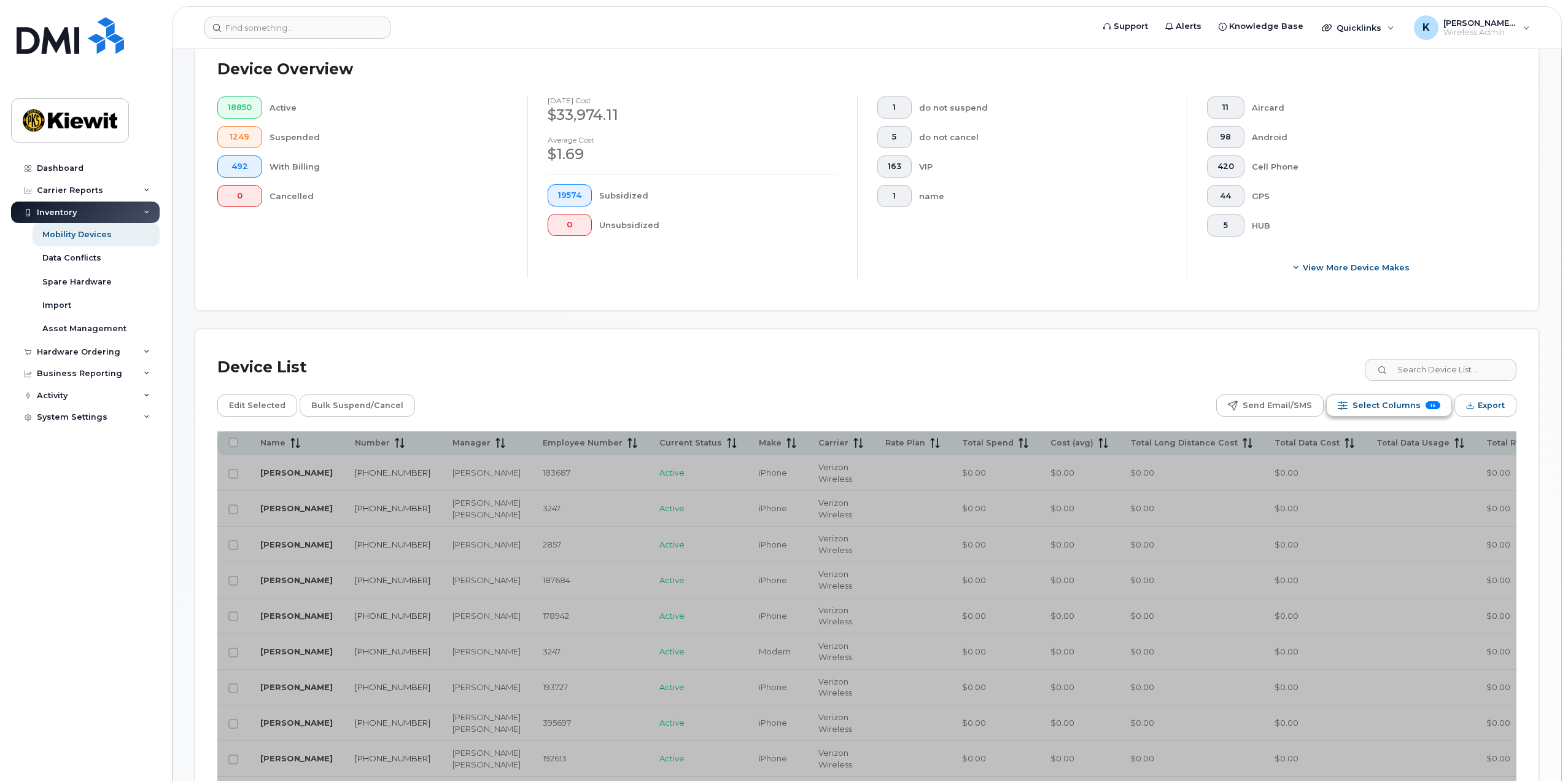
click at [1379, 401] on span "Select Columns" at bounding box center [1386, 405] width 68 height 19
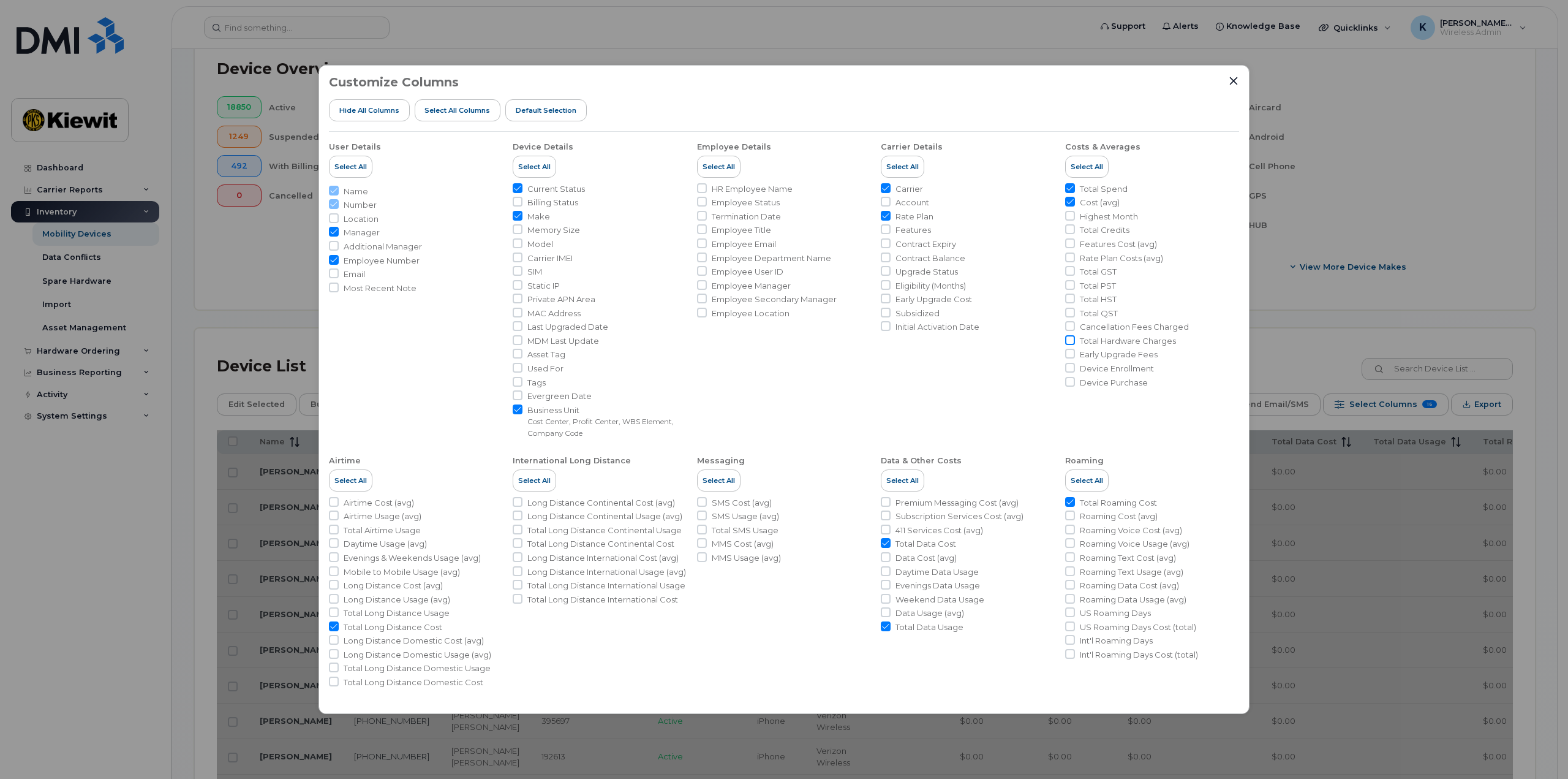
click at [1068, 340] on input "Total Hardware Charges" at bounding box center [1070, 340] width 10 height 10
checkbox input "true"
drag, startPoint x: 1071, startPoint y: 386, endPoint x: 1115, endPoint y: 378, distance: 44.7
click at [1070, 384] on input "Device Purchase" at bounding box center [1070, 382] width 10 height 10
checkbox input "true"
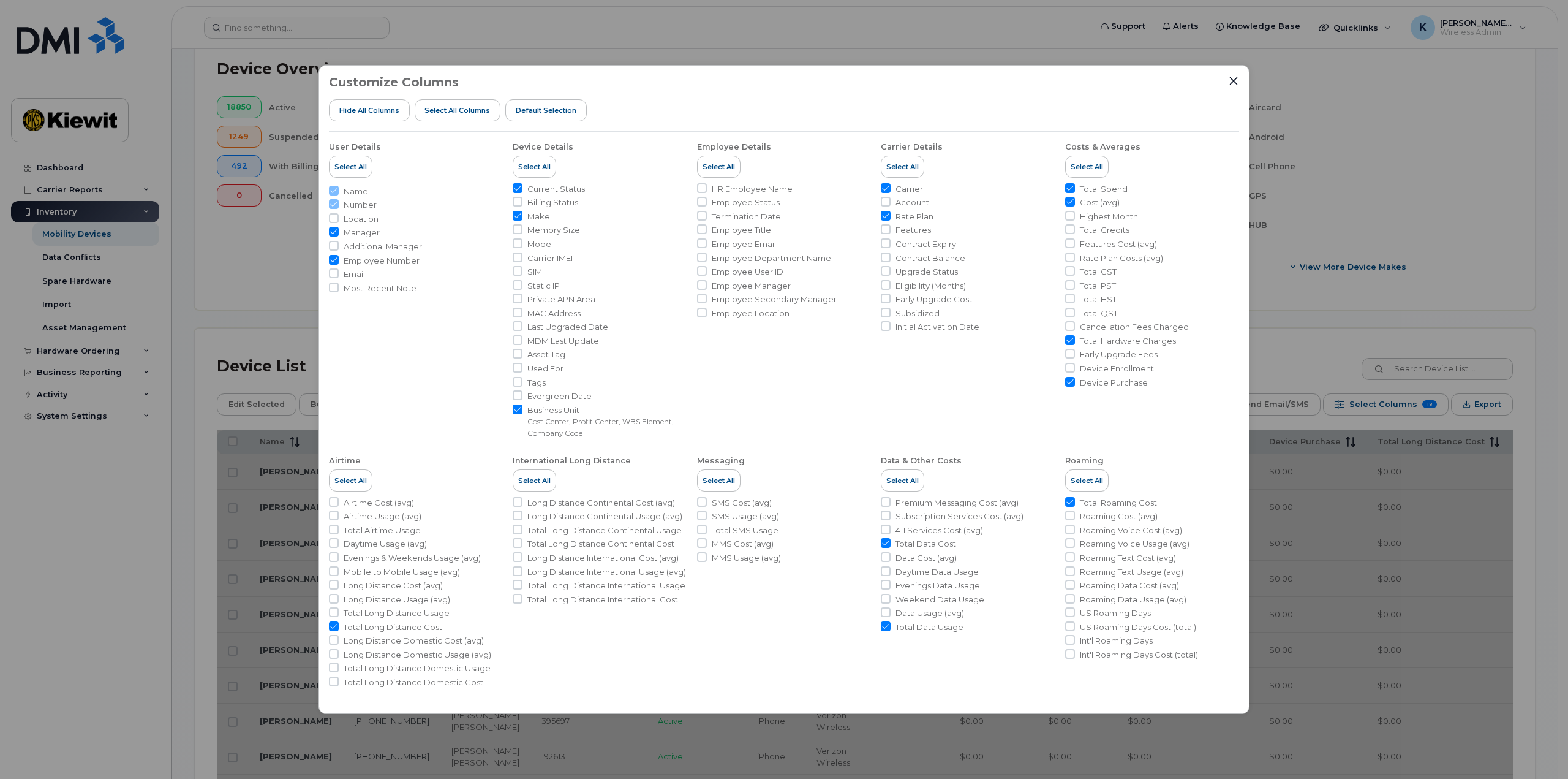
click at [1313, 296] on div "Customize Columns Hide All Columns Select all Columns Default Selection User De…" at bounding box center [784, 389] width 1568 height 779
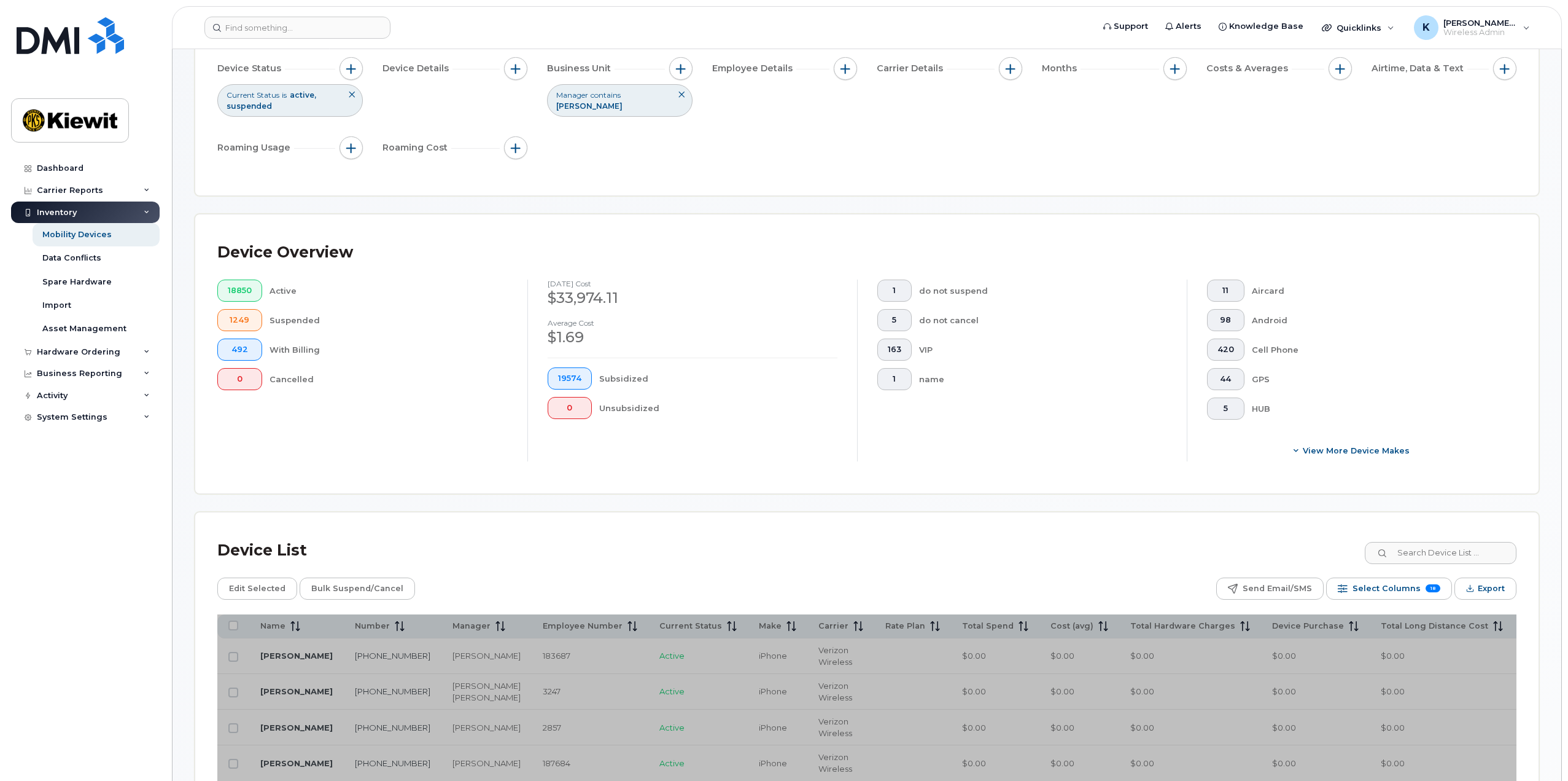
scroll to position [0, 0]
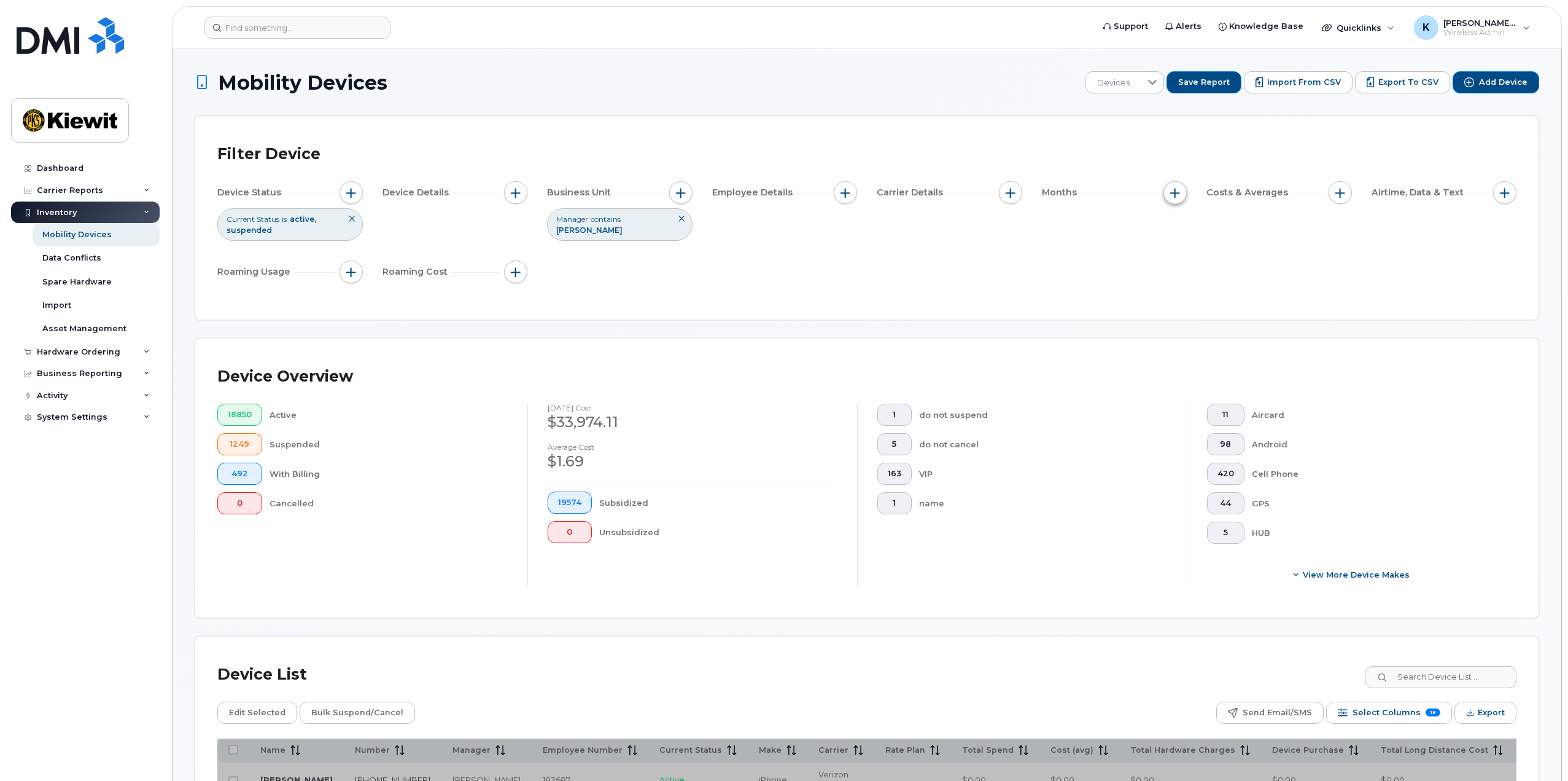
click at [1179, 198] on button "button" at bounding box center [1175, 193] width 23 height 23
click at [1179, 234] on input "Billing Cycle" at bounding box center [1178, 229] width 10 height 10
checkbox input "true"
click at [1231, 278] on icon at bounding box center [1231, 280] width 10 height 10
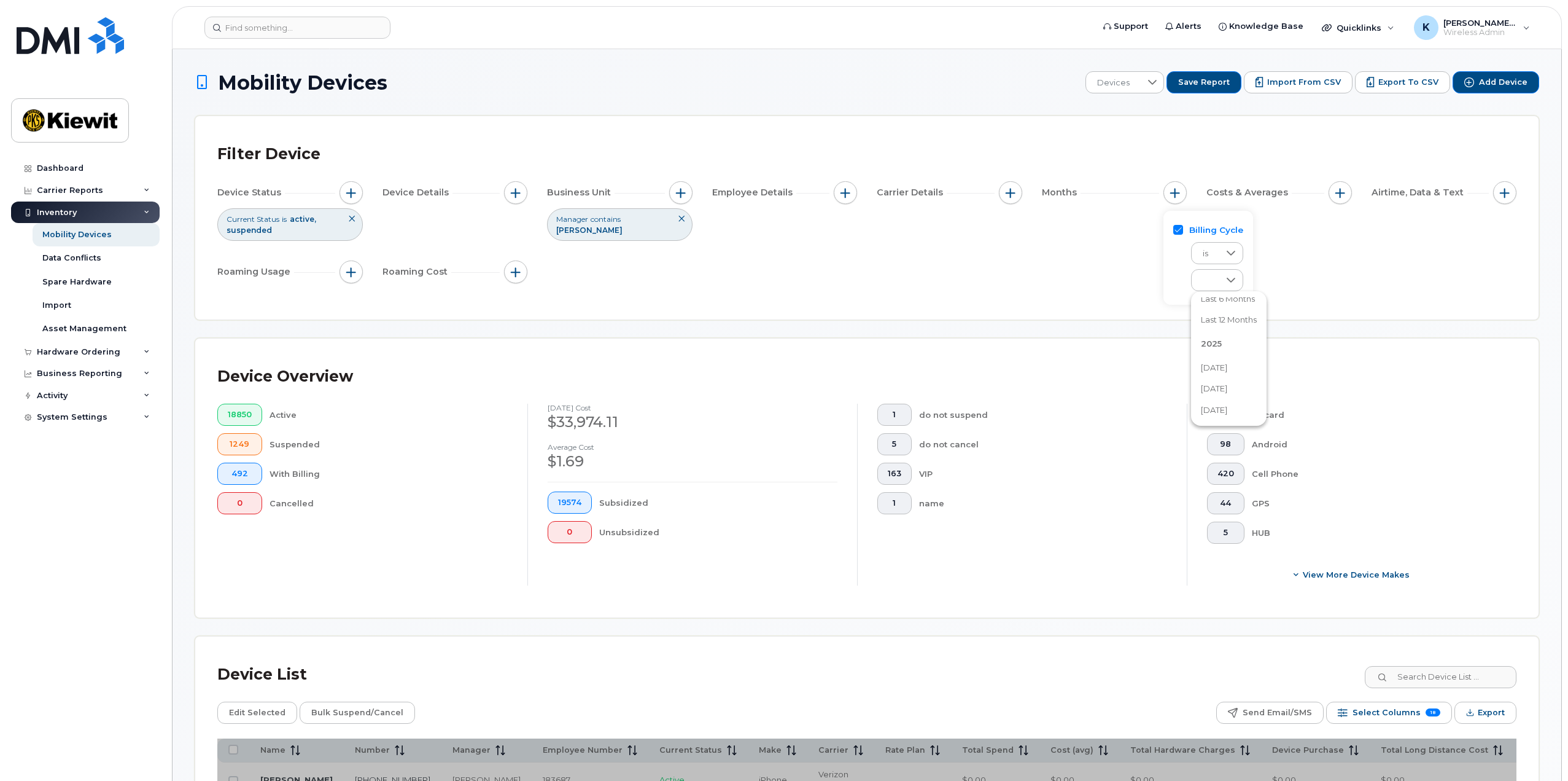
click at [1227, 383] on span "[DATE]" at bounding box center [1214, 388] width 26 height 12
click at [1021, 269] on div "Device Status Current Status is active suspended Device Details Business Unit M…" at bounding box center [867, 235] width 1299 height 107
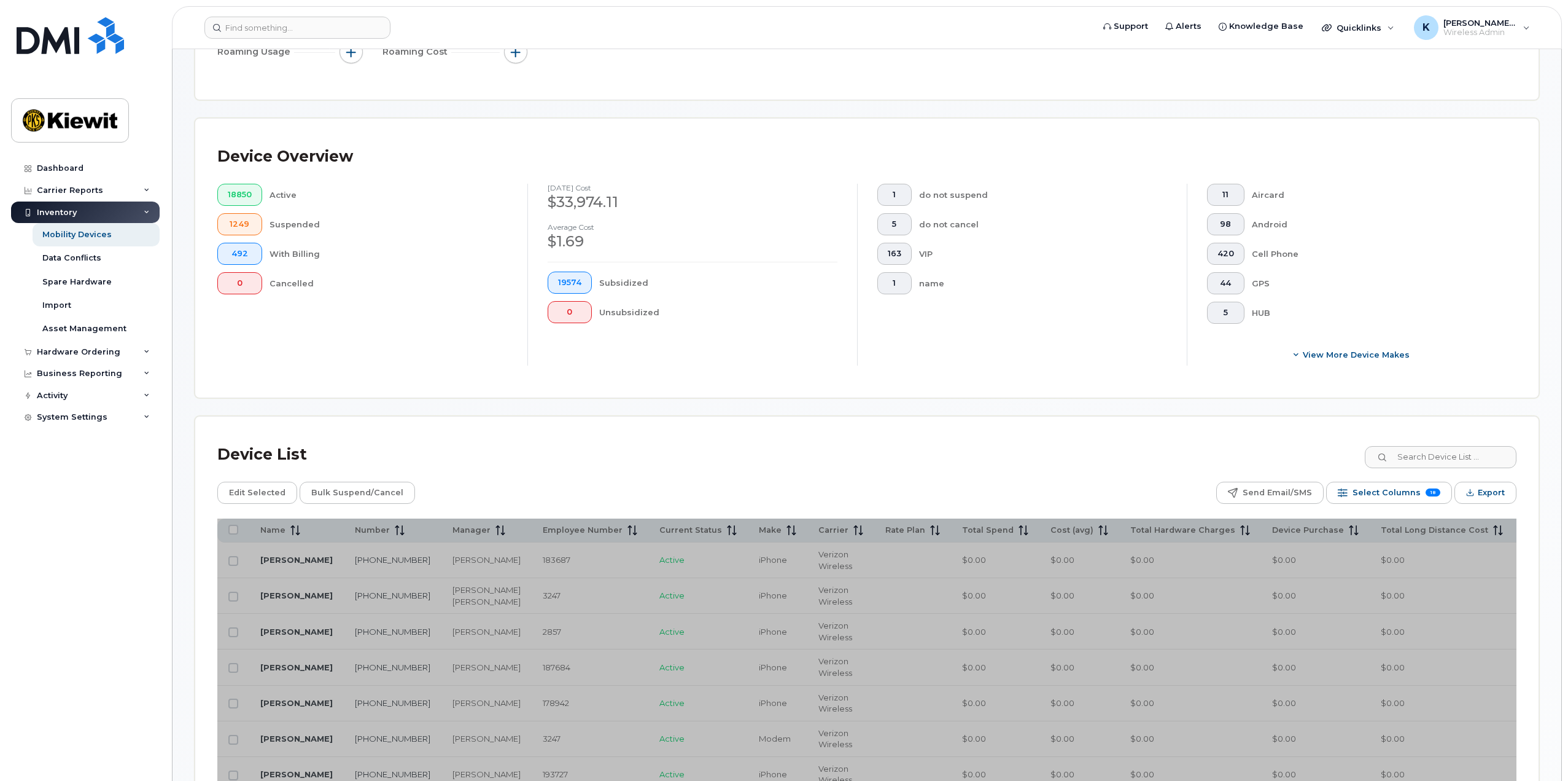
scroll to position [246, 0]
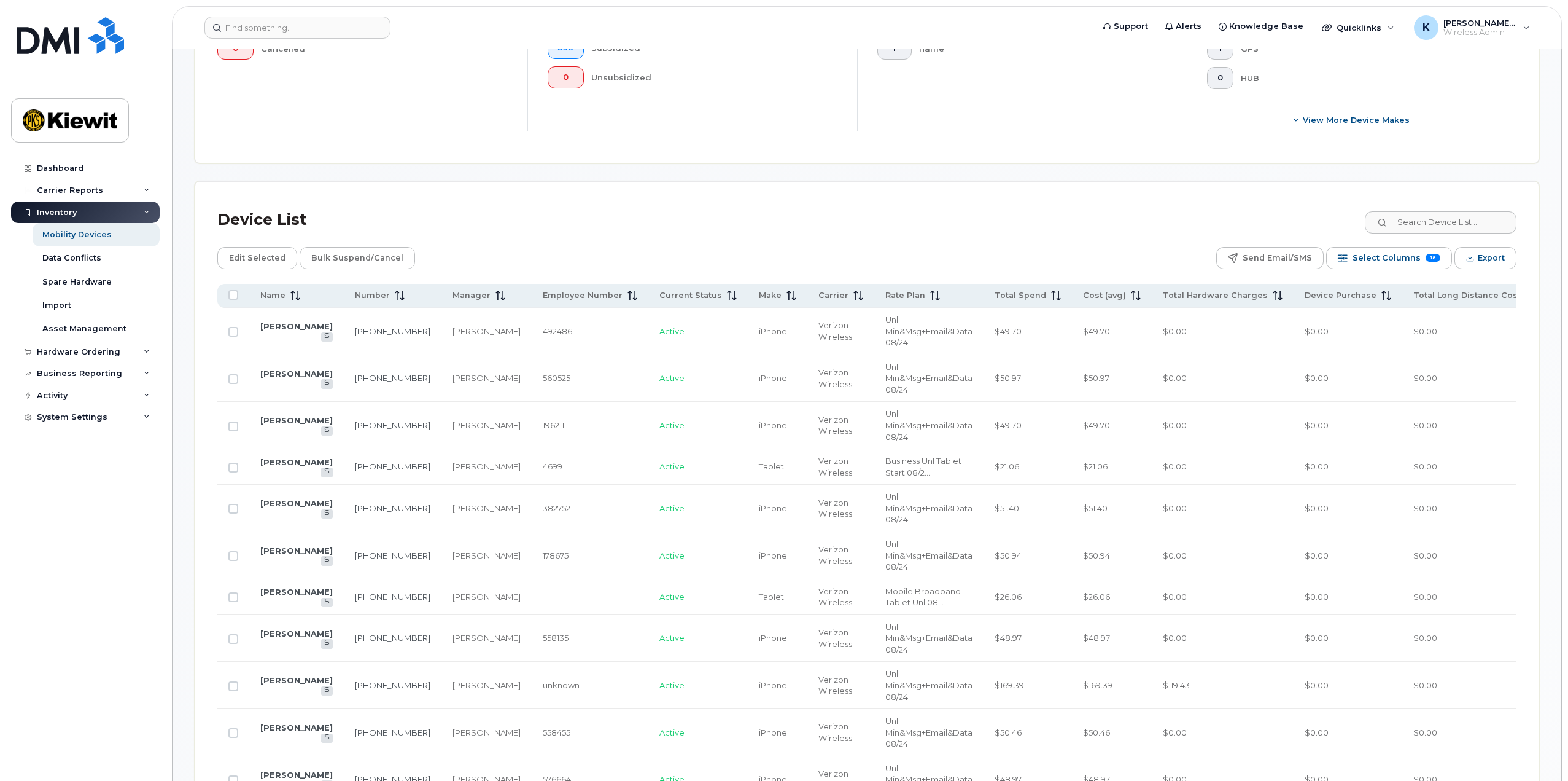
scroll to position [491, 0]
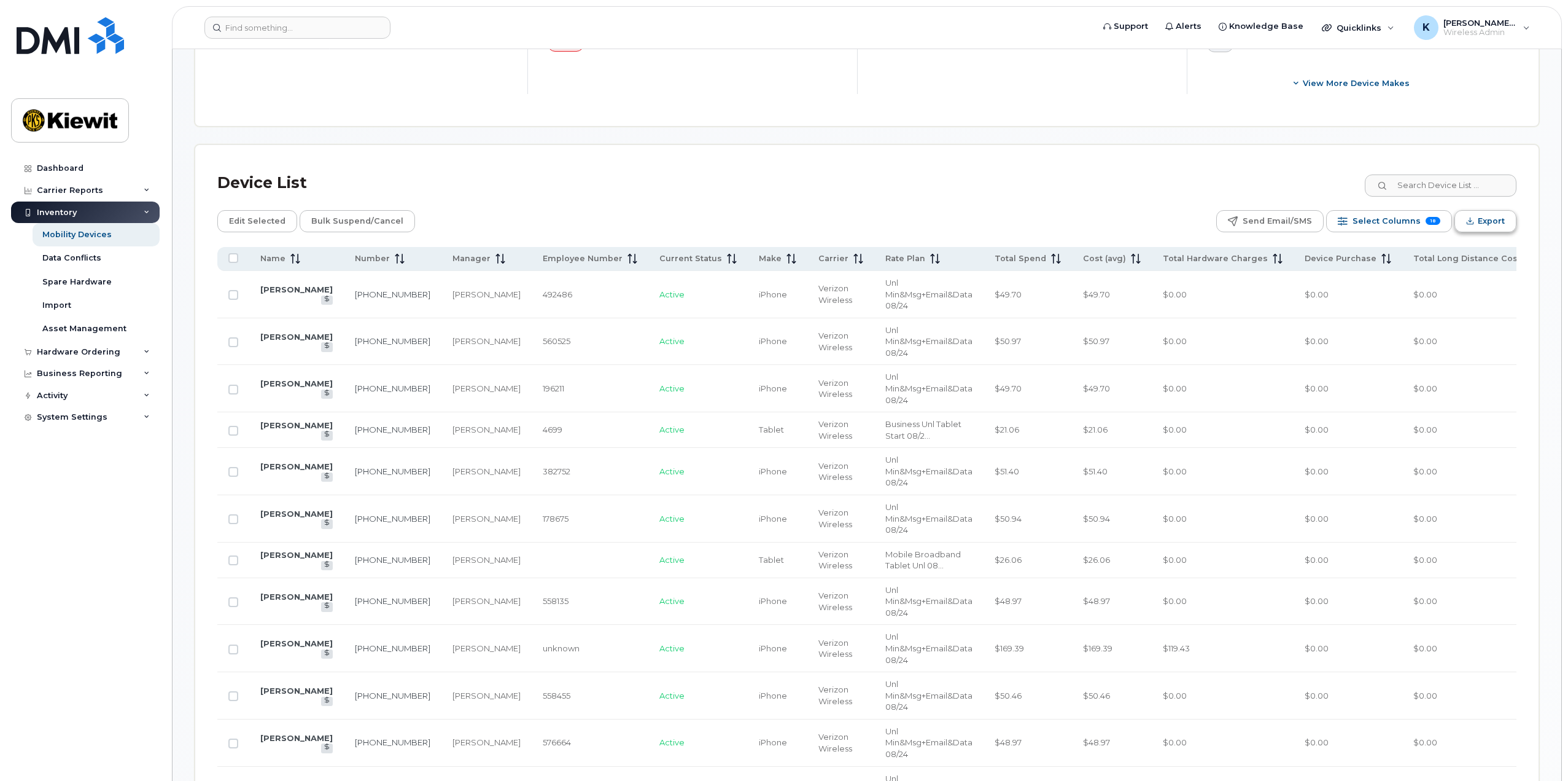
click at [1492, 227] on span "Export" at bounding box center [1491, 221] width 27 height 19
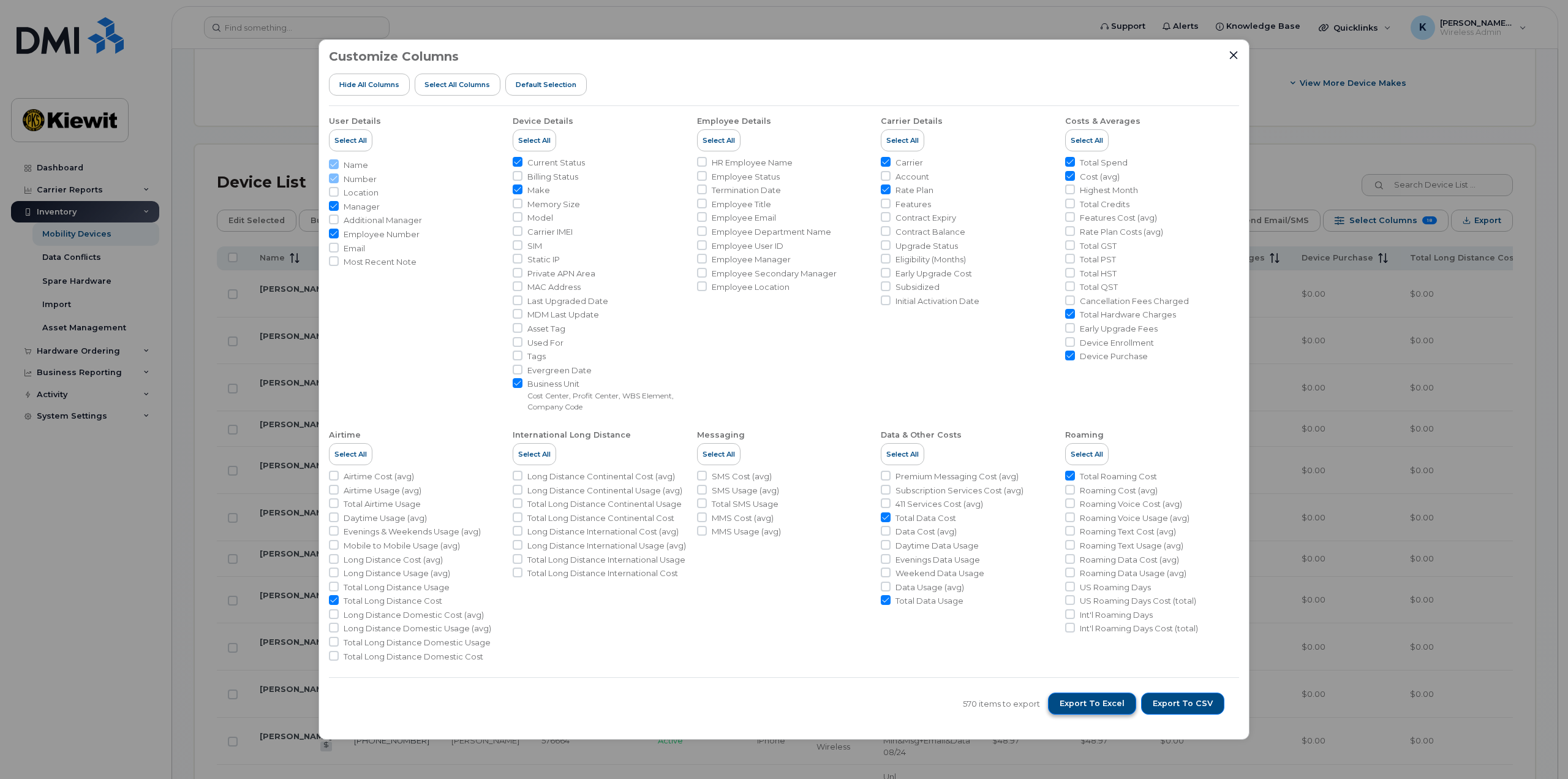
click at [1105, 700] on span "Export to Excel" at bounding box center [1091, 704] width 65 height 11
click at [1238, 54] on icon "Close" at bounding box center [1233, 55] width 10 height 10
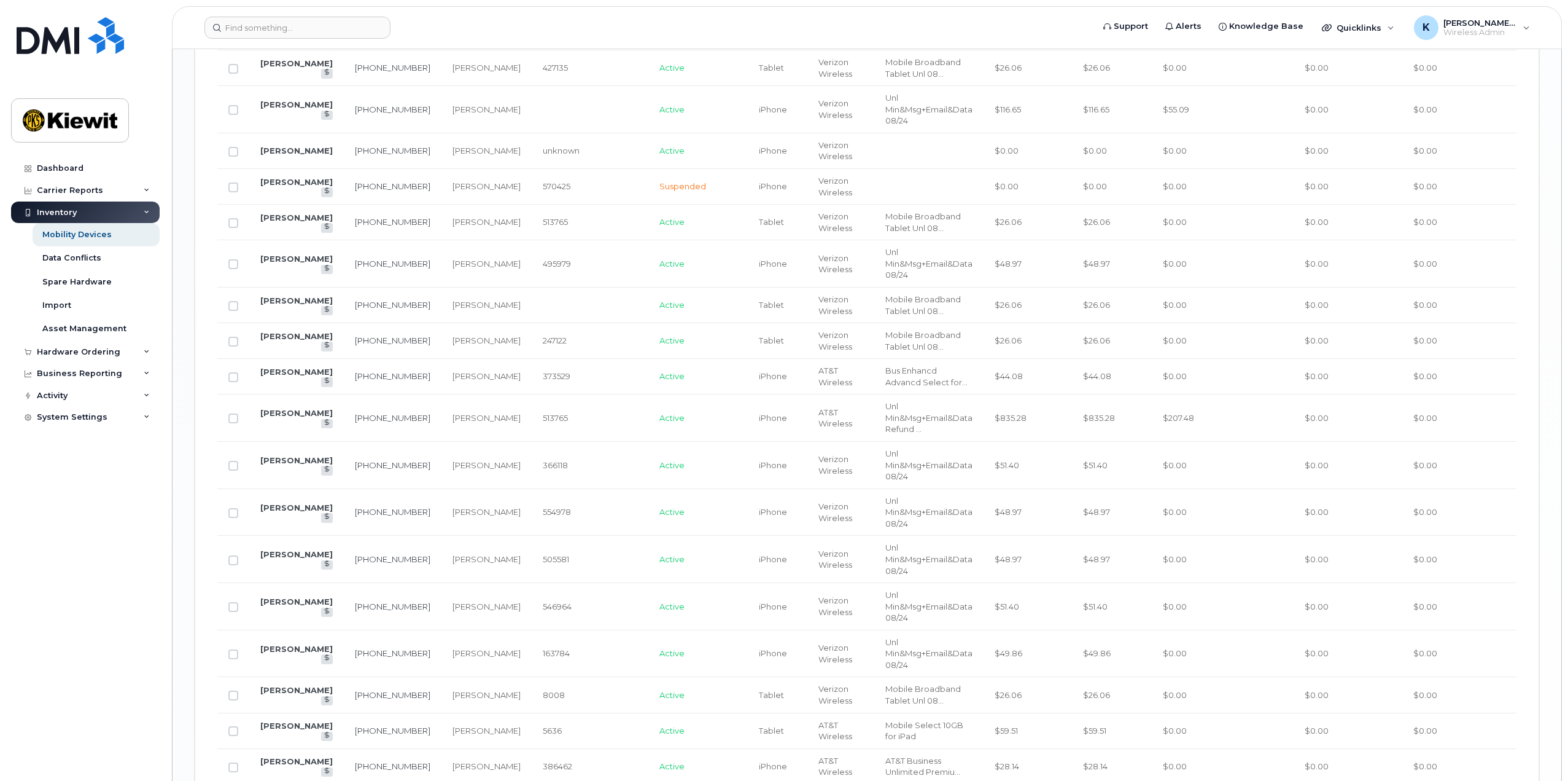
scroll to position [2263, 0]
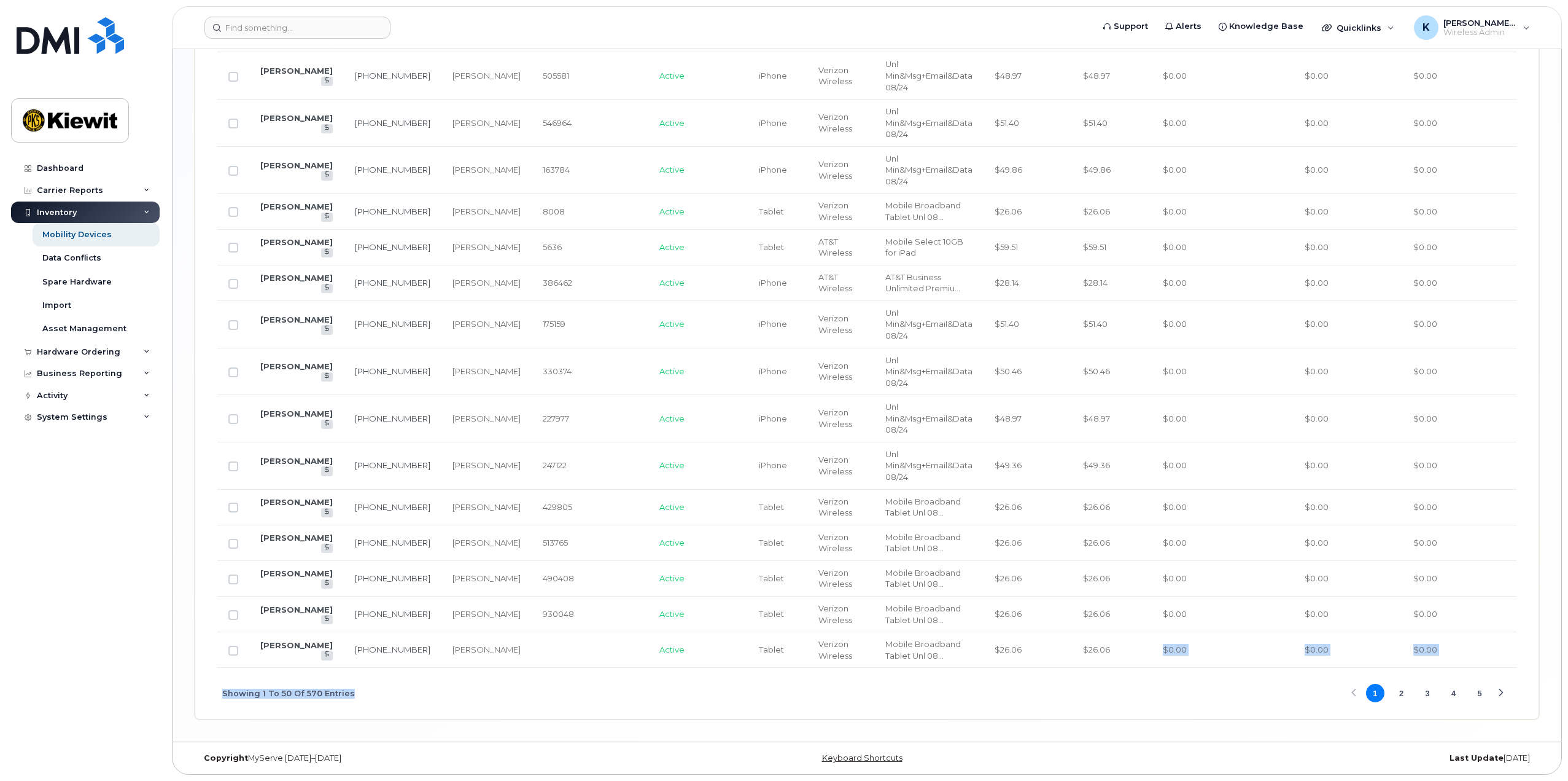
drag, startPoint x: 1068, startPoint y: 663, endPoint x: 956, endPoint y: 660, distance: 112.0
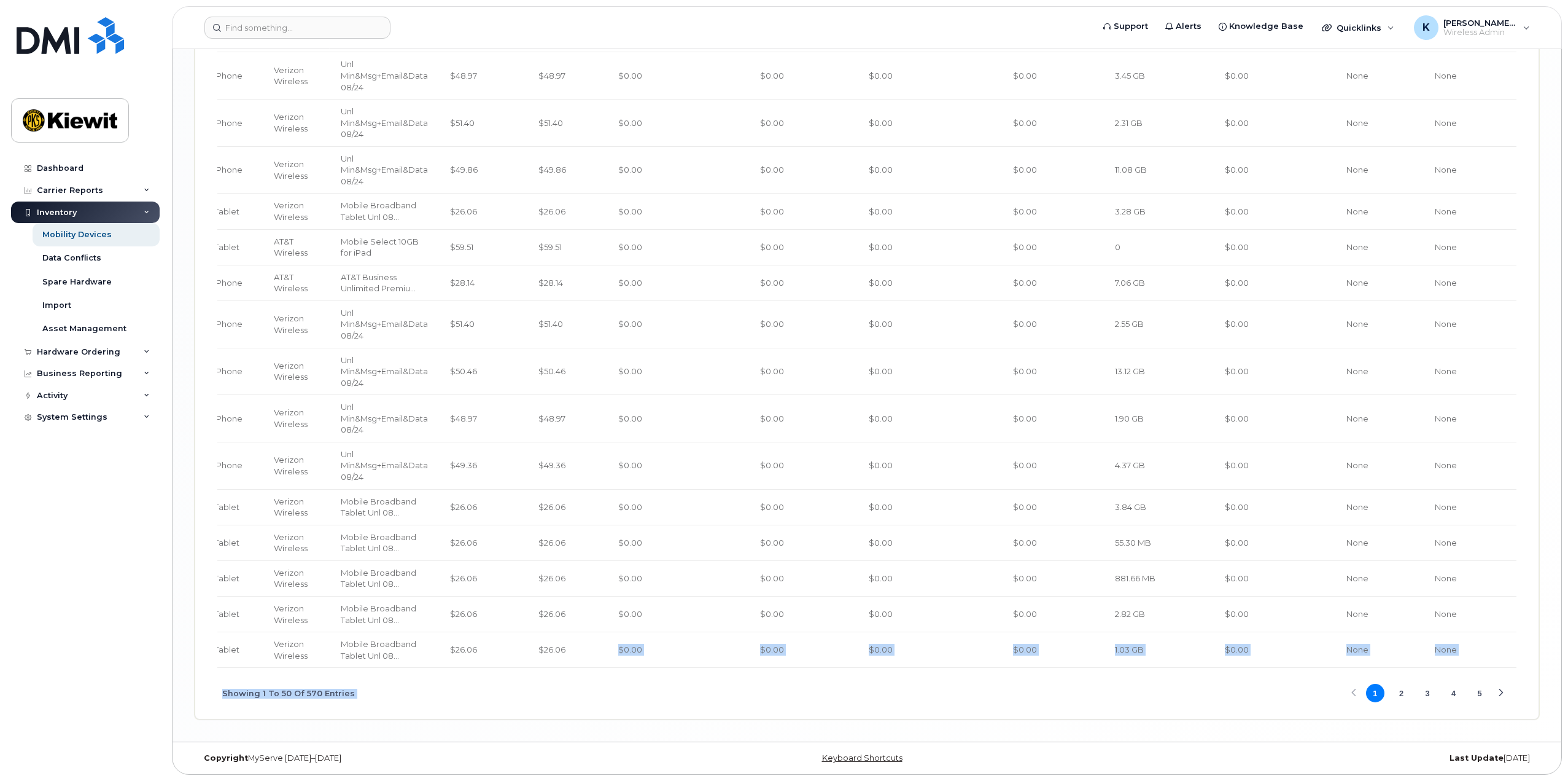
scroll to position [0, 618]
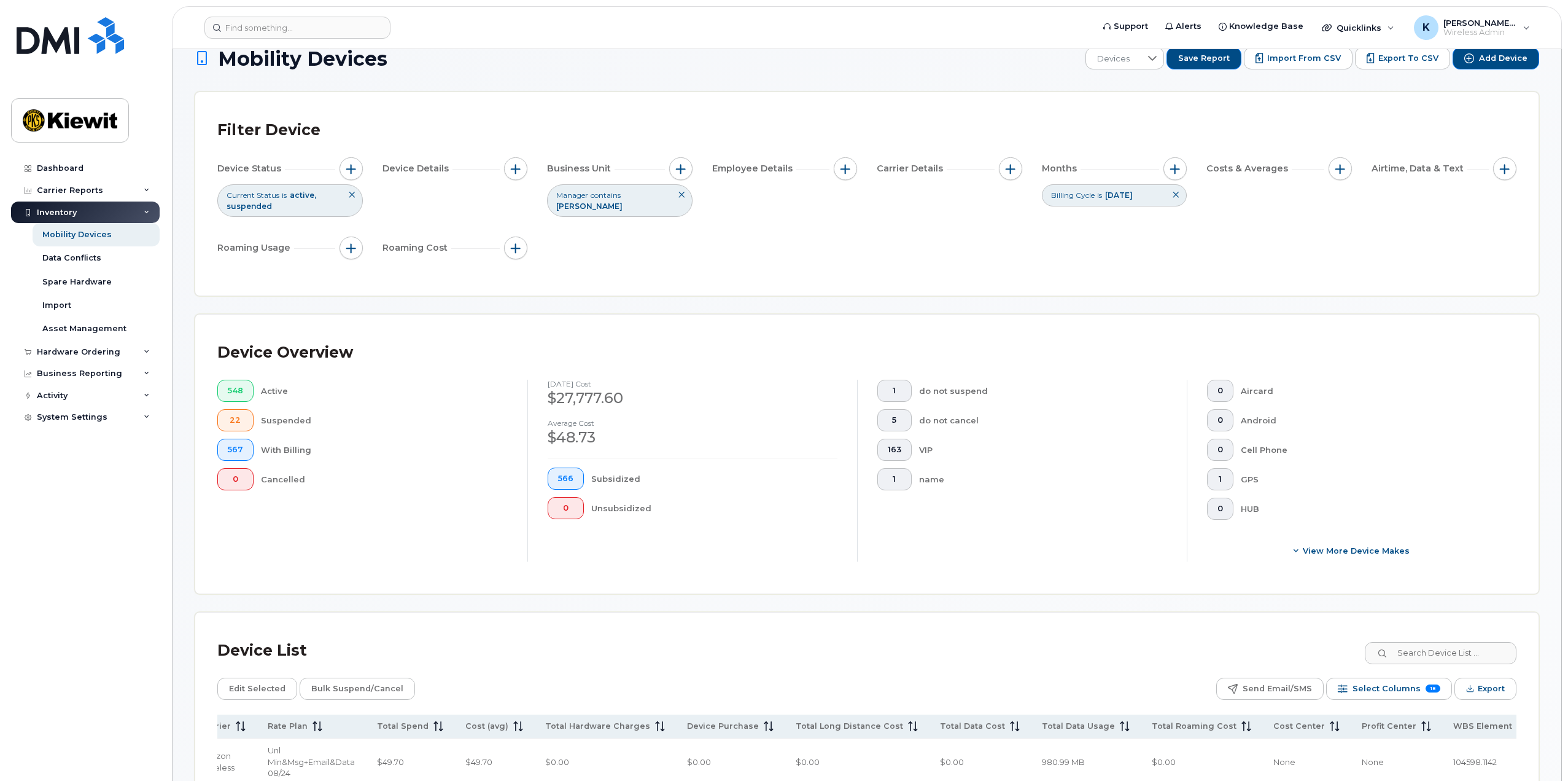
scroll to position [3, 0]
